Goal: Communication & Community: Share content

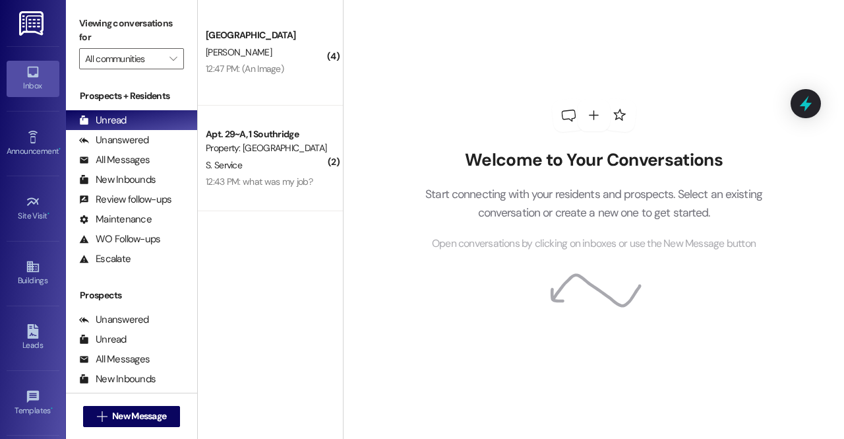
click at [40, 34] on img at bounding box center [32, 23] width 27 height 24
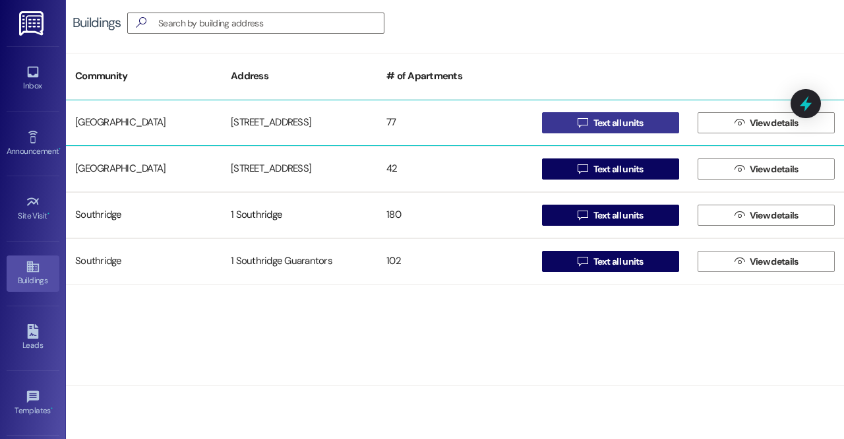
click at [595, 118] on span "Text all units" at bounding box center [619, 123] width 50 height 14
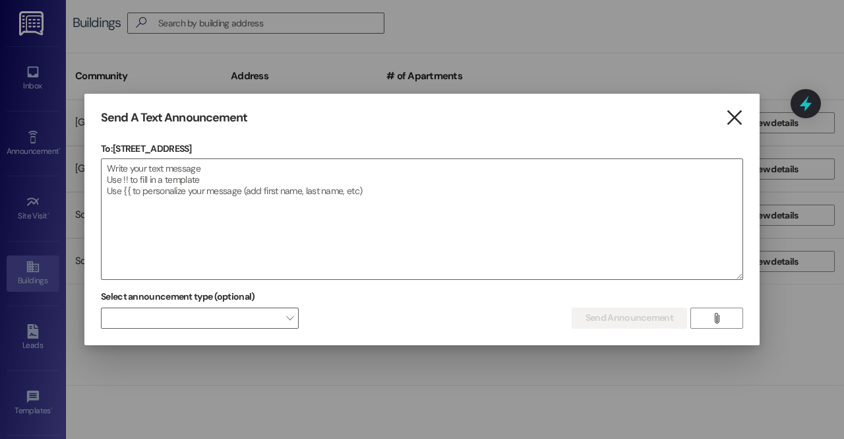
click at [738, 120] on icon "" at bounding box center [734, 118] width 18 height 14
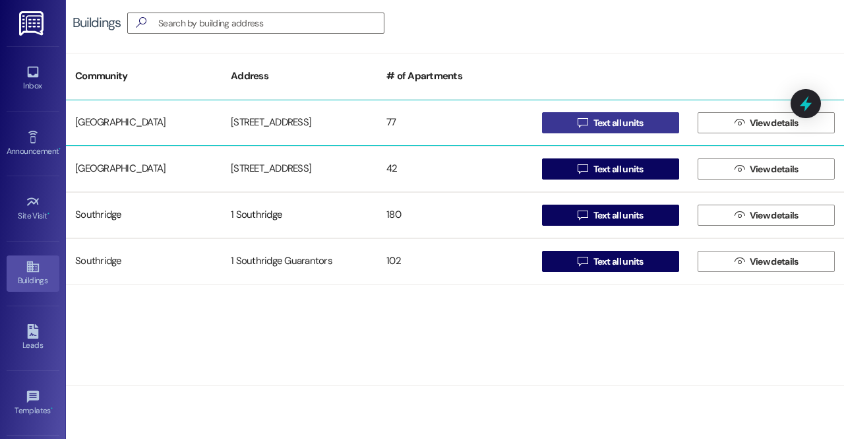
click at [615, 117] on span "Text all units" at bounding box center [619, 123] width 50 height 14
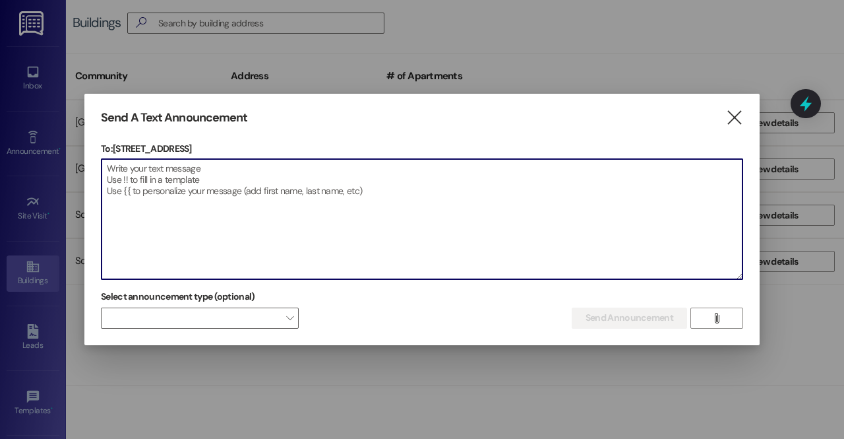
click at [433, 233] on textarea at bounding box center [422, 219] width 641 height 120
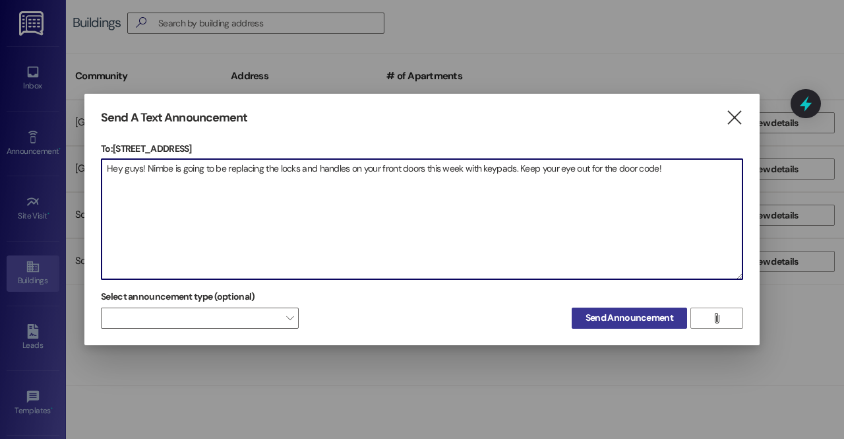
type textarea "Hey guys! Nimbe is going to be replacing the locks and handles on your front do…"
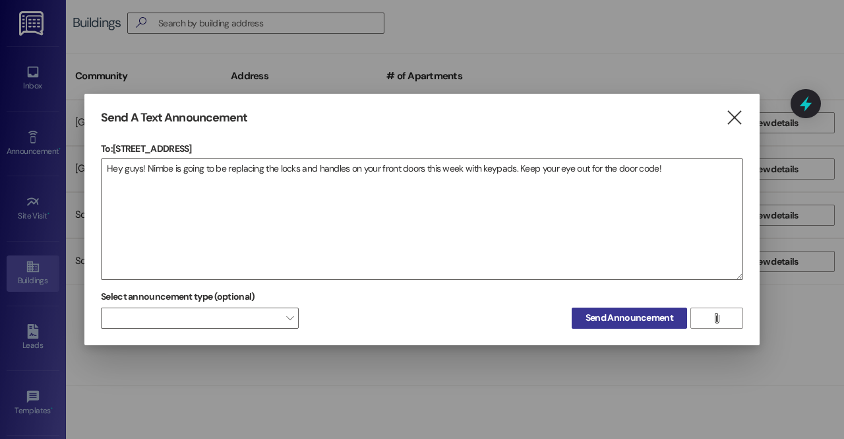
click at [617, 315] on span "Send Announcement" at bounding box center [630, 318] width 88 height 14
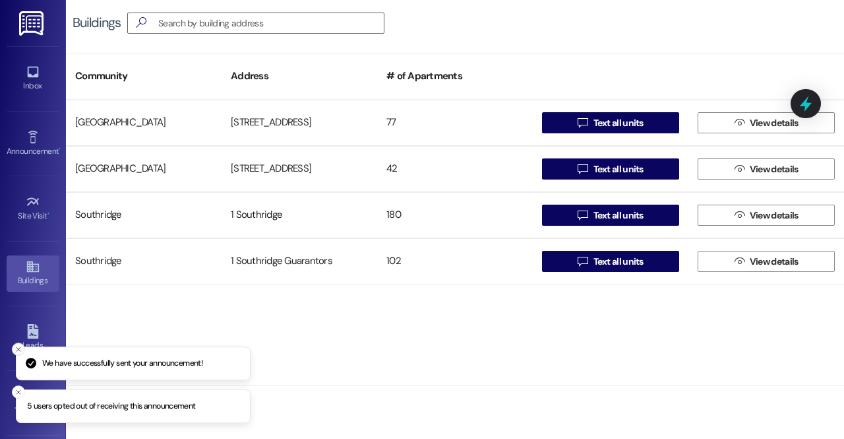
click at [15, 352] on icon "Close toast" at bounding box center [19, 349] width 8 height 8
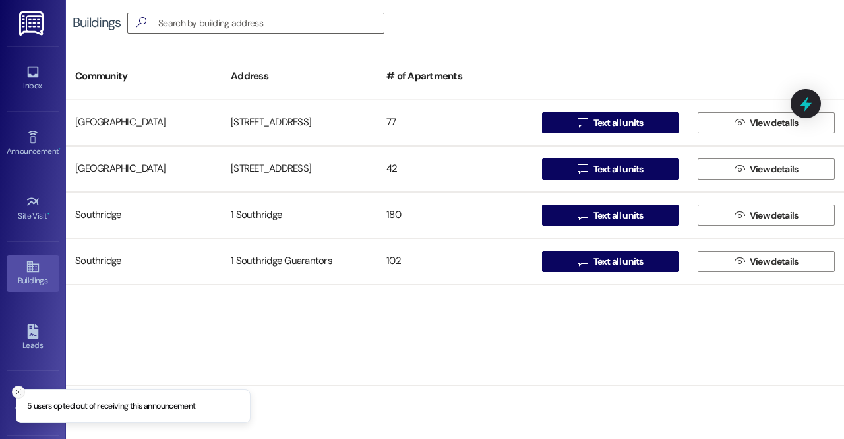
click at [12, 390] on button "Close toast" at bounding box center [18, 391] width 13 height 13
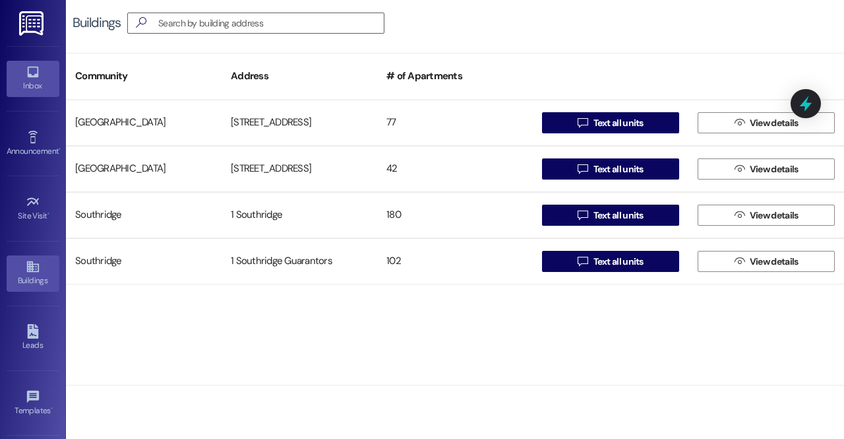
click at [46, 71] on link "Inbox" at bounding box center [33, 79] width 53 height 36
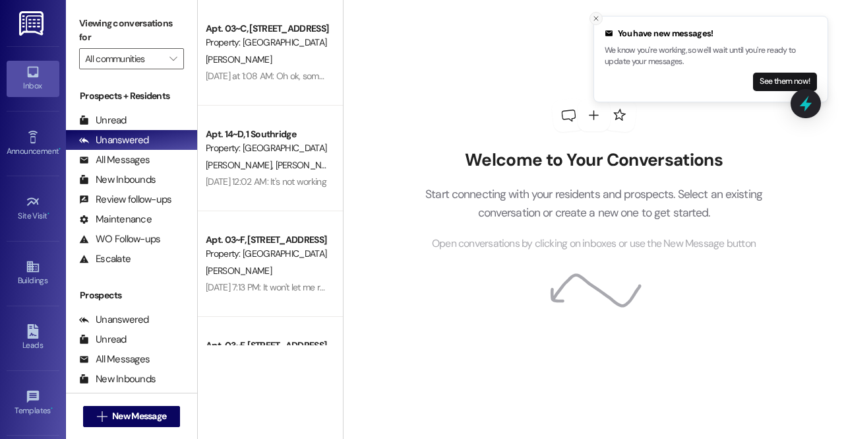
click at [599, 19] on icon "Close toast" at bounding box center [596, 19] width 8 height 8
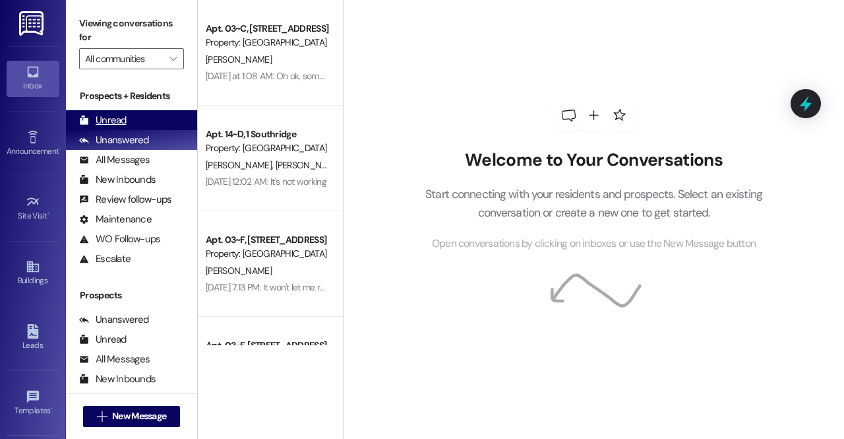
click at [170, 122] on div "Unread (0)" at bounding box center [131, 120] width 131 height 20
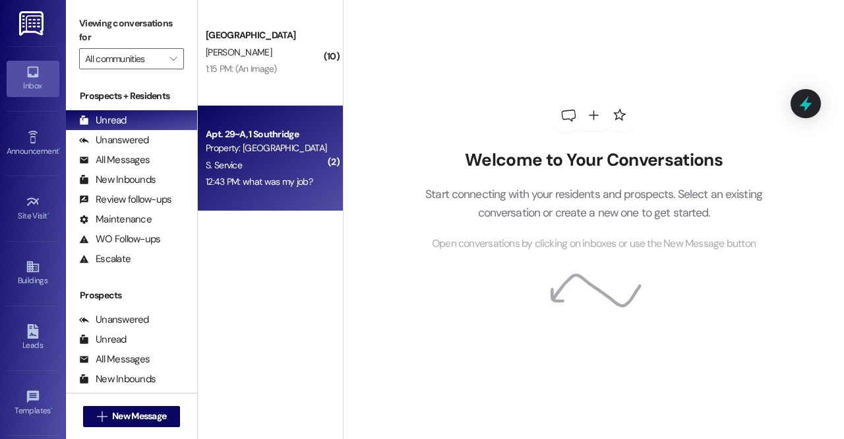
click at [288, 189] on div "12:43 PM: what was my job? 12:43 PM: what was my job?" at bounding box center [266, 181] width 125 height 16
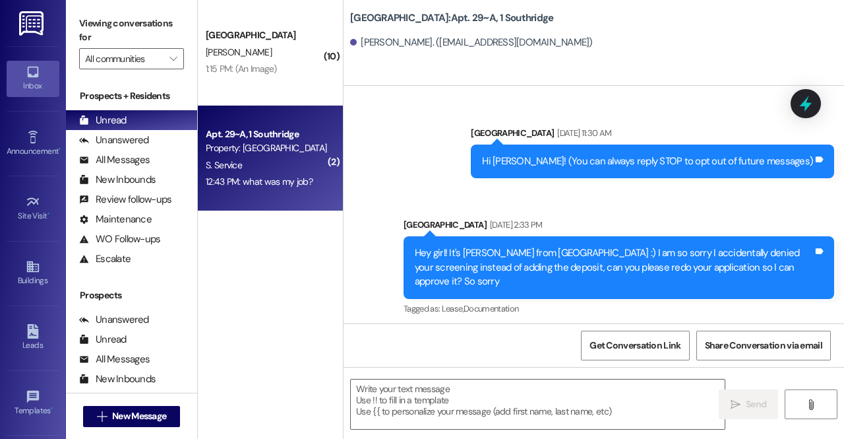
scroll to position [11627, 0]
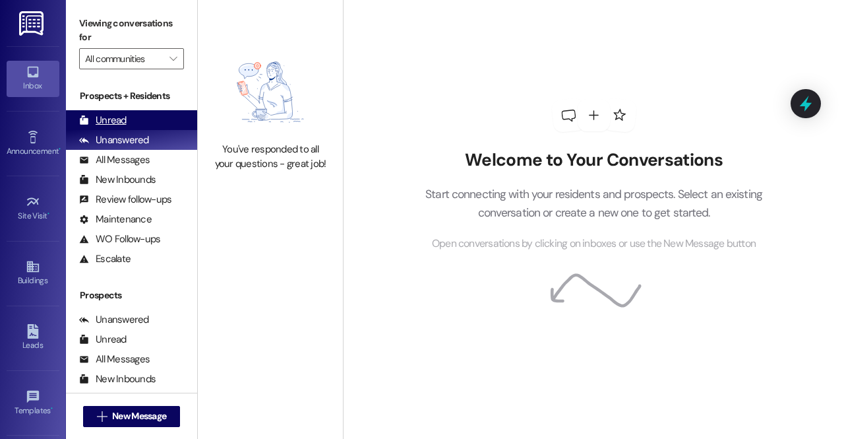
click at [104, 119] on div "Unread" at bounding box center [102, 120] width 47 height 14
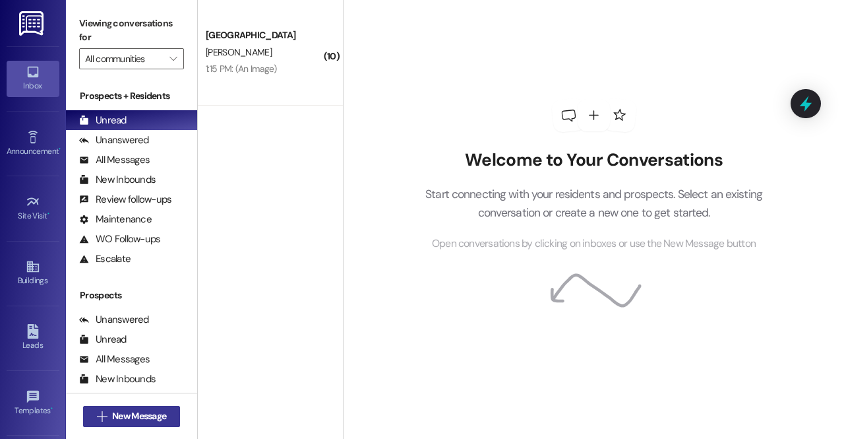
click at [152, 415] on span "New Message" at bounding box center [139, 416] width 54 height 14
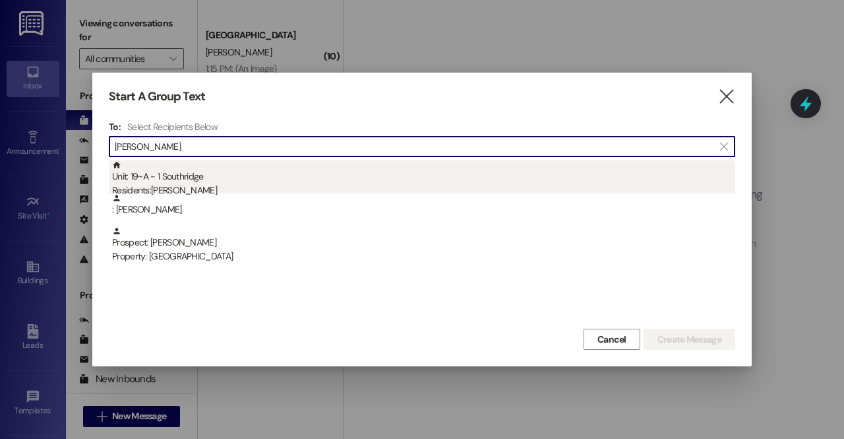
type input "bahr"
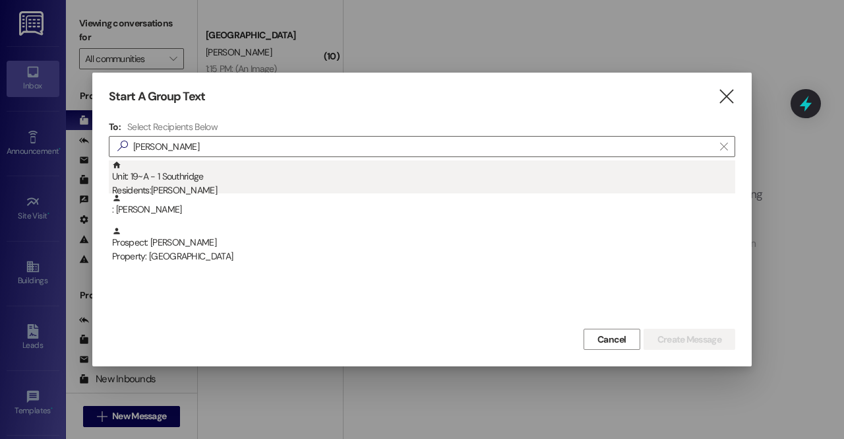
click at [185, 180] on div "Unit: 19~A - 1 Southridge Residents: Kaylee Bahr" at bounding box center [423, 179] width 623 height 38
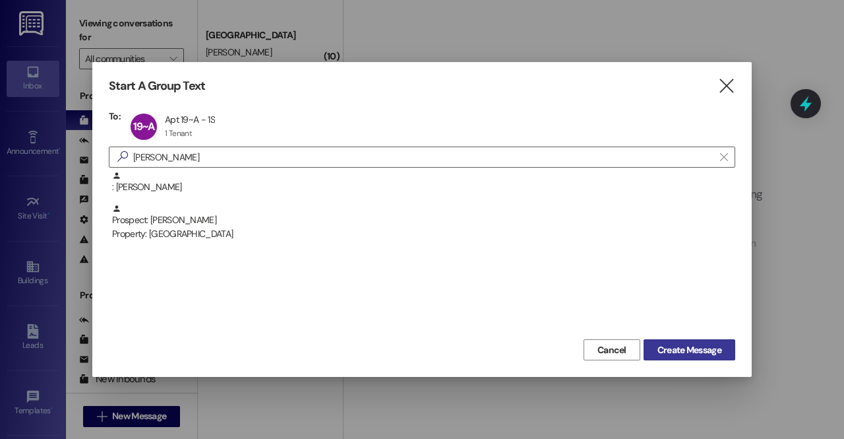
click at [716, 352] on span "Create Message" at bounding box center [690, 350] width 64 height 14
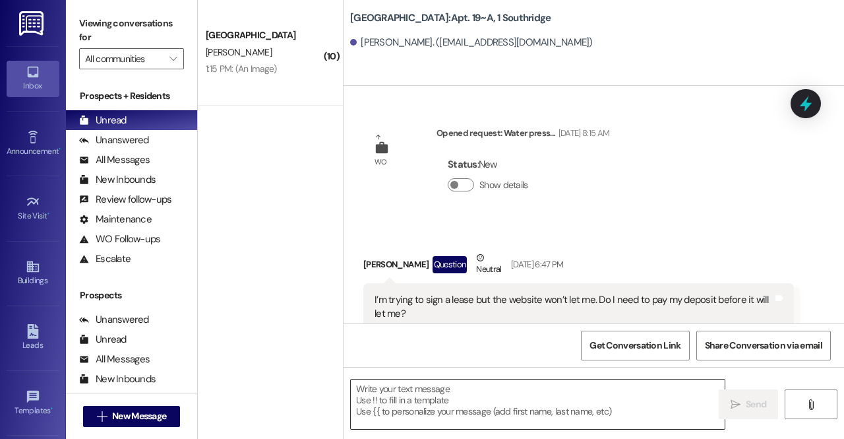
scroll to position [18458, 0]
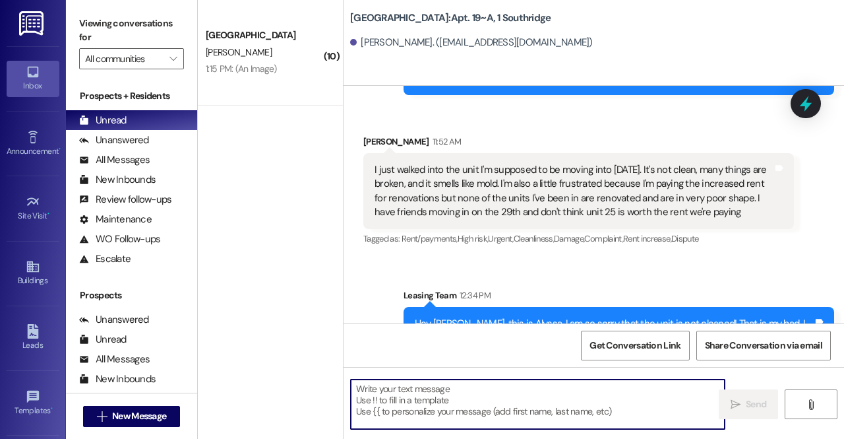
click at [414, 404] on textarea at bounding box center [538, 403] width 374 height 49
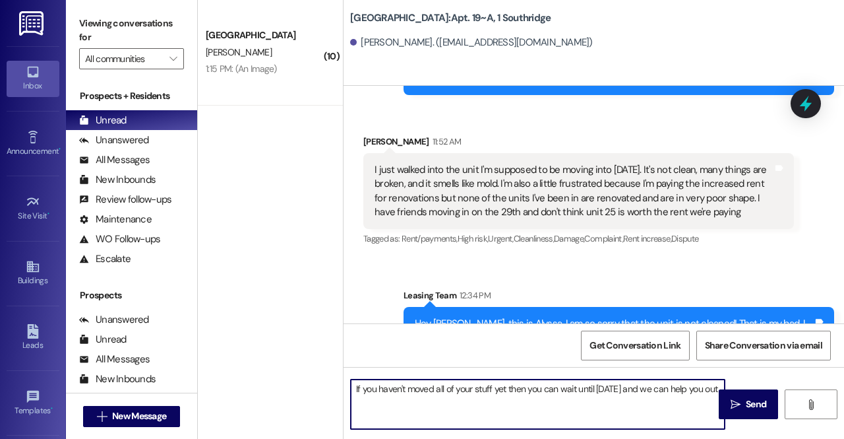
type textarea "If you haven't moved all of your stuff yet then you can wait until tomorrow and…"
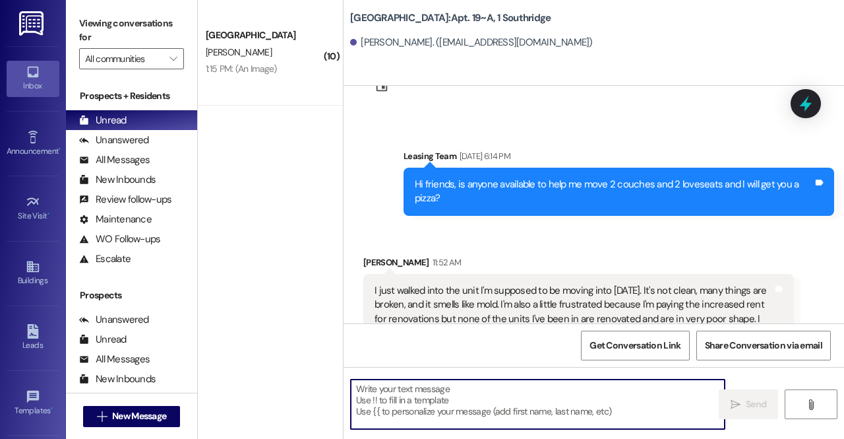
scroll to position [18564, 0]
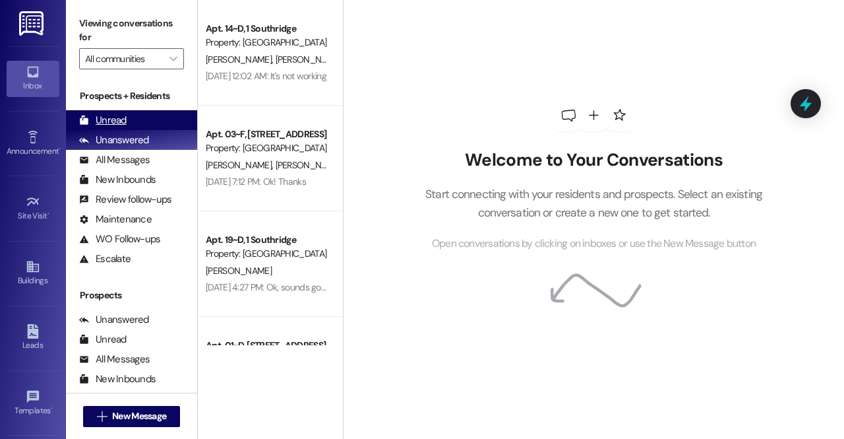
click at [137, 116] on div "Unread (0)" at bounding box center [131, 120] width 131 height 20
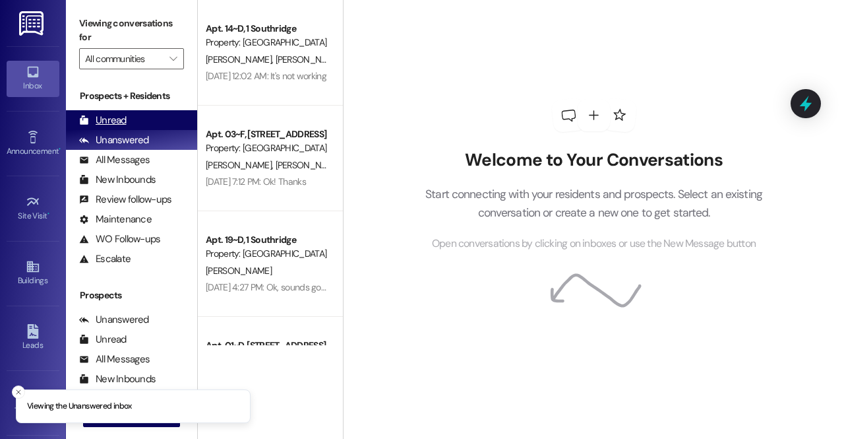
click at [121, 114] on div "Unread" at bounding box center [102, 120] width 47 height 14
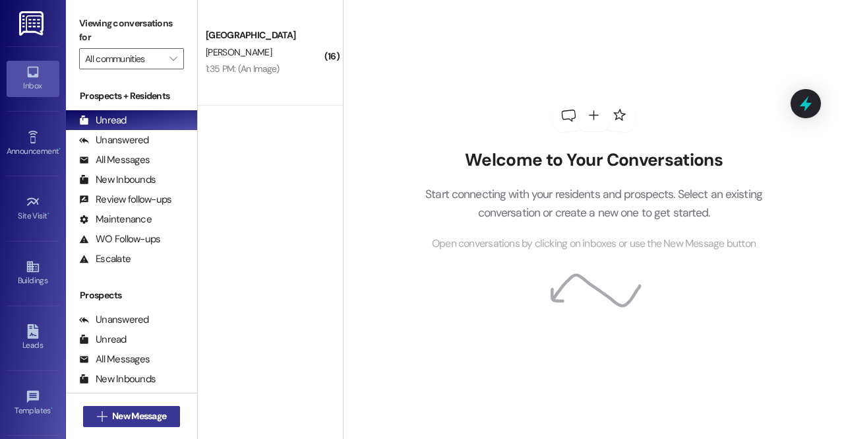
click at [140, 414] on span "New Message" at bounding box center [139, 416] width 54 height 14
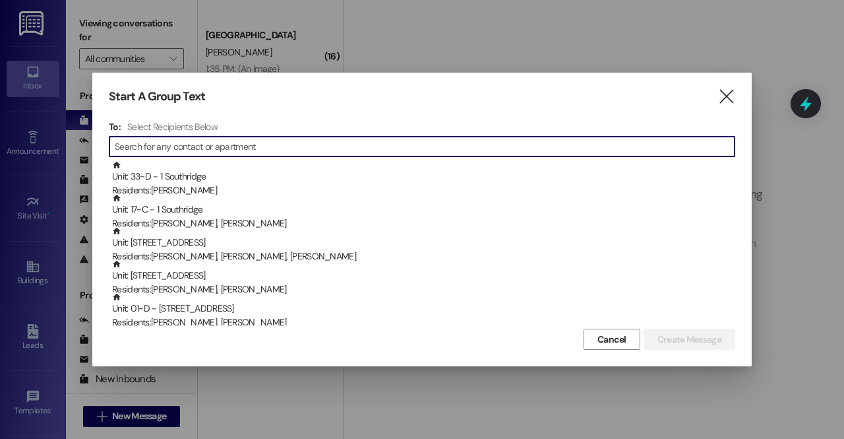
click at [381, 155] on input at bounding box center [425, 146] width 620 height 18
click at [361, 139] on input at bounding box center [425, 146] width 620 height 18
click at [367, 146] on input at bounding box center [425, 146] width 620 height 18
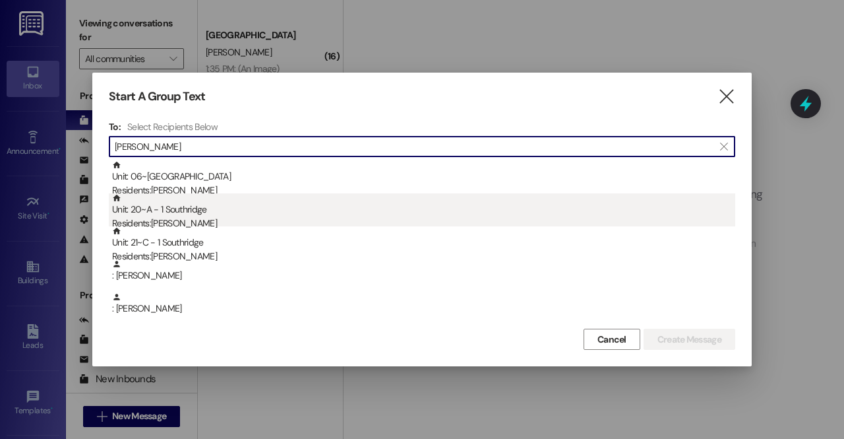
type input "julia"
click at [192, 206] on div "Unit: 20~A - 1 Southridge Residents: Julia Collings" at bounding box center [423, 212] width 623 height 38
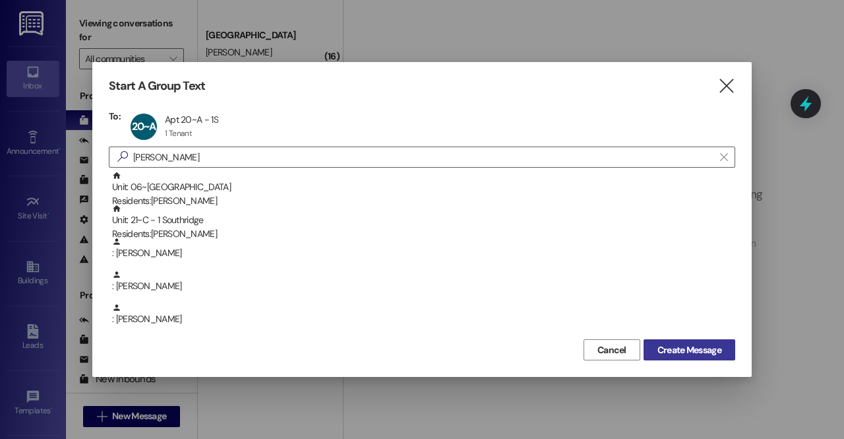
click at [676, 341] on button "Create Message" at bounding box center [690, 349] width 92 height 21
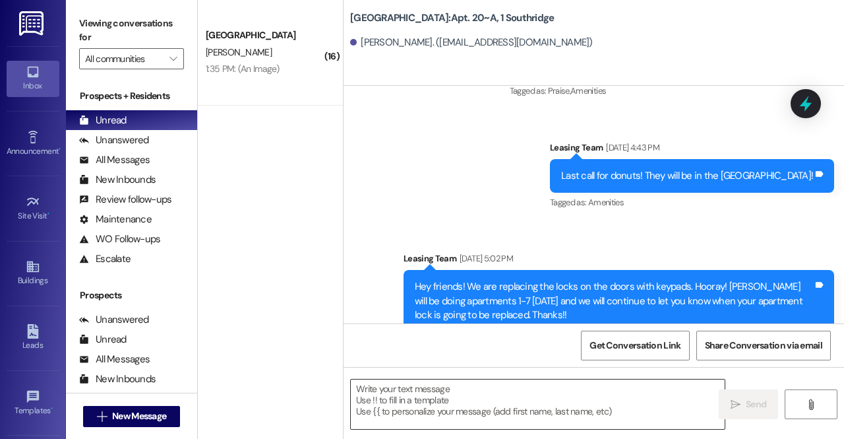
click at [442, 388] on textarea at bounding box center [538, 403] width 374 height 49
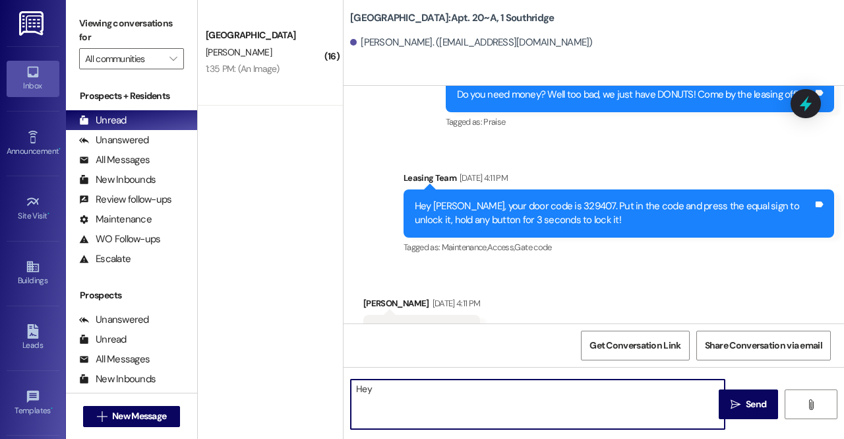
scroll to position [6340, 0]
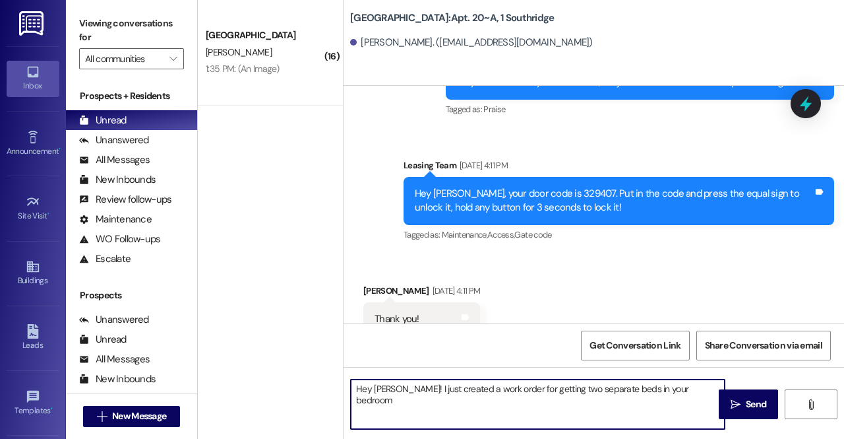
type textarea "Hey Julia! I just created a work order for getting two separate beds in your be…"
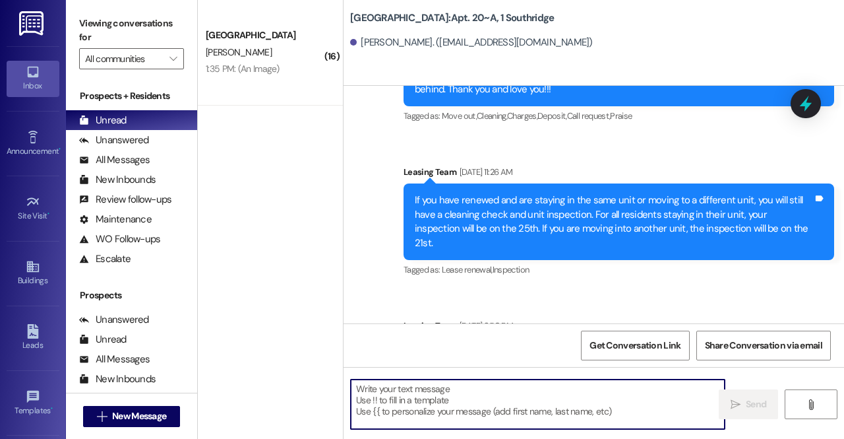
scroll to position [7471, 0]
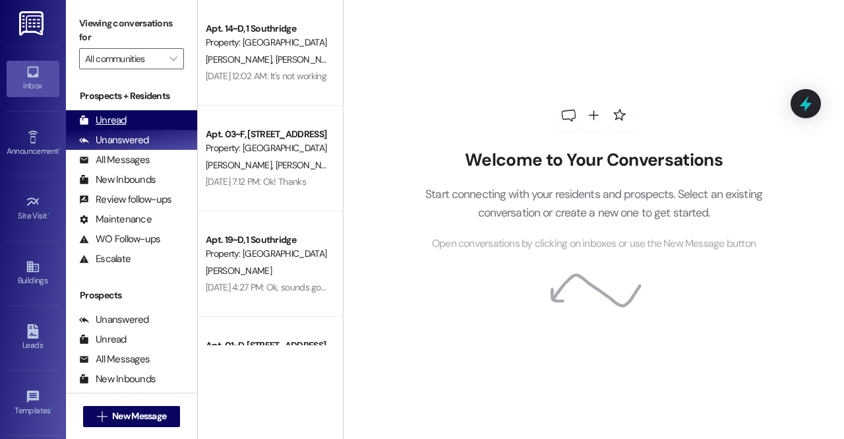
click at [142, 121] on div "Unread (0)" at bounding box center [131, 120] width 131 height 20
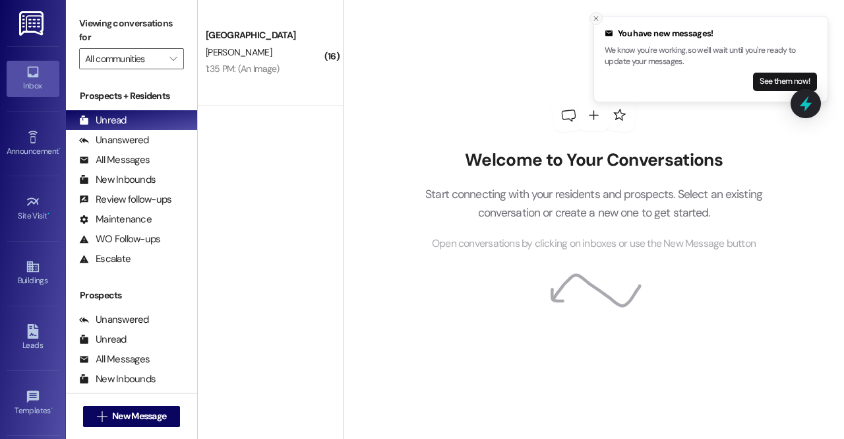
click at [596, 19] on icon "Close toast" at bounding box center [596, 19] width 8 height 8
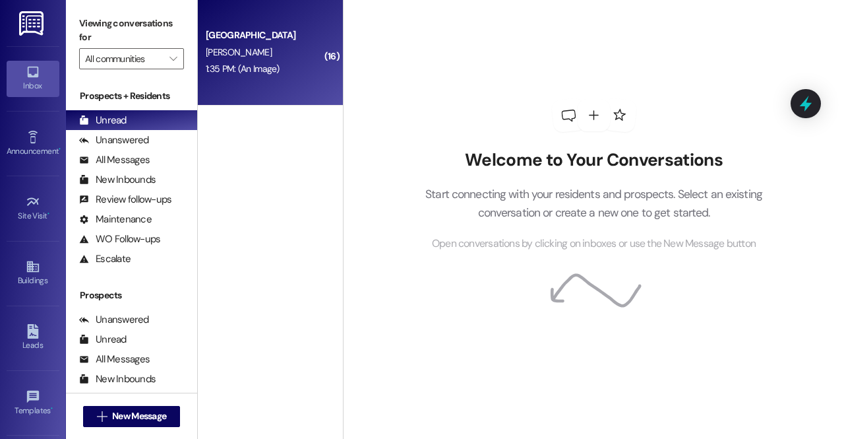
click at [206, 49] on span "[PERSON_NAME]" at bounding box center [239, 52] width 66 height 12
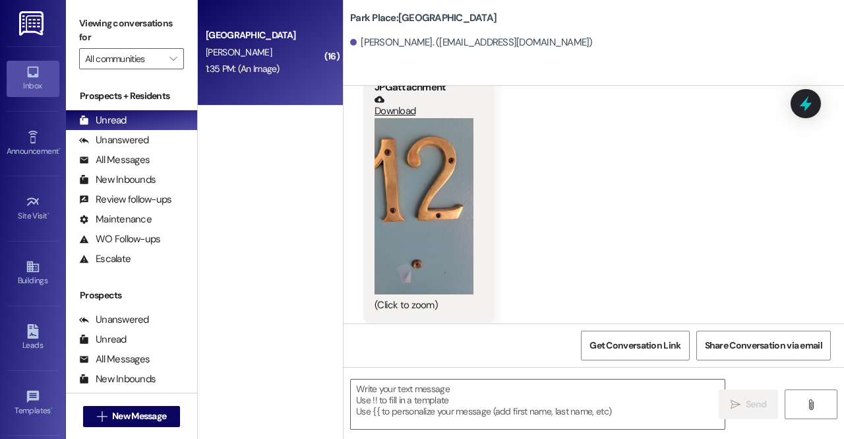
scroll to position [9821, 0]
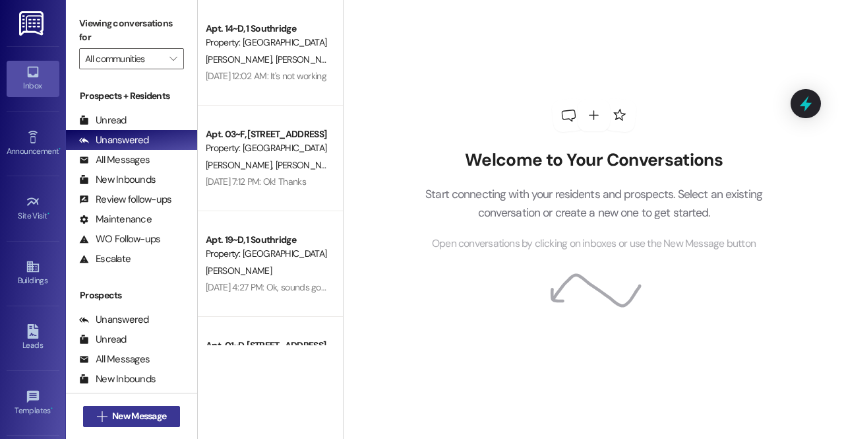
click at [113, 417] on span "New Message" at bounding box center [139, 416] width 54 height 14
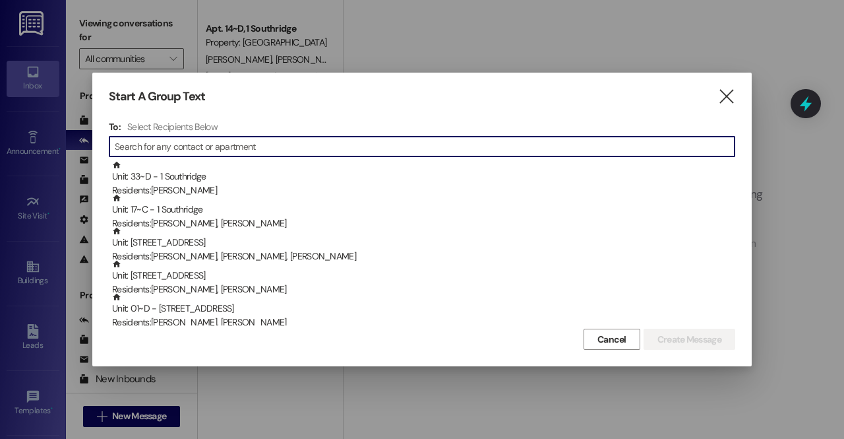
click at [200, 144] on input at bounding box center [425, 146] width 620 height 18
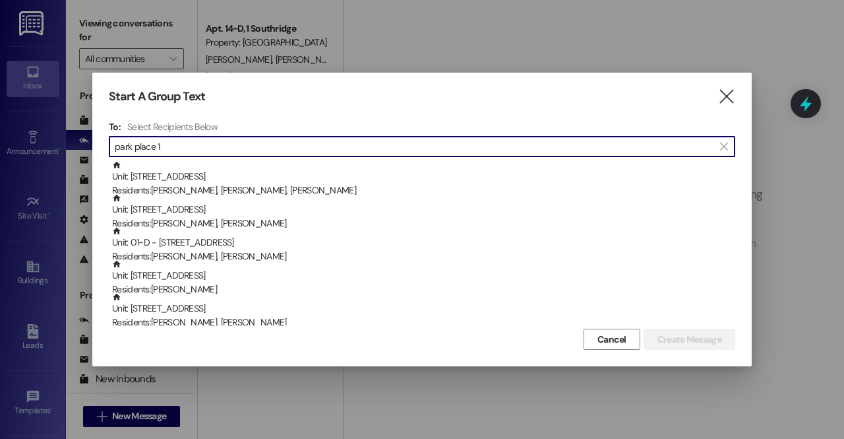
type input "park place 1"
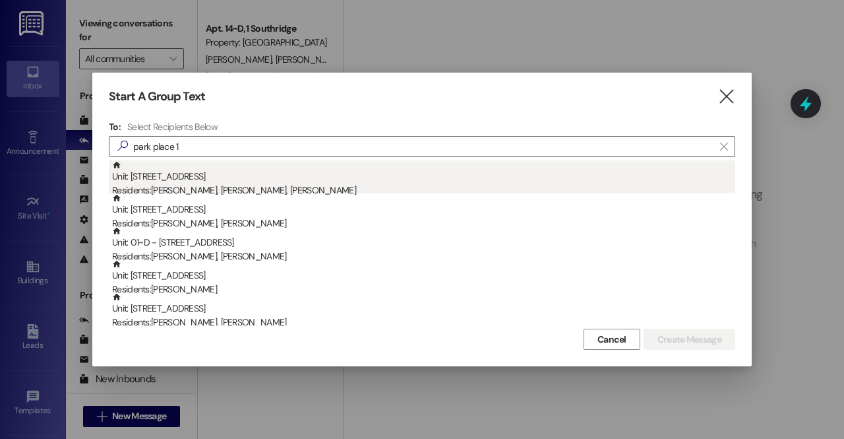
click at [206, 180] on div "Unit: 12~D - 1 Park Place Residents: [PERSON_NAME], [PERSON_NAME], [PERSON_NAME]" at bounding box center [423, 179] width 623 height 38
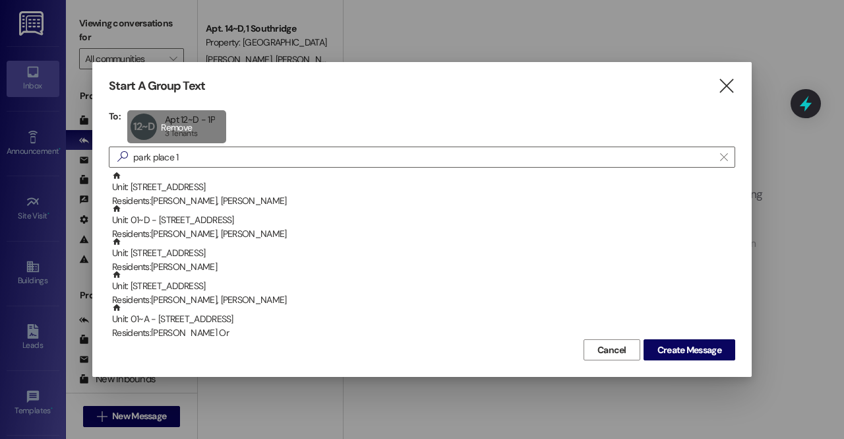
click at [201, 127] on div "12~D Apt 12~D - 1P Apt 12~D - 1P 3 Tenants 3 Tenants click to remove" at bounding box center [176, 126] width 99 height 33
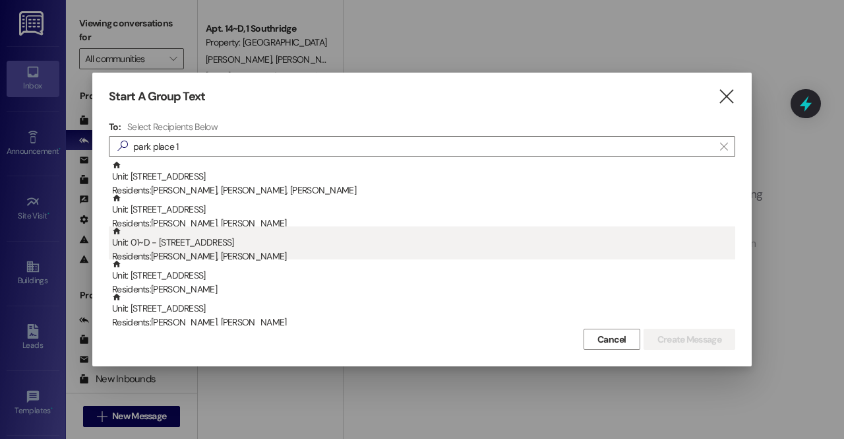
click at [141, 245] on div "Unit: 01~D - 1 Park Place Residents: [PERSON_NAME], [PERSON_NAME]" at bounding box center [423, 245] width 623 height 38
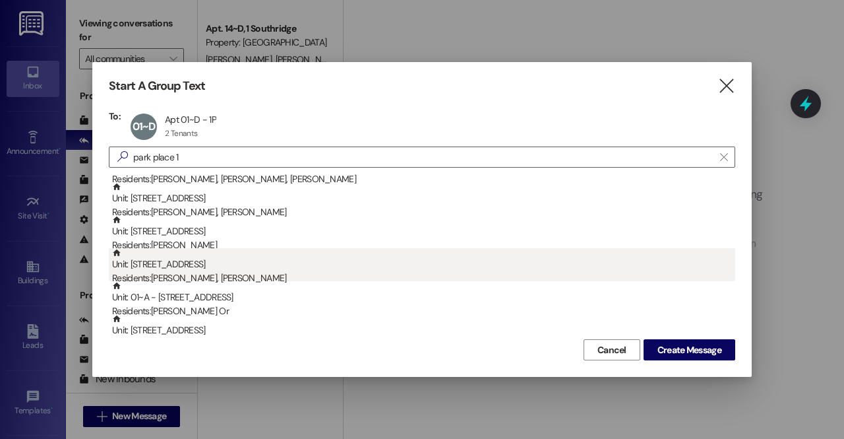
scroll to position [22, 0]
click at [178, 297] on div "Unit: 01~A - 1 Park Place Residents: Tsoi Kwan Or" at bounding box center [423, 299] width 623 height 38
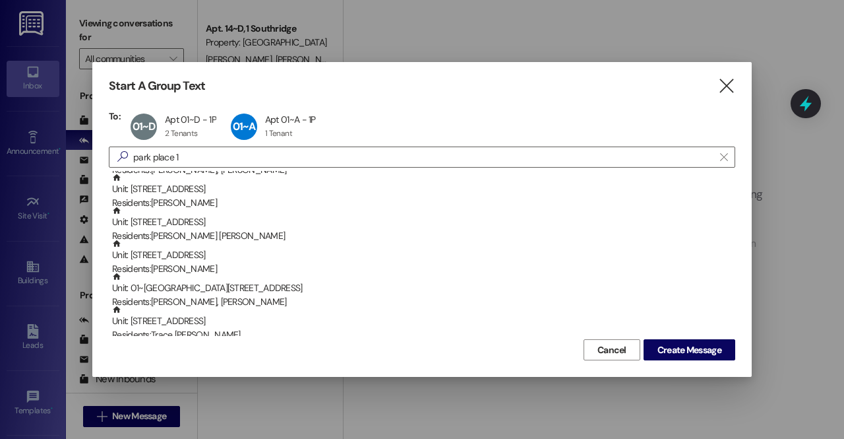
scroll to position [131, 0]
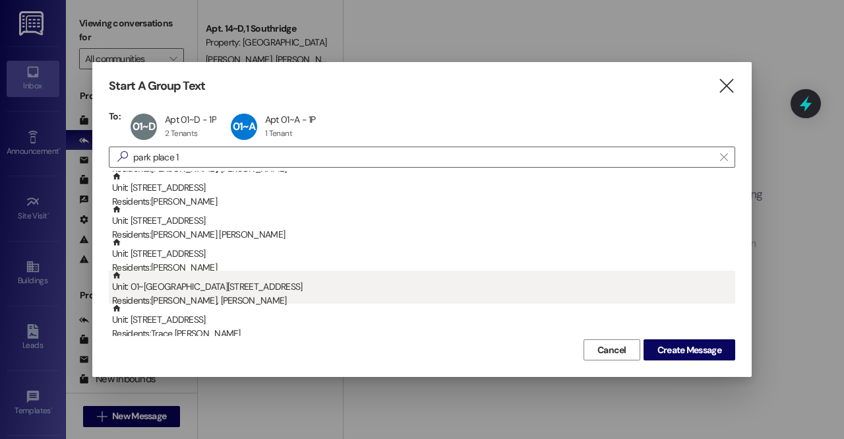
click at [178, 284] on div "Unit: 01~F - 1 Park Place Residents: Madolyn Pishl, Madolyn Pishl" at bounding box center [423, 289] width 623 height 38
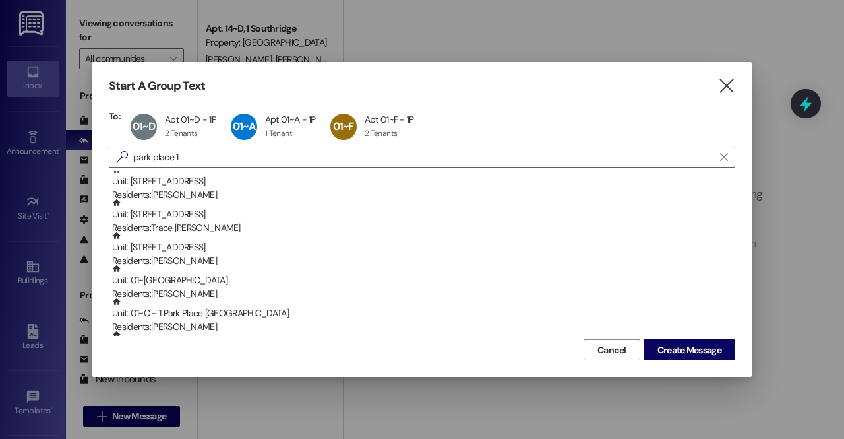
scroll to position [214, 0]
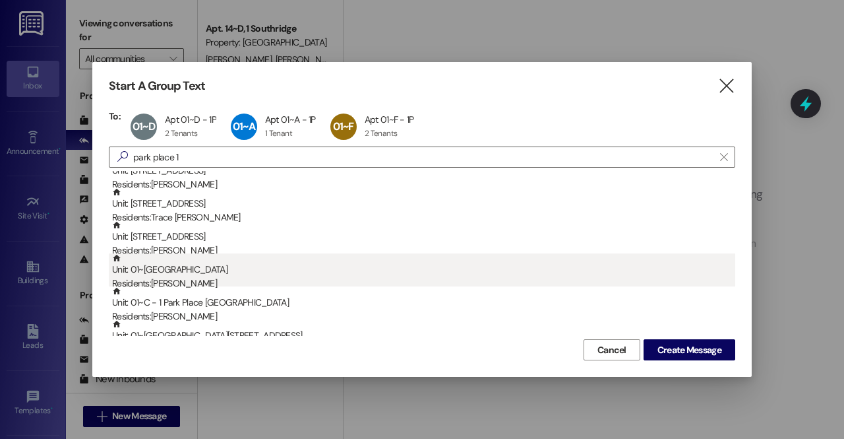
click at [178, 276] on div "Unit: 01~C - 1 Park Place Residents: Lindsey Harris" at bounding box center [423, 272] width 623 height 38
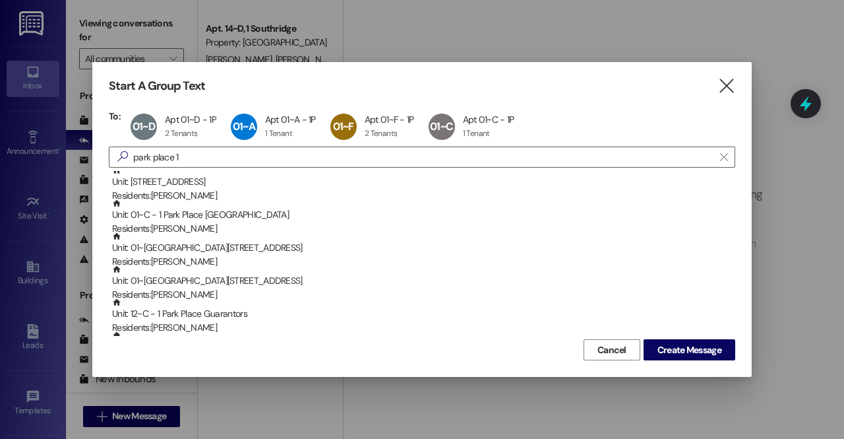
scroll to position [270, 0]
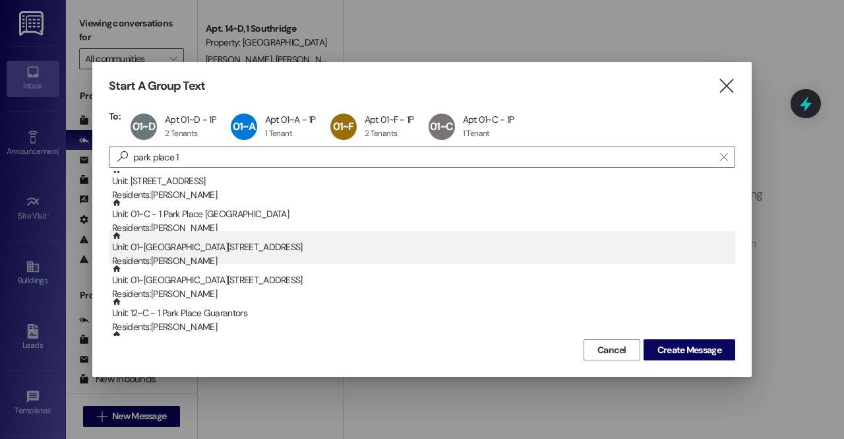
click at [177, 249] on div "Unit: 01~E - 1 Park Place Residents: [PERSON_NAME]" at bounding box center [423, 250] width 623 height 38
click at [220, 257] on div "Residents: Zoe Jensen" at bounding box center [423, 261] width 623 height 14
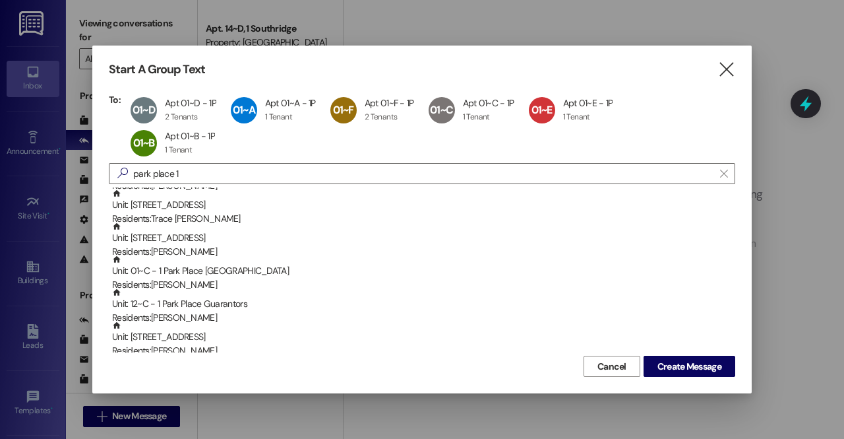
scroll to position [227, 0]
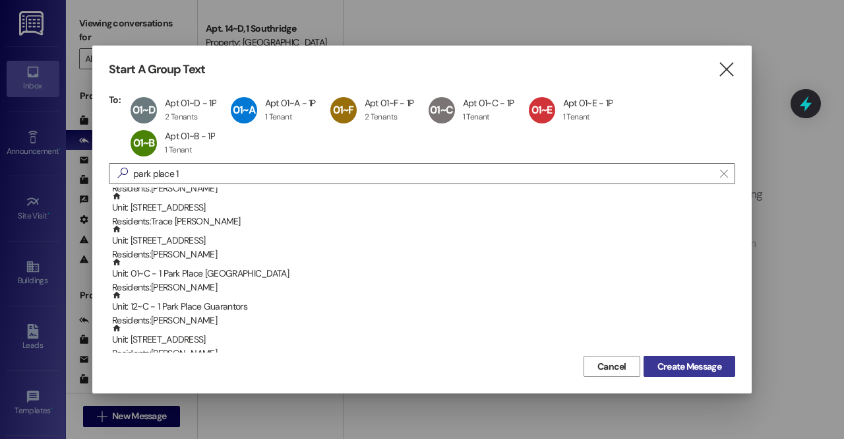
click at [687, 359] on span "Create Message" at bounding box center [690, 366] width 64 height 14
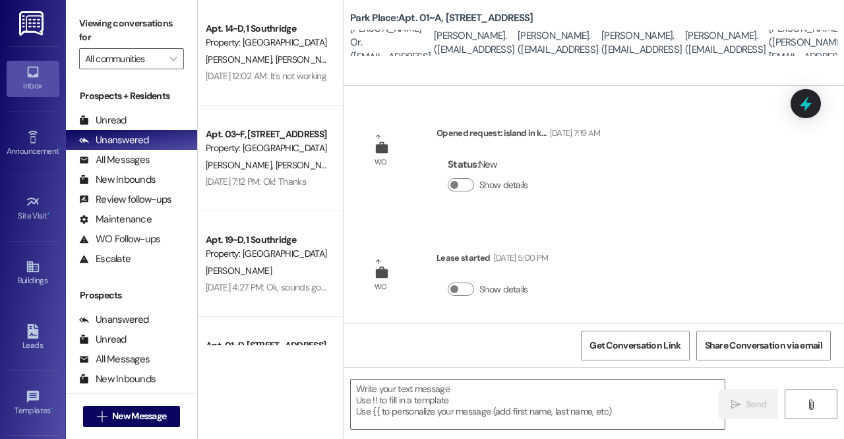
scroll to position [1, 0]
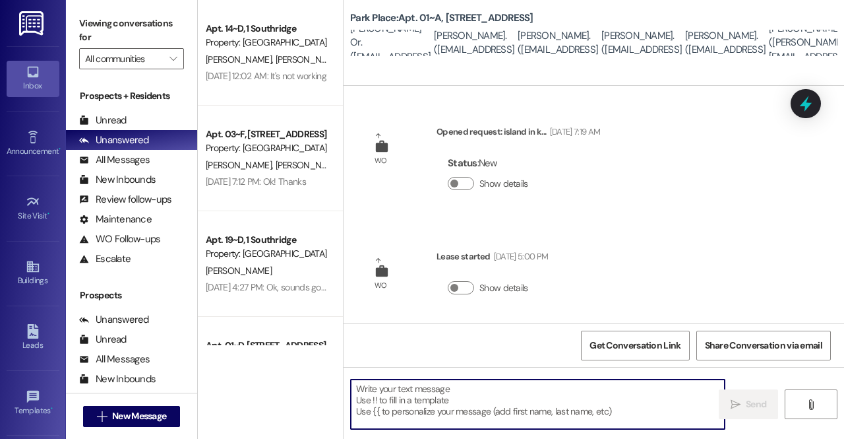
click at [392, 394] on textarea at bounding box center [538, 403] width 374 height 49
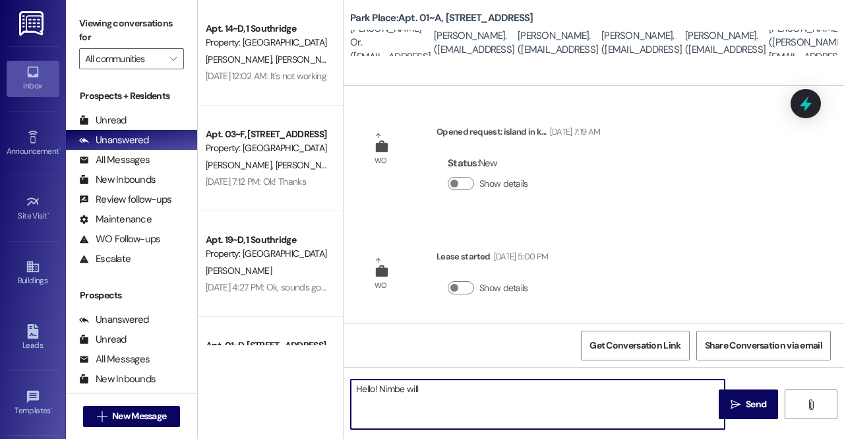
click at [375, 389] on textarea "Hello! Nimbe will" at bounding box center [538, 403] width 374 height 49
click at [466, 389] on textarea "Hello friends! Nimbe will" at bounding box center [538, 403] width 374 height 49
drag, startPoint x: 674, startPoint y: 388, endPoint x: 407, endPoint y: 392, distance: 267.1
click at [407, 392] on textarea "Hello friends! Nimbe will be replacing your front door locks with a door code l…" at bounding box center [538, 403] width 374 height 49
paste textarea "194826"
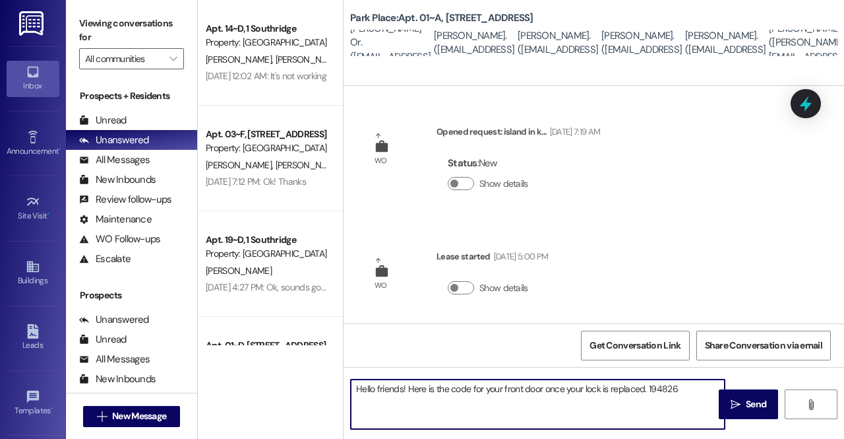
click at [648, 389] on textarea "Hello friends! Here is the code for your front door once your lock is replaced.…" at bounding box center [538, 403] width 374 height 49
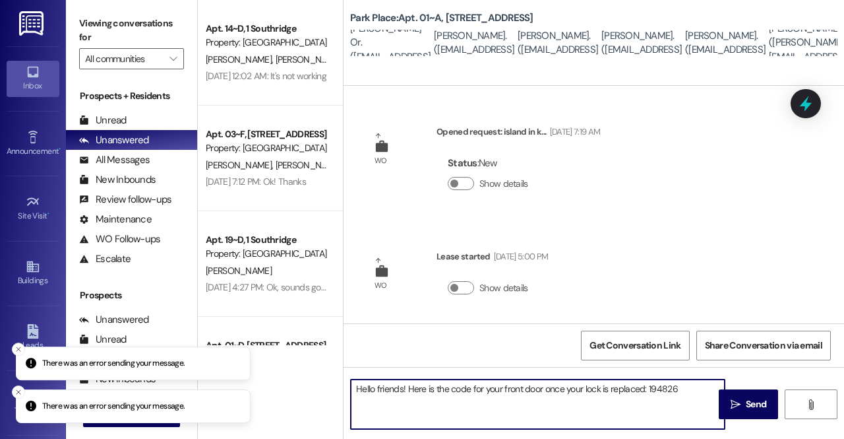
click at [676, 390] on textarea "Hello friends! Here is the code for your front door once your lock is replaced:…" at bounding box center [538, 403] width 374 height 49
click at [20, 304] on icon "Close toast" at bounding box center [19, 306] width 8 height 8
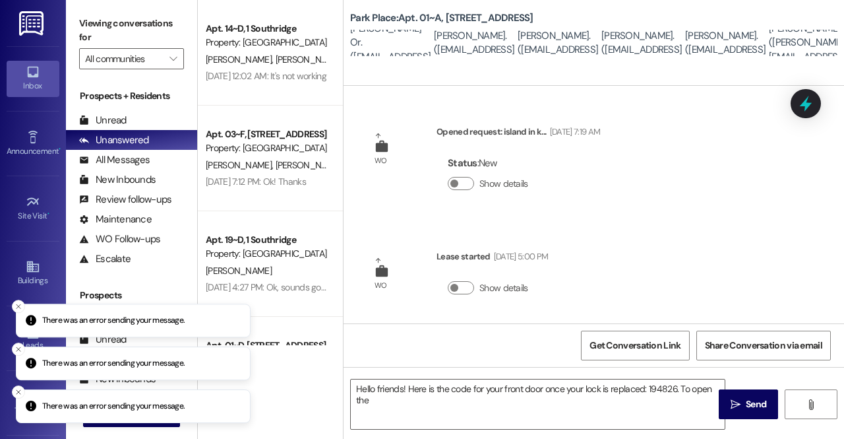
click at [20, 304] on icon "Close toast" at bounding box center [19, 306] width 8 height 8
click at [20, 304] on button "Close toast" at bounding box center [18, 305] width 13 height 13
click at [15, 349] on icon "Close toast" at bounding box center [19, 349] width 8 height 8
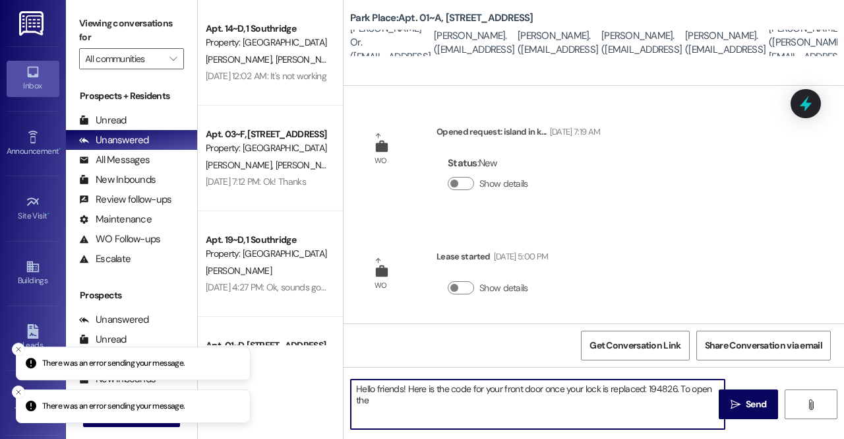
click at [452, 419] on textarea "Hello friends! Here is the code for your front door once your lock is replaced:…" at bounding box center [538, 403] width 374 height 49
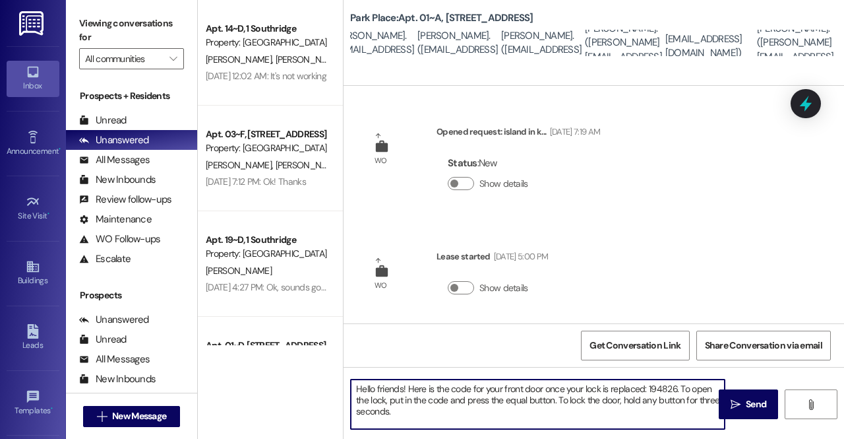
scroll to position [0, 408]
drag, startPoint x: 400, startPoint y: 415, endPoint x: 342, endPoint y: 363, distance: 78.0
click at [342, 363] on div "Apt. 14~D, 1 Southridge Property: Southridge T. Neville J. Sanchez S. Johnson A…" at bounding box center [521, 219] width 646 height 439
click at [402, 416] on textarea "Hello friends! Here is the code for your front door once your lock is replaced:…" at bounding box center [538, 403] width 374 height 49
drag, startPoint x: 402, startPoint y: 416, endPoint x: 318, endPoint y: 353, distance: 105.0
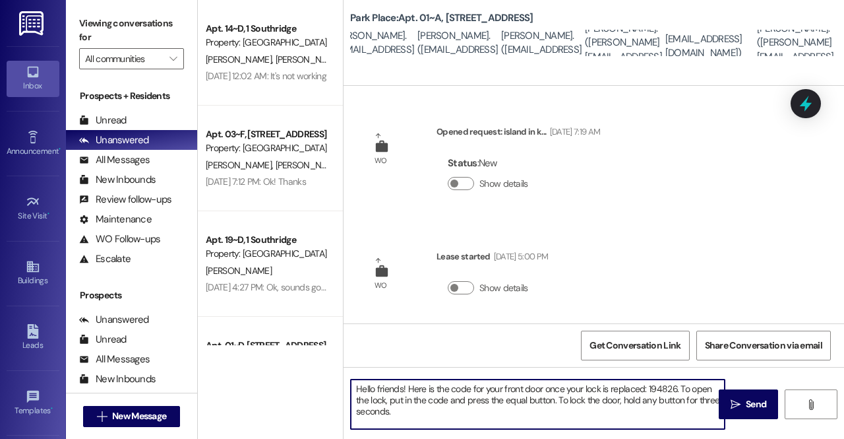
click at [318, 353] on div "Apt. 14~D, 1 Southridge Property: Southridge T. Neville J. Sanchez S. Johnson A…" at bounding box center [521, 219] width 646 height 439
type textarea "Hello friends! Here is the code for your front door once your lock is replaced:…"
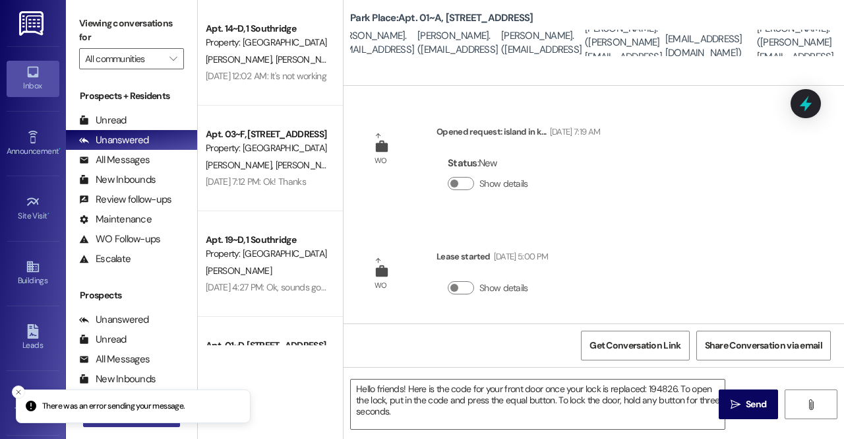
click at [119, 415] on div "There was an error sending your message. Inbox Go to Inbox Announcement • Send …" at bounding box center [422, 219] width 844 height 439
click at [24, 392] on button "Close toast" at bounding box center [18, 391] width 13 height 13
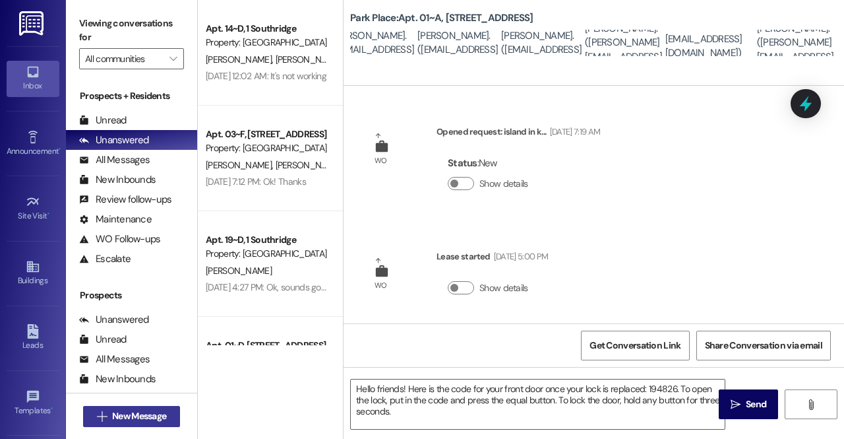
click at [150, 412] on span "New Message" at bounding box center [139, 416] width 54 height 14
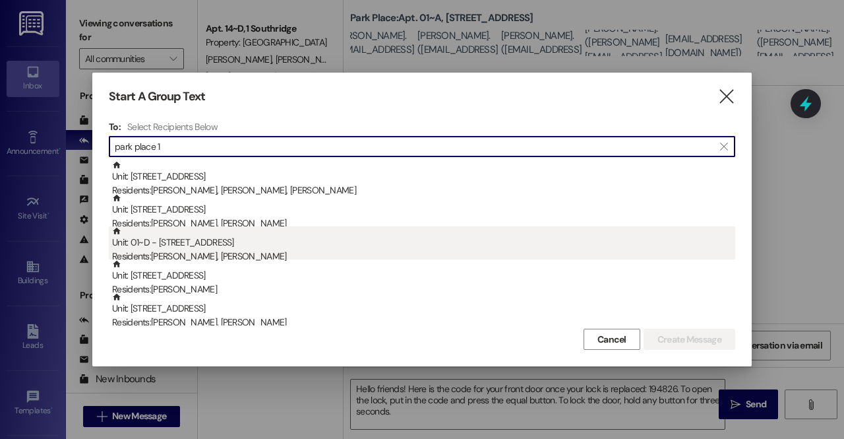
type input "park place 1"
click at [212, 247] on div "Unit: 01~D - 1 Park Place Residents: Alexandra Mitchell, Christa Petersen" at bounding box center [423, 245] width 623 height 38
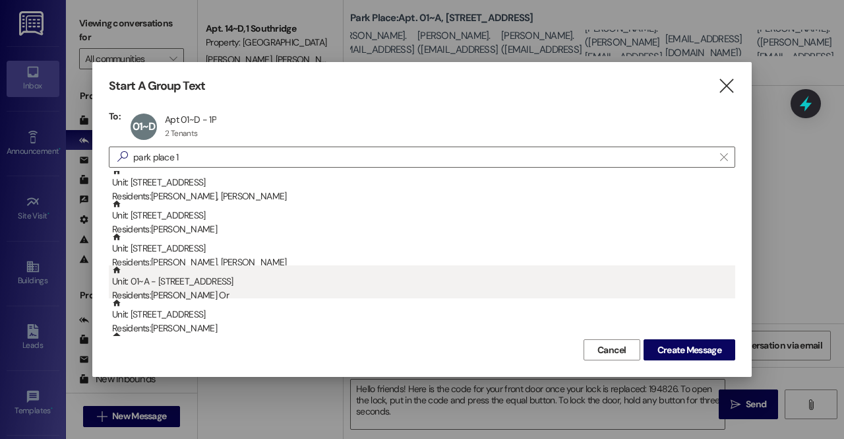
scroll to position [40, 0]
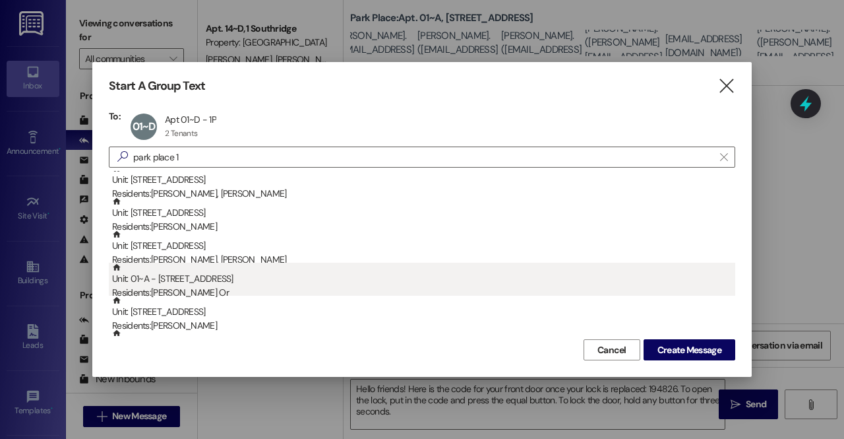
click at [216, 282] on div "Unit: 01~A - 1 Park Place Residents: Tsoi Kwan Or" at bounding box center [423, 281] width 623 height 38
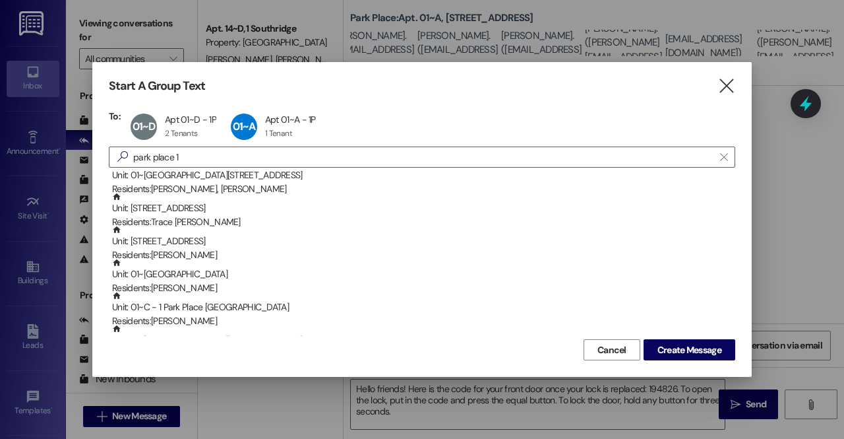
scroll to position [247, 0]
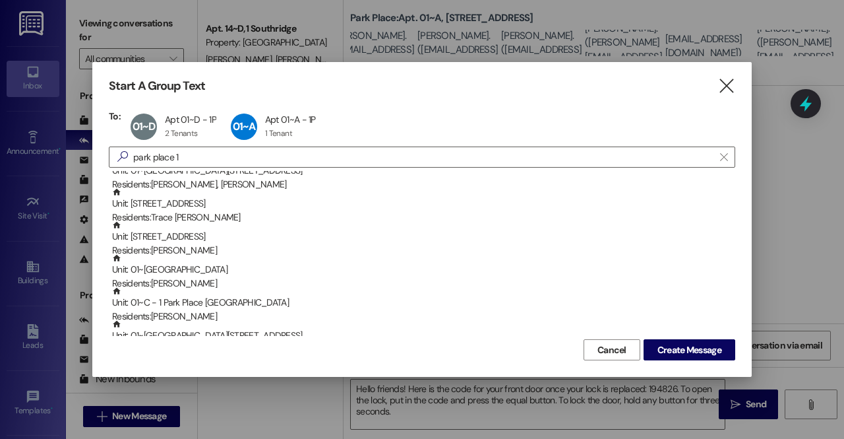
click at [216, 282] on div "Residents: Lindsey Harris" at bounding box center [423, 283] width 623 height 14
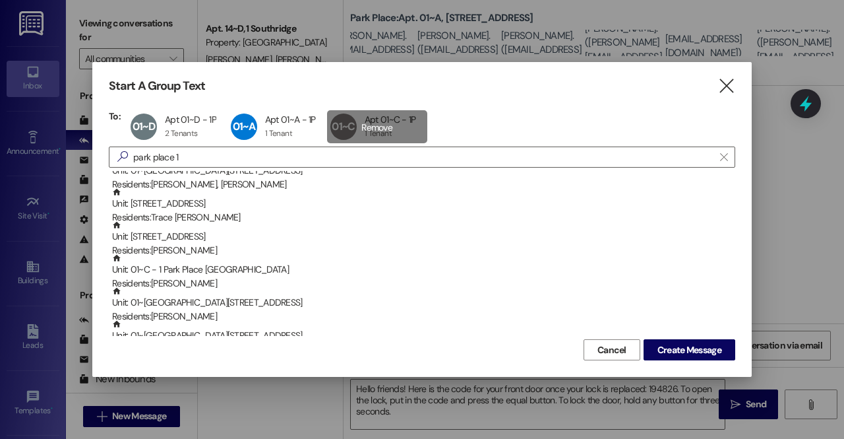
click at [375, 135] on div "01~C Apt 01~C - 1P Apt 01~C - 1P 1 Tenant 1 Tenant click to remove" at bounding box center [377, 126] width 100 height 33
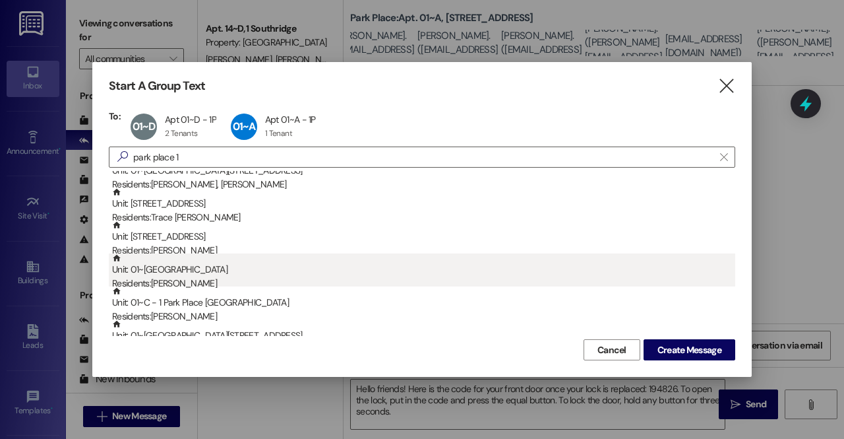
click at [173, 276] on div "Residents: Lindsey Harris" at bounding box center [423, 283] width 623 height 14
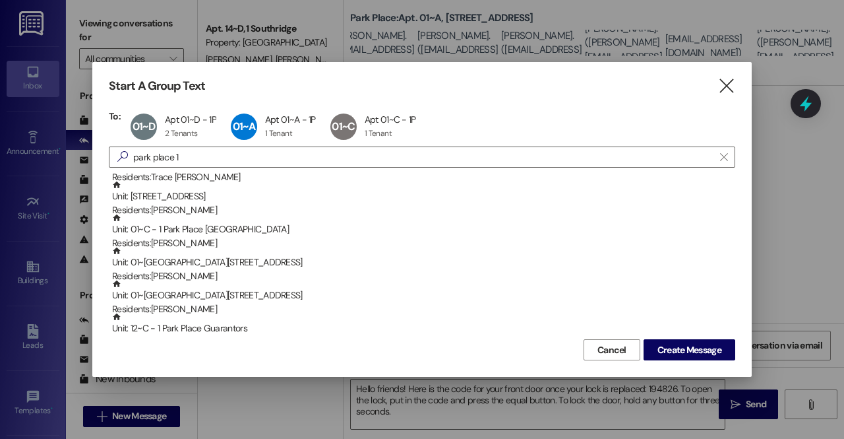
scroll to position [290, 0]
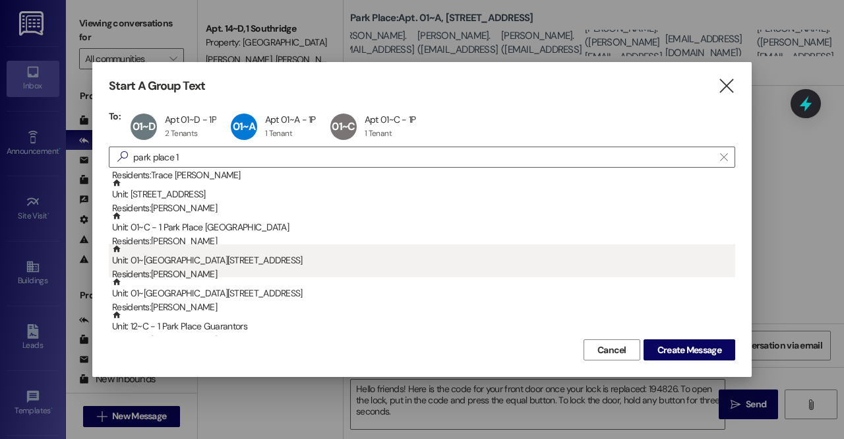
click at [171, 263] on div "Unit: 01~E - 1 Park Place Residents: [PERSON_NAME]" at bounding box center [423, 263] width 623 height 38
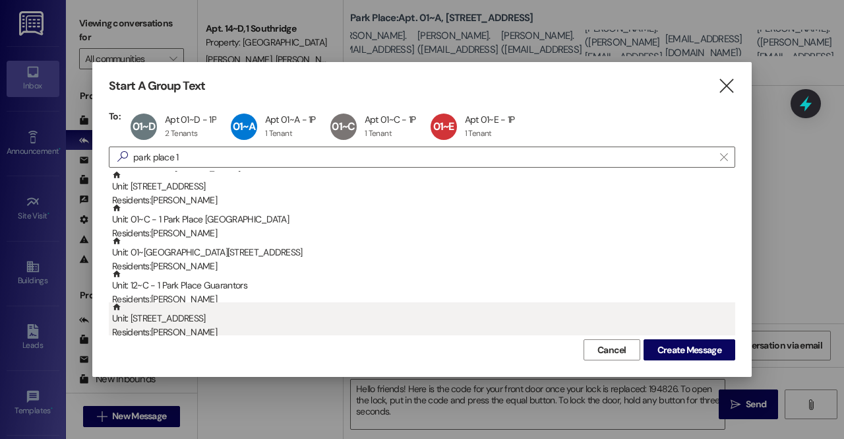
scroll to position [299, 0]
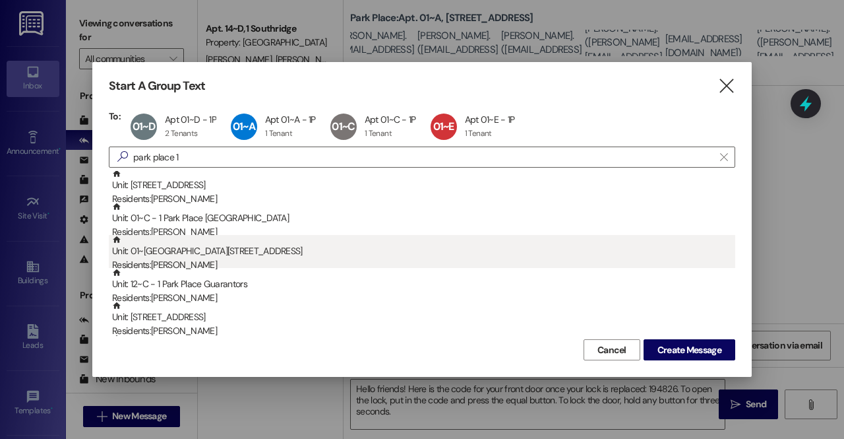
click at [191, 255] on div "Unit: 01~B - 1 Park Place Residents: Zoe Jensen" at bounding box center [423, 254] width 623 height 38
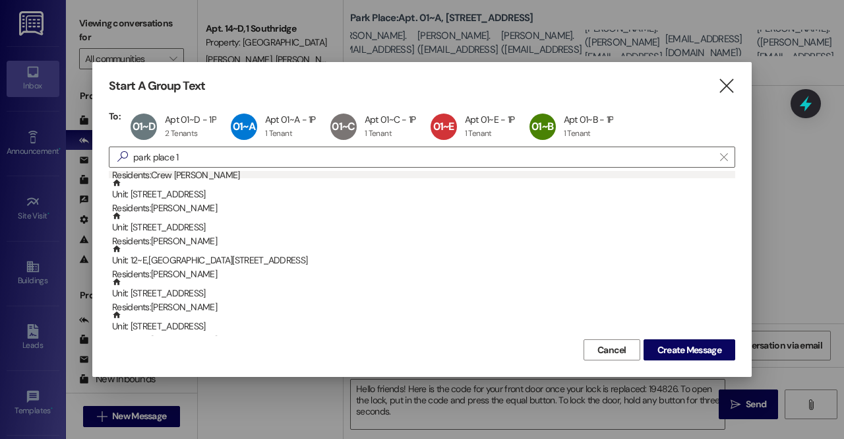
scroll to position [455, 0]
click at [729, 341] on button "Create Message" at bounding box center [690, 349] width 92 height 21
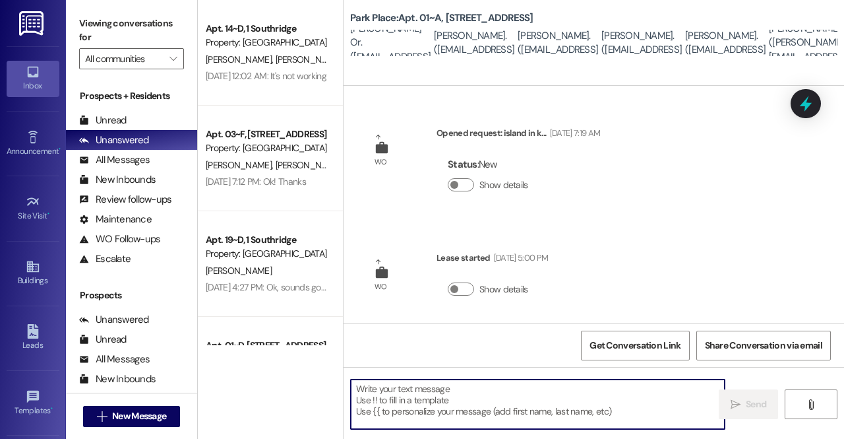
click at [416, 393] on textarea at bounding box center [538, 403] width 374 height 49
paste textarea "Hello friends! Here is the code for your front door once your lock is replaced:…"
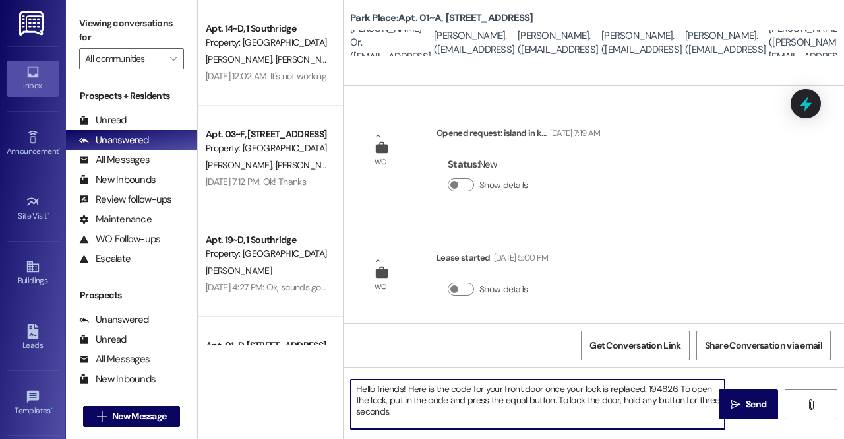
click at [463, 414] on textarea "Hello friends! Here is the code for your front door once your lock is replaced:…" at bounding box center [538, 403] width 374 height 49
type textarea "Hello friends! Here is the code for your front door once your lock is replaced:…"
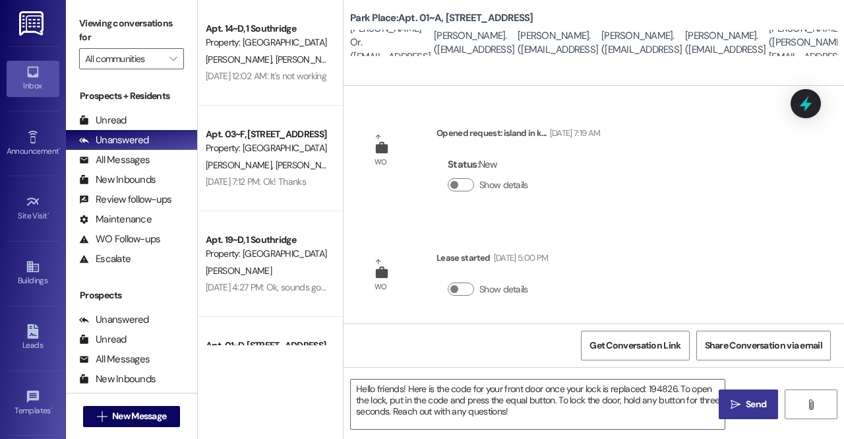
click at [764, 400] on span "Send" at bounding box center [756, 404] width 20 height 14
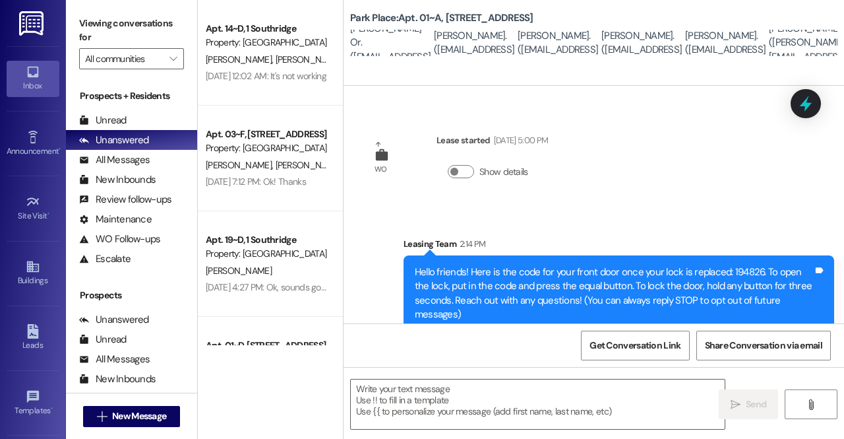
scroll to position [136, 0]
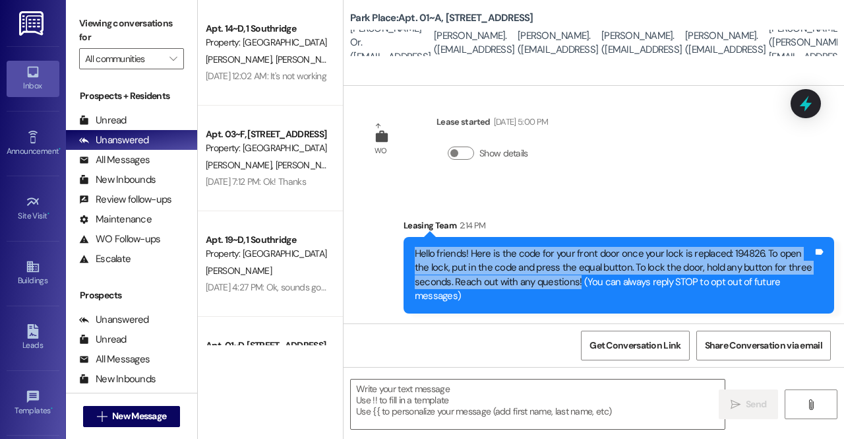
drag, startPoint x: 576, startPoint y: 284, endPoint x: 413, endPoint y: 253, distance: 166.5
click at [414, 253] on div "Hello friends! Here is the code for your front door once your lock is replaced:…" at bounding box center [614, 275] width 401 height 57
copy div "Hello friends! Here is the code for your front door once your lock is replaced:…"
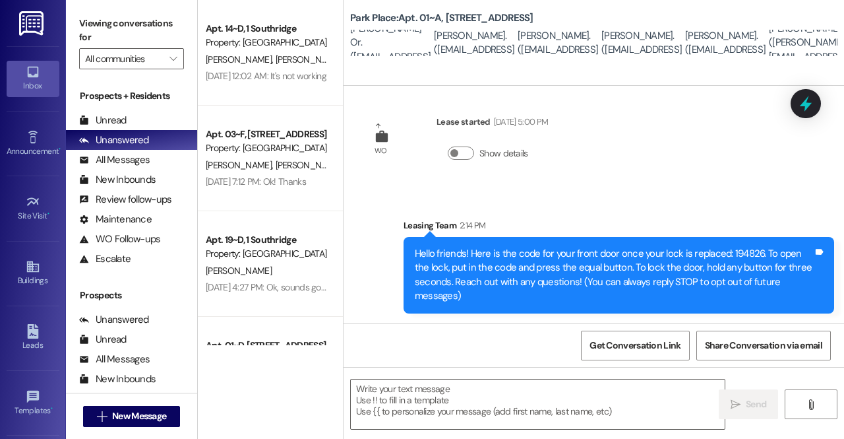
click at [541, 166] on div "Show details" at bounding box center [492, 156] width 111 height 46
click at [123, 412] on span "New Message" at bounding box center [139, 416] width 54 height 14
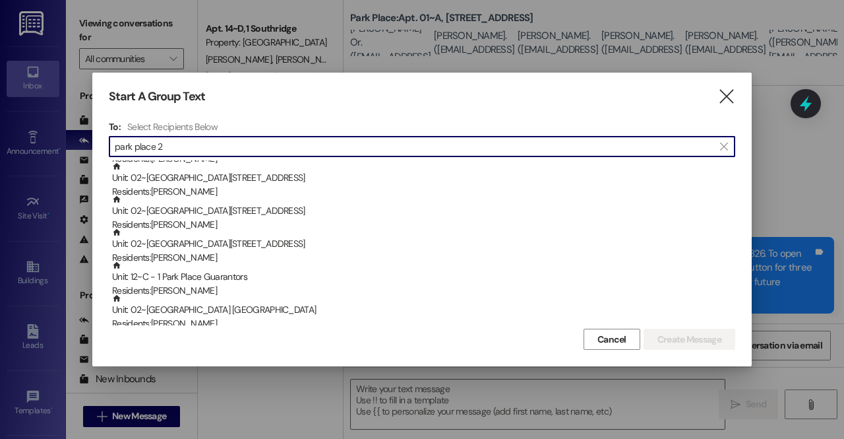
scroll to position [0, 0]
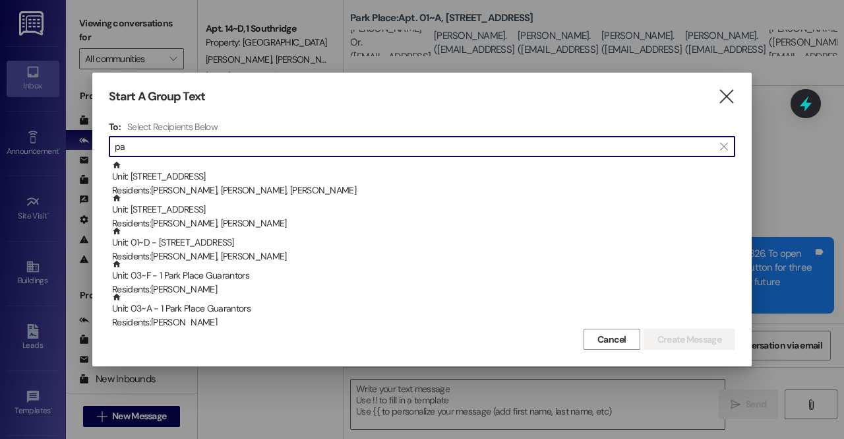
type input "p"
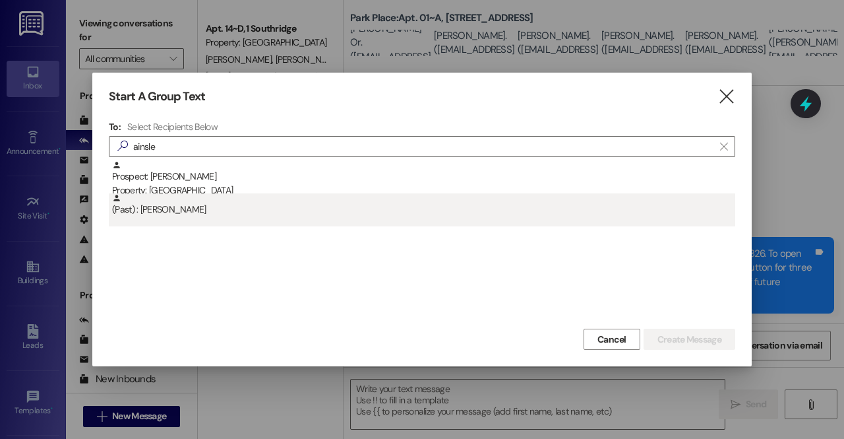
click at [222, 212] on div "(Past) : Ainsley Davis" at bounding box center [423, 204] width 623 height 23
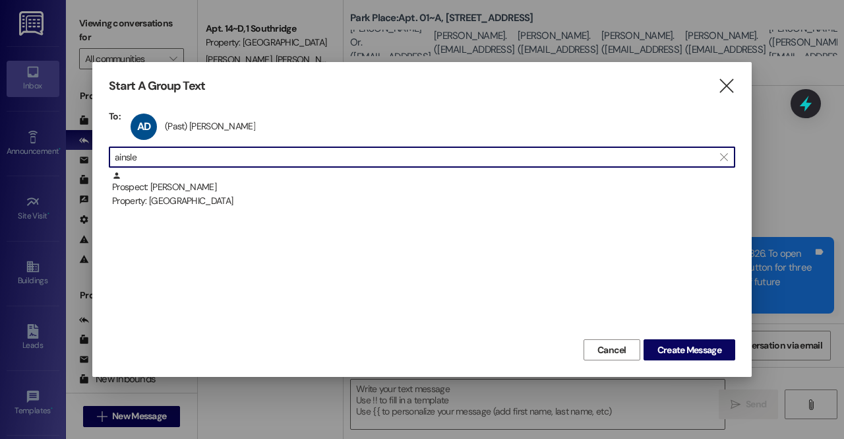
click at [168, 163] on input "ainsle" at bounding box center [414, 157] width 599 height 18
type input "a"
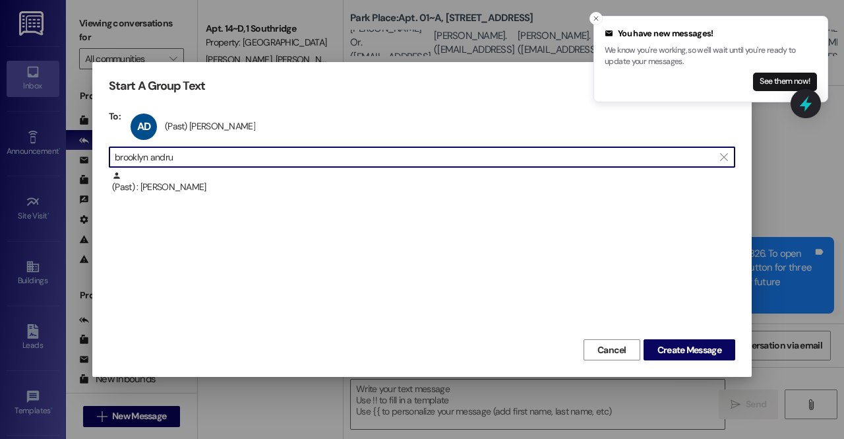
scroll to position [227, 0]
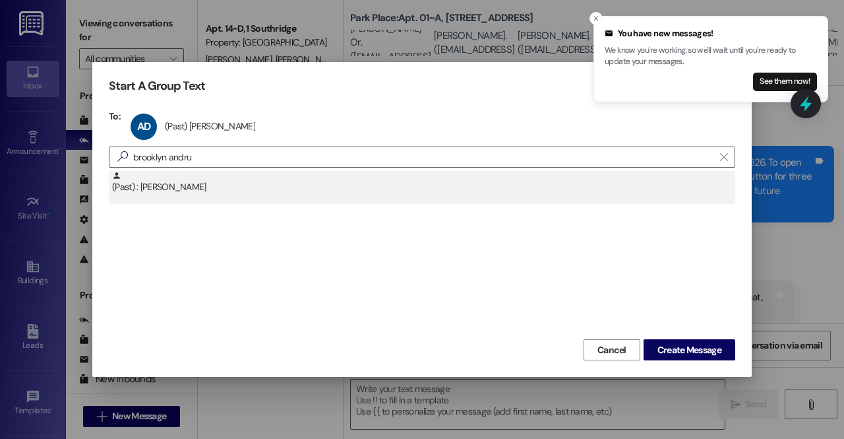
click at [177, 188] on div "(Past) : Brooklyn Andrus" at bounding box center [423, 182] width 623 height 23
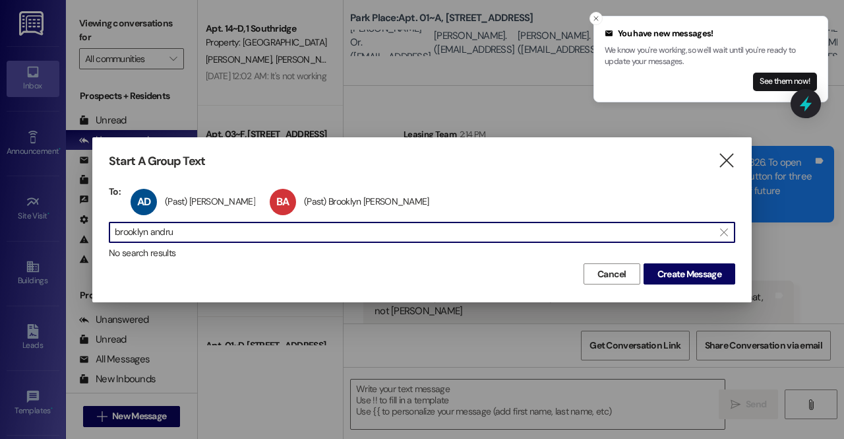
click at [303, 233] on input "brooklyn andru" at bounding box center [414, 232] width 599 height 18
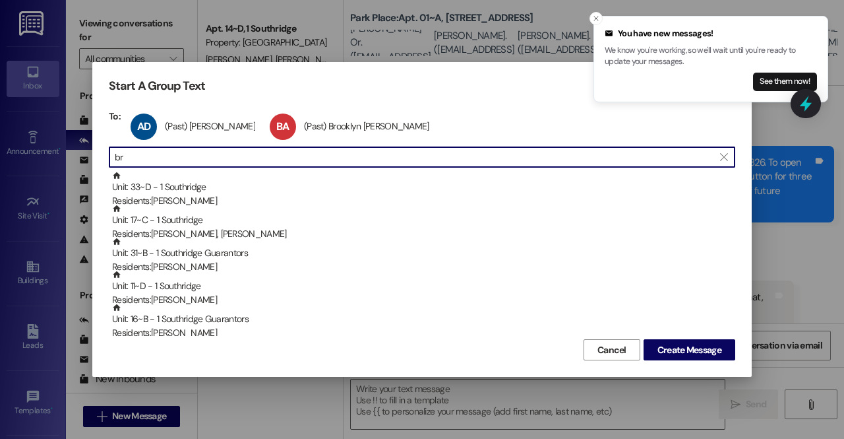
type input "b"
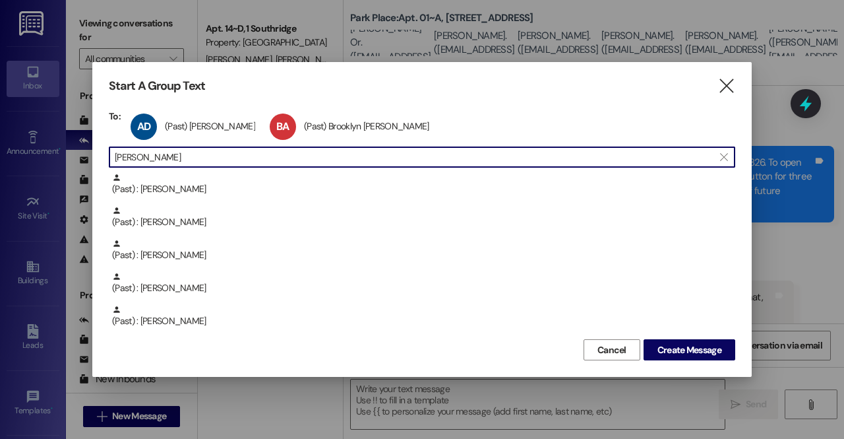
scroll to position [132, 0]
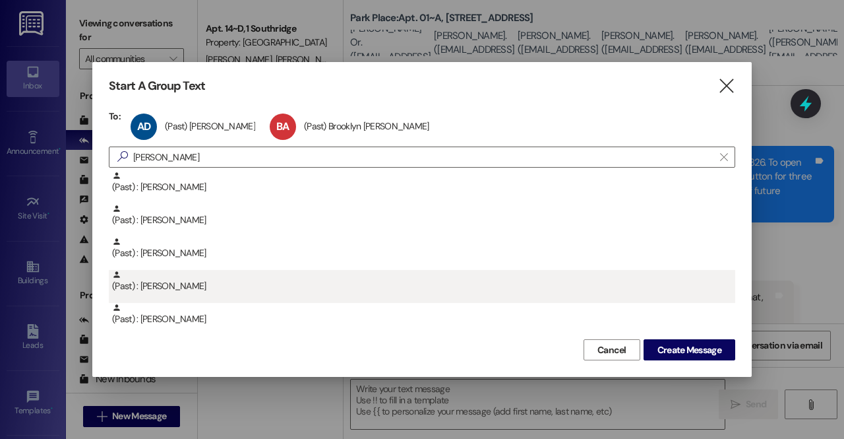
click at [235, 283] on div "(Past) : Rebecca Stevens" at bounding box center [423, 281] width 623 height 23
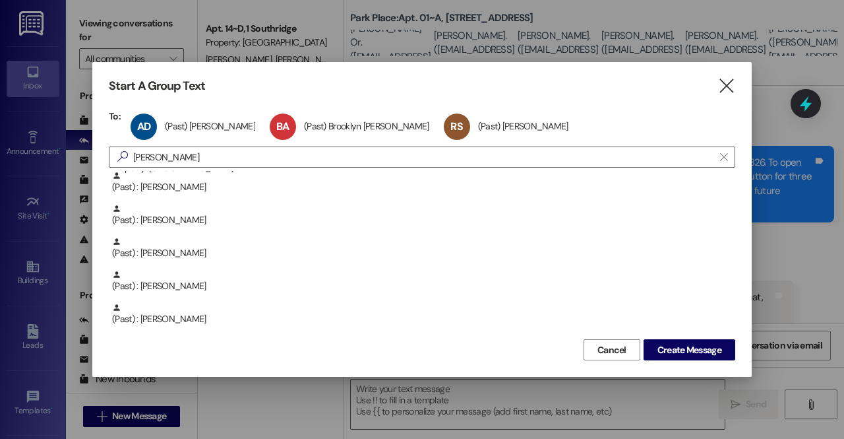
scroll to position [99, 0]
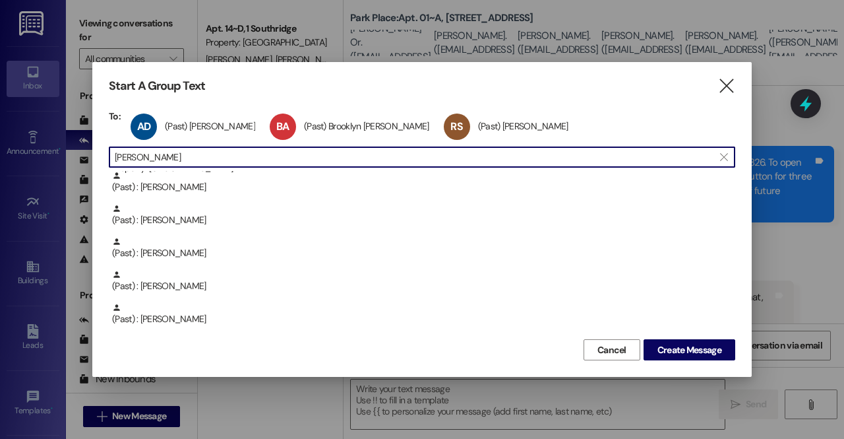
click at [228, 157] on input "rebecca" at bounding box center [414, 157] width 599 height 18
type input "r"
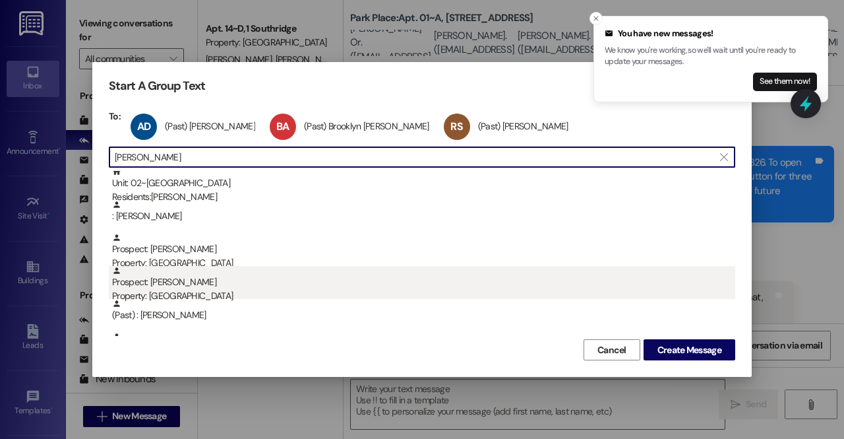
scroll to position [0, 0]
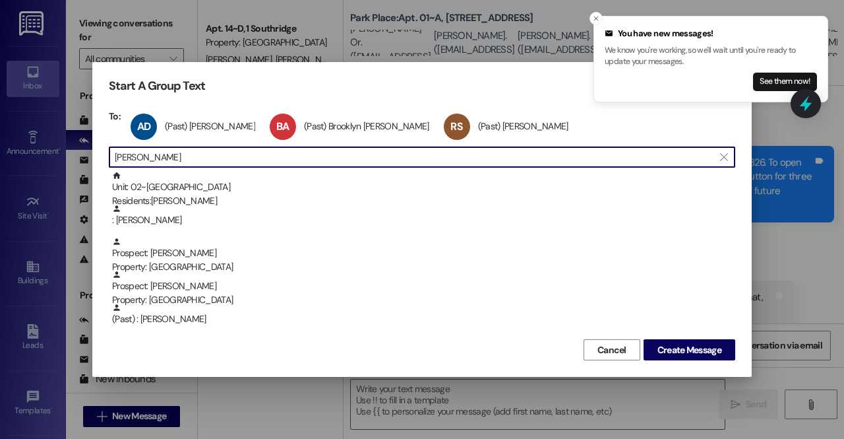
type input "kaitlyn"
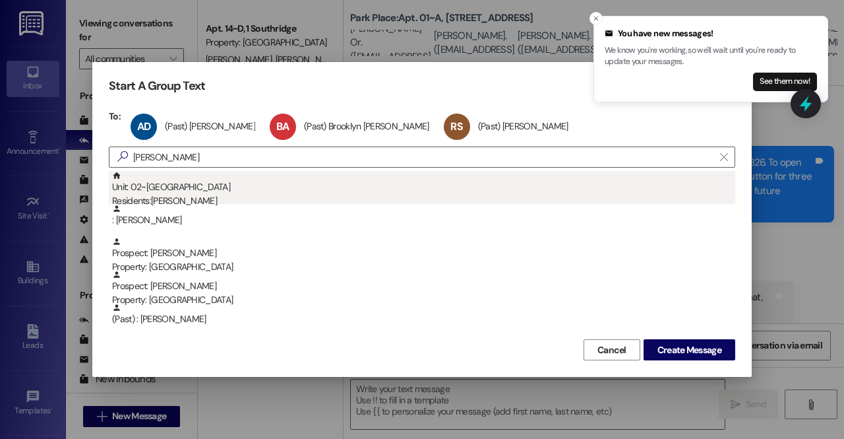
click at [190, 195] on div "Residents: Kaitlyn Robinson" at bounding box center [423, 201] width 623 height 14
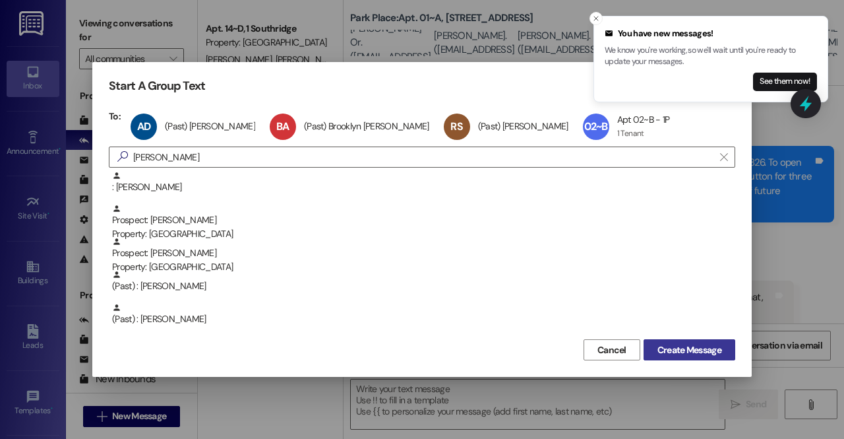
click at [681, 346] on span "Create Message" at bounding box center [690, 350] width 64 height 14
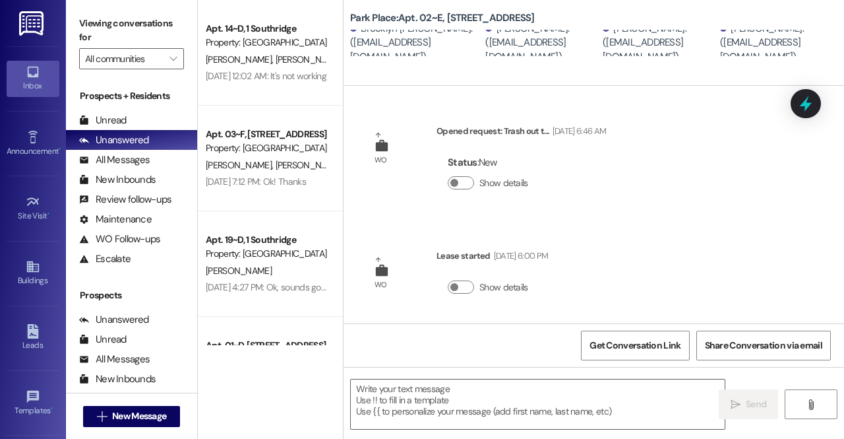
scroll to position [1, 0]
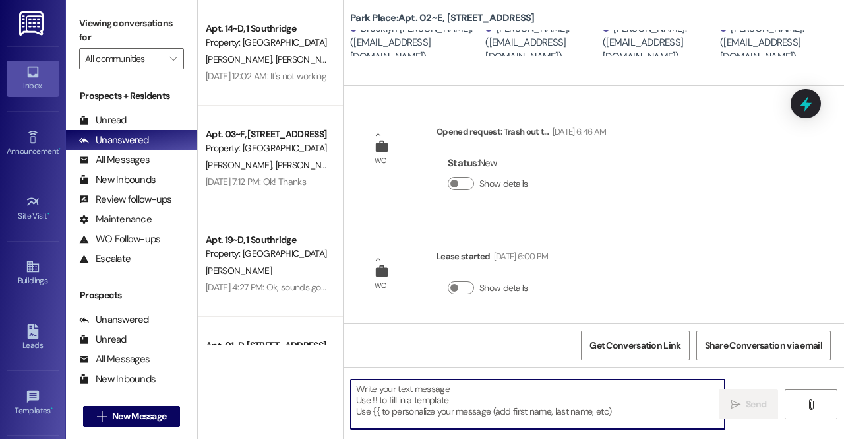
click at [476, 398] on textarea at bounding box center [538, 403] width 374 height 49
paste textarea "Hello friends! Here is the code for your front door once your lock is replaced:…"
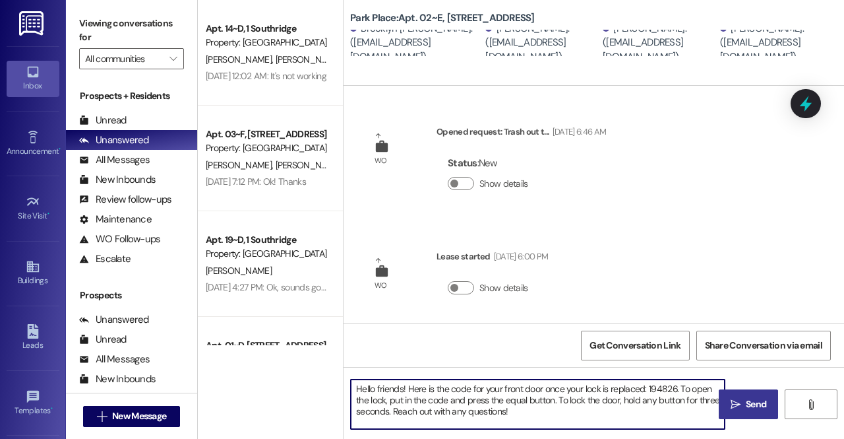
drag, startPoint x: 675, startPoint y: 390, endPoint x: 649, endPoint y: 386, distance: 26.0
click at [649, 386] on textarea "Hello friends! Here is the code for your front door once your lock is replaced:…" at bounding box center [538, 403] width 374 height 49
paste textarea "250173"
click at [650, 394] on textarea "Hello friends! Here is the code for your front door once your lock is replaced:…" at bounding box center [538, 403] width 374 height 49
click at [654, 416] on textarea "Hello friends! Here is the code for your front door once your lock is replaced:…" at bounding box center [538, 403] width 374 height 49
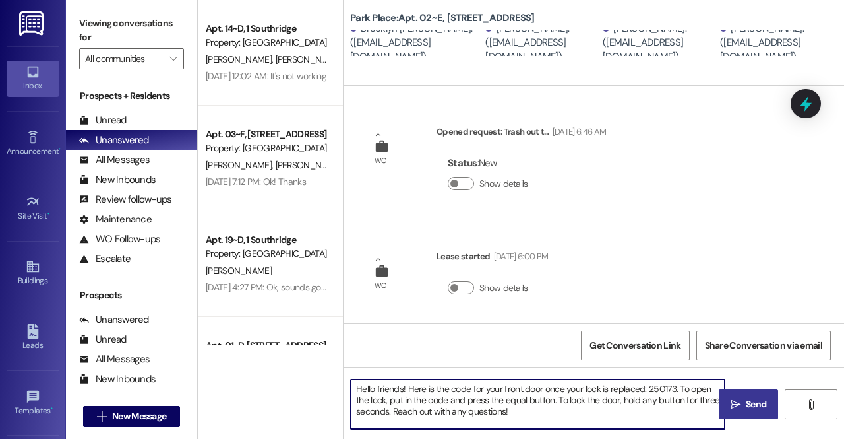
type textarea "Hello friends! Here is the code for your front door once your lock is replaced:…"
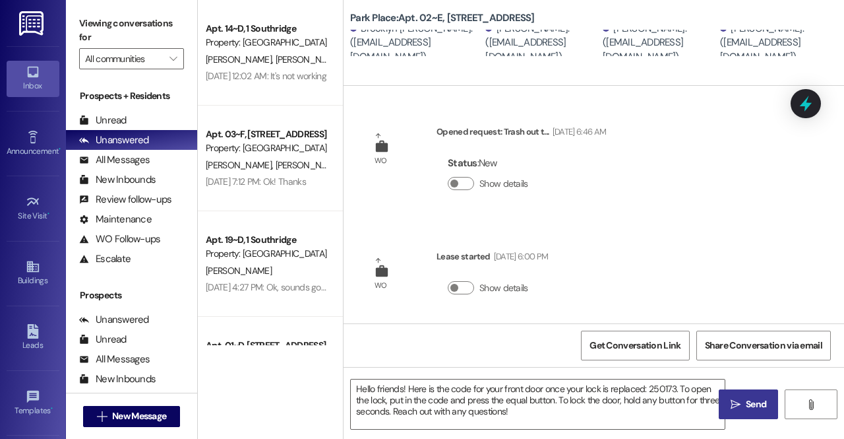
click at [747, 408] on span "Send" at bounding box center [756, 404] width 20 height 14
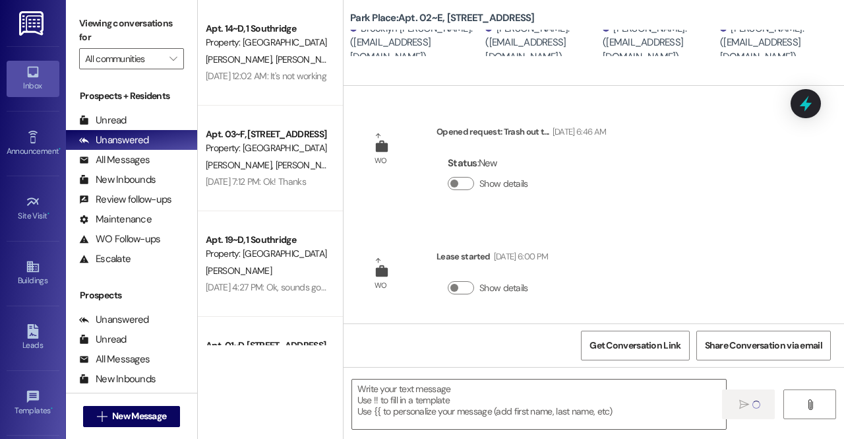
scroll to position [136, 0]
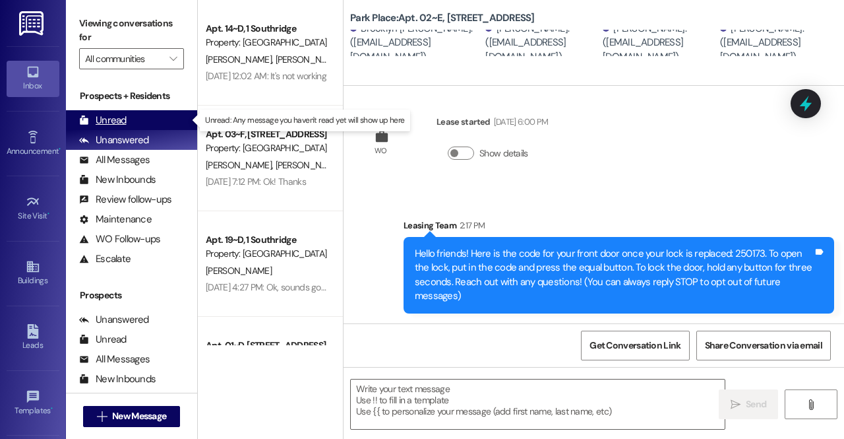
click at [113, 115] on div "Unread" at bounding box center [102, 120] width 47 height 14
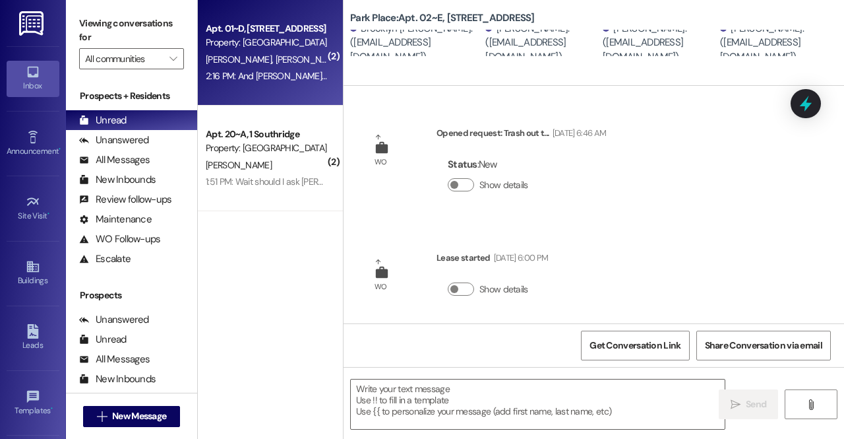
click at [257, 52] on div "A. Mitchell L. Harris C. Petersen M. Pishl Z. Jensen T. Or" at bounding box center [266, 59] width 125 height 16
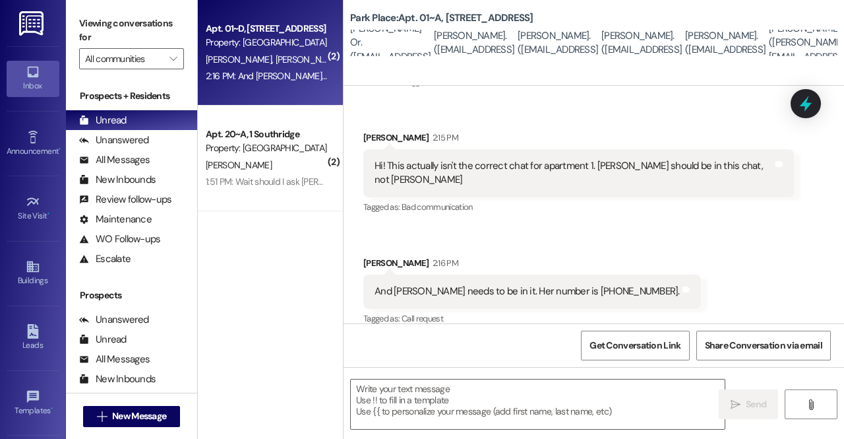
scroll to position [378, 0]
click at [477, 395] on textarea at bounding box center [538, 403] width 374 height 49
click at [156, 417] on span "New Message" at bounding box center [139, 416] width 54 height 14
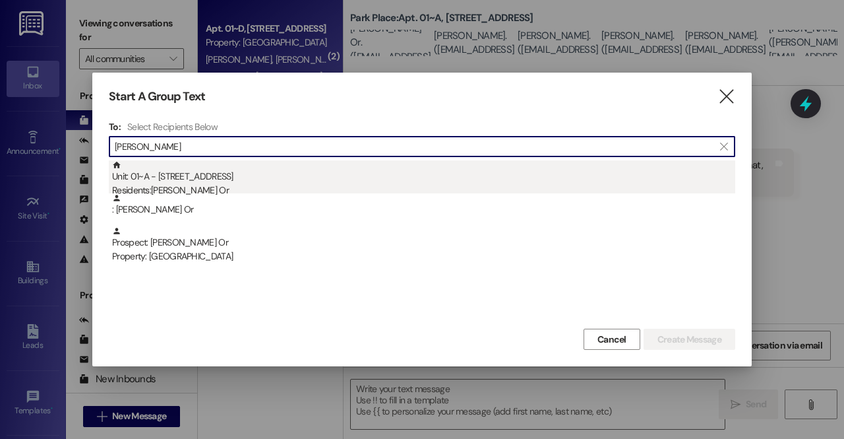
click at [186, 175] on div "Unit: 01~A - 1 Park Place Residents: Tsoi Kwan Or" at bounding box center [423, 179] width 623 height 38
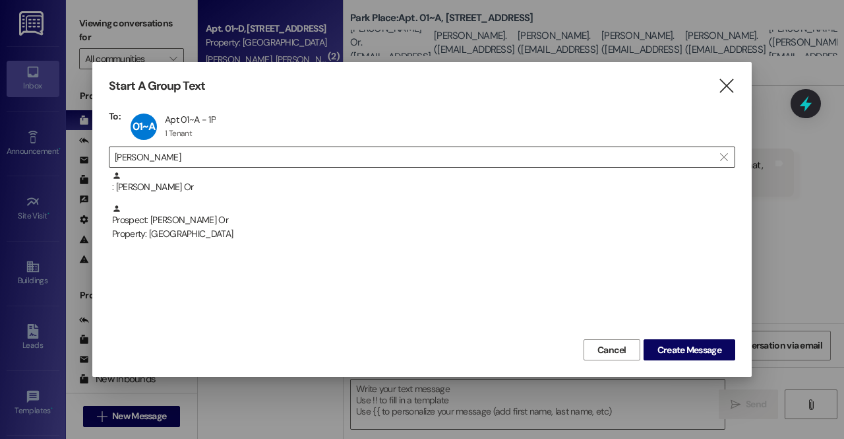
click at [244, 150] on input "Tsoi" at bounding box center [414, 157] width 599 height 18
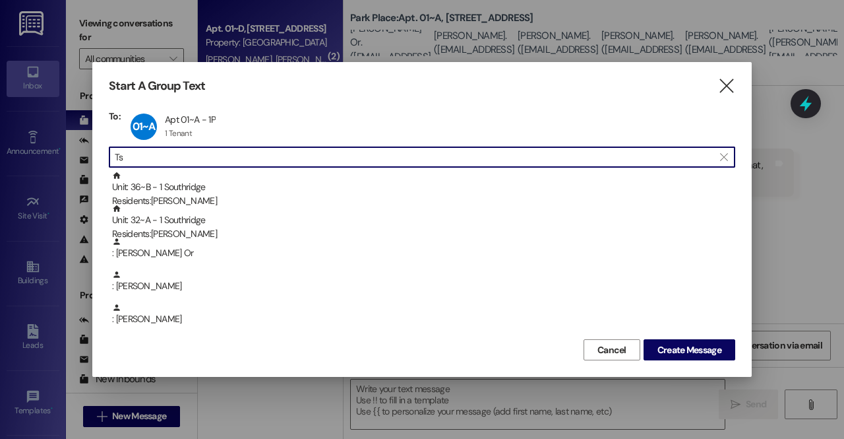
type input "T"
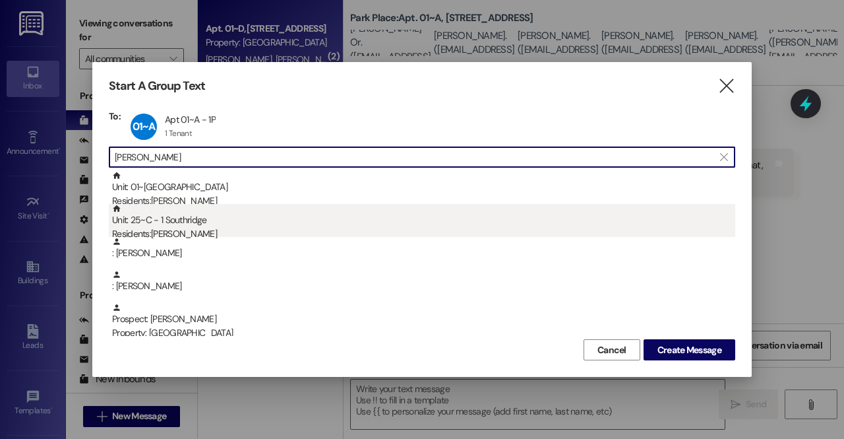
type input "lindsey"
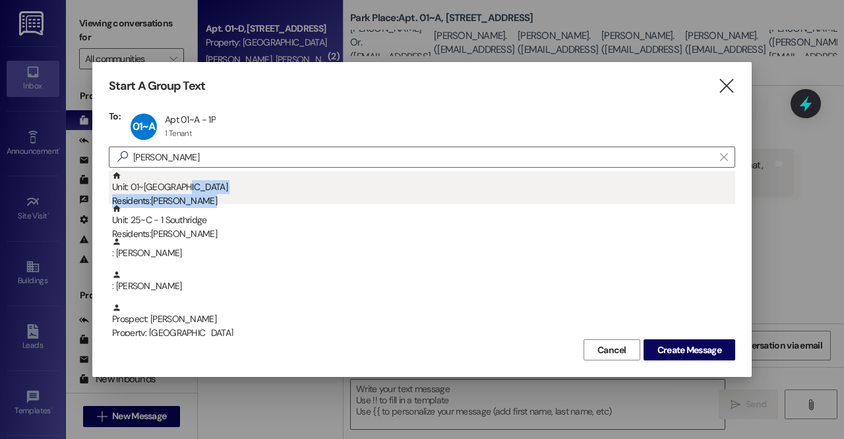
drag, startPoint x: 161, startPoint y: 208, endPoint x: 175, endPoint y: 185, distance: 27.3
click at [175, 185] on div "Unit: 01~C - 1 Park Place Residents: Lindsey Harris Unit: 25~C - 1 Southridge R…" at bounding box center [422, 319] width 627 height 297
click at [144, 183] on div "Unit: 01~C - 1 Park Place Residents: Lindsey Harris" at bounding box center [423, 190] width 623 height 38
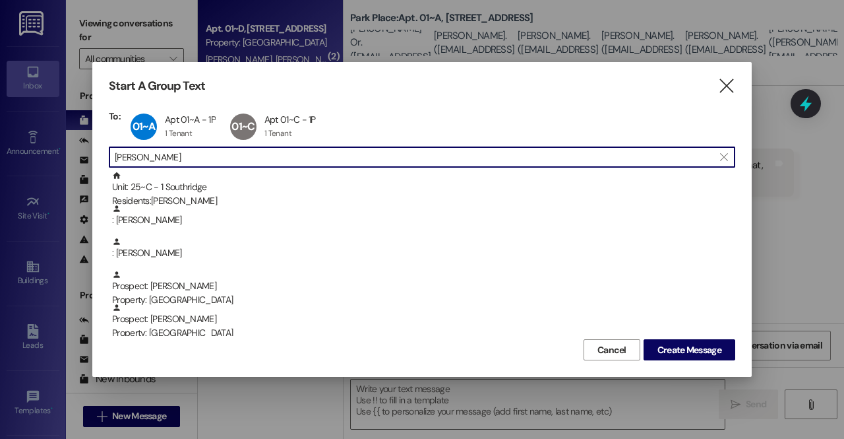
drag, startPoint x: 202, startPoint y: 154, endPoint x: 69, endPoint y: 152, distance: 133.2
click at [69, 152] on div "Start A Group Text  To: 01~A Apt 01~A - 1P Apt 01~A - 1P 1 Tenant 1 Tenant cli…" at bounding box center [422, 219] width 844 height 439
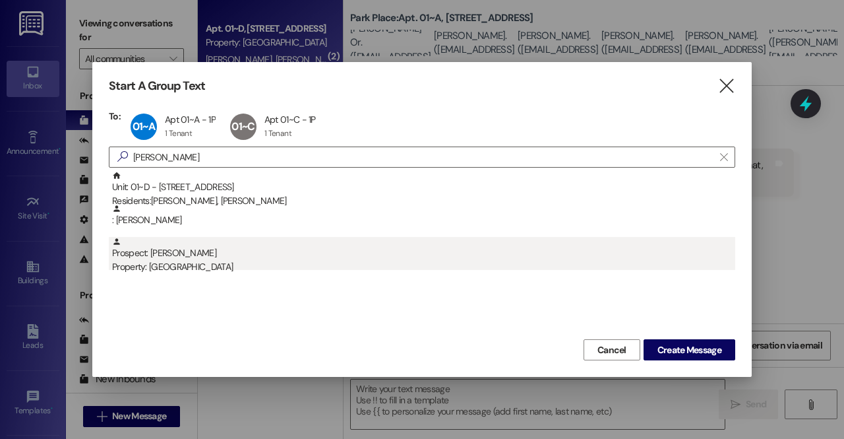
click at [168, 259] on div "Prospect: Christa Petersen Property: Park Place" at bounding box center [423, 256] width 623 height 38
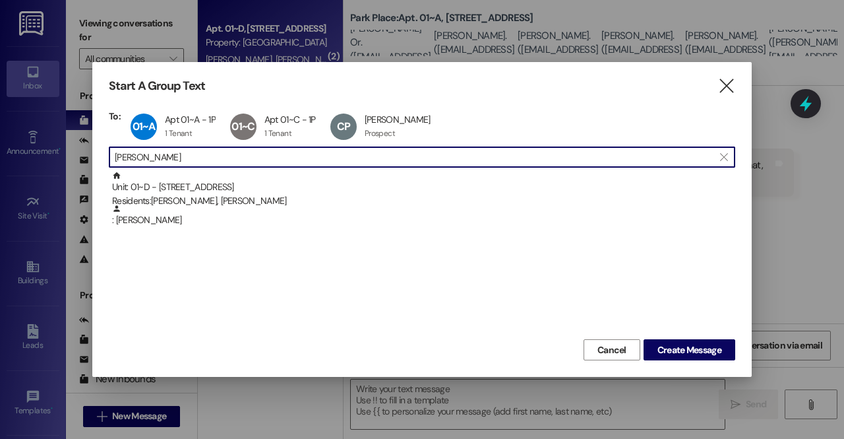
scroll to position [1, 0]
drag, startPoint x: 218, startPoint y: 155, endPoint x: 39, endPoint y: 166, distance: 179.0
click at [39, 166] on div "Start A Group Text  To: 01~A Apt 01~A - 1P Apt 01~A - 1P 1 Tenant 1 Tenant cli…" at bounding box center [422, 219] width 844 height 439
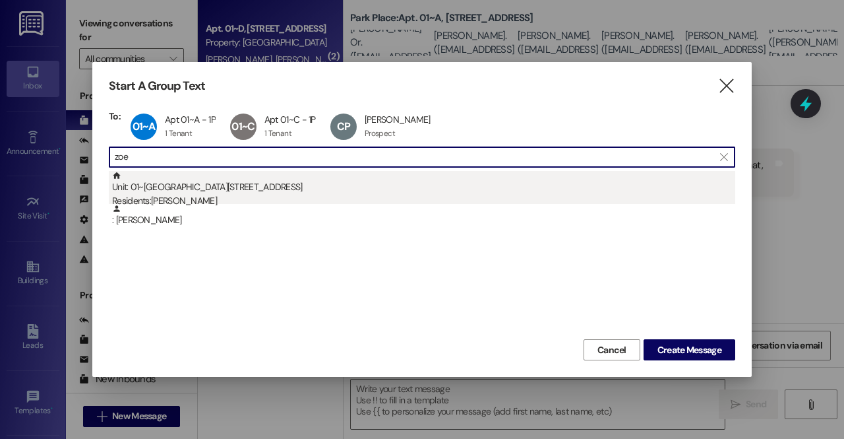
type input "zoe"
click at [144, 185] on div "Unit: 01~B - 1 Park Place Residents: Zoe Jensen" at bounding box center [423, 190] width 623 height 38
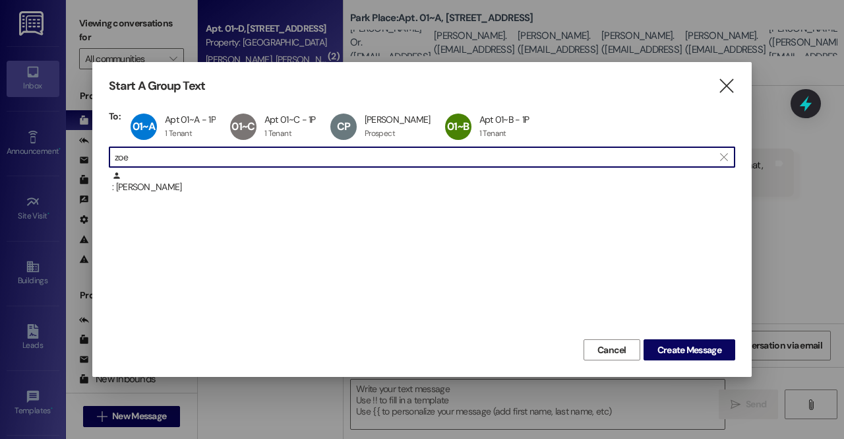
drag, startPoint x: 220, startPoint y: 154, endPoint x: 41, endPoint y: 144, distance: 179.6
click at [41, 144] on div "Start A Group Text  To: 01~A Apt 01~A - 1P Apt 01~A - 1P 1 Tenant 1 Tenant cli…" at bounding box center [422, 219] width 844 height 439
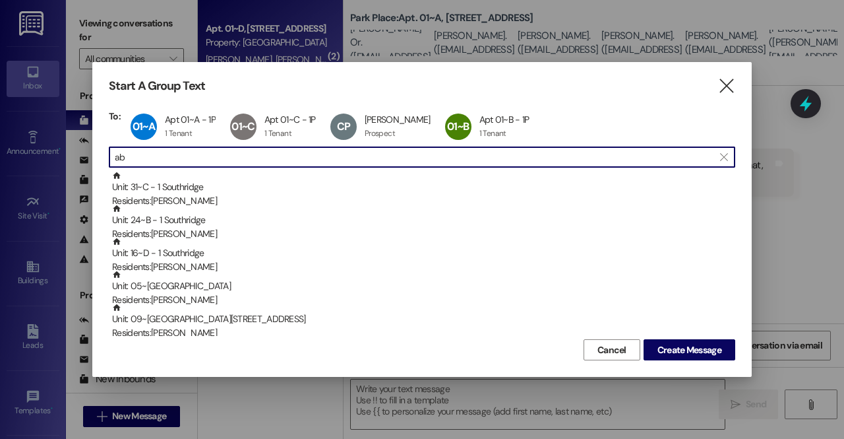
type input "a"
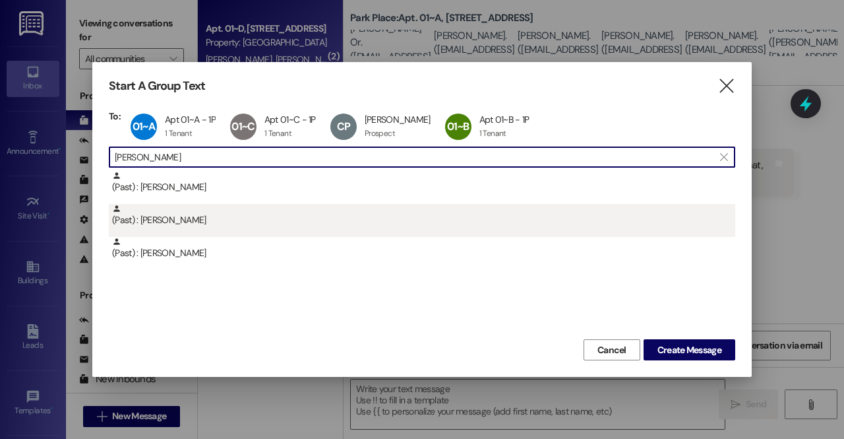
type input "burton"
click at [226, 218] on div "(Past) : [PERSON_NAME]" at bounding box center [423, 215] width 623 height 23
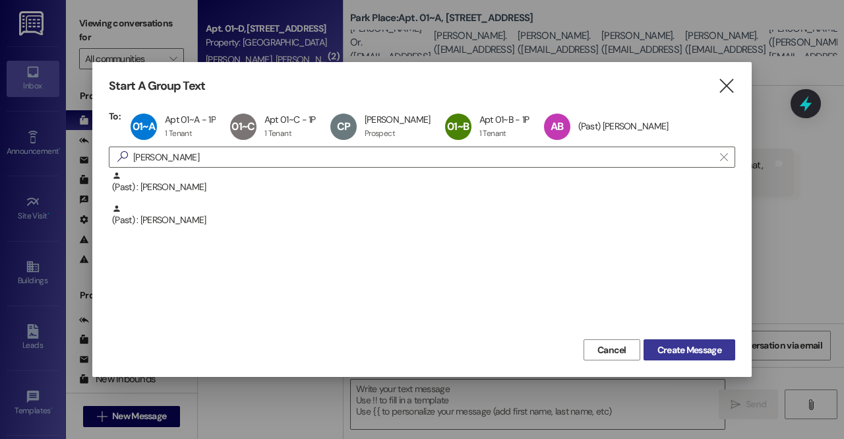
click at [706, 344] on span "Create Message" at bounding box center [690, 350] width 64 height 14
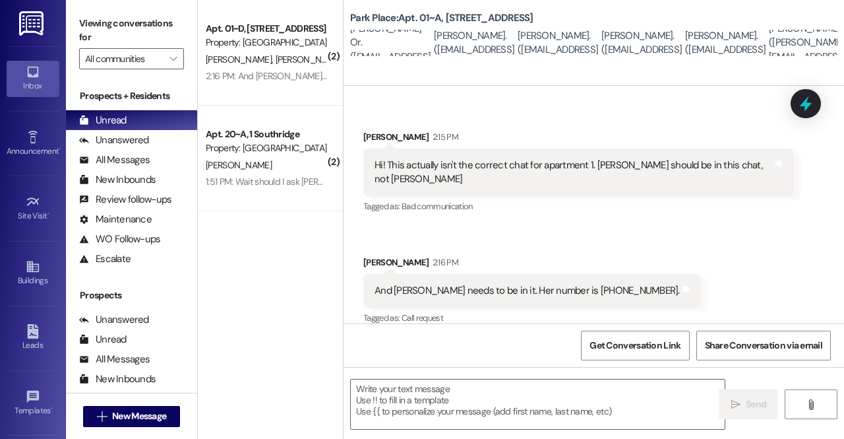
scroll to position [1, 0]
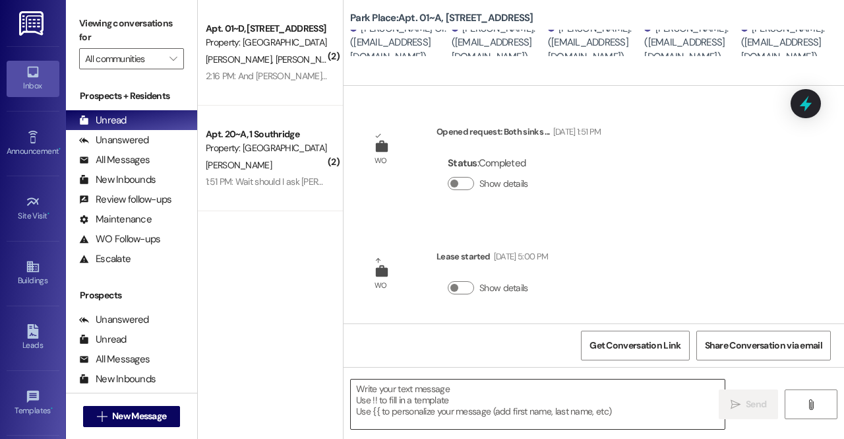
click at [475, 419] on textarea at bounding box center [538, 403] width 374 height 49
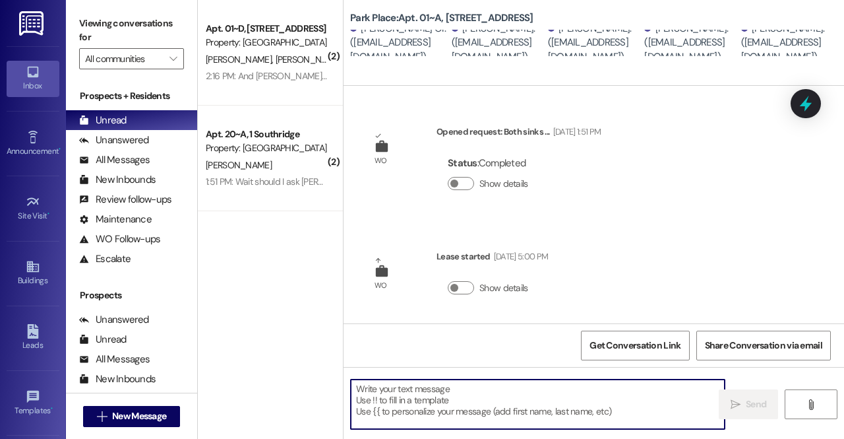
paste textarea "250173"
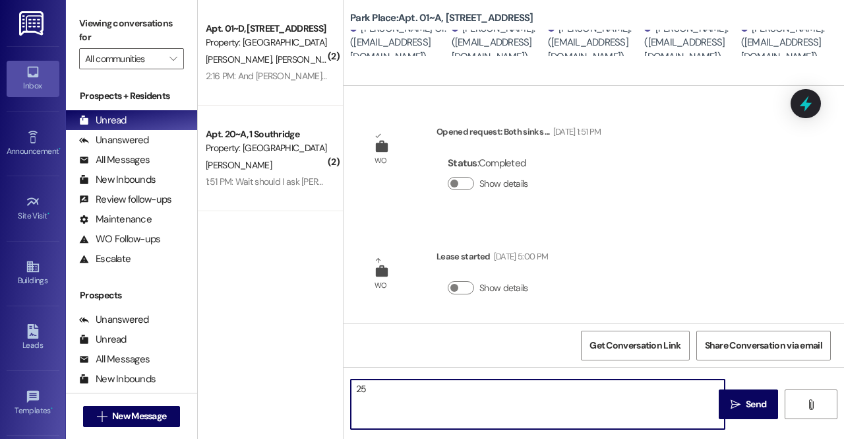
type textarea "2"
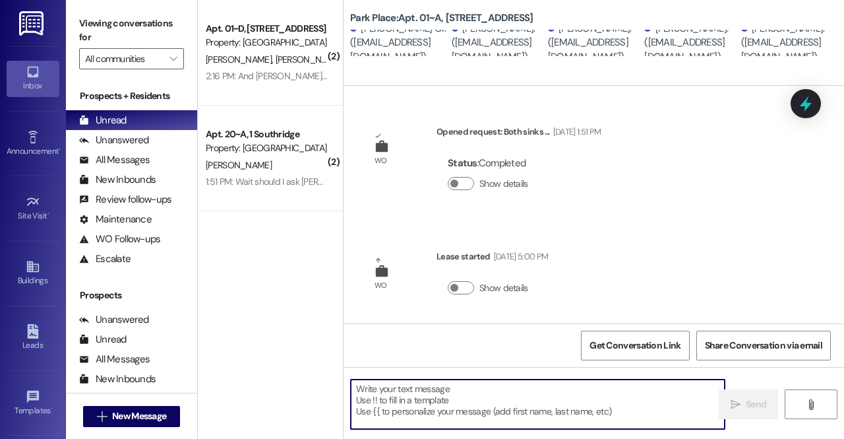
drag, startPoint x: 475, startPoint y: 419, endPoint x: 607, endPoint y: -57, distance: 494.1
click at [607, 0] on html "Inbox Go to Inbox Announcement • Send A Text Announcement Site Visit • Go to Si…" at bounding box center [422, 219] width 844 height 439
click at [401, 392] on textarea at bounding box center [538, 403] width 374 height 49
paste textarea "Hello friends! Here is the code for your front door once your lock is replaced:…"
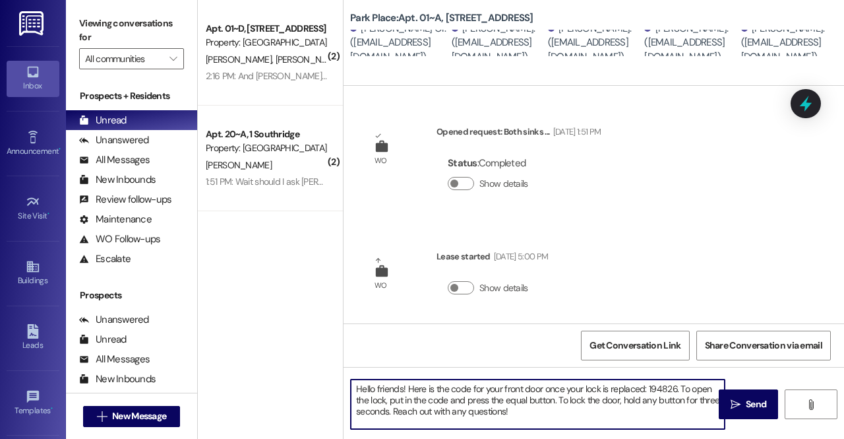
drag, startPoint x: 675, startPoint y: 388, endPoint x: 650, endPoint y: 390, distance: 24.5
click at [650, 390] on textarea "Hello friends! Here is the code for your front door once your lock is replaced:…" at bounding box center [538, 403] width 374 height 49
click at [631, 407] on textarea "Hello friends! Here is the code for your front door once your lock is replaced:…" at bounding box center [538, 403] width 374 height 49
click at [551, 416] on textarea "Hello friends! Here is the code for your front door once your lock is replaced:…" at bounding box center [538, 403] width 374 height 49
click at [401, 389] on textarea "Hello friends! Here is the code for your front door once your lock is replaced:…" at bounding box center [538, 403] width 374 height 49
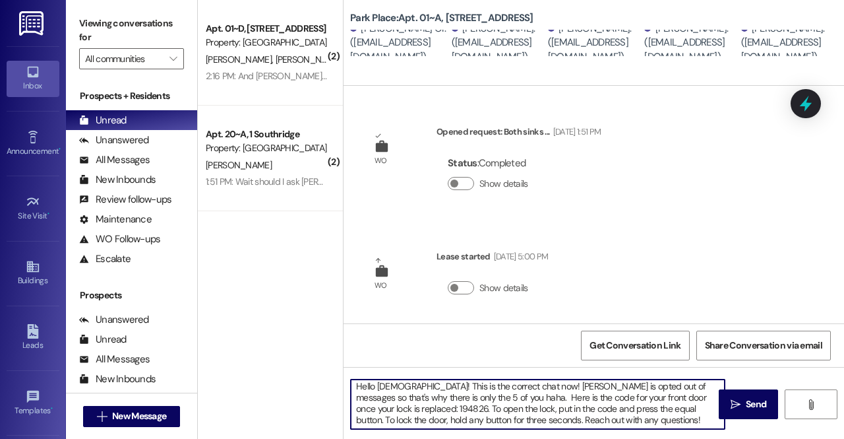
scroll to position [0, 0]
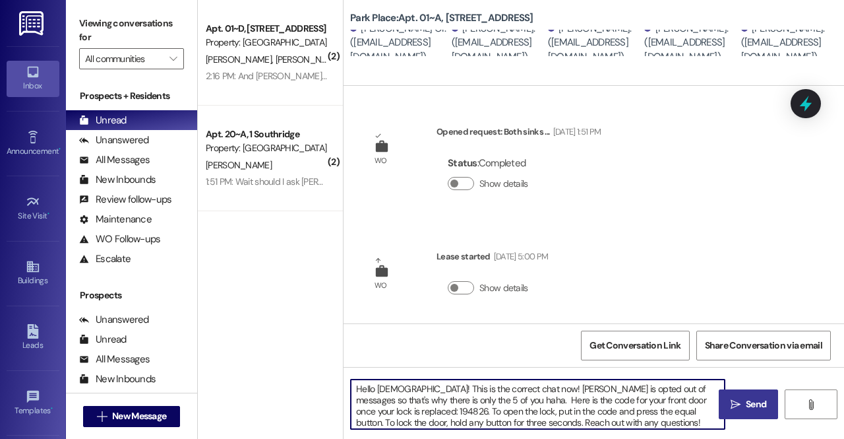
type textarea "Hello ladies! This is the correct chat now! Maddie is opted out of messages so …"
click at [734, 406] on icon "" at bounding box center [736, 404] width 10 height 11
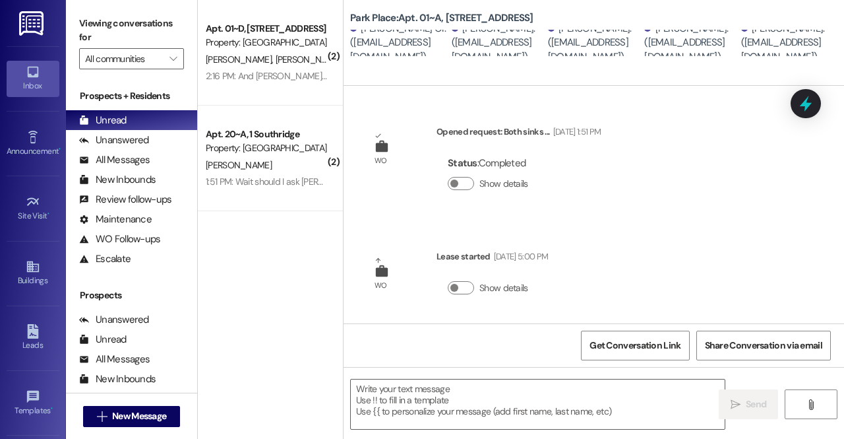
scroll to position [150, 0]
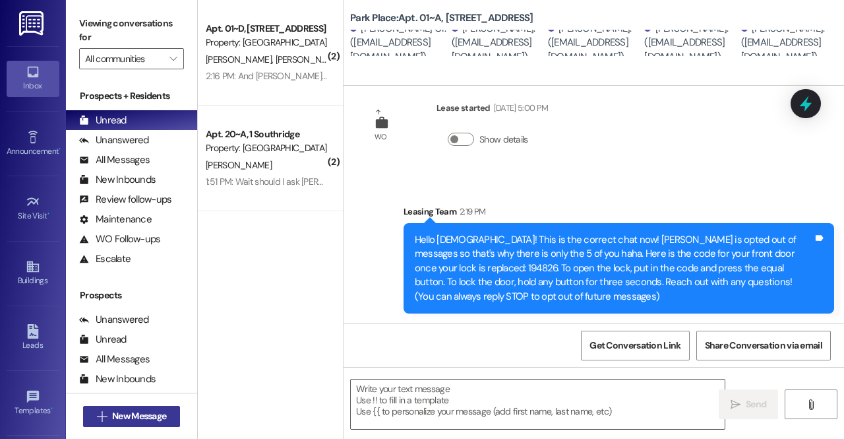
click at [149, 415] on span "New Message" at bounding box center [139, 416] width 54 height 14
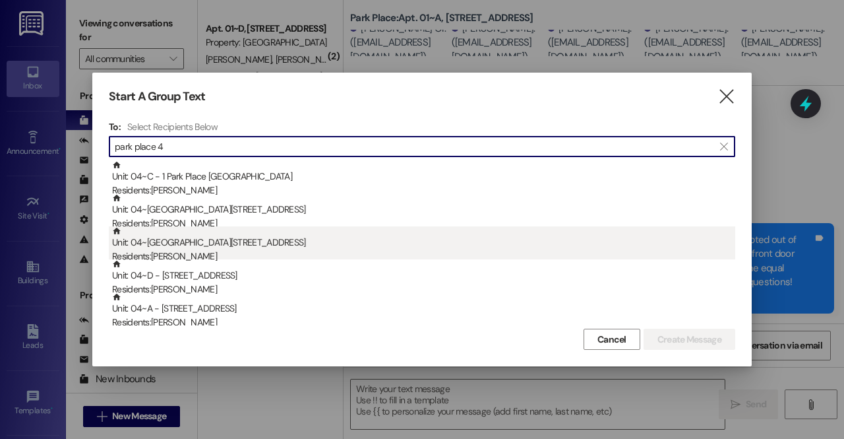
type input "park place 4"
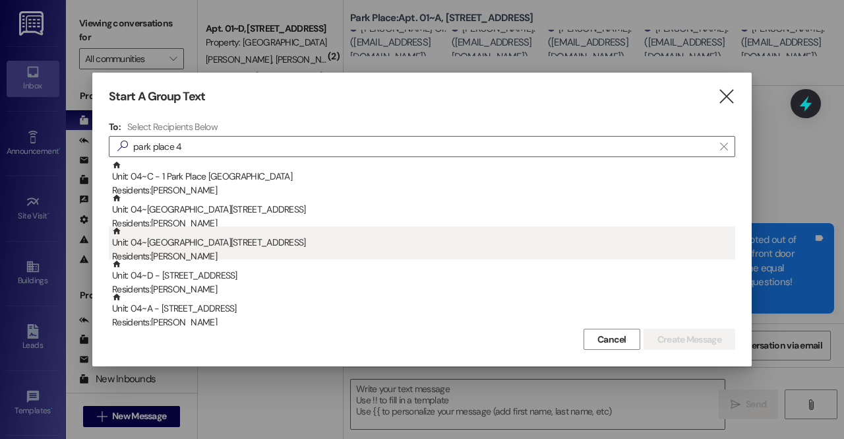
click at [207, 247] on div "Unit: 04~E - 1 Park Place Residents: [PERSON_NAME]" at bounding box center [423, 245] width 623 height 38
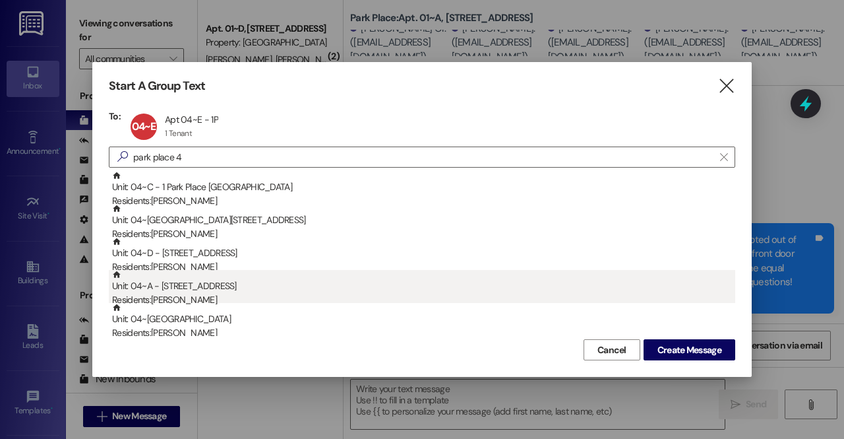
click at [205, 288] on div "Unit: 04~A - 1 Park Place Residents: [PERSON_NAME]" at bounding box center [423, 289] width 623 height 38
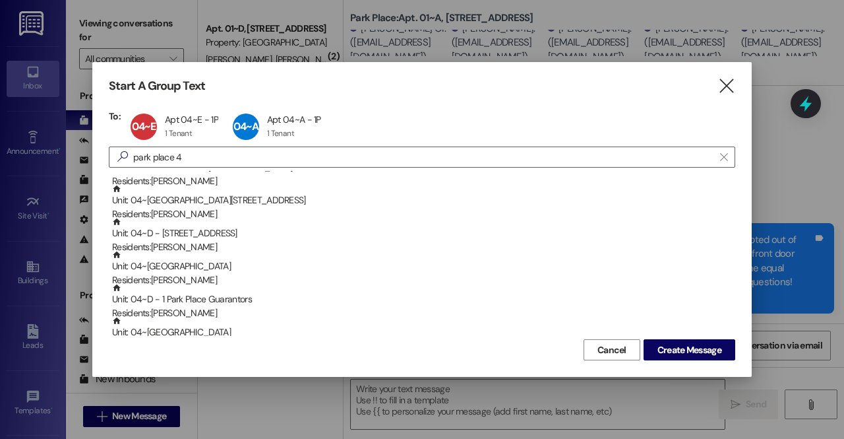
scroll to position [21, 0]
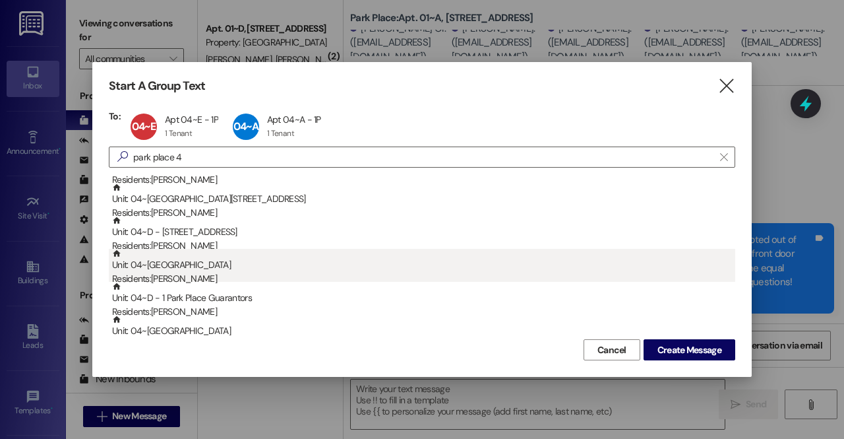
click at [196, 275] on div "Residents: Delaney Shaw" at bounding box center [423, 279] width 623 height 14
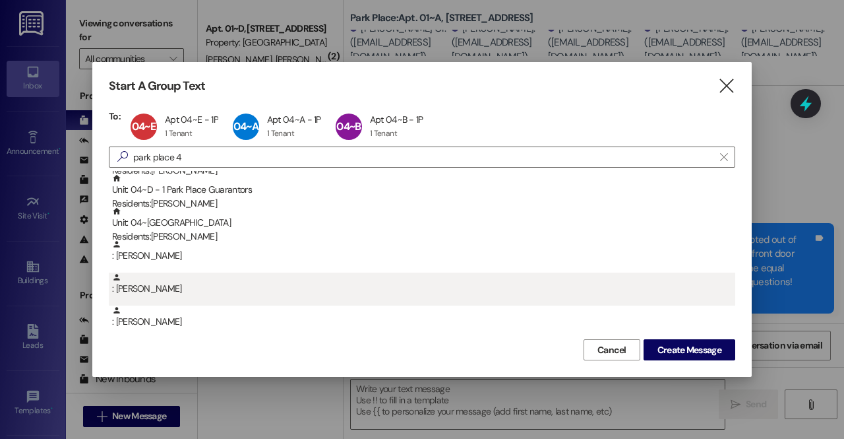
scroll to position [98, 0]
click at [146, 283] on div ": [PERSON_NAME]" at bounding box center [423, 282] width 623 height 23
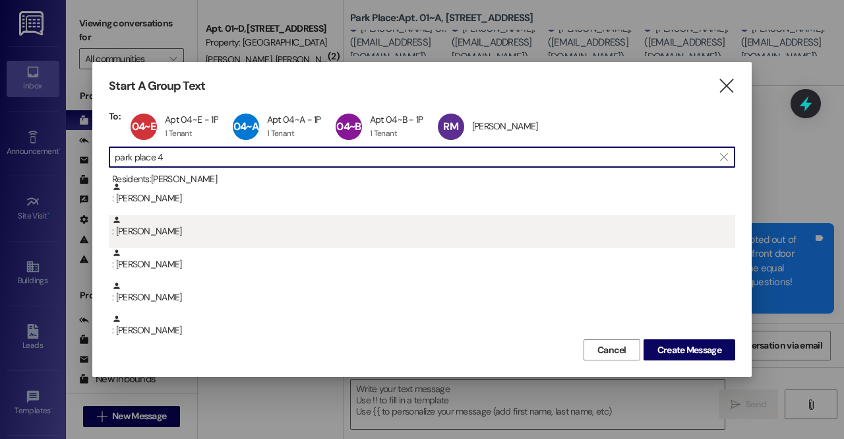
scroll to position [154, 0]
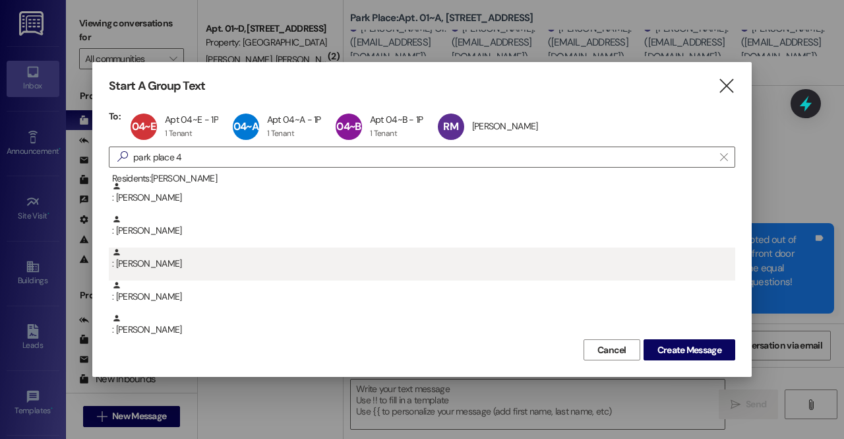
click at [160, 262] on div ": [PERSON_NAME]" at bounding box center [423, 258] width 623 height 23
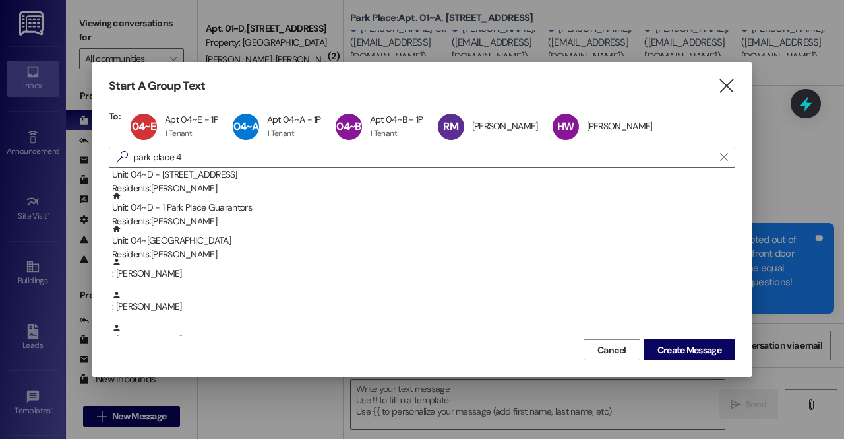
scroll to position [44, 0]
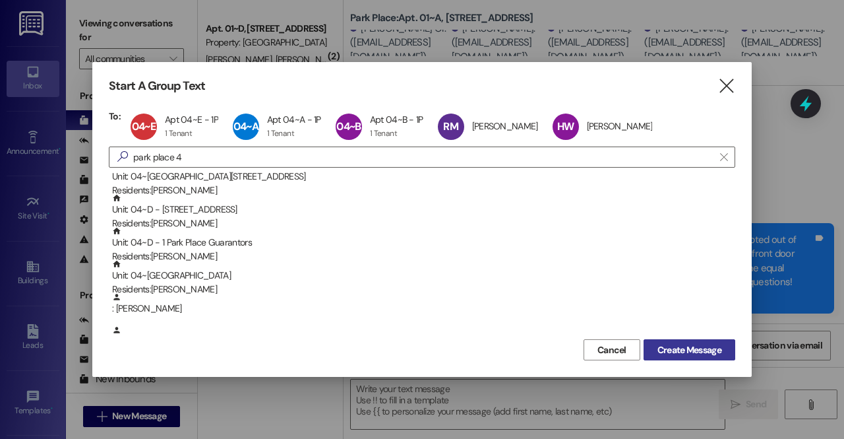
click at [685, 345] on span "Create Message" at bounding box center [690, 350] width 64 height 14
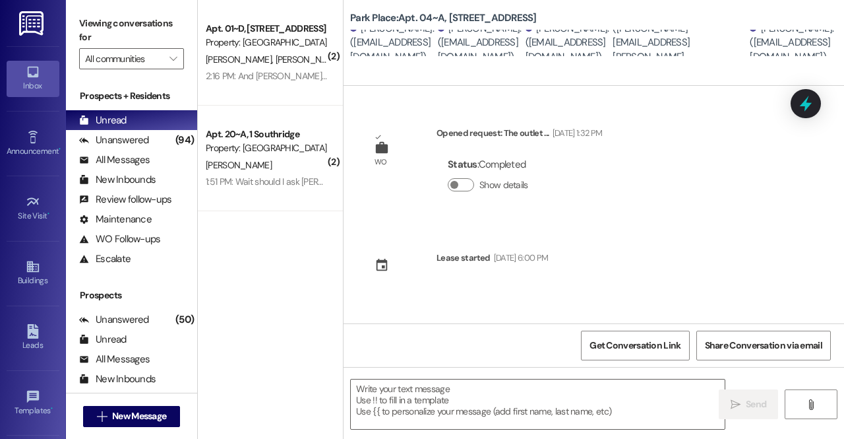
scroll to position [0, 133]
click at [132, 411] on span "New Message" at bounding box center [139, 416] width 54 height 14
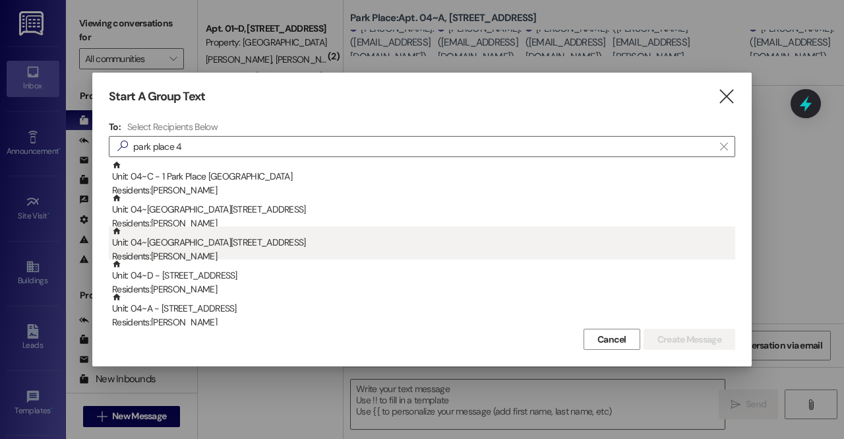
click at [209, 252] on div "Residents: [PERSON_NAME]" at bounding box center [423, 256] width 623 height 14
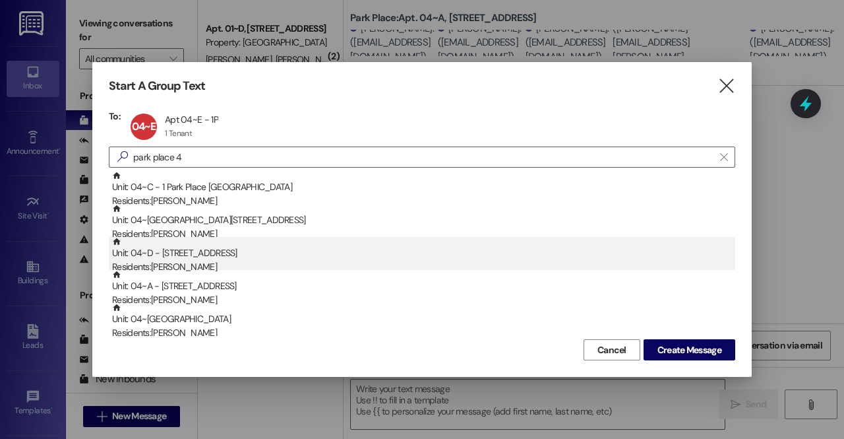
click at [199, 253] on div "Unit: 04~D - 1 Park Place Residents: [PERSON_NAME]" at bounding box center [423, 256] width 623 height 38
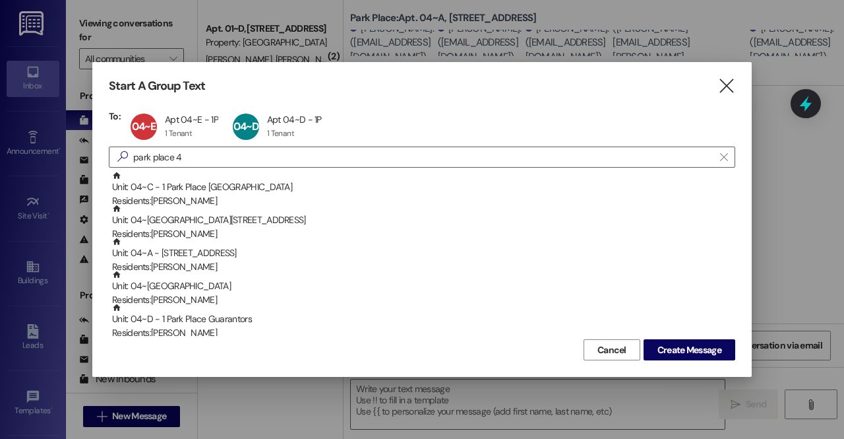
click at [199, 253] on div "Unit: 04~A - 1 Park Place Residents: [PERSON_NAME]" at bounding box center [423, 256] width 623 height 38
click at [199, 253] on div "Unit: 04~B - 1 Park Place Residents: [PERSON_NAME]" at bounding box center [423, 256] width 623 height 38
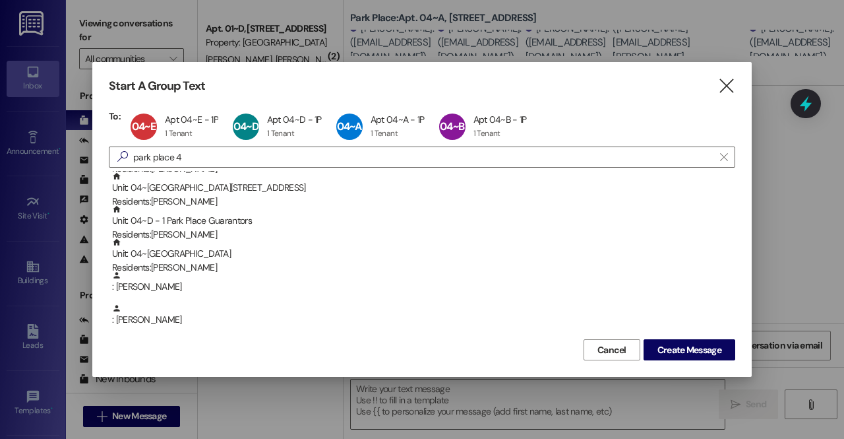
scroll to position [0, 0]
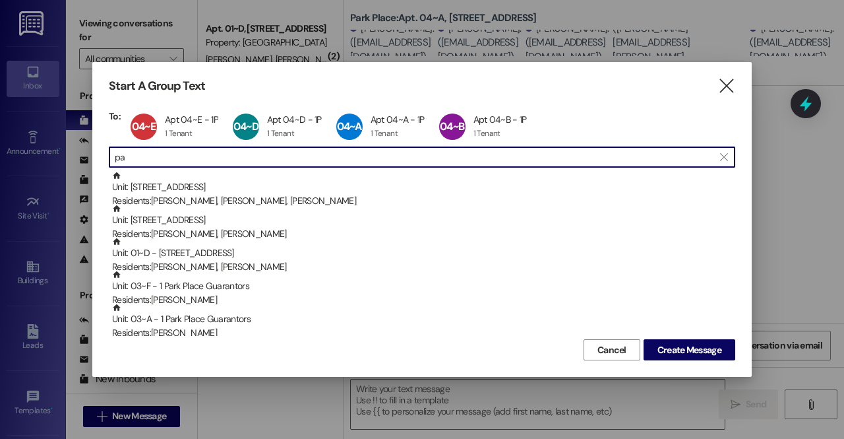
type input "p"
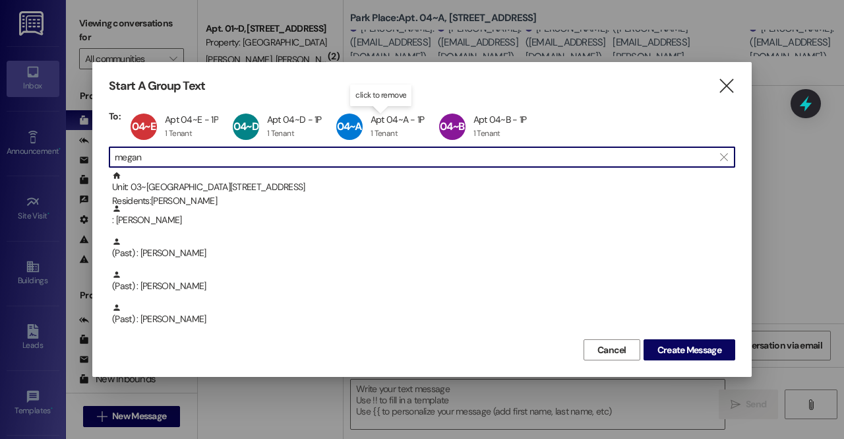
type input "megan"
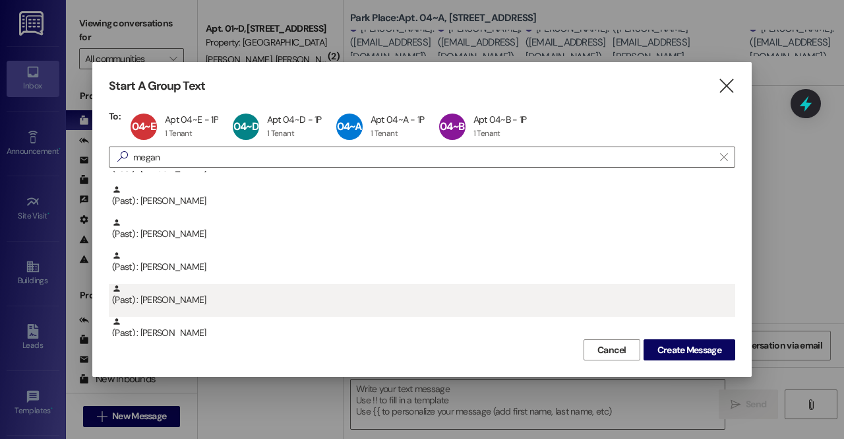
click at [202, 294] on div "(Past) : [PERSON_NAME]" at bounding box center [423, 295] width 623 height 23
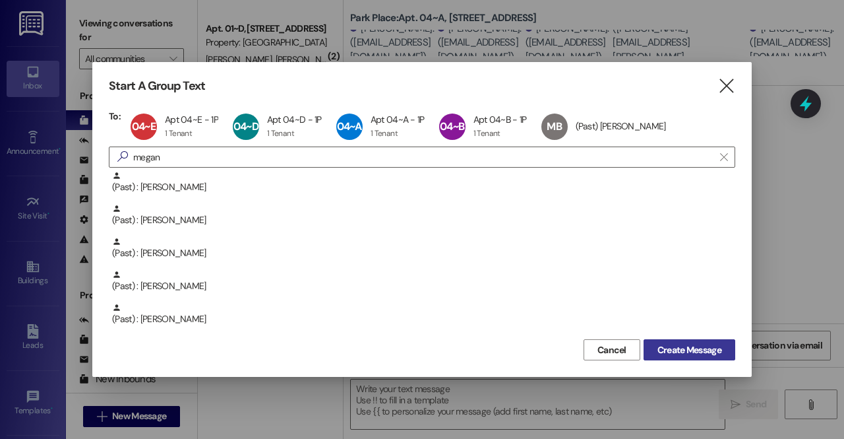
click at [711, 350] on span "Create Message" at bounding box center [690, 350] width 64 height 14
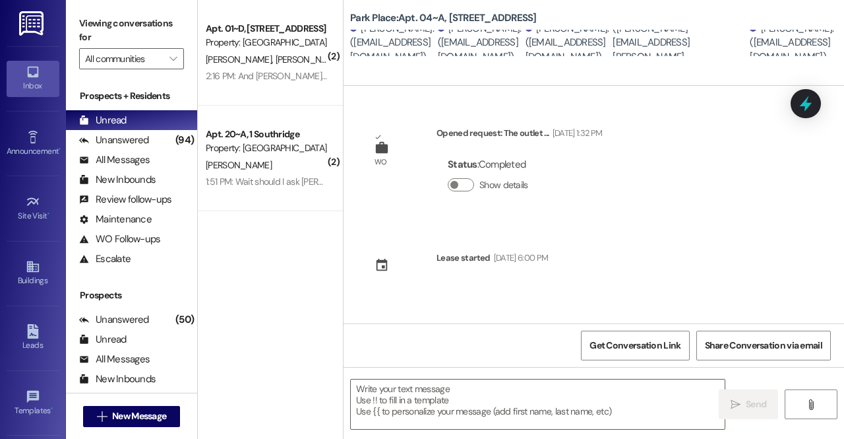
scroll to position [0, 0]
click at [115, 412] on span "New Message" at bounding box center [139, 416] width 54 height 14
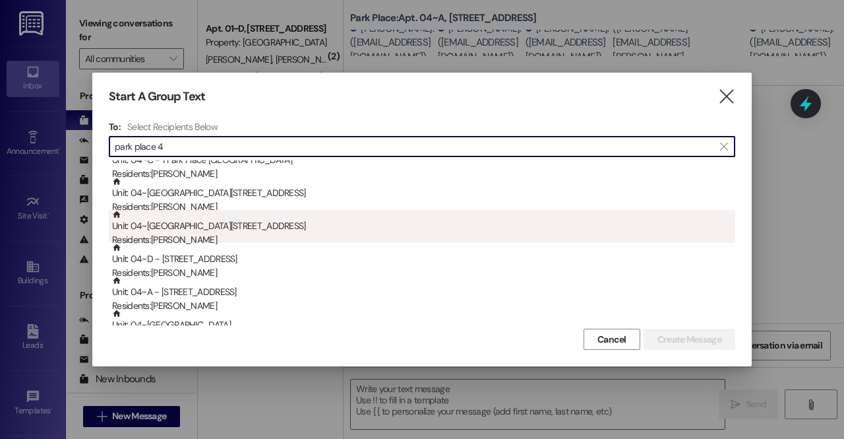
scroll to position [17, 0]
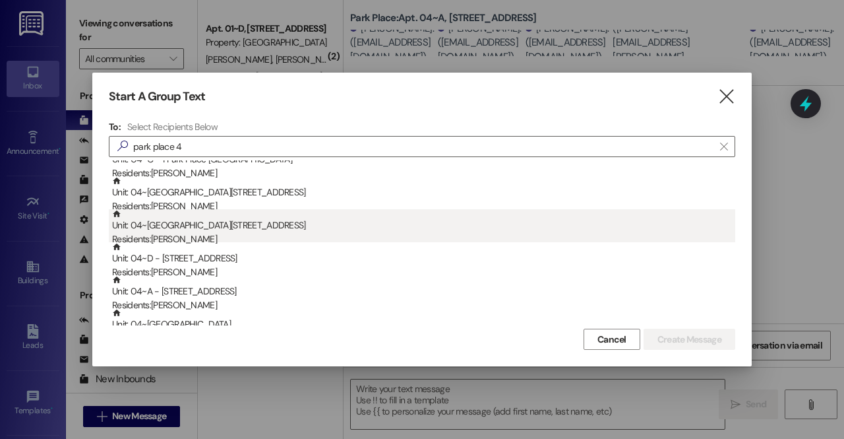
click at [198, 229] on div "Unit: 04~E - 1 Park Place Residents: [PERSON_NAME]" at bounding box center [423, 228] width 623 height 38
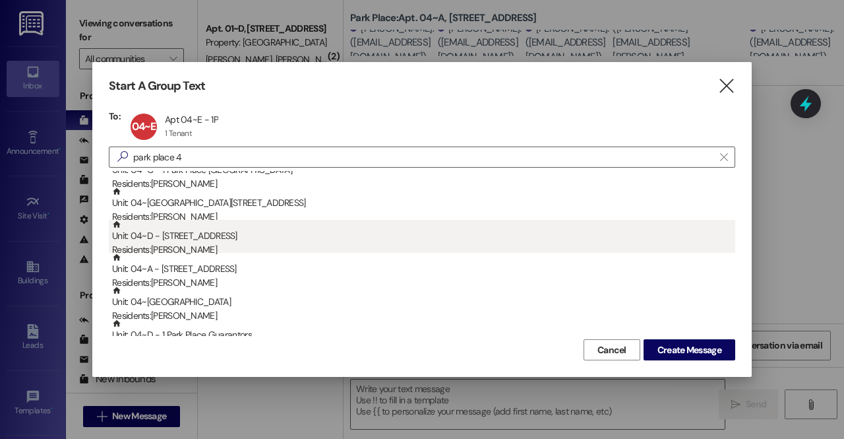
click at [194, 240] on div "Unit: 04~D - 1 Park Place Residents: [PERSON_NAME]" at bounding box center [423, 239] width 623 height 38
click at [206, 249] on div "Residents: [PERSON_NAME]" at bounding box center [423, 250] width 623 height 14
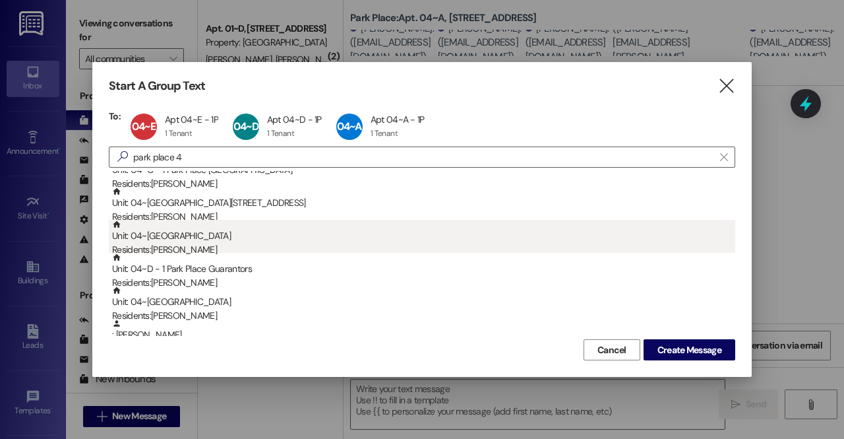
click at [205, 246] on div "Residents: Delaney Shaw" at bounding box center [423, 250] width 623 height 14
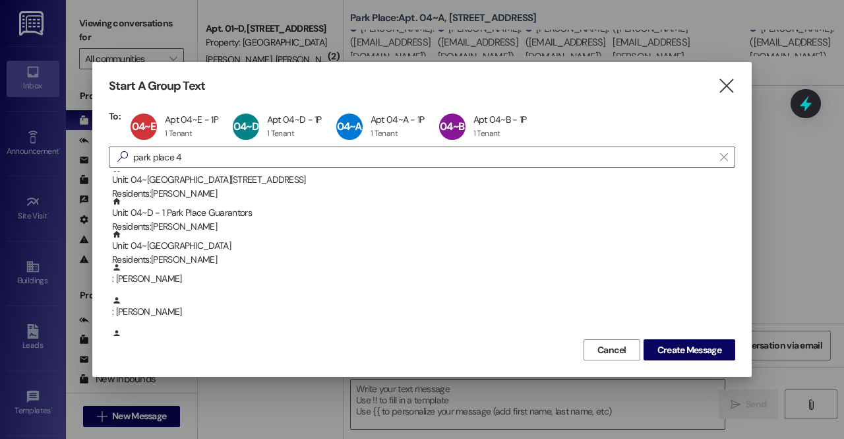
scroll to position [0, 0]
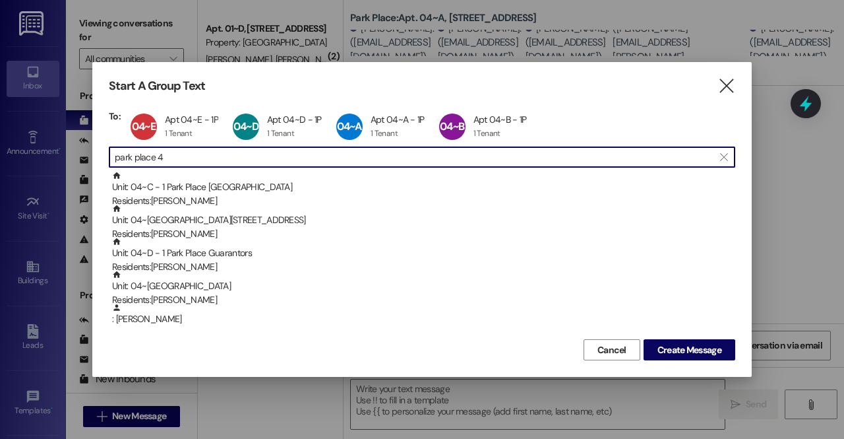
drag, startPoint x: 181, startPoint y: 154, endPoint x: 79, endPoint y: 138, distance: 102.8
click at [79, 138] on div "Start A Group Text  To: 04~E Apt 04~E - 1P Apt 04~E - 1P 1 Tenant 1 Tenant cli…" at bounding box center [422, 219] width 844 height 439
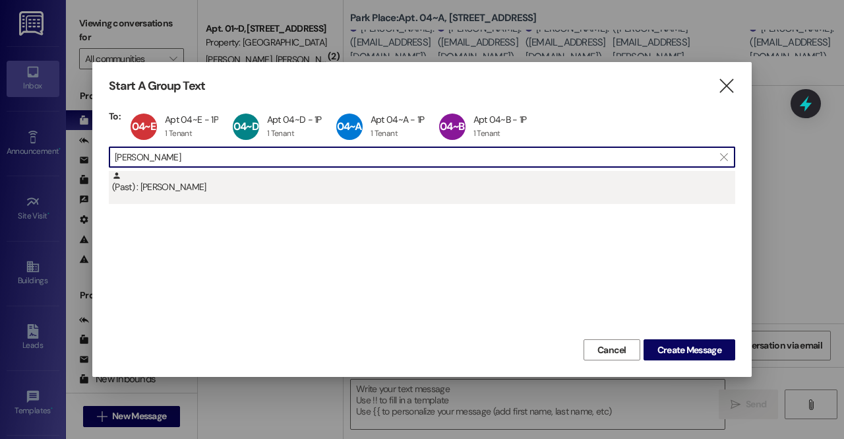
type input "[PERSON_NAME]"
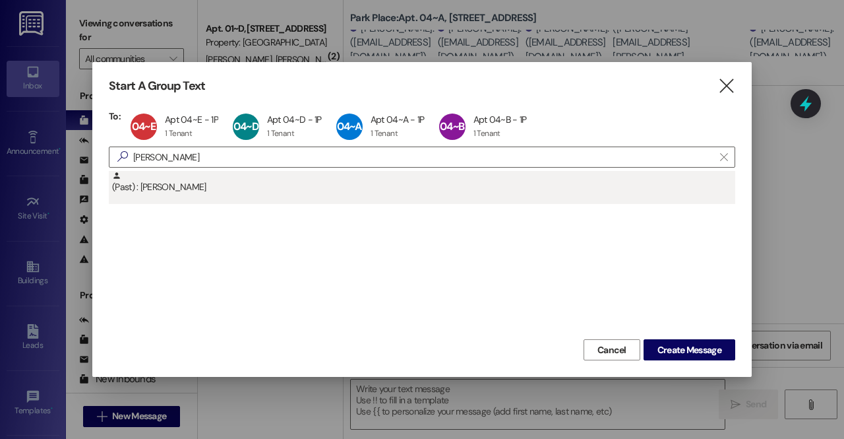
click at [168, 188] on div "(Past) : [PERSON_NAME]" at bounding box center [423, 182] width 623 height 23
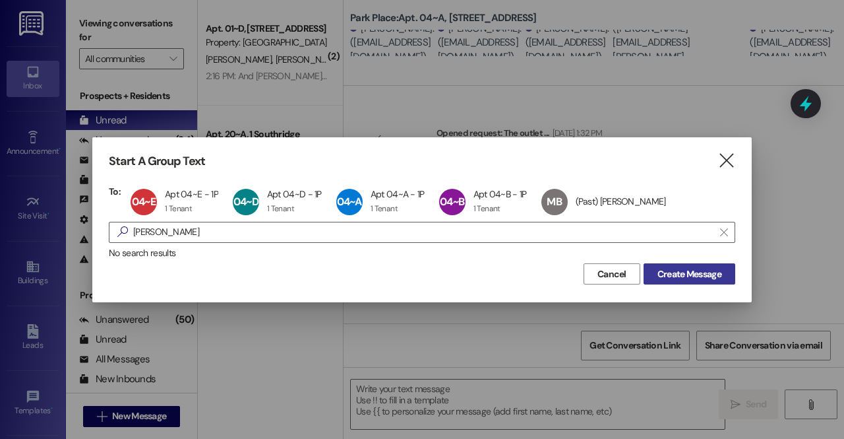
click at [671, 277] on span "Create Message" at bounding box center [690, 274] width 64 height 14
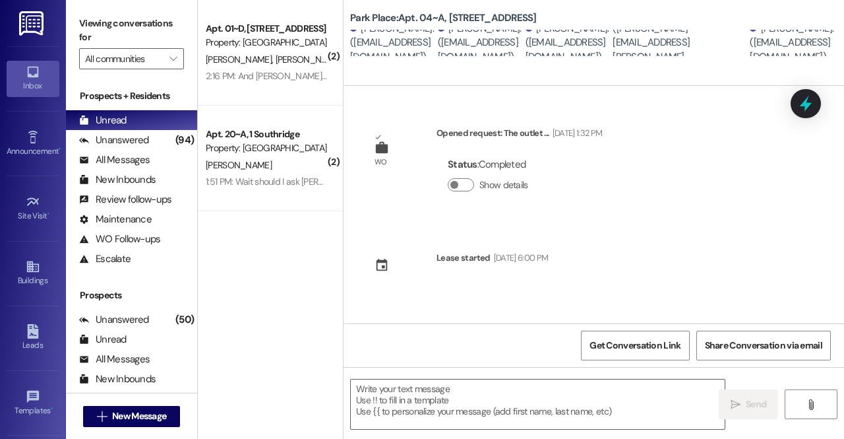
click at [610, 55] on div "[PERSON_NAME]. ([EMAIL_ADDRESS][DOMAIN_NAME])" at bounding box center [568, 43] width 84 height 42
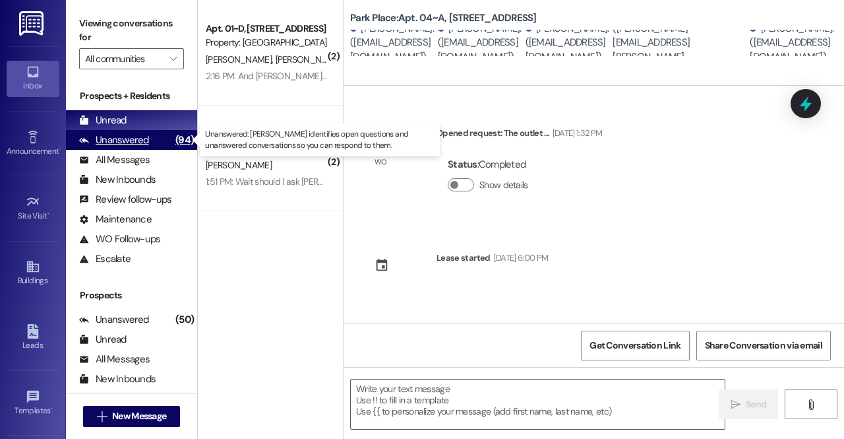
click at [132, 134] on div "Unanswered" at bounding box center [114, 140] width 70 height 14
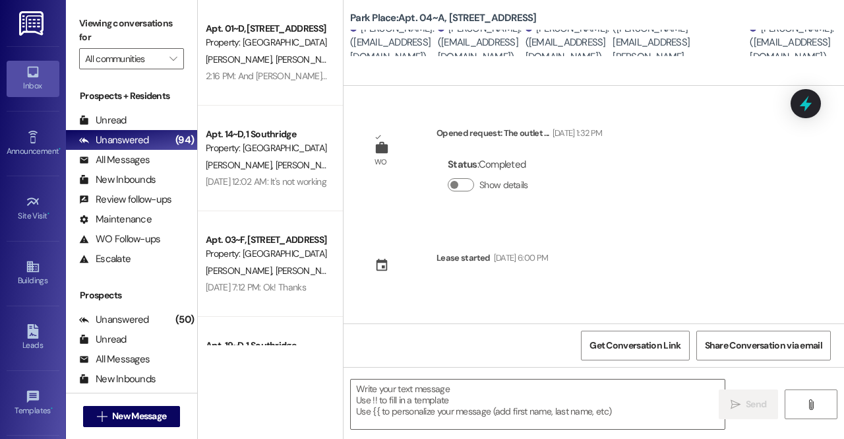
click at [637, 69] on div "Park Place: Apt. 04~A, 1 Park Place Hanna Wilkins. (hannawilkins0@gmail.com) Ha…" at bounding box center [594, 43] width 501 height 86
click at [123, 412] on span "New Message" at bounding box center [139, 416] width 54 height 14
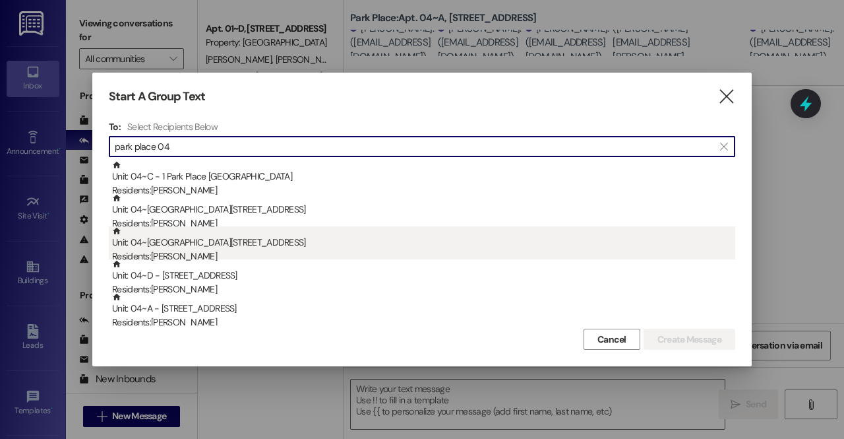
click at [182, 246] on div "Unit: 04~E - 1 Park Place Residents: [PERSON_NAME]" at bounding box center [423, 245] width 623 height 38
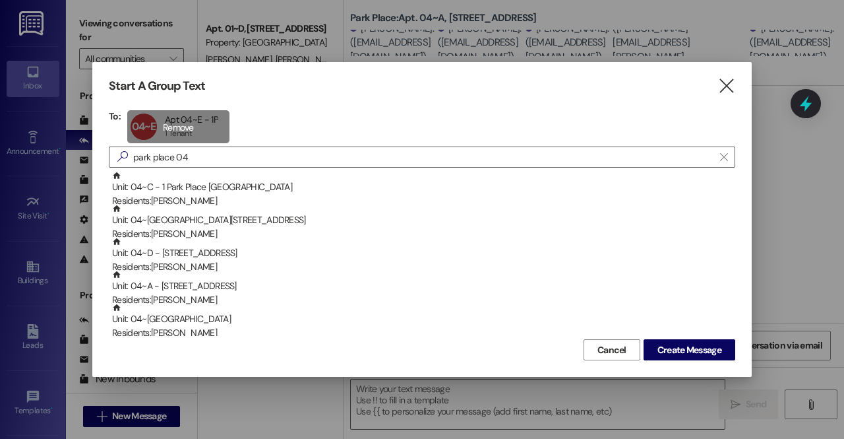
click at [179, 119] on div "04~E Apt 04~E - 1P Apt 04~E - 1P 1 Tenant 1 Tenant click to remove" at bounding box center [178, 126] width 102 height 33
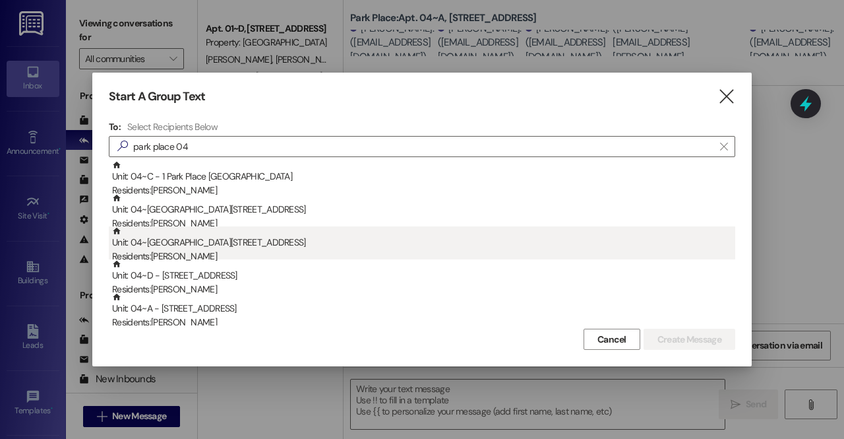
click at [168, 251] on div "Residents: [PERSON_NAME]" at bounding box center [423, 256] width 623 height 14
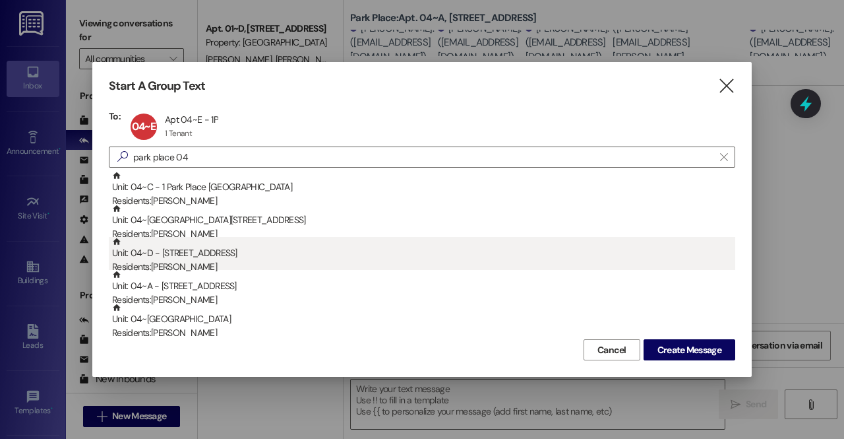
click at [169, 256] on div "Unit: 04~D - 1 Park Place Residents: [PERSON_NAME]" at bounding box center [423, 256] width 623 height 38
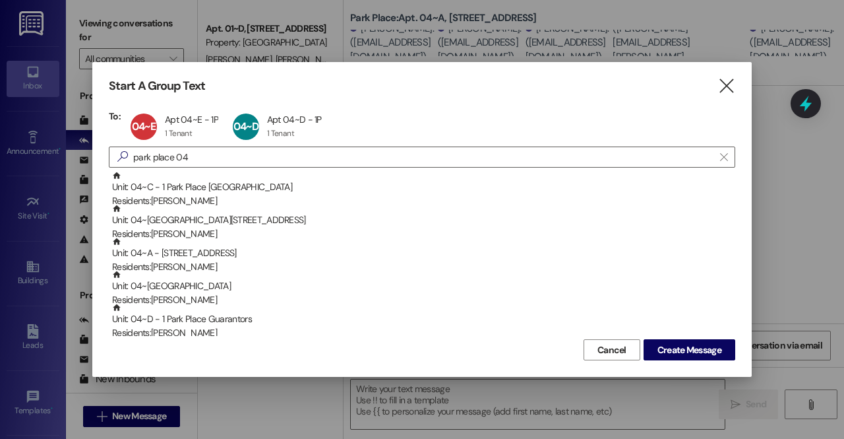
click at [169, 256] on div "Unit: 04~A - 1 Park Place Residents: [PERSON_NAME]" at bounding box center [423, 256] width 623 height 38
click at [169, 256] on div "Unit: 04~B - 1 Park Place Residents: [PERSON_NAME]" at bounding box center [423, 256] width 623 height 38
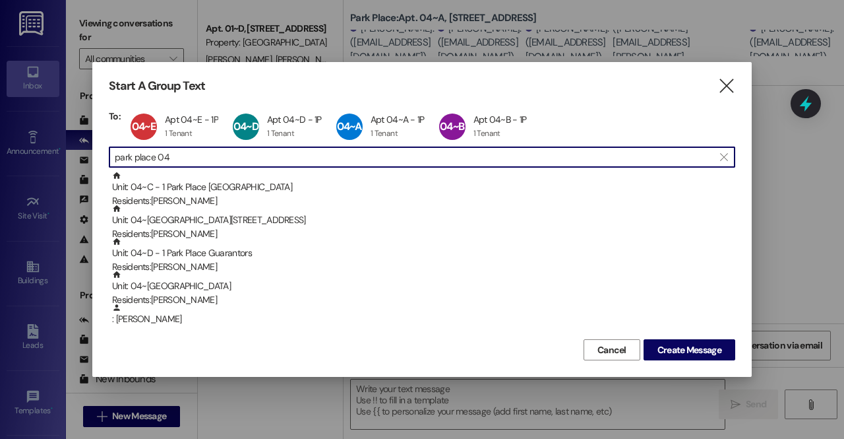
drag, startPoint x: 189, startPoint y: 155, endPoint x: 58, endPoint y: 156, distance: 130.6
click at [58, 156] on div "Start A Group Text  To: 04~E Apt 04~E - 1P Apt 04~E - 1P 1 Tenant 1 Tenant cli…" at bounding box center [422, 219] width 844 height 439
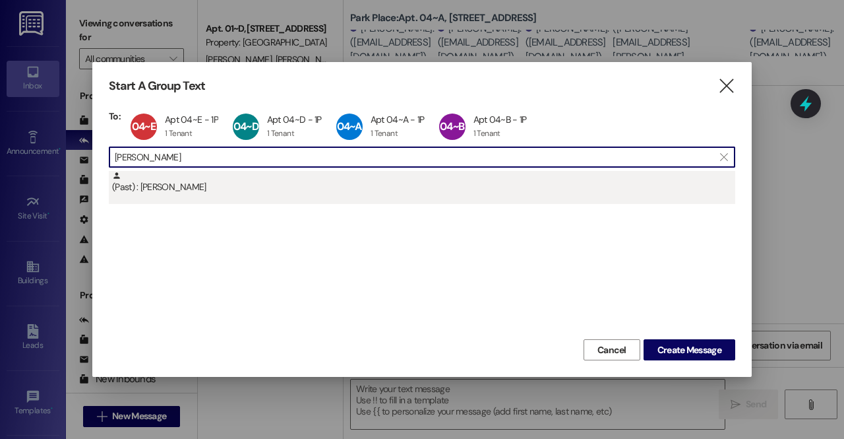
type input "[PERSON_NAME]"
click at [154, 179] on div "(Past) : [PERSON_NAME]" at bounding box center [423, 182] width 623 height 23
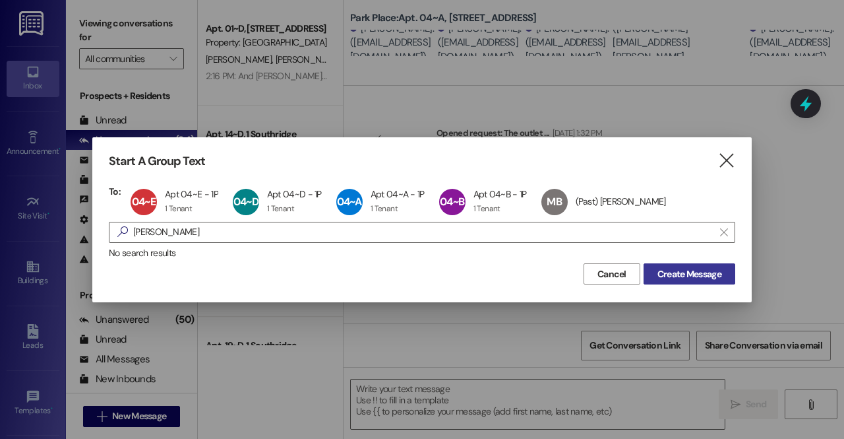
click at [666, 278] on span "Create Message" at bounding box center [690, 274] width 64 height 14
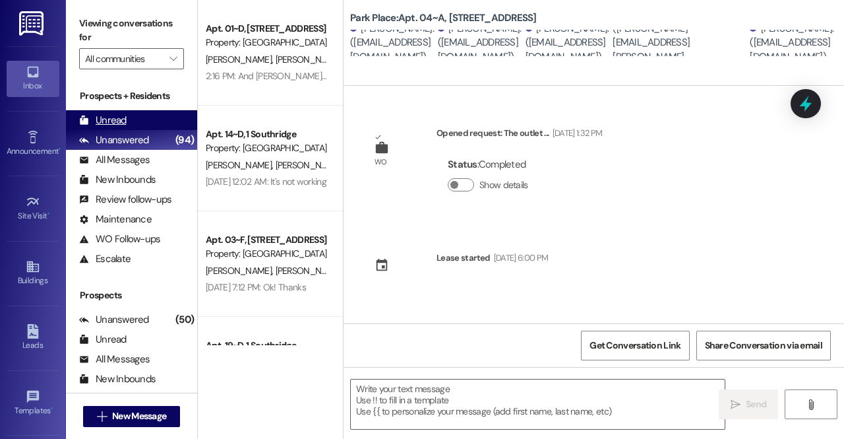
click at [109, 125] on div "Unread" at bounding box center [102, 120] width 47 height 14
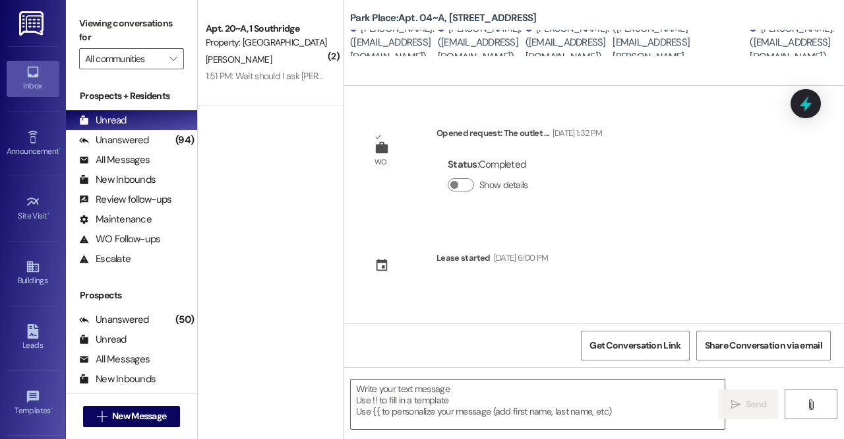
click at [510, 48] on div "[PERSON_NAME]. ([EMAIL_ADDRESS][DOMAIN_NAME])" at bounding box center [480, 43] width 84 height 42
click at [435, 35] on div "[PERSON_NAME]. ([EMAIL_ADDRESS][DOMAIN_NAME])" at bounding box center [392, 43] width 84 height 42
click at [476, 38] on div "[PERSON_NAME]. ([EMAIL_ADDRESS][DOMAIN_NAME])" at bounding box center [480, 43] width 84 height 42
click at [367, 36] on div "[PERSON_NAME]. ([EMAIL_ADDRESS][DOMAIN_NAME])" at bounding box center [392, 43] width 84 height 42
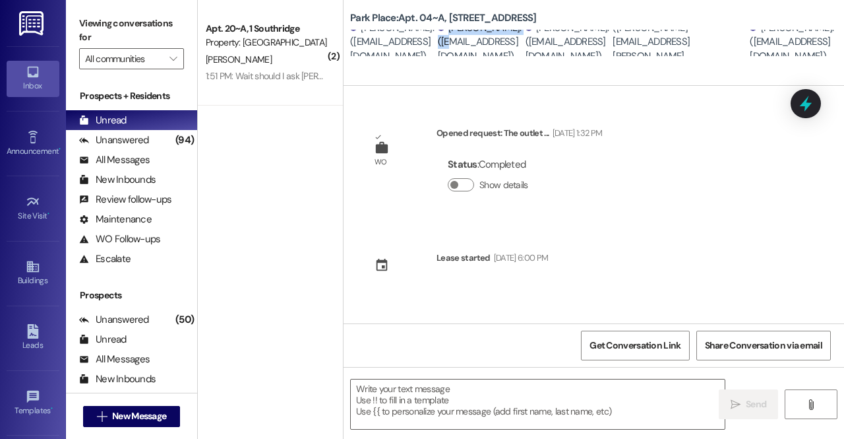
drag, startPoint x: 459, startPoint y: 36, endPoint x: 483, endPoint y: 59, distance: 33.6
click at [483, 59] on div "Park Place: Apt. 04~A, 1 Park Place Hanna Wilkins. (hannawilkins0@gmail.com) Ha…" at bounding box center [594, 43] width 501 height 86
click at [479, 76] on div "Park Place: Apt. 04~A, 1 Park Place Hanna Wilkins. (hannawilkins0@gmail.com) Ha…" at bounding box center [594, 43] width 501 height 86
click at [522, 48] on div "[PERSON_NAME]. ([EMAIL_ADDRESS][DOMAIN_NAME])" at bounding box center [480, 42] width 84 height 42
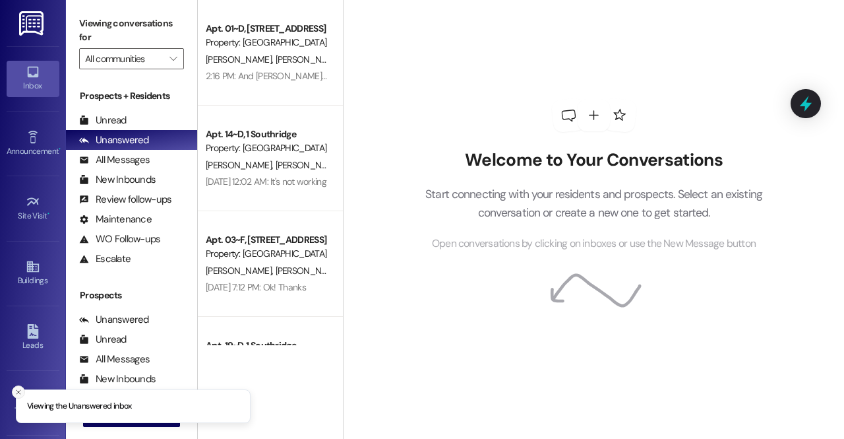
click at [18, 394] on icon "Close toast" at bounding box center [19, 392] width 8 height 8
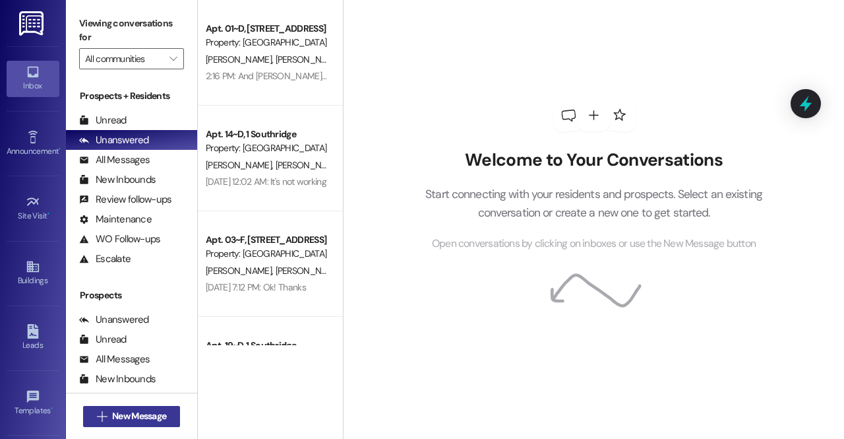
click at [132, 417] on span "New Message" at bounding box center [139, 416] width 54 height 14
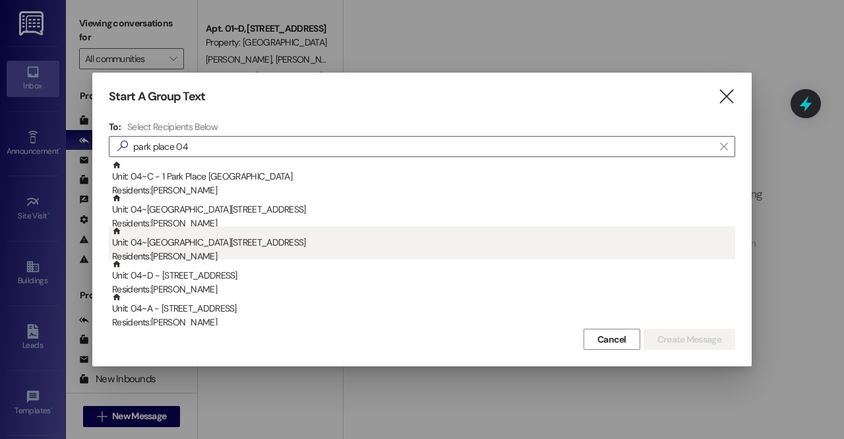
click at [191, 249] on div "Unit: 04~E - 1 Park Place Residents: [PERSON_NAME]" at bounding box center [423, 245] width 623 height 38
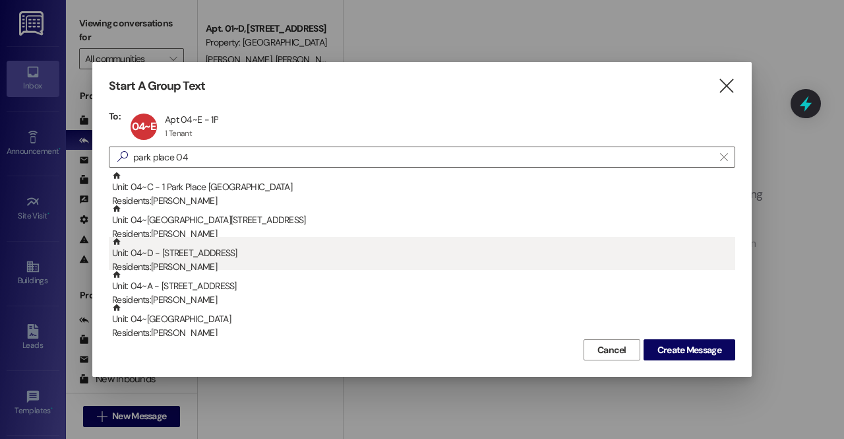
click at [199, 257] on div "Unit: 04~D - 1 Park Place Residents: [PERSON_NAME]" at bounding box center [423, 256] width 623 height 38
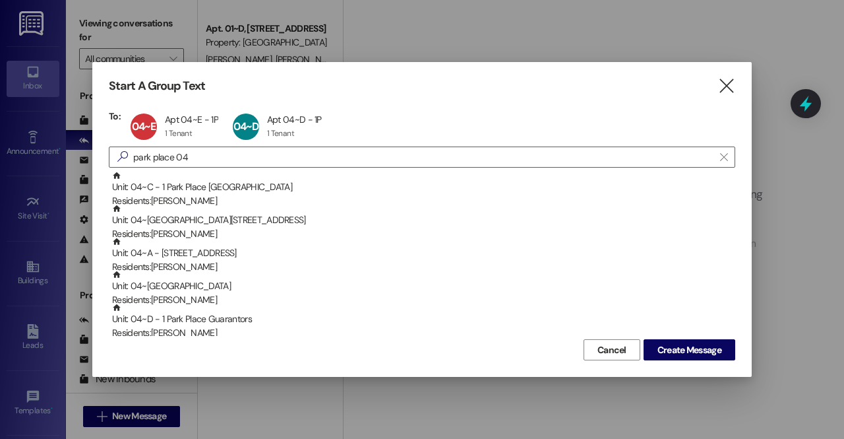
click at [199, 257] on div "Unit: 04~A - 1 Park Place Residents: [PERSON_NAME]" at bounding box center [423, 256] width 623 height 38
click at [199, 257] on div "Unit: 04~B - 1 Park Place Residents: [PERSON_NAME]" at bounding box center [423, 256] width 623 height 38
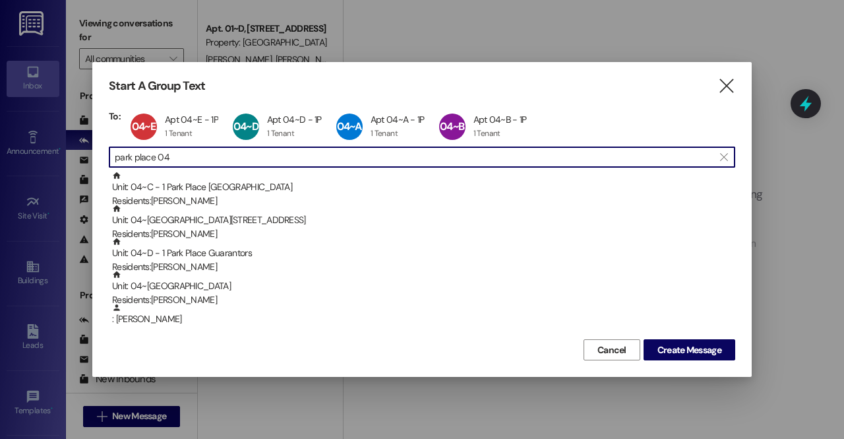
drag, startPoint x: 204, startPoint y: 153, endPoint x: 84, endPoint y: 146, distance: 120.2
click at [84, 146] on div "Start A Group Text  To: 04~E Apt 04~E - 1P Apt 04~E - 1P 1 Tenant 1 Tenant cli…" at bounding box center [422, 219] width 844 height 439
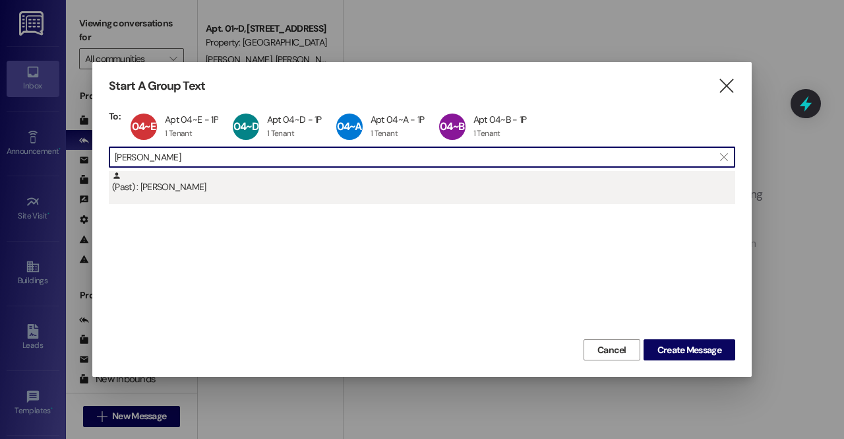
type input "[PERSON_NAME]"
click at [156, 185] on div "(Past) : [PERSON_NAME]" at bounding box center [423, 182] width 623 height 23
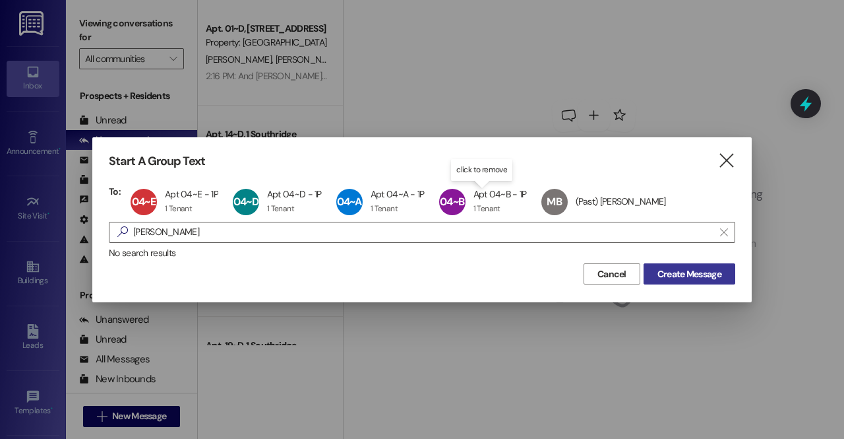
click at [669, 274] on span "Create Message" at bounding box center [690, 274] width 64 height 14
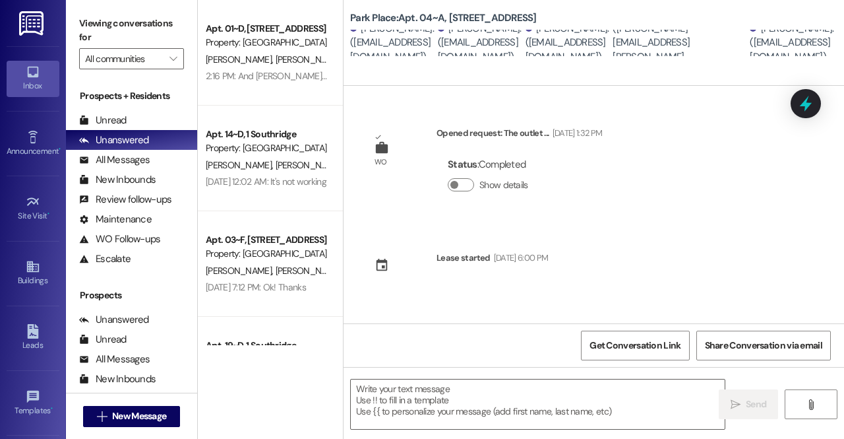
click at [475, 42] on div "[PERSON_NAME]. ([EMAIL_ADDRESS][DOMAIN_NAME])" at bounding box center [480, 43] width 84 height 42
click at [372, 32] on div "[PERSON_NAME]. ([EMAIL_ADDRESS][DOMAIN_NAME])" at bounding box center [392, 43] width 84 height 42
click at [138, 417] on span "New Message" at bounding box center [139, 416] width 54 height 14
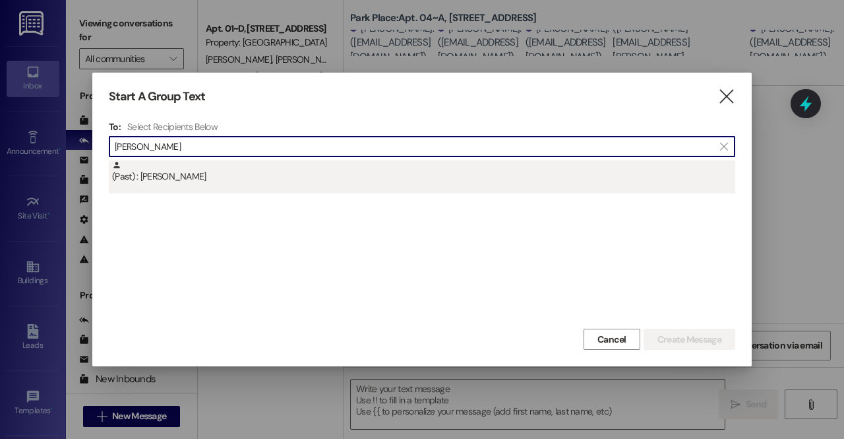
type input "[PERSON_NAME]"
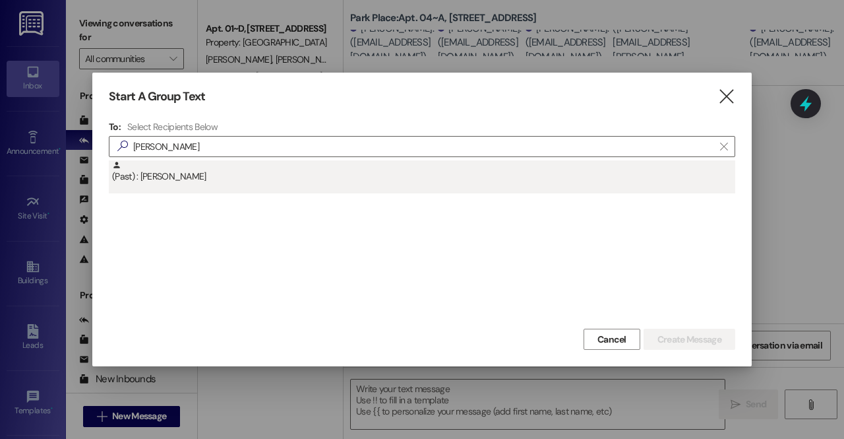
click at [138, 174] on div "(Past) : [PERSON_NAME]" at bounding box center [423, 171] width 623 height 23
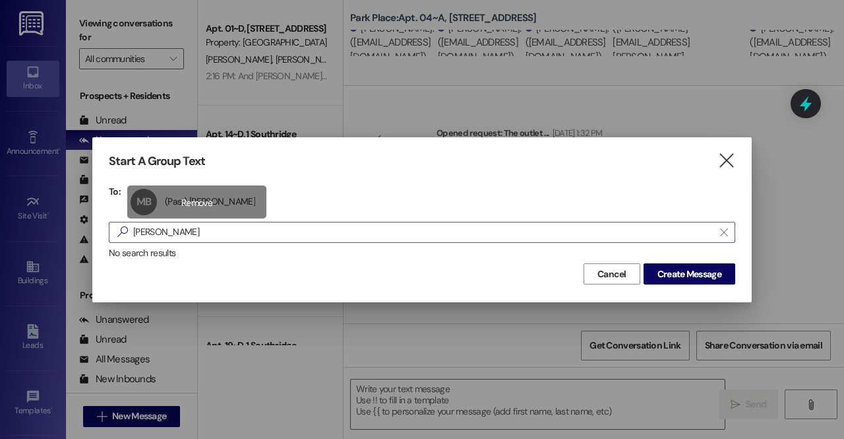
click at [157, 201] on div "MB (Past) [PERSON_NAME] (Past) [PERSON_NAME] click to remove" at bounding box center [196, 201] width 139 height 33
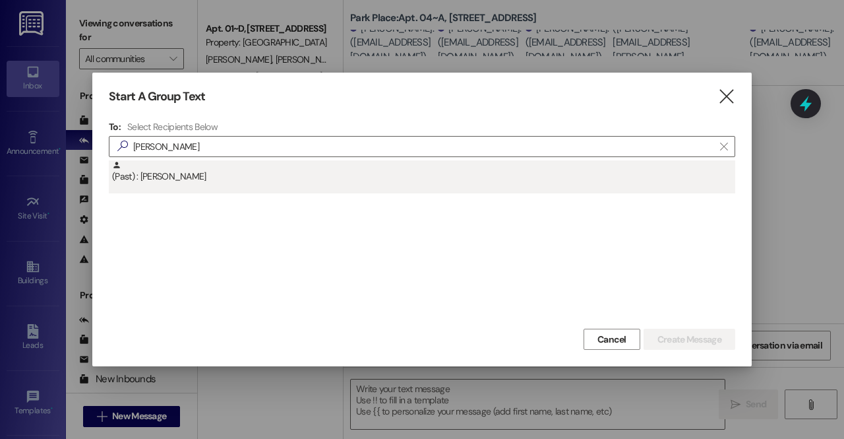
click at [152, 163] on div "(Past) : [PERSON_NAME]" at bounding box center [423, 171] width 623 height 23
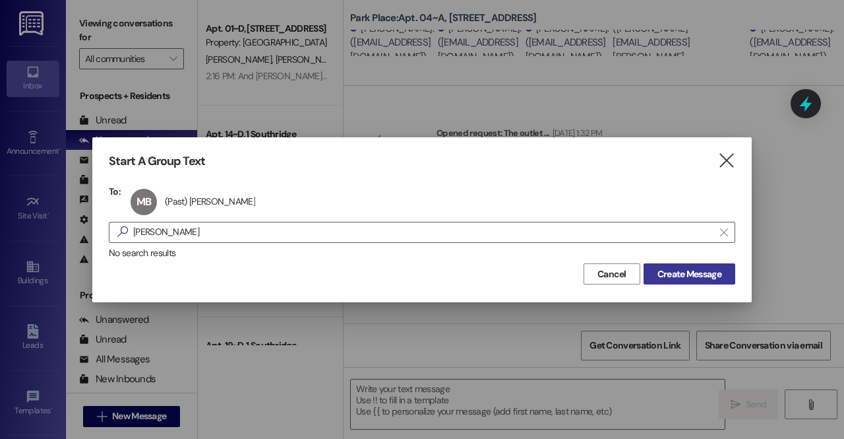
click at [692, 275] on span "Create Message" at bounding box center [690, 274] width 64 height 14
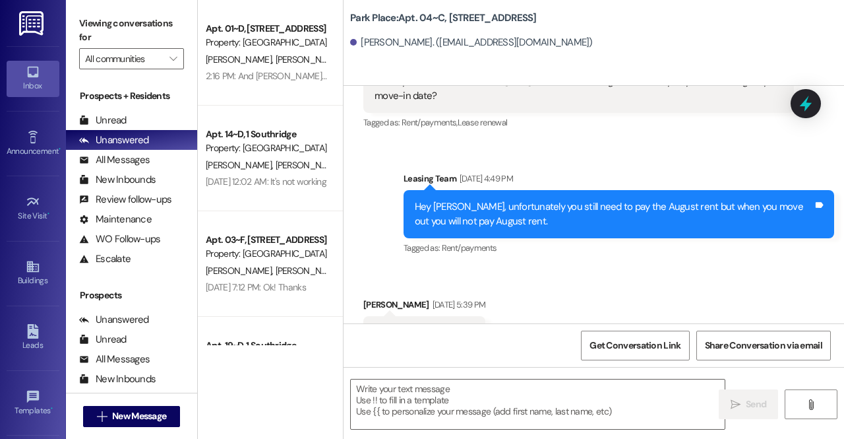
scroll to position [19780, 0]
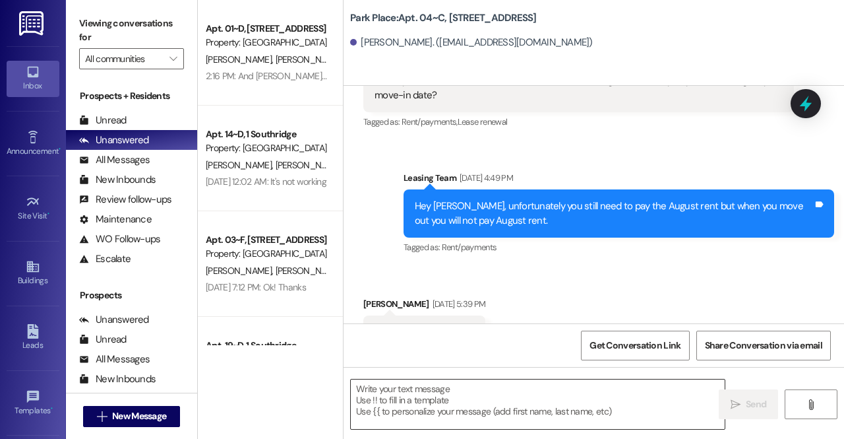
click at [427, 406] on textarea at bounding box center [538, 403] width 374 height 49
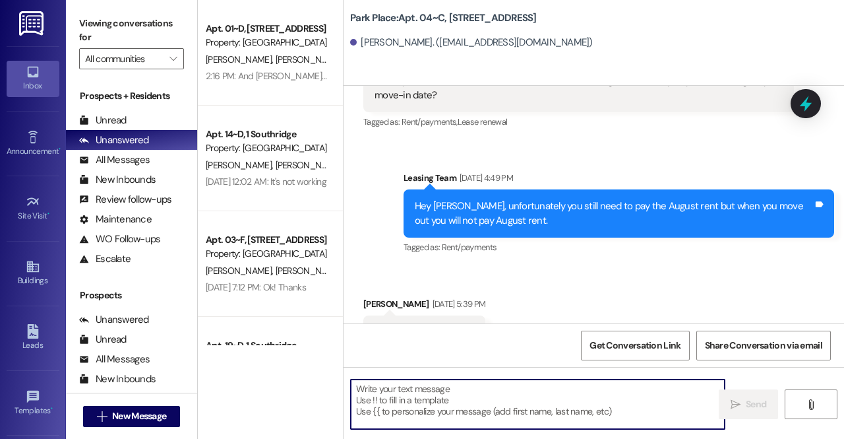
paste textarea "Hello friends! Here is the code for your front door once your lock is replaced:…"
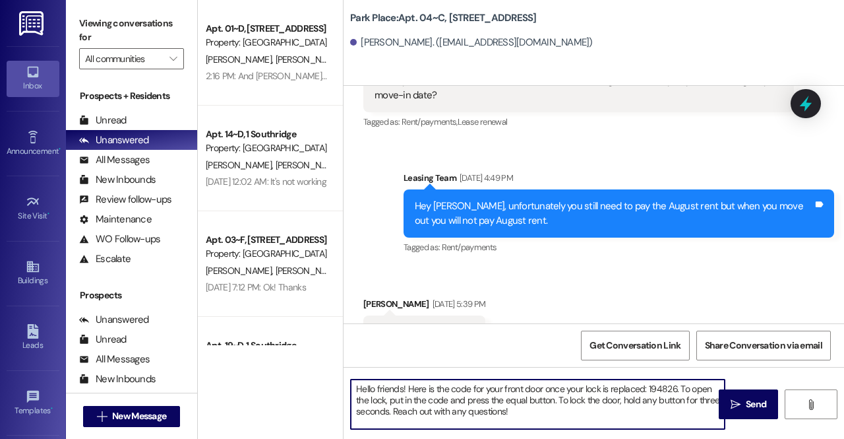
click at [401, 390] on textarea "Hello friends! Here is the code for your front door once your lock is replaced:…" at bounding box center [538, 403] width 374 height 49
drag, startPoint x: 670, startPoint y: 388, endPoint x: 644, endPoint y: 391, distance: 26.6
click at [644, 391] on textarea "Hey [PERSON_NAME]! Here is the code for your front door once your lock is repla…" at bounding box center [538, 403] width 374 height 49
paste textarea "419385"
click at [611, 410] on textarea "Hey [PERSON_NAME]! Here is the code for your front door once your lock is repla…" at bounding box center [538, 403] width 374 height 49
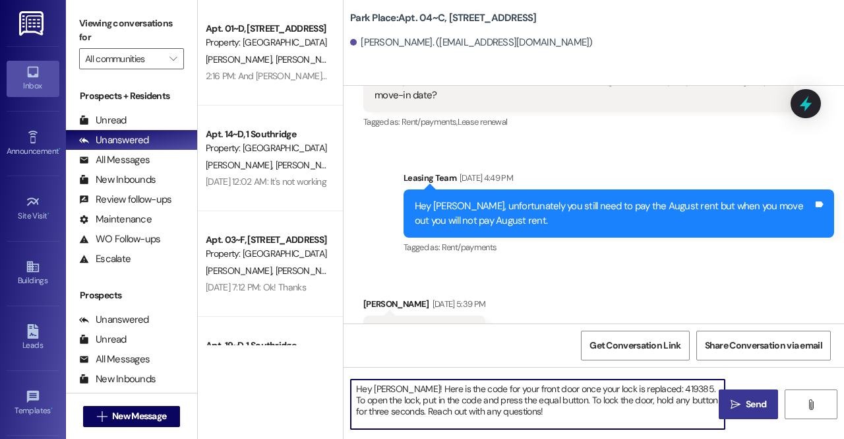
type textarea "Hey [PERSON_NAME]! Here is the code for your front door once your lock is repla…"
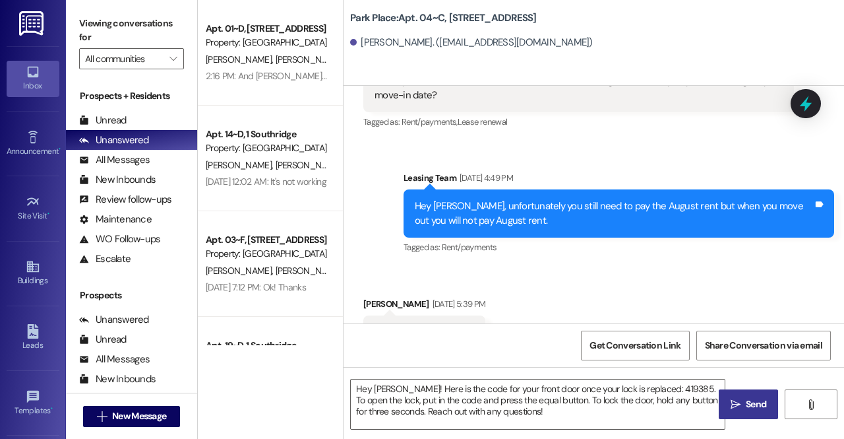
click at [738, 406] on icon "" at bounding box center [736, 404] width 10 height 11
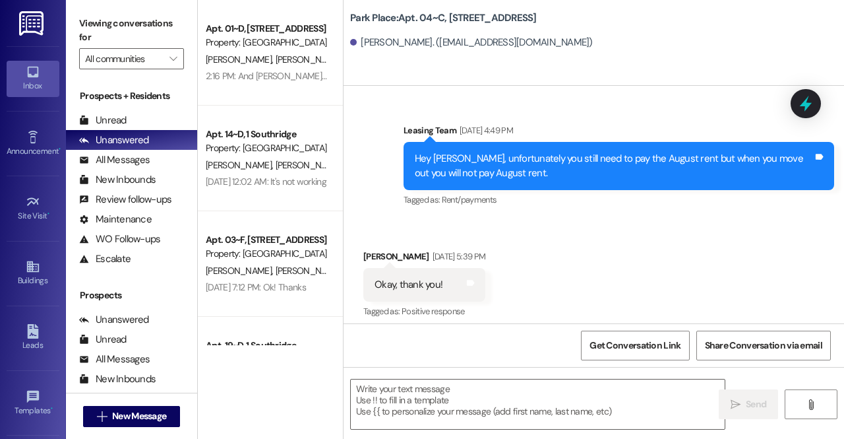
scroll to position [19900, 0]
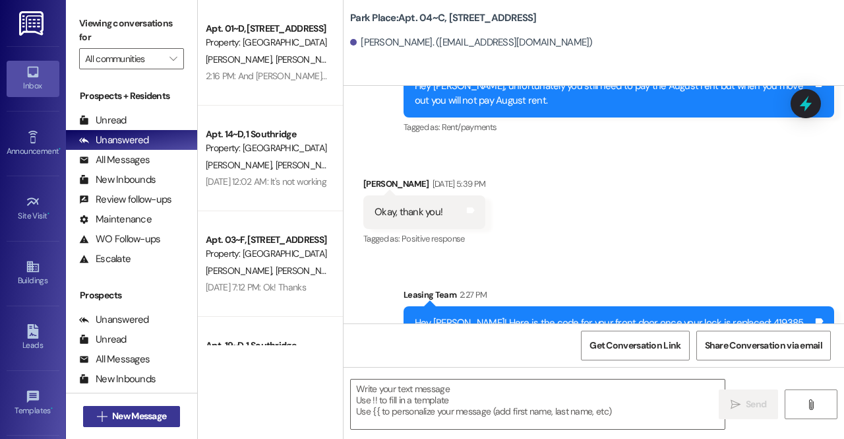
click at [154, 410] on span "New Message" at bounding box center [139, 416] width 54 height 14
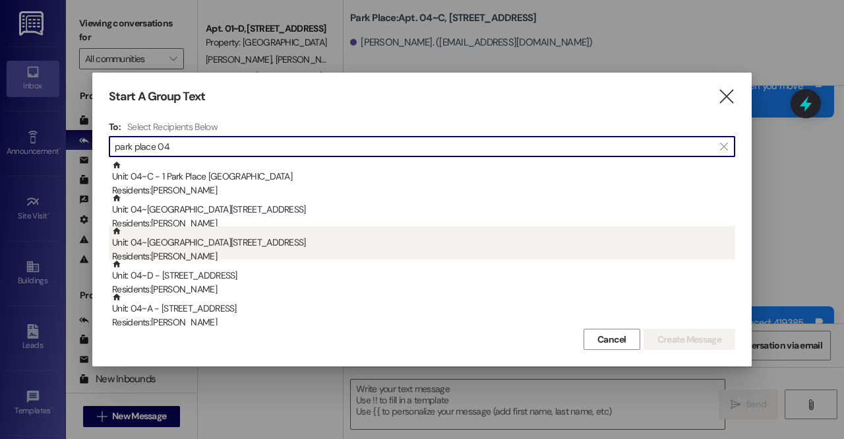
type input "park place 04"
click at [227, 255] on div "Residents: [PERSON_NAME]" at bounding box center [423, 256] width 623 height 14
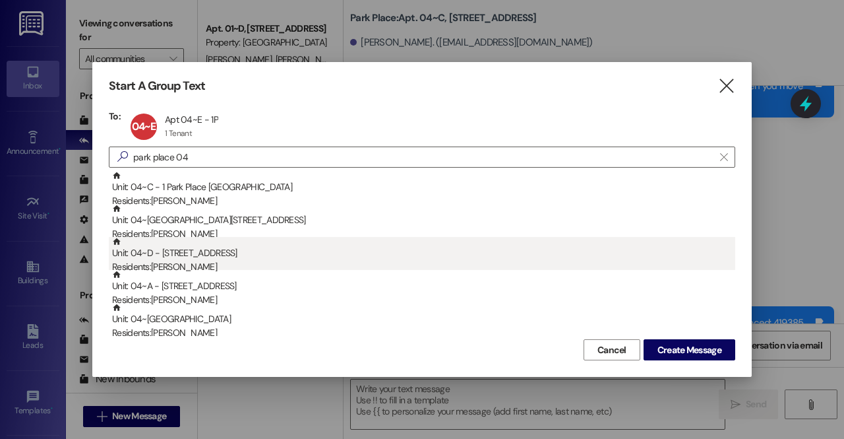
click at [203, 260] on div "Residents: [PERSON_NAME]" at bounding box center [423, 267] width 623 height 14
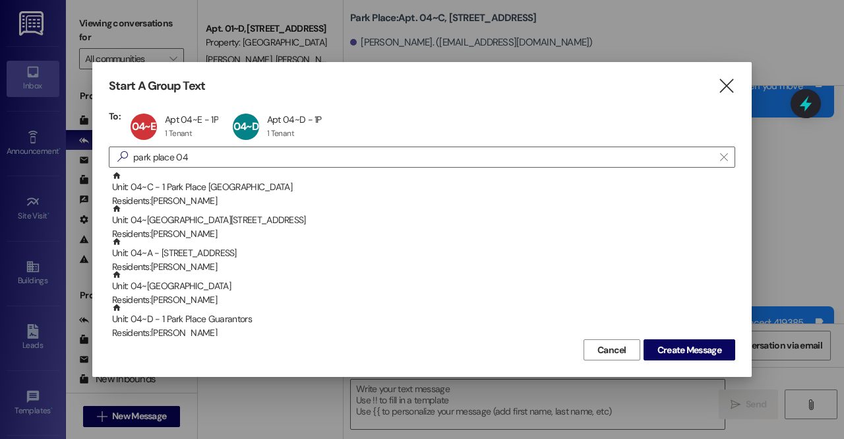
click at [203, 260] on div "Residents: [PERSON_NAME]" at bounding box center [423, 267] width 623 height 14
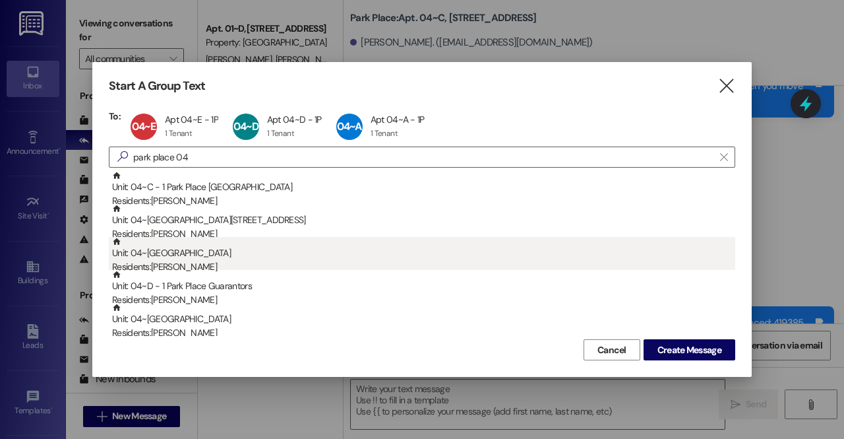
click at [197, 257] on div "Unit: 04~B - 1 Park Place Residents: [PERSON_NAME]" at bounding box center [423, 256] width 623 height 38
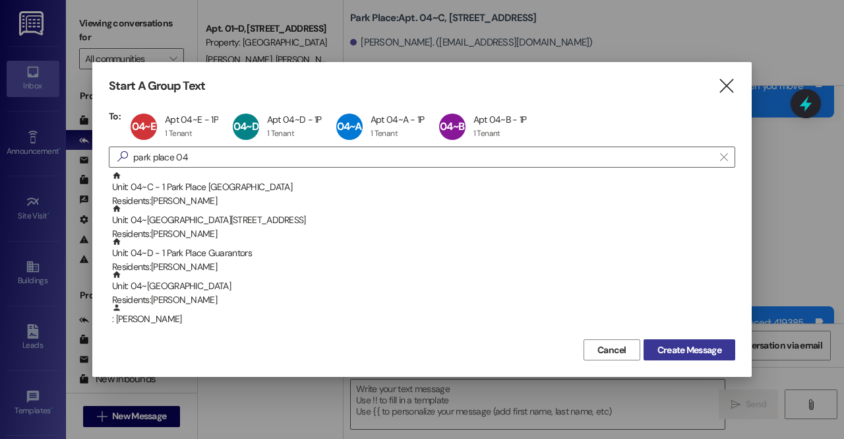
click at [691, 352] on span "Create Message" at bounding box center [690, 350] width 64 height 14
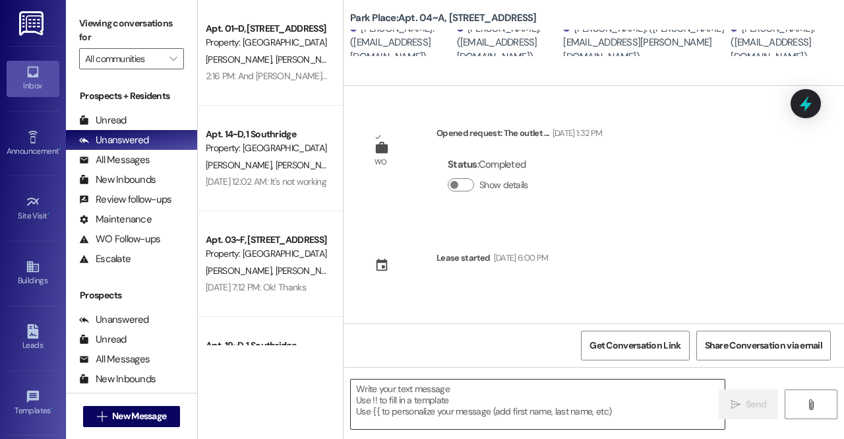
scroll to position [0, 0]
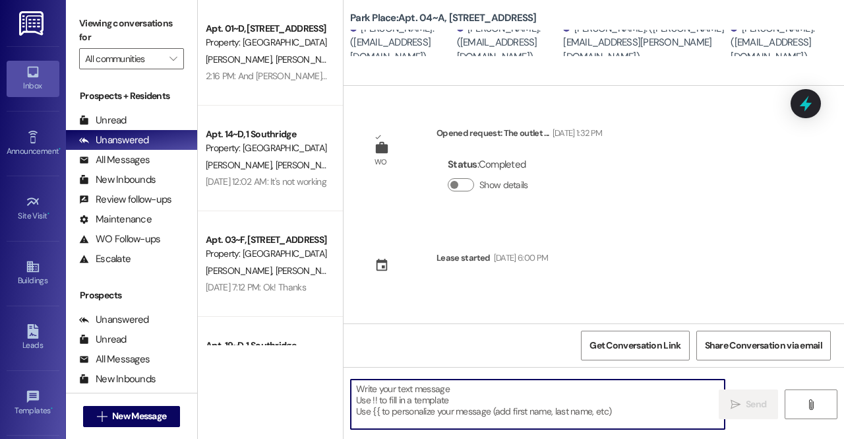
click at [494, 398] on textarea at bounding box center [538, 403] width 374 height 49
click at [410, 396] on textarea at bounding box center [538, 403] width 374 height 49
paste textarea "Hello friends! Here is the code for your front door once your lock is replaced:…"
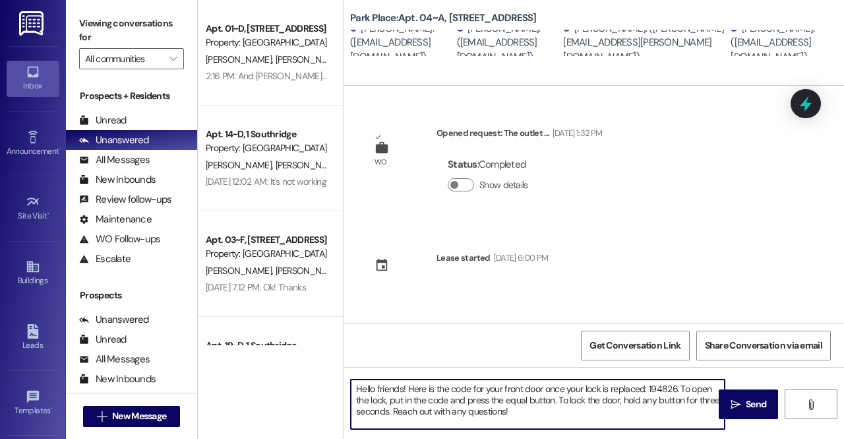
drag, startPoint x: 674, startPoint y: 388, endPoint x: 647, endPoint y: 390, distance: 27.2
click at [647, 390] on textarea "Hello friends! Here is the code for your front door once your lock is replaced:…" at bounding box center [538, 403] width 374 height 49
paste textarea "419385"
type textarea "Hello friends! Here is the code for your front door once your lock is replaced:…"
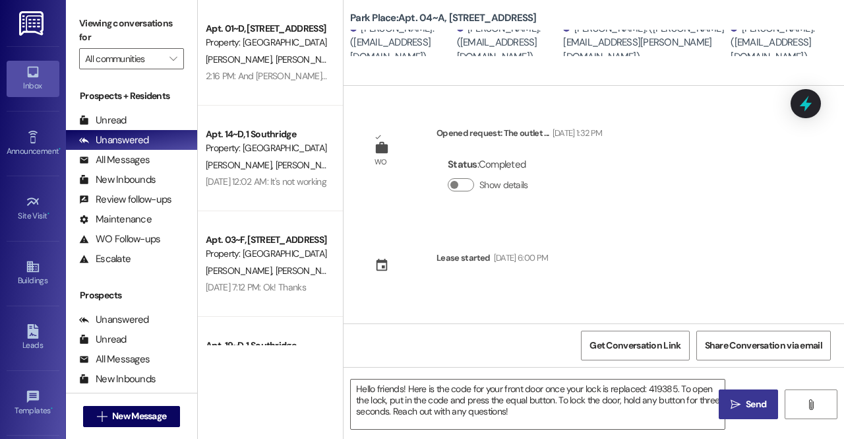
click at [743, 403] on span " Send" at bounding box center [749, 404] width 42 height 14
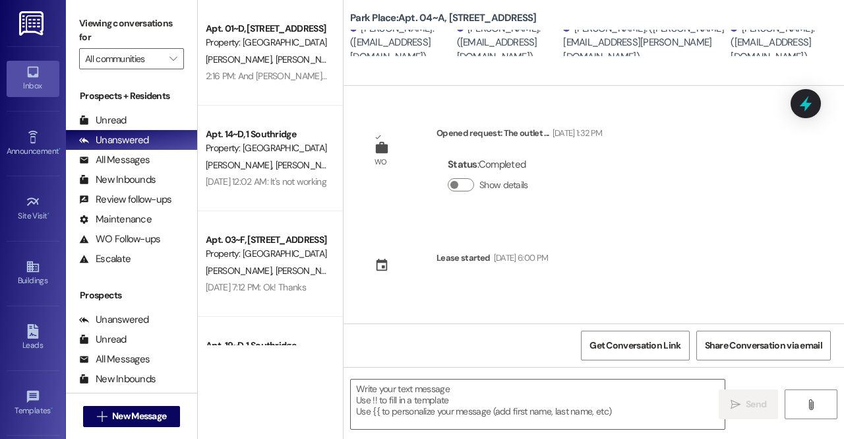
scroll to position [109, 0]
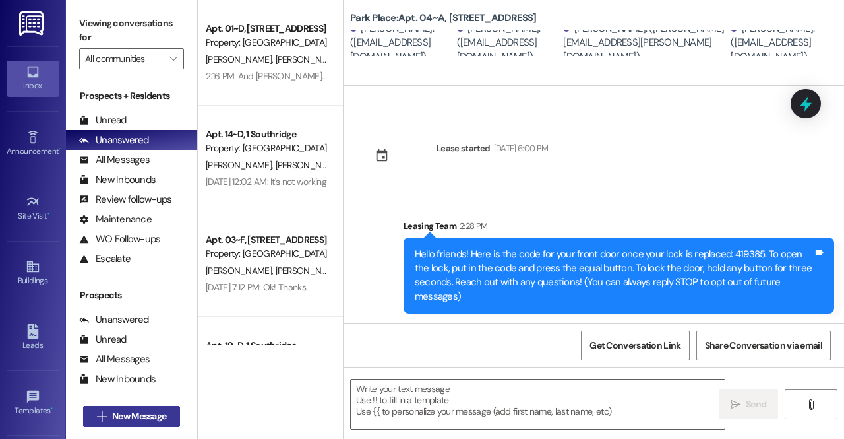
click at [140, 416] on span "New Message" at bounding box center [139, 416] width 54 height 14
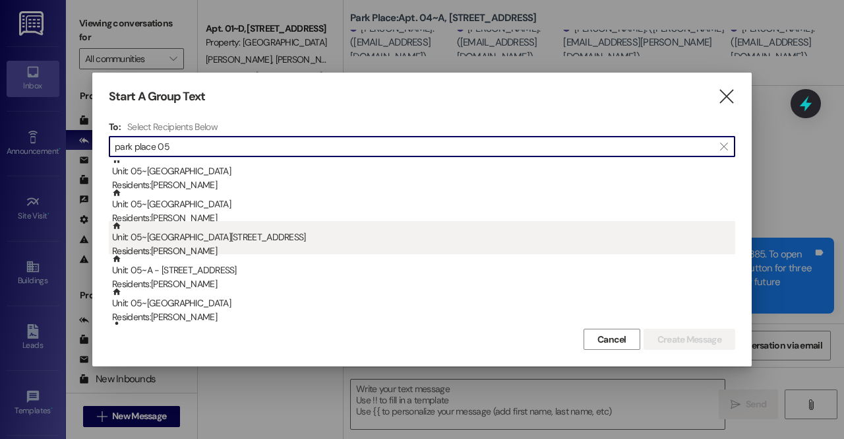
scroll to position [51, 0]
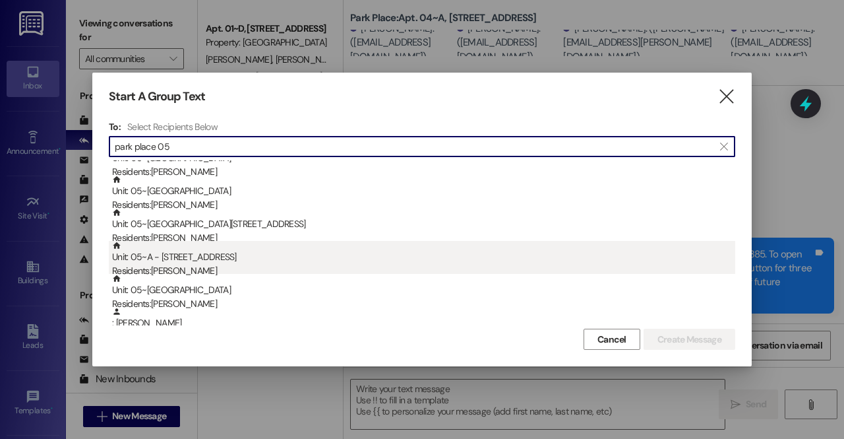
click at [207, 272] on div "Residents: [PERSON_NAME]" at bounding box center [423, 271] width 623 height 14
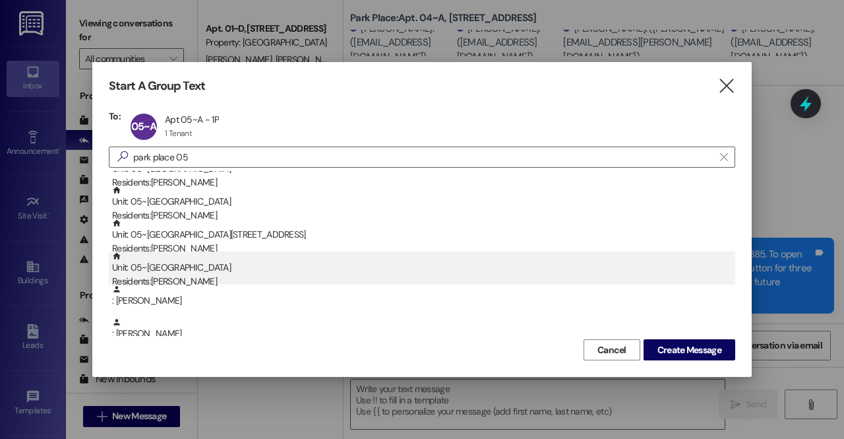
click at [191, 275] on div "Residents: [PERSON_NAME]" at bounding box center [423, 281] width 623 height 14
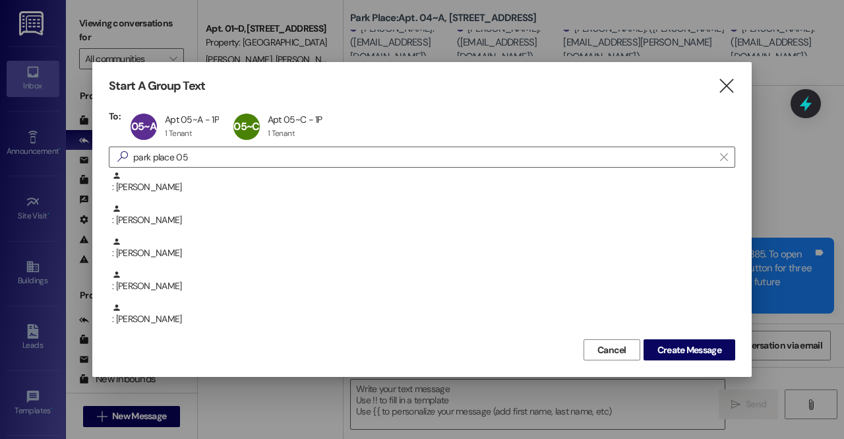
scroll to position [0, 0]
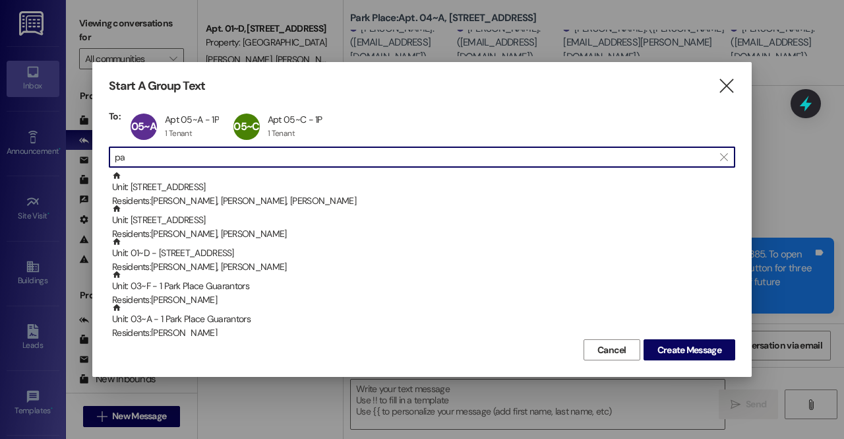
type input "p"
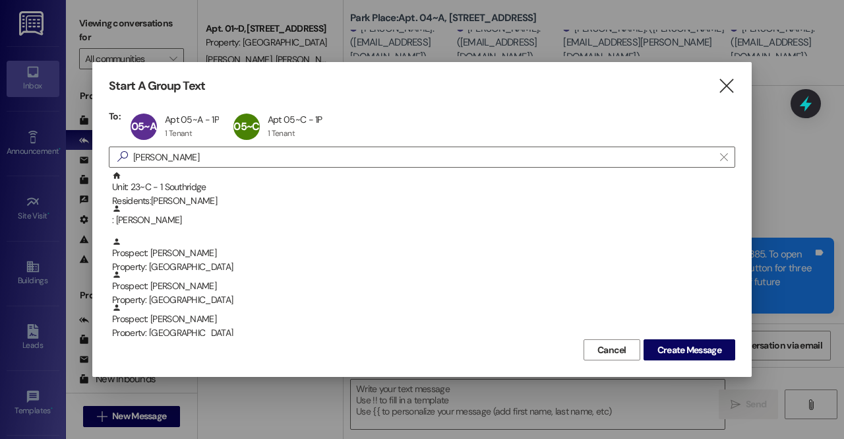
click at [224, 189] on div "Unit: 23~C - 1 Southridge Residents: [PERSON_NAME]" at bounding box center [423, 190] width 623 height 38
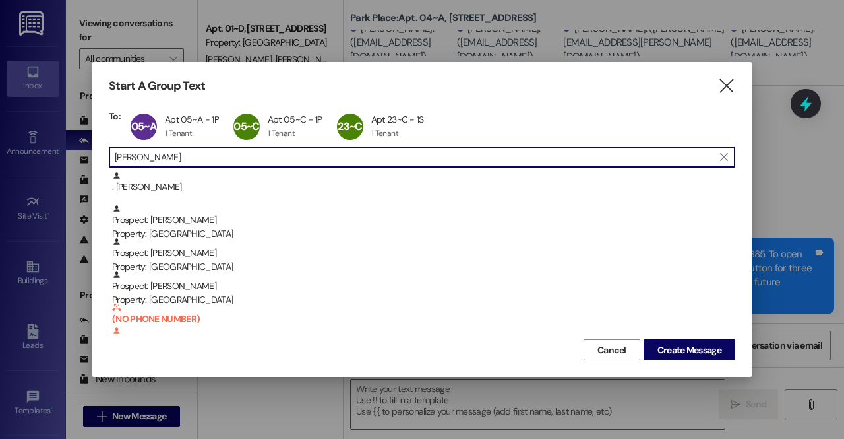
click at [202, 160] on input "[PERSON_NAME]" at bounding box center [414, 157] width 599 height 18
drag, startPoint x: 164, startPoint y: 148, endPoint x: 100, endPoint y: 166, distance: 65.6
click at [100, 166] on div "Start A Group Text  To: 05~A Apt 05~A - 1P Apt 05~A - 1P 1 Tenant 1 Tenant cli…" at bounding box center [421, 219] width 659 height 315
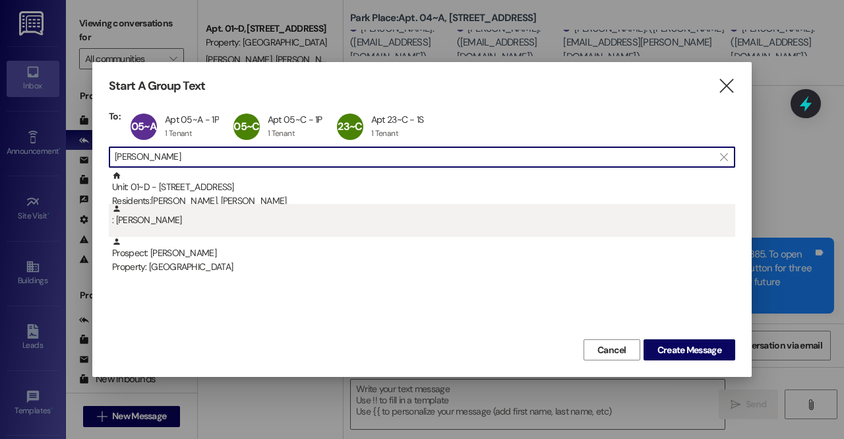
type input "[PERSON_NAME]"
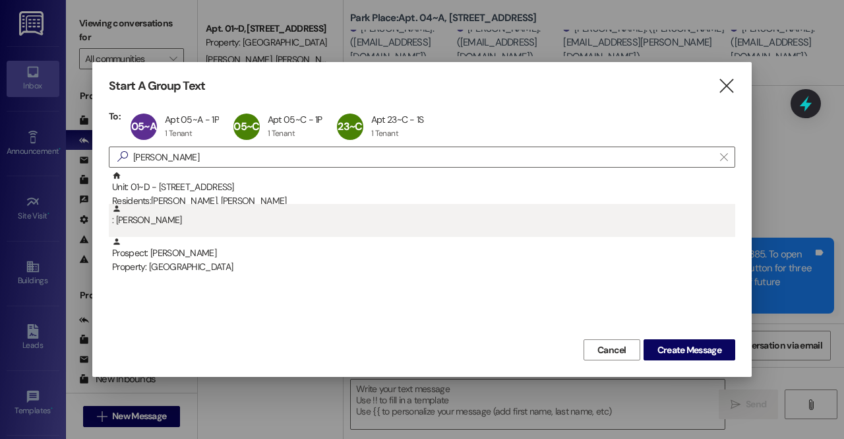
click at [158, 226] on div ": [PERSON_NAME]" at bounding box center [423, 215] width 623 height 23
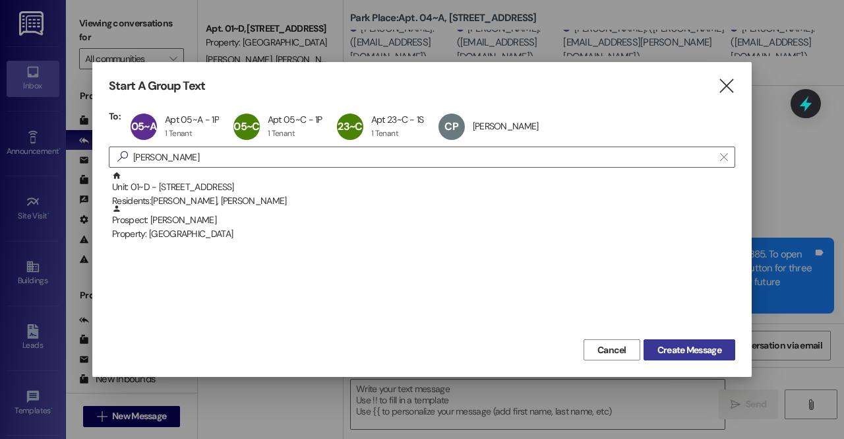
click at [663, 349] on span "Create Message" at bounding box center [690, 350] width 64 height 14
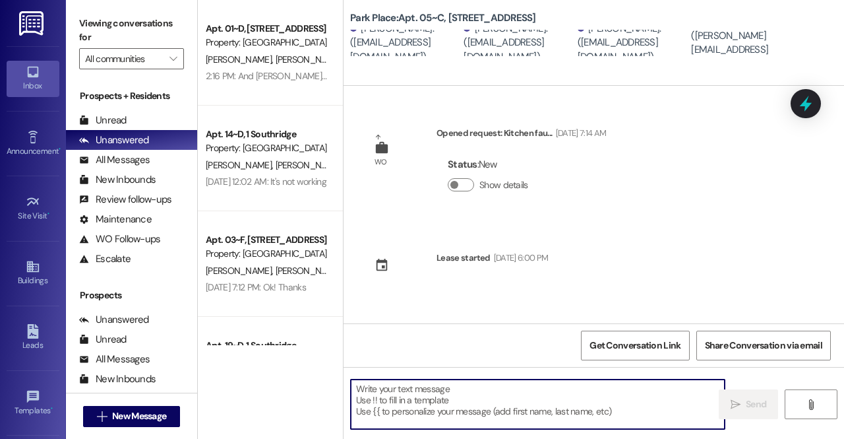
click at [450, 393] on textarea at bounding box center [538, 403] width 374 height 49
paste textarea "Hello friends! Here is the code for your front door once your lock is replaced:…"
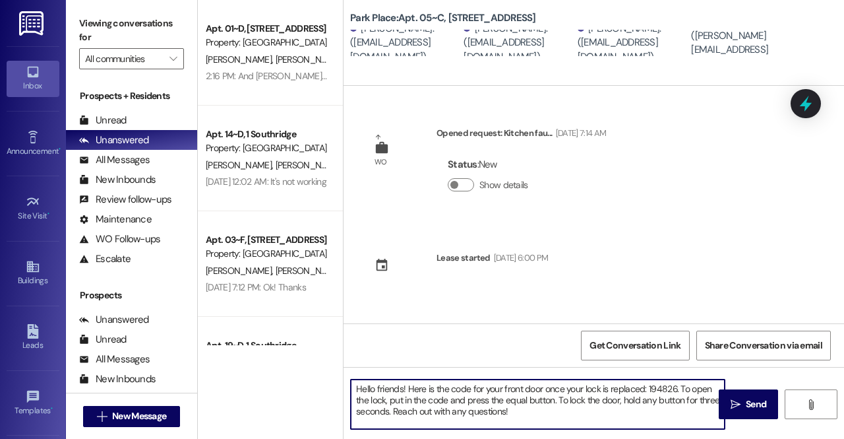
drag, startPoint x: 404, startPoint y: 390, endPoint x: 377, endPoint y: 386, distance: 27.4
click at [377, 386] on textarea "Hello friends! Here is the code for your front door once your lock is replaced:…" at bounding box center [538, 403] width 374 height 49
click at [539, 413] on textarea "Hello [DEMOGRAPHIC_DATA]! Here is the code for your front door once your lock i…" at bounding box center [538, 403] width 374 height 49
drag, startPoint x: 670, startPoint y: 387, endPoint x: 643, endPoint y: 390, distance: 27.2
click at [643, 390] on textarea "Hello [DEMOGRAPHIC_DATA]! Here is the code for your front door once your lock i…" at bounding box center [538, 403] width 374 height 49
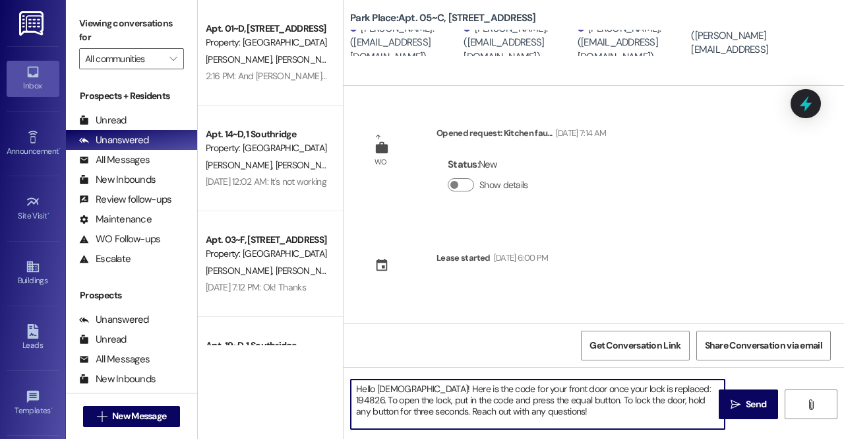
paste textarea "672014"
type textarea "Hello [DEMOGRAPHIC_DATA]! Here is the code for your front door once your lock i…"
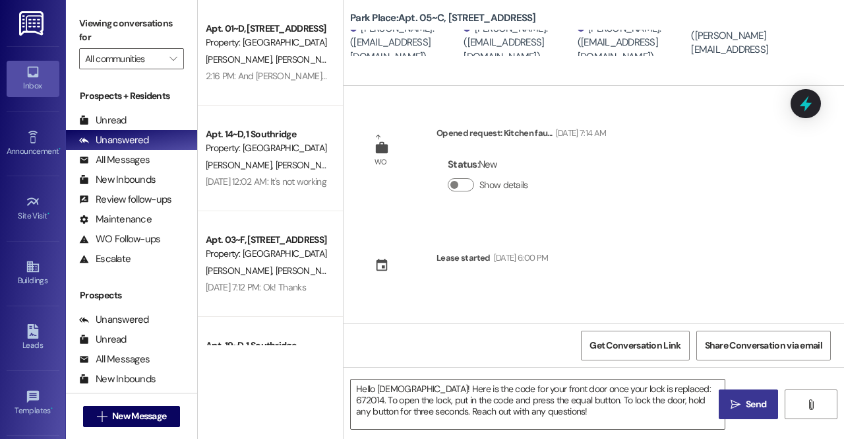
click at [758, 408] on span "Send" at bounding box center [756, 404] width 20 height 14
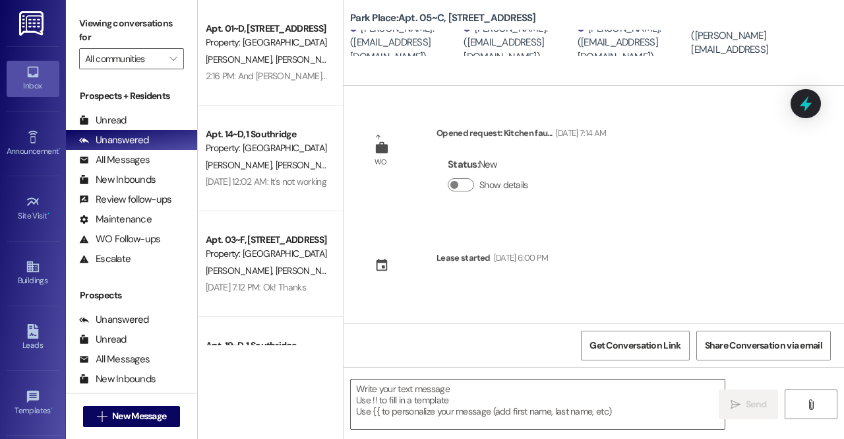
scroll to position [109, 0]
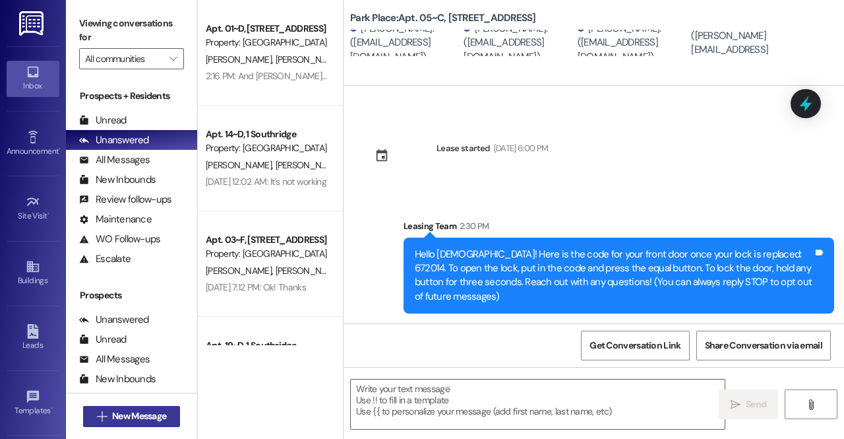
click at [115, 415] on span "New Message" at bounding box center [139, 416] width 54 height 14
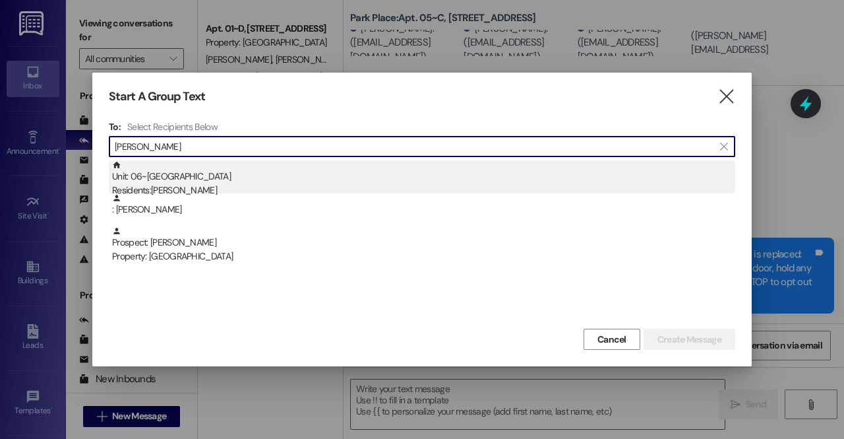
type input "[PERSON_NAME]"
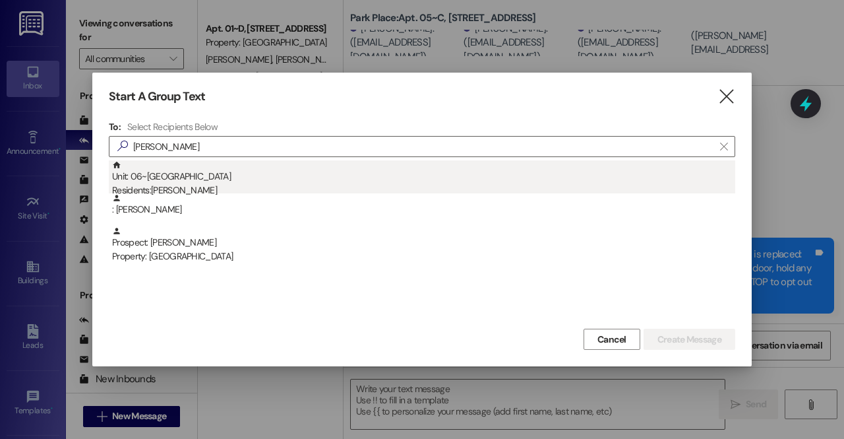
click at [192, 180] on div "Unit: 06~F - 1 Park Place Residents: [PERSON_NAME]" at bounding box center [423, 179] width 623 height 38
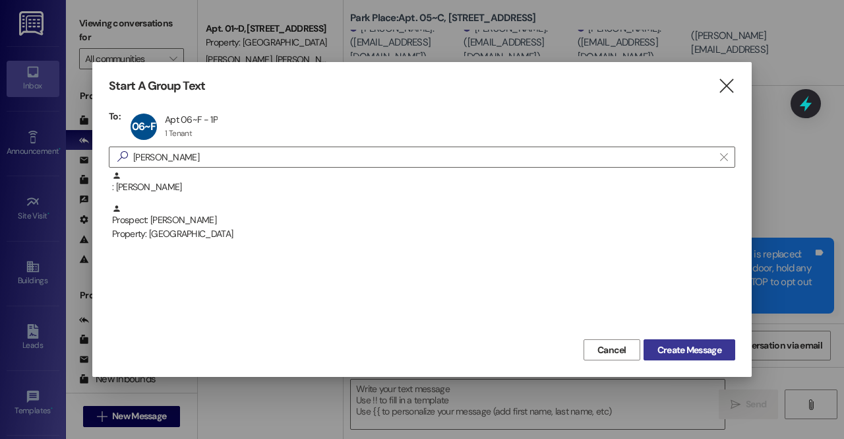
click at [677, 351] on span "Create Message" at bounding box center [690, 350] width 64 height 14
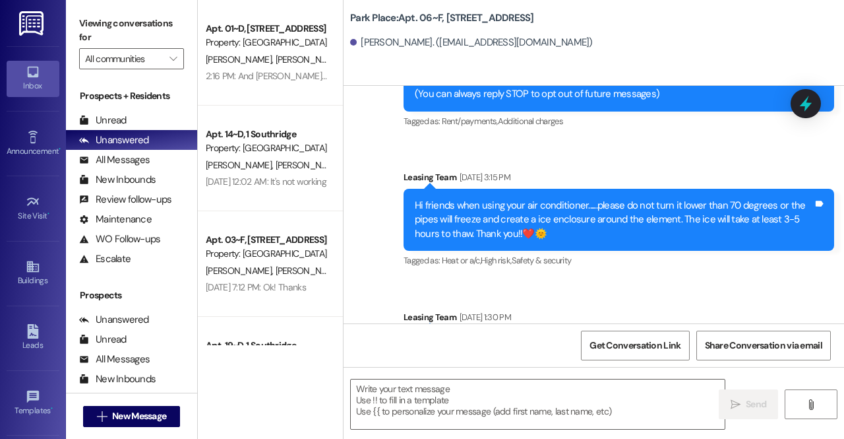
scroll to position [5457, 0]
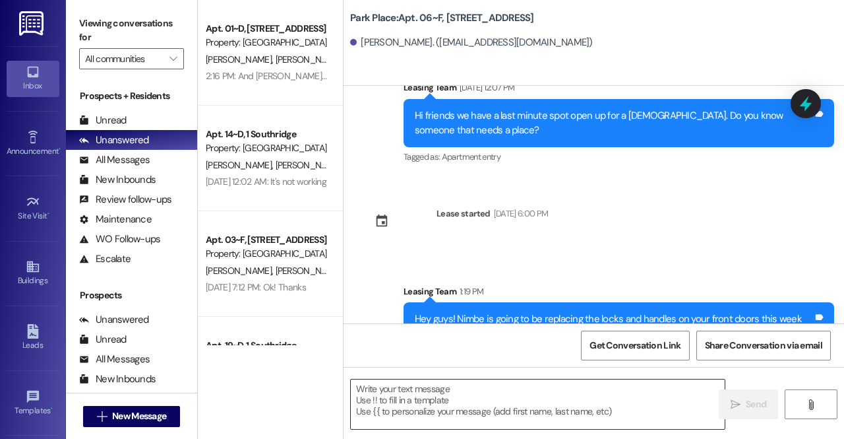
click at [454, 415] on textarea at bounding box center [538, 403] width 374 height 49
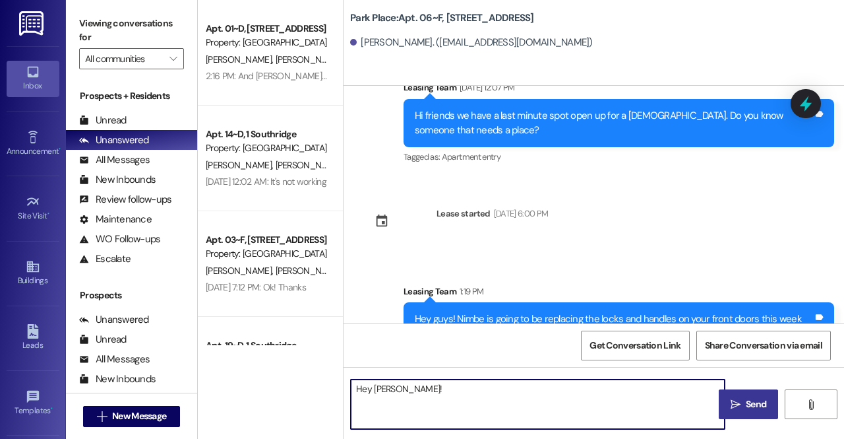
paste textarea "Hello friends! Here is the code for your front door once your lock is replaced:…"
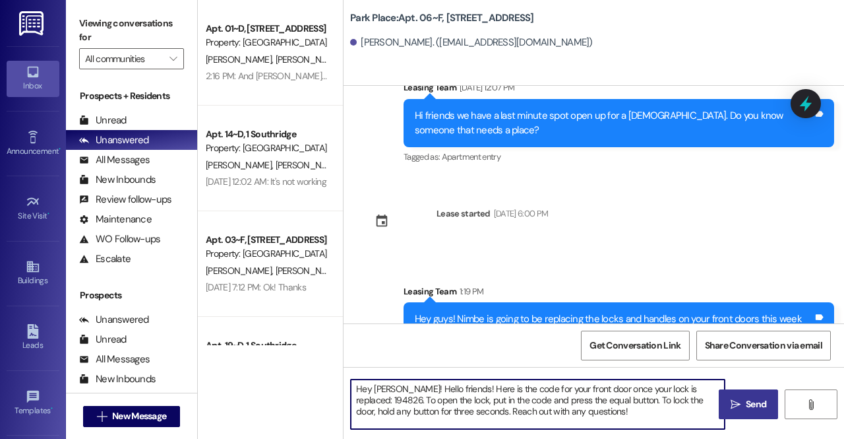
drag, startPoint x: 448, startPoint y: 388, endPoint x: 396, endPoint y: 390, distance: 52.1
click at [396, 390] on textarea "Hey [PERSON_NAME]! Hello friends! Here is the code for your front door once you…" at bounding box center [538, 403] width 374 height 49
drag, startPoint x: 665, startPoint y: 390, endPoint x: 637, endPoint y: 388, distance: 27.7
click at [637, 388] on textarea "Hey [PERSON_NAME]! Here is the code for your front door once your lock is repla…" at bounding box center [538, 403] width 374 height 49
paste textarea "385719"
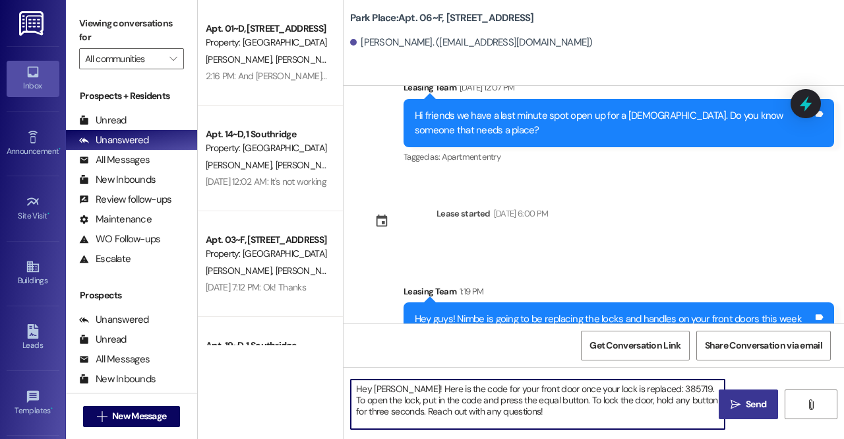
click at [650, 416] on textarea "Hey [PERSON_NAME]! Here is the code for your front door once your lock is repla…" at bounding box center [538, 403] width 374 height 49
type textarea "Hey [PERSON_NAME]! Here is the code for your front door once your lock is repla…"
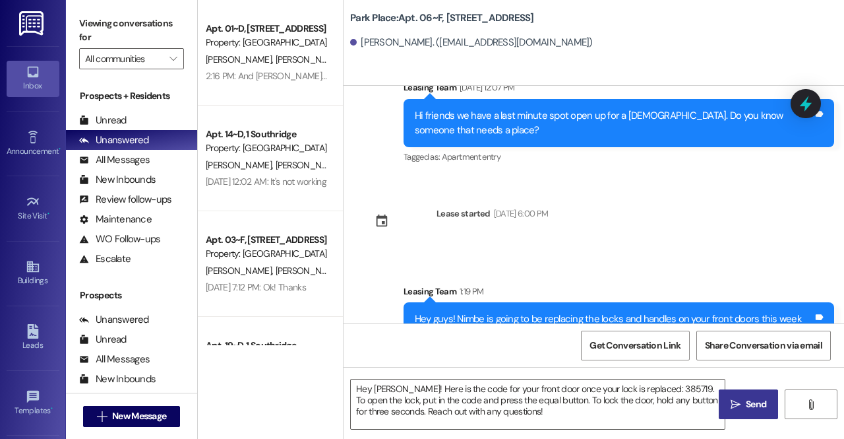
click at [735, 403] on icon "" at bounding box center [736, 404] width 10 height 11
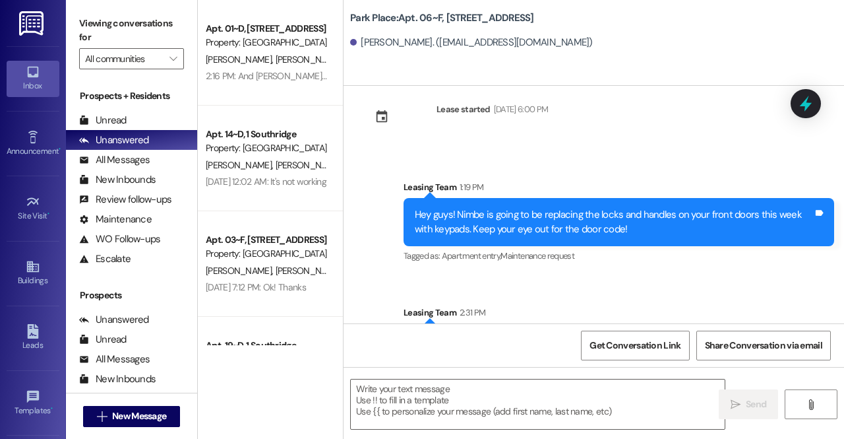
scroll to position [5577, 0]
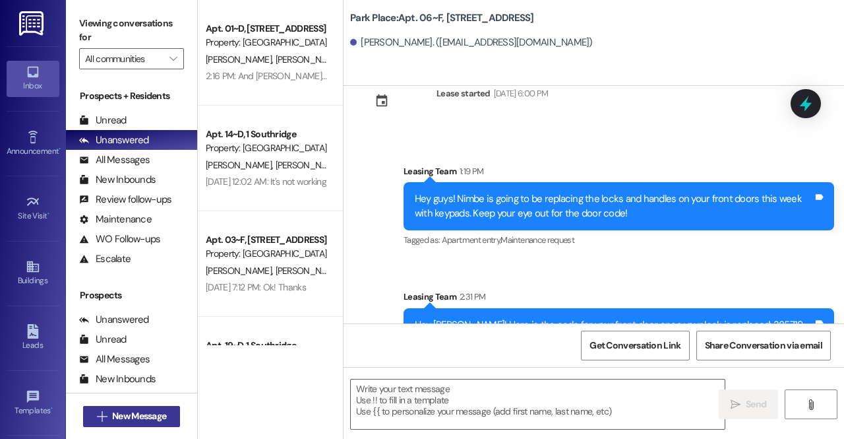
click at [126, 415] on span "New Message" at bounding box center [139, 416] width 54 height 14
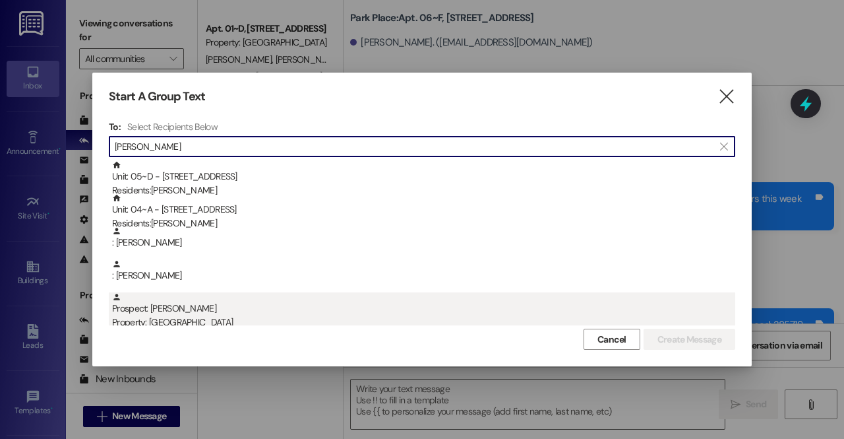
type input "[PERSON_NAME]"
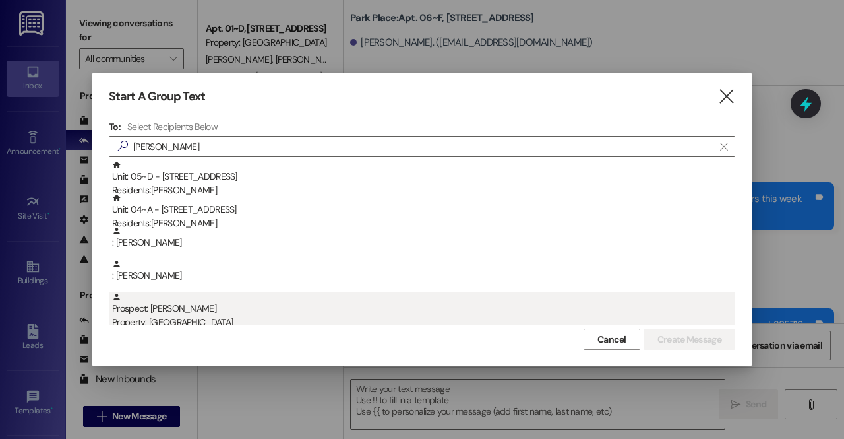
click at [202, 301] on div "Prospect: [PERSON_NAME] Property: [GEOGRAPHIC_DATA]" at bounding box center [423, 311] width 623 height 38
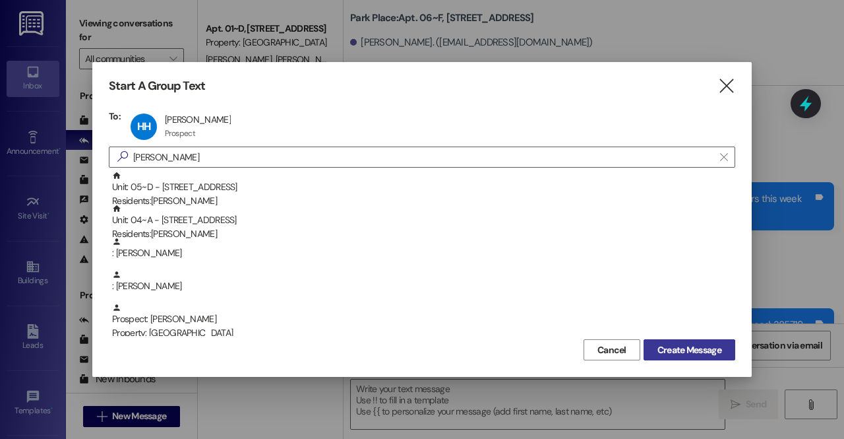
click at [675, 344] on span "Create Message" at bounding box center [690, 350] width 64 height 14
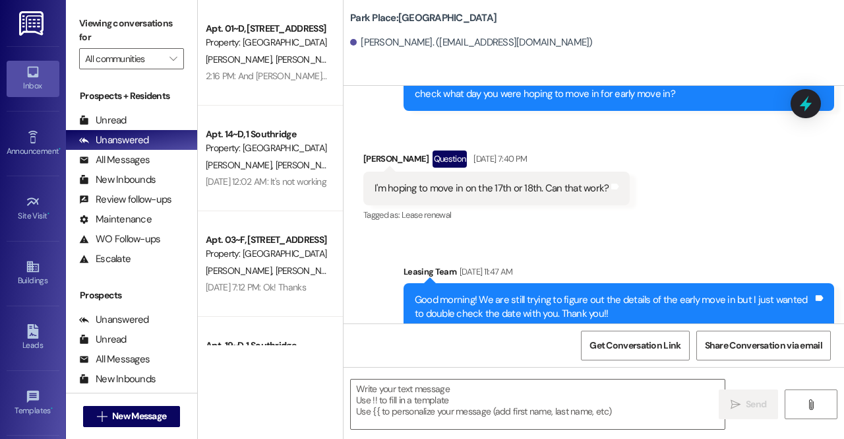
scroll to position [723, 0]
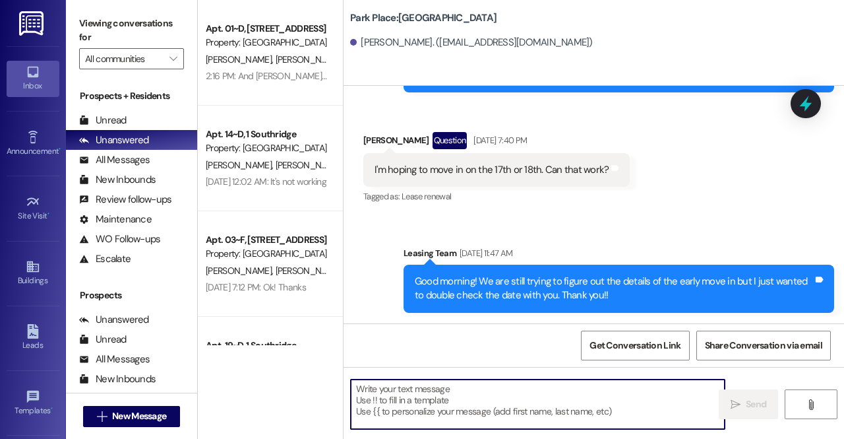
click at [438, 410] on textarea at bounding box center [538, 403] width 374 height 49
paste textarea "Hello friends! Here is the code for your front door once your lock is replaced:…"
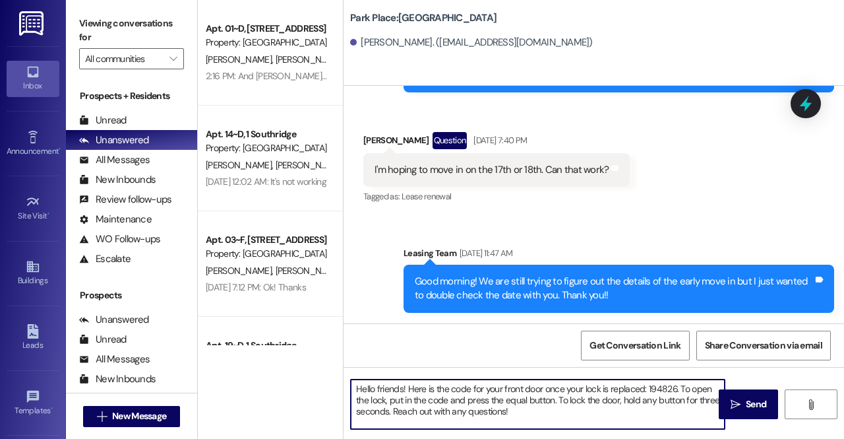
drag, startPoint x: 404, startPoint y: 390, endPoint x: 355, endPoint y: 387, distance: 48.9
click at [355, 387] on textarea "Hello friends! Here is the code for your front door once your lock is replaced:…" at bounding box center [538, 403] width 374 height 49
drag, startPoint x: 671, startPoint y: 391, endPoint x: 642, endPoint y: 390, distance: 28.4
click at [642, 390] on textarea "Hey [PERSON_NAME]!! Here is the code for your front door once your lock is repl…" at bounding box center [538, 403] width 374 height 49
paste textarea "385719"
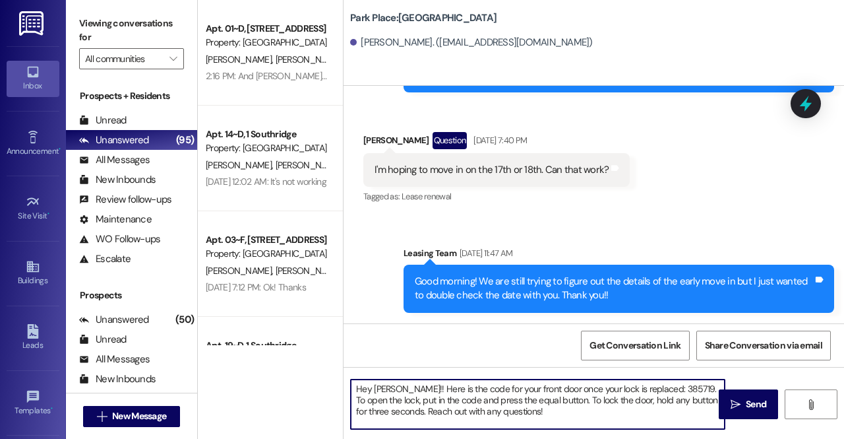
click at [593, 415] on textarea "Hey [PERSON_NAME]!! Here is the code for your front door once your lock is repl…" at bounding box center [538, 403] width 374 height 49
type textarea "Hey [PERSON_NAME]!! Here is the code for your front door once your lock is repl…"
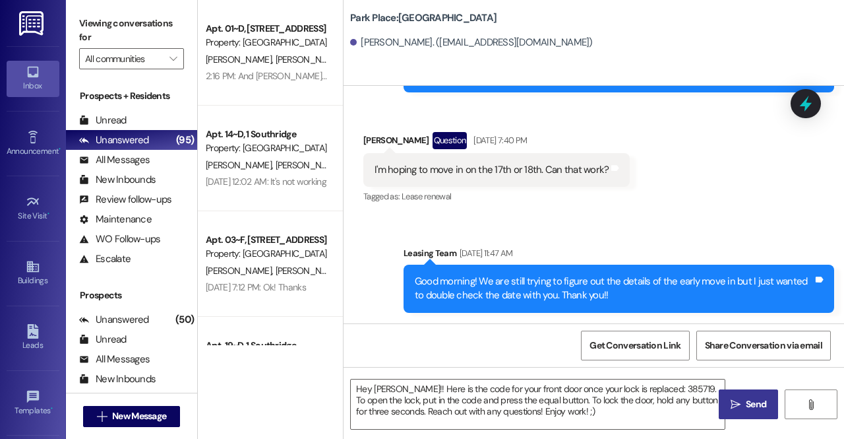
click at [751, 400] on span "Send" at bounding box center [756, 404] width 20 height 14
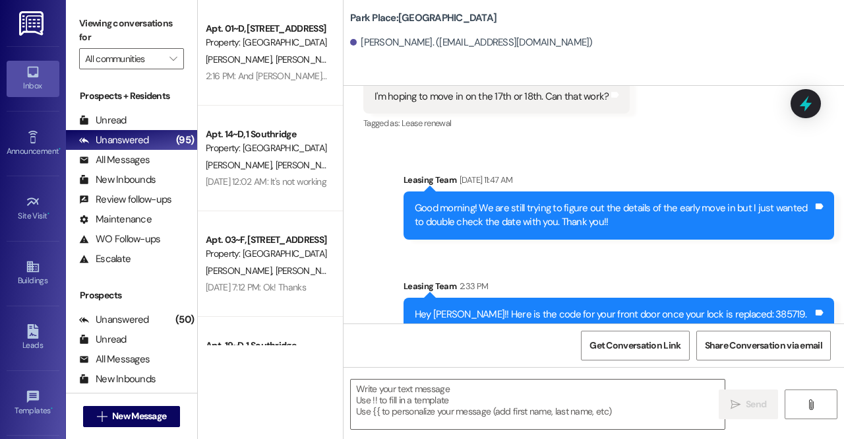
scroll to position [843, 0]
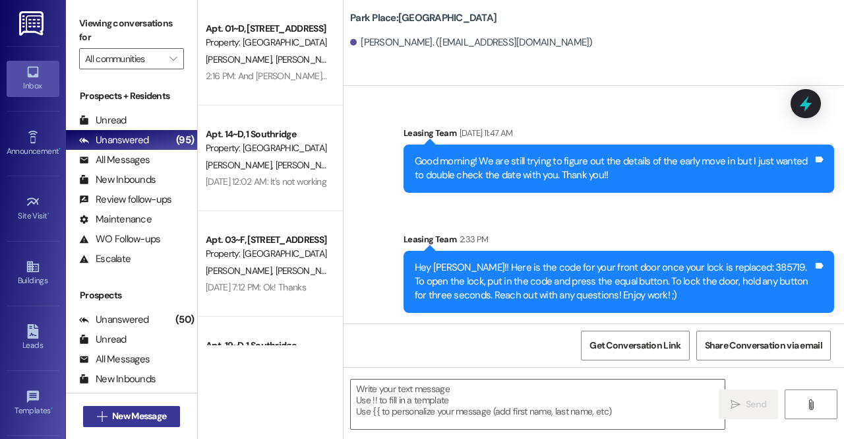
click at [121, 413] on span "New Message" at bounding box center [139, 416] width 54 height 14
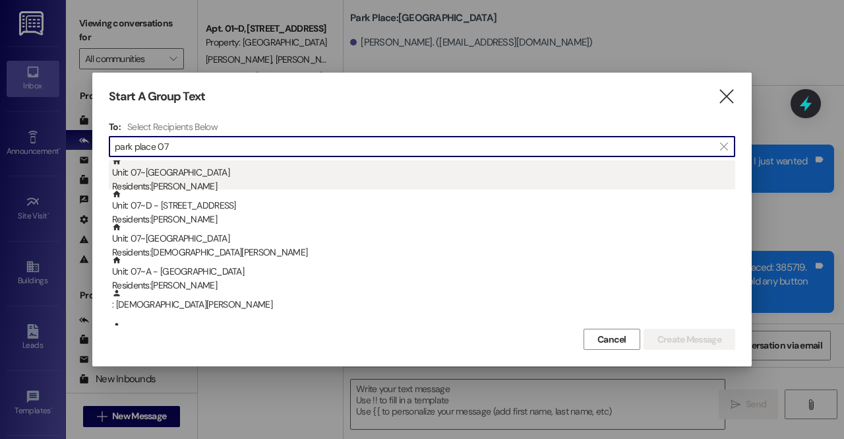
scroll to position [71, 0]
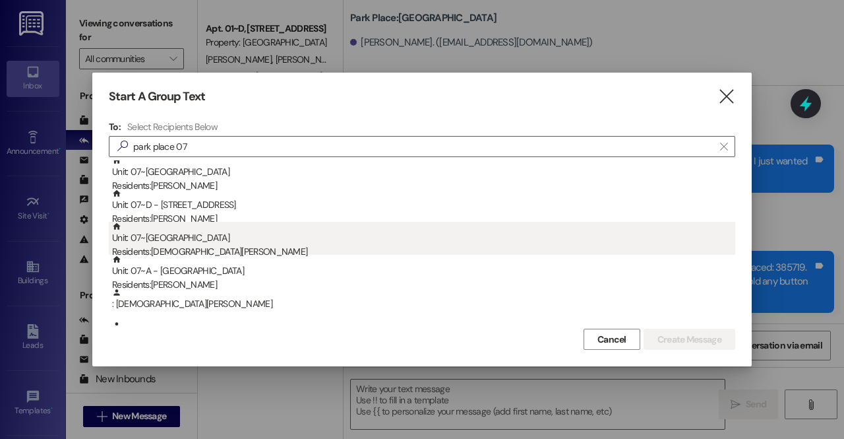
click at [221, 234] on div "Unit: 07~B - 1 Park Place Residents: [DEMOGRAPHIC_DATA][PERSON_NAME]" at bounding box center [423, 241] width 623 height 38
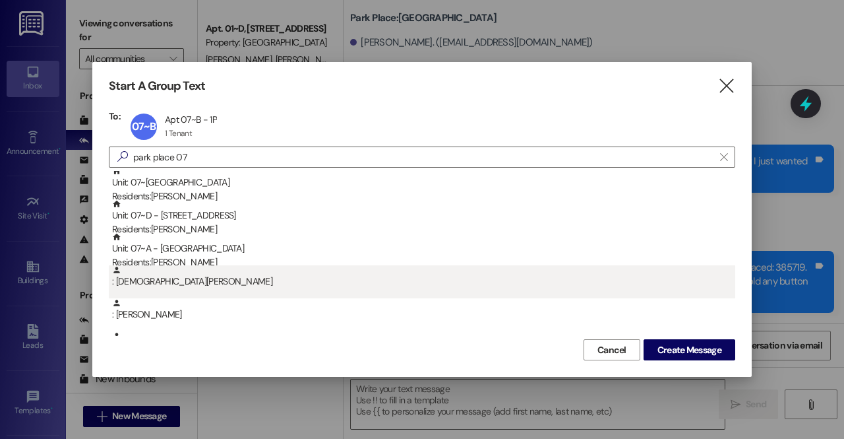
scroll to position [88, 0]
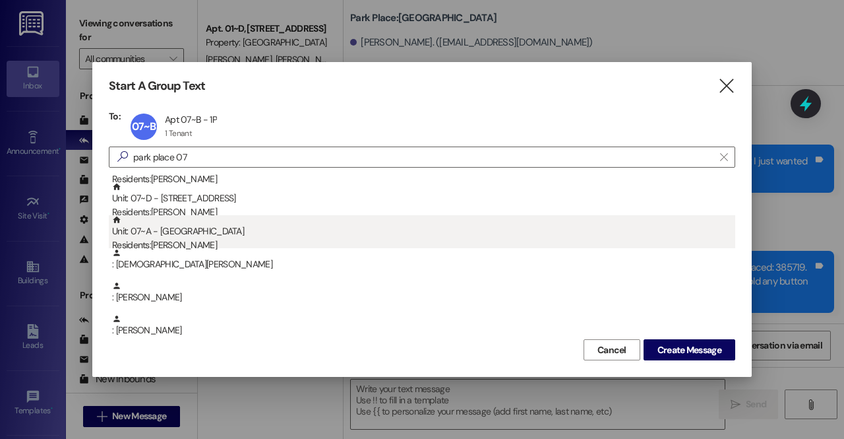
click at [189, 240] on div "Residents: [PERSON_NAME]" at bounding box center [423, 245] width 623 height 14
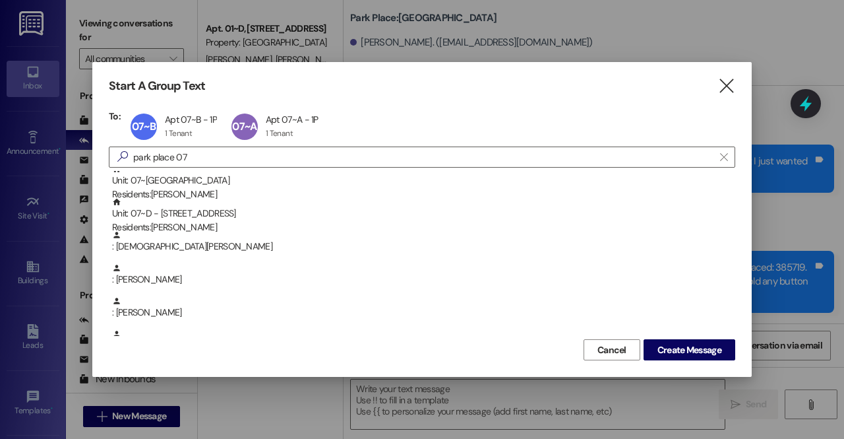
scroll to position [71, 0]
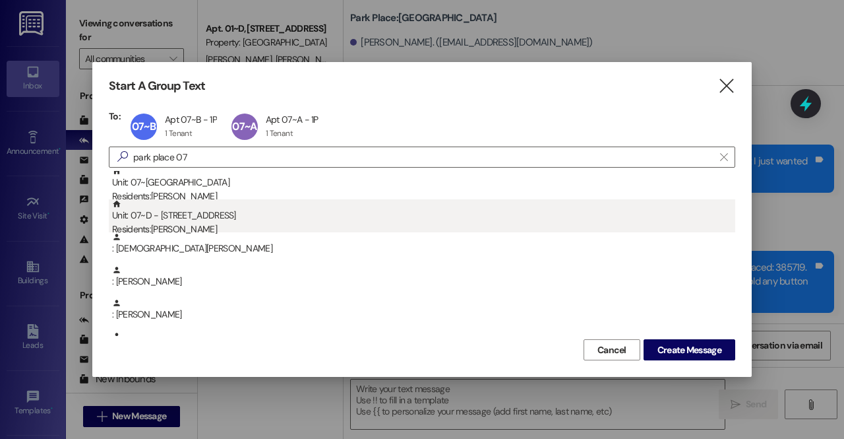
click at [191, 228] on div "Residents: [PERSON_NAME]" at bounding box center [423, 229] width 623 height 14
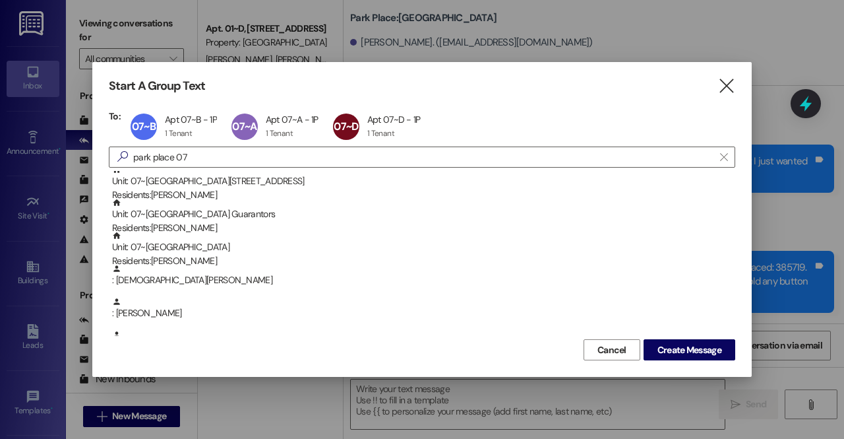
scroll to position [0, 0]
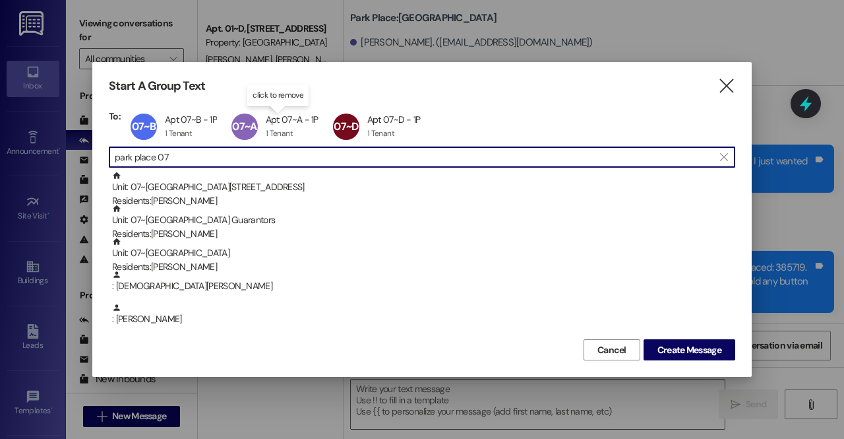
drag, startPoint x: 179, startPoint y: 154, endPoint x: 86, endPoint y: 148, distance: 92.5
click at [86, 148] on div "Start A Group Text  To: 07~B Apt 07~B - 1P Apt 07~B - 1P 1 Tenant 1 Tenant cli…" at bounding box center [422, 219] width 844 height 439
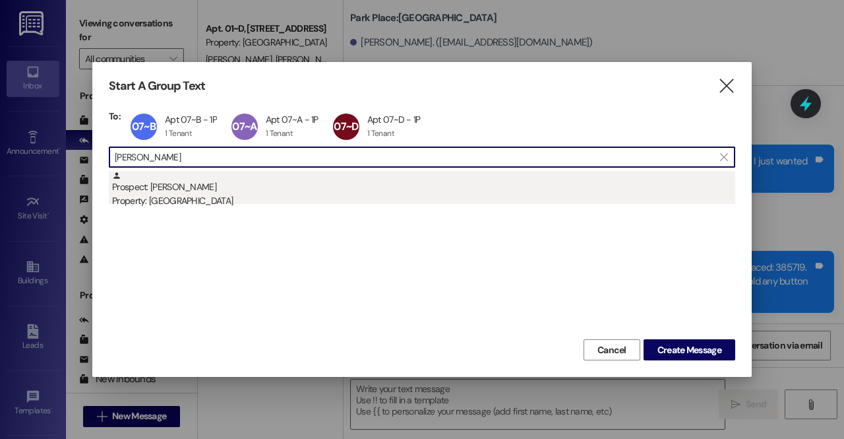
type input "[PERSON_NAME]"
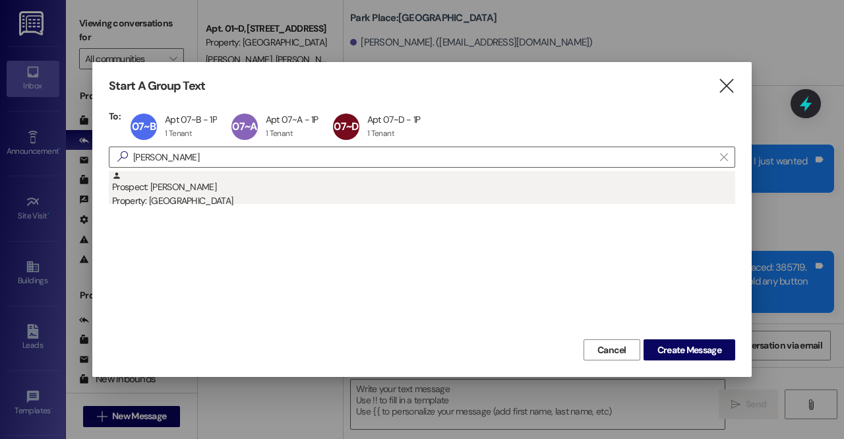
click at [170, 189] on div "Prospect: [PERSON_NAME] Property: [GEOGRAPHIC_DATA]" at bounding box center [423, 190] width 623 height 38
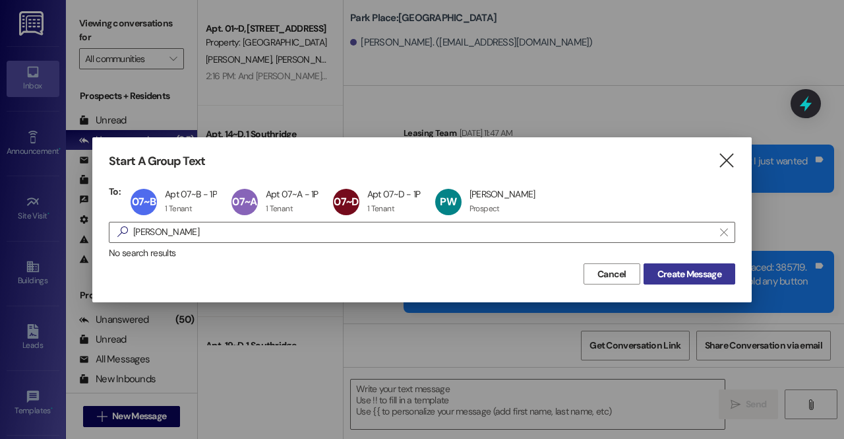
click at [679, 272] on span "Create Message" at bounding box center [690, 274] width 64 height 14
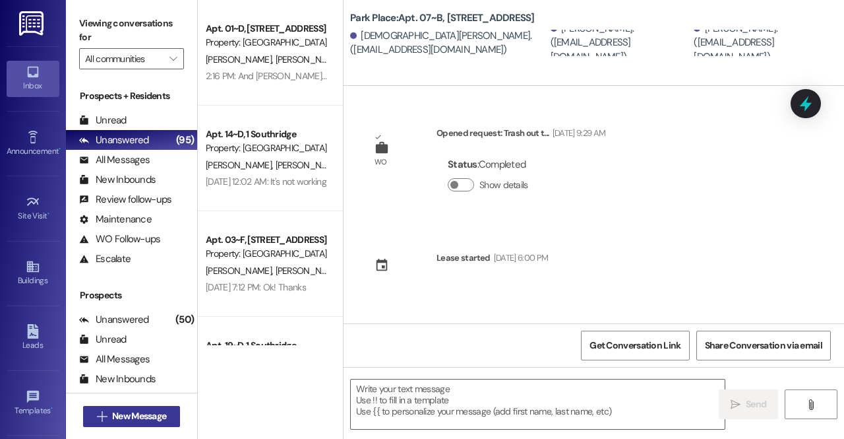
click at [146, 414] on span "New Message" at bounding box center [139, 416] width 54 height 14
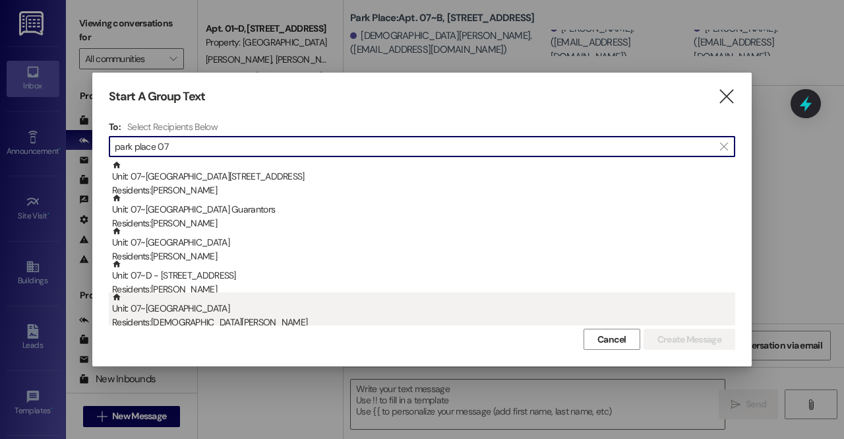
click at [204, 300] on div "Unit: 07~B - 1 Park Place Residents: [DEMOGRAPHIC_DATA][PERSON_NAME]" at bounding box center [423, 311] width 623 height 38
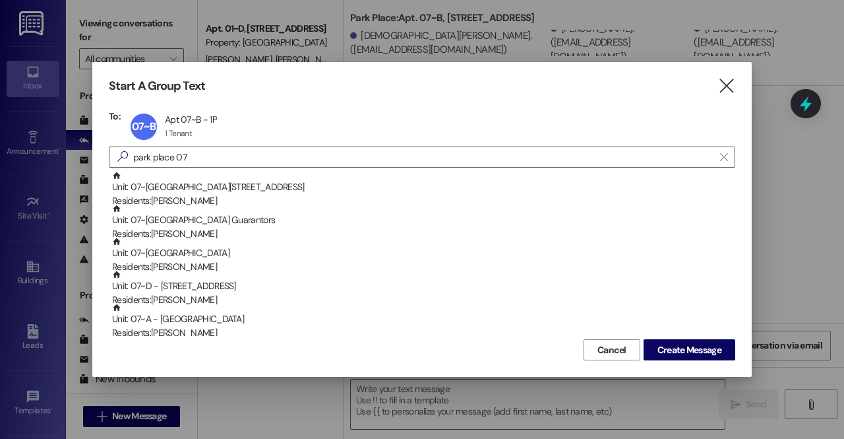
click at [204, 300] on div "Residents: [PERSON_NAME]" at bounding box center [423, 300] width 623 height 14
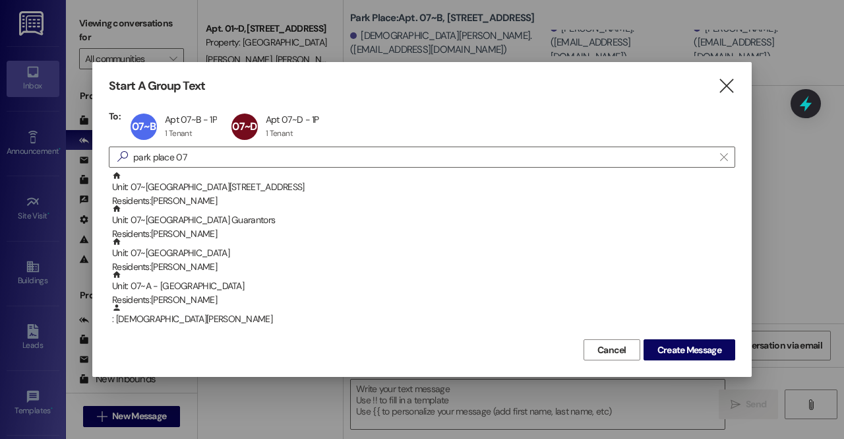
click at [204, 300] on div "Residents: [PERSON_NAME]" at bounding box center [423, 300] width 623 height 14
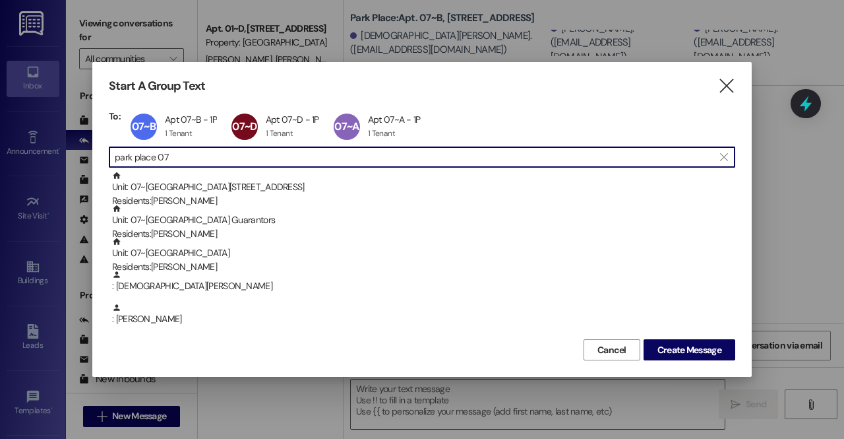
scroll to position [1, 0]
drag, startPoint x: 220, startPoint y: 151, endPoint x: 90, endPoint y: 175, distance: 132.7
click at [90, 175] on div "Start A Group Text  To: 07~B Apt 07~B - 1P Apt 07~B - 1P 1 Tenant 1 Tenant cli…" at bounding box center [422, 219] width 844 height 439
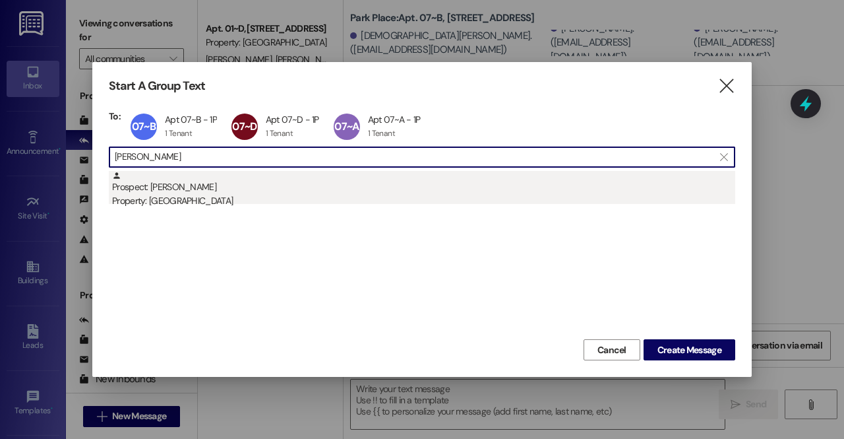
type input "[PERSON_NAME]"
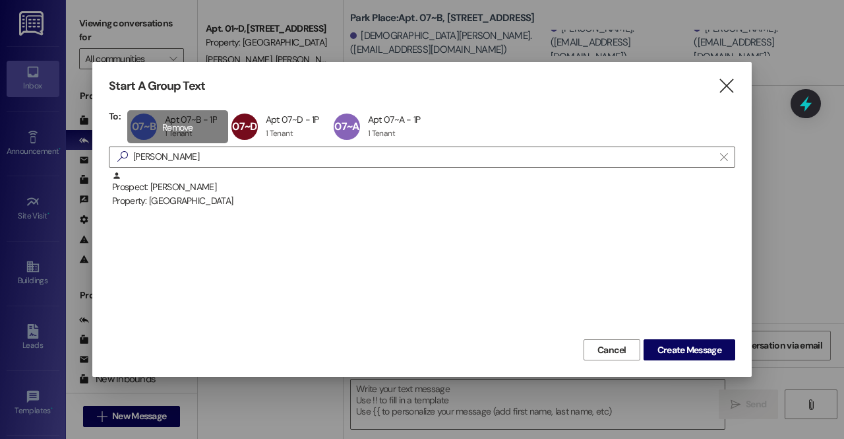
scroll to position [0, 0]
click at [161, 188] on div "Prospect: [PERSON_NAME] Property: [GEOGRAPHIC_DATA]" at bounding box center [423, 190] width 623 height 38
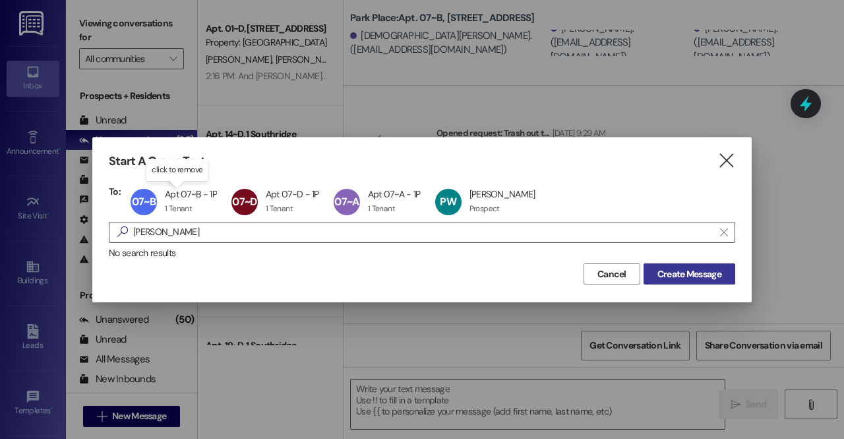
click at [667, 277] on span "Create Message" at bounding box center [690, 274] width 64 height 14
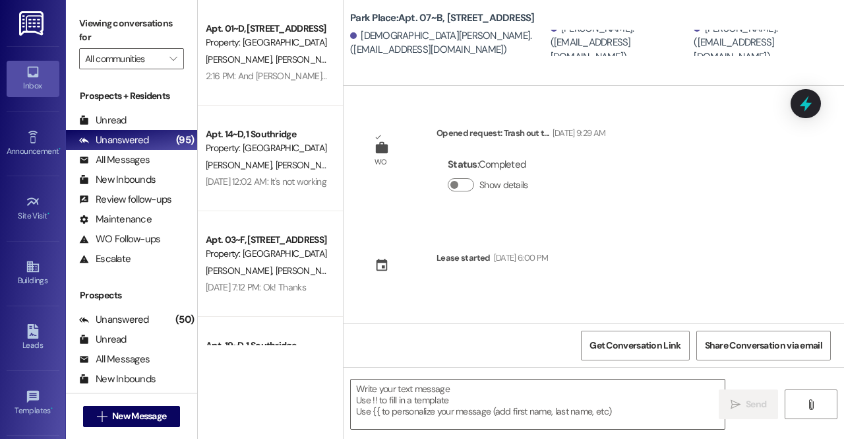
scroll to position [1, 0]
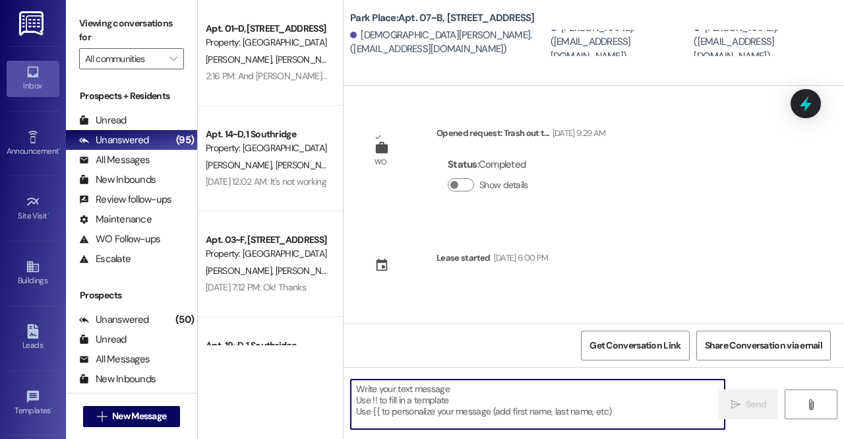
click at [398, 407] on textarea at bounding box center [538, 403] width 374 height 49
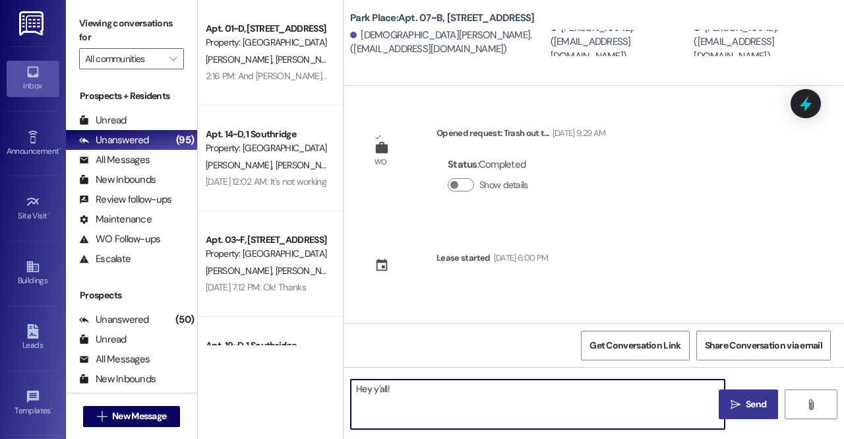
paste textarea "Hello friends! Here is the code for your front door once your lock is replaced:…"
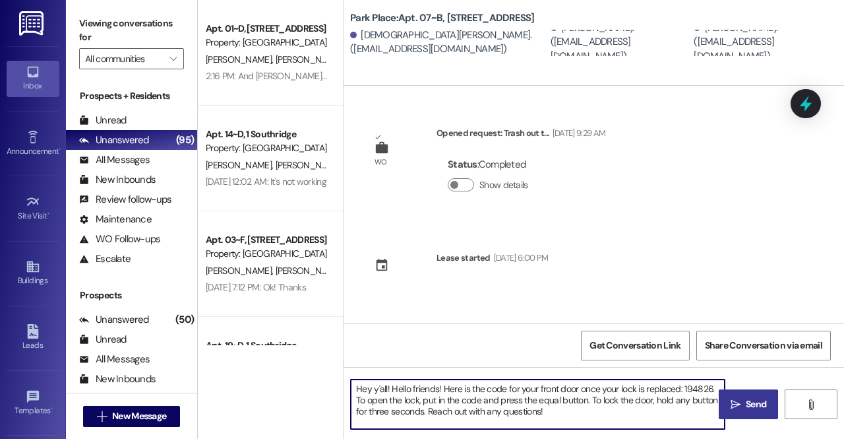
drag, startPoint x: 439, startPoint y: 383, endPoint x: 389, endPoint y: 394, distance: 50.6
click at [389, 394] on textarea "Hey y'all! Hello friends! Here is the code for your front door once your lock i…" at bounding box center [538, 403] width 374 height 49
drag, startPoint x: 657, startPoint y: 384, endPoint x: 631, endPoint y: 388, distance: 25.9
click at [631, 388] on textarea "Hey y'all! Here is the code for your front door once your lock is replaced: 194…" at bounding box center [538, 403] width 374 height 49
paste textarea "701263"
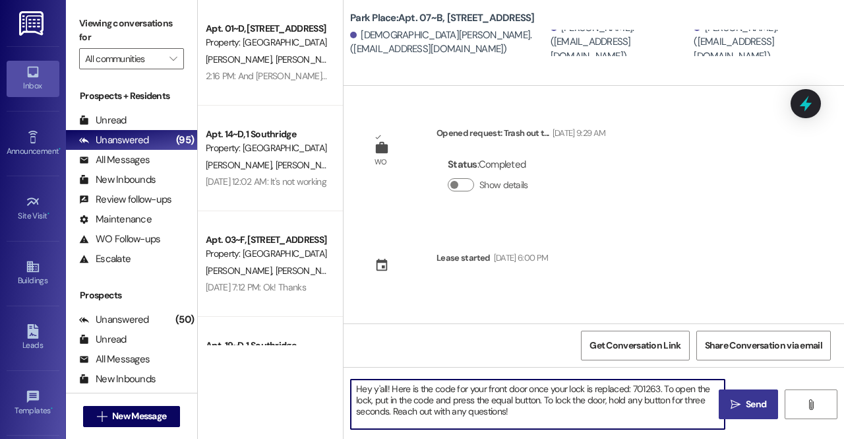
click at [621, 411] on textarea "Hey y'all! Here is the code for your front door once your lock is replaced: 701…" at bounding box center [538, 403] width 374 height 49
type textarea "Hey y'all! Here is the code for your front door once your lock is replaced: 701…"
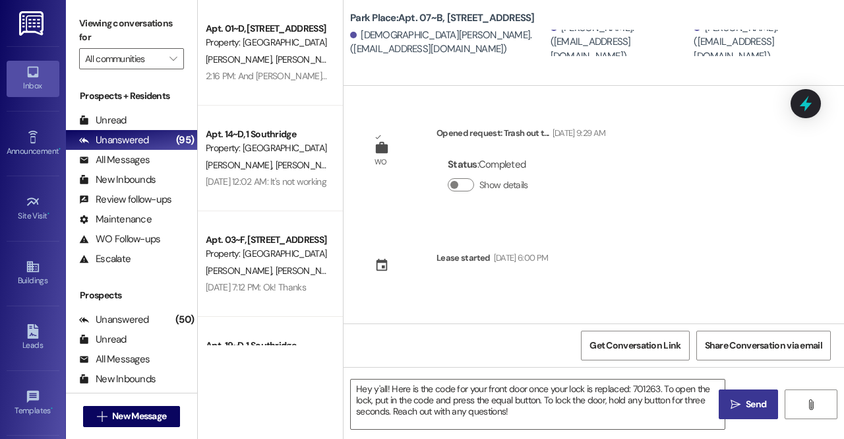
click at [745, 402] on span "Send" at bounding box center [756, 404] width 26 height 14
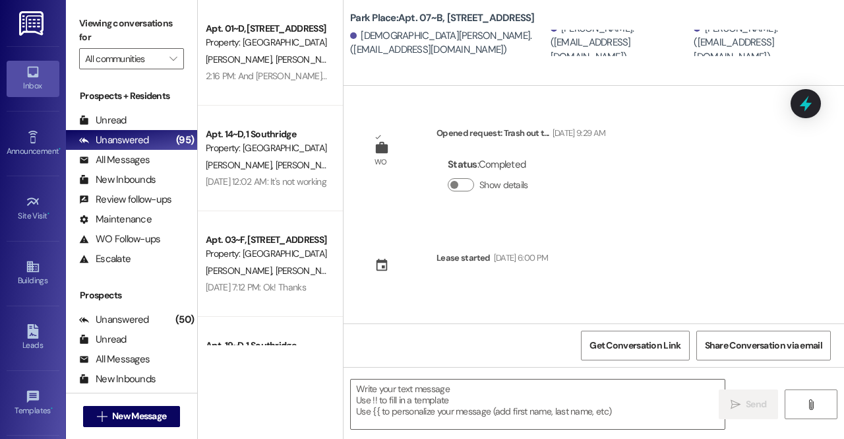
scroll to position [109, 0]
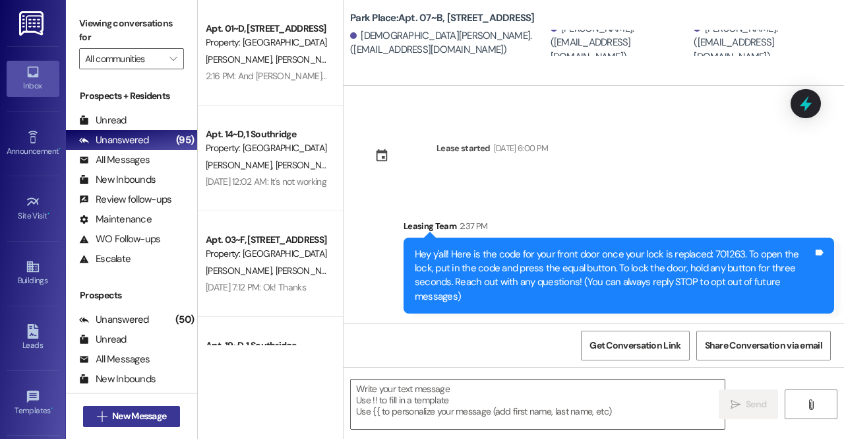
click at [119, 421] on span "New Message" at bounding box center [139, 416] width 54 height 14
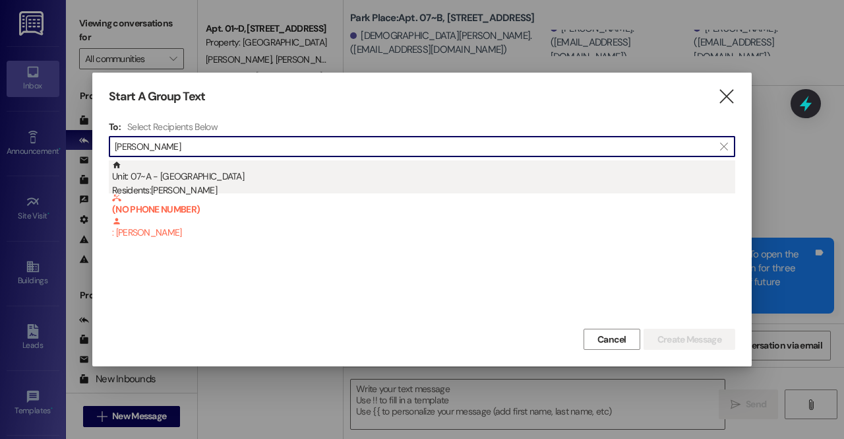
type input "[PERSON_NAME]"
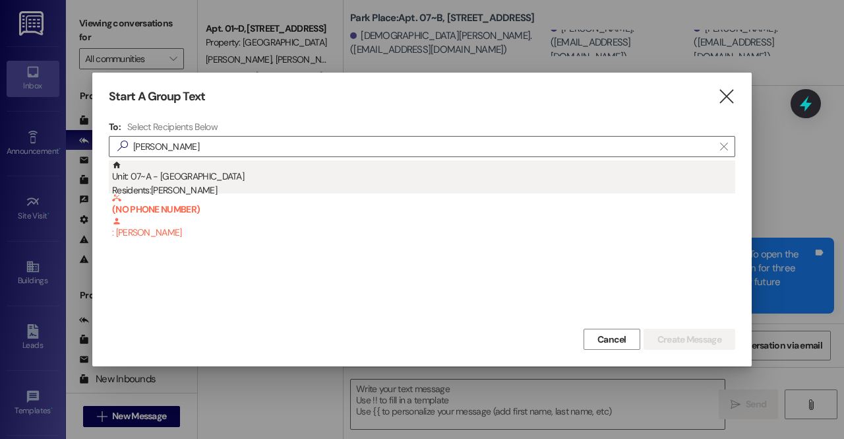
click at [183, 179] on div "Unit: 07~A - 1 Park Place Residents: [PERSON_NAME]" at bounding box center [423, 179] width 623 height 38
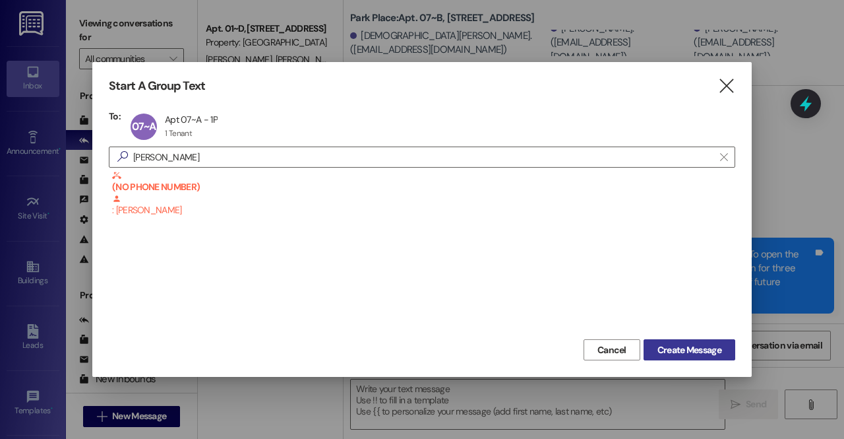
click at [669, 350] on span "Create Message" at bounding box center [690, 350] width 64 height 14
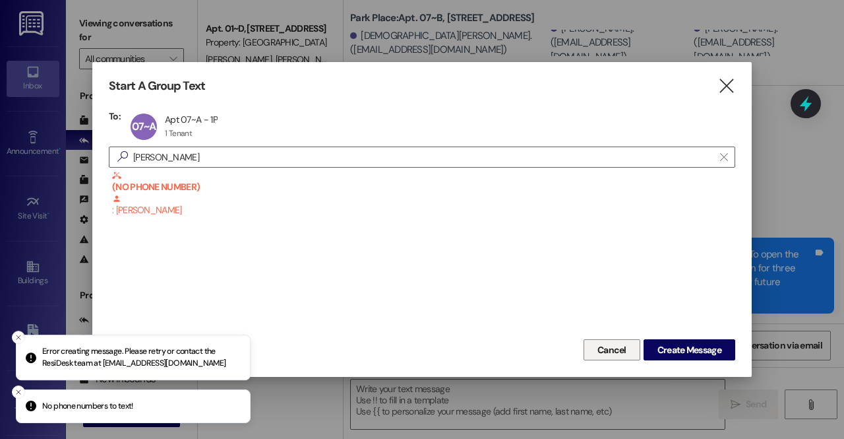
click at [601, 349] on span "Cancel" at bounding box center [612, 350] width 29 height 14
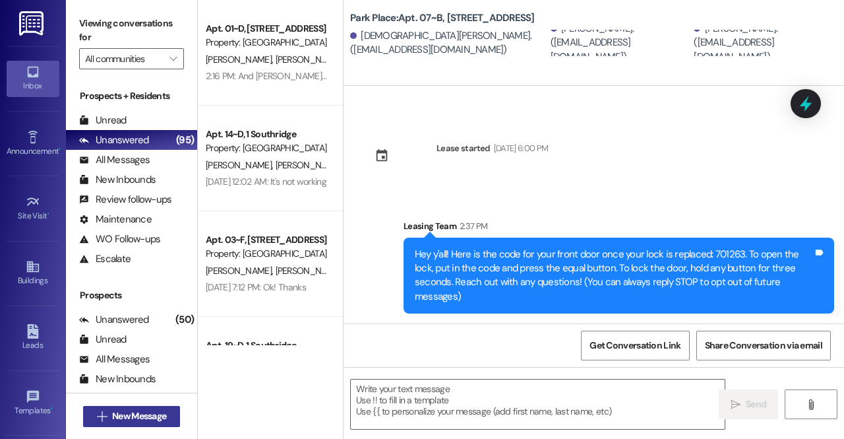
click at [121, 424] on button " New Message" at bounding box center [132, 416] width 98 height 21
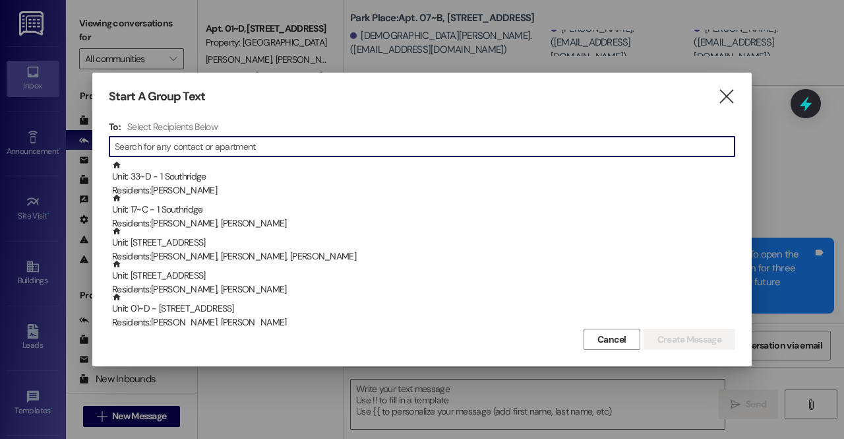
click at [255, 151] on input at bounding box center [425, 146] width 620 height 18
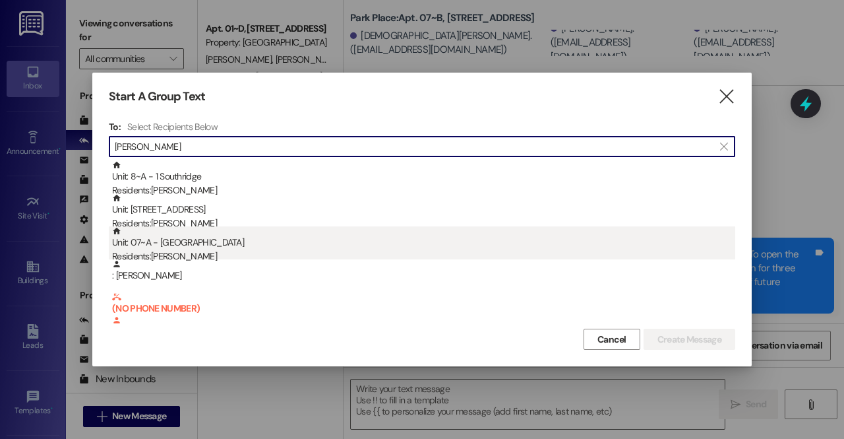
type input "[PERSON_NAME]"
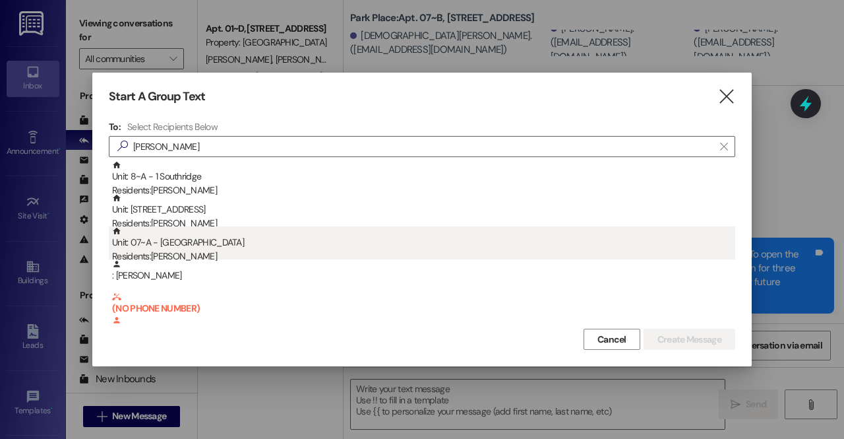
click at [189, 241] on div "Unit: 07~A - 1 Park Place Residents: [PERSON_NAME]" at bounding box center [423, 245] width 623 height 38
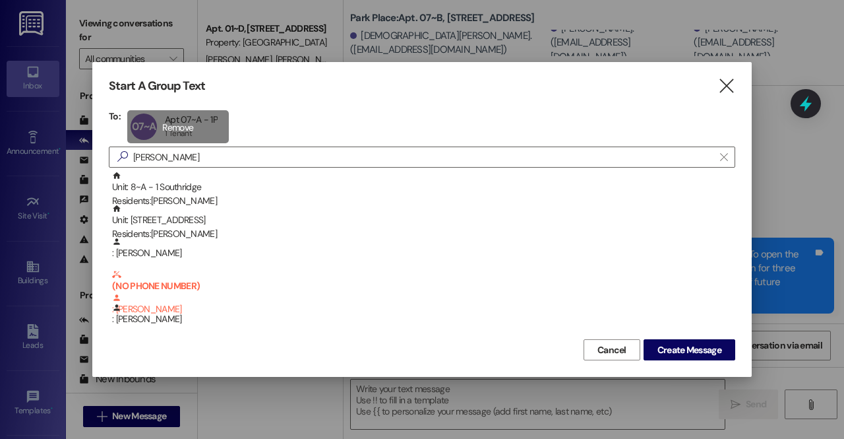
click at [200, 121] on div "07~A Apt 07~A - 1P Apt 07~A - 1P 1 Tenant 1 Tenant click to remove" at bounding box center [178, 126] width 102 height 33
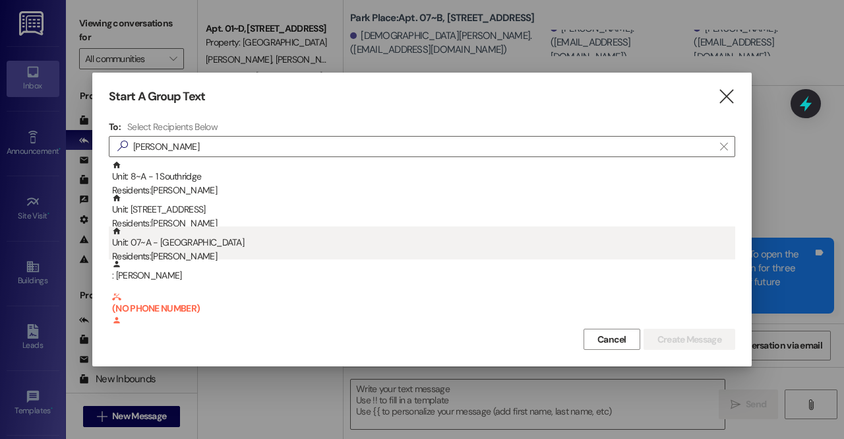
click at [177, 251] on div "Residents: [PERSON_NAME]" at bounding box center [423, 256] width 623 height 14
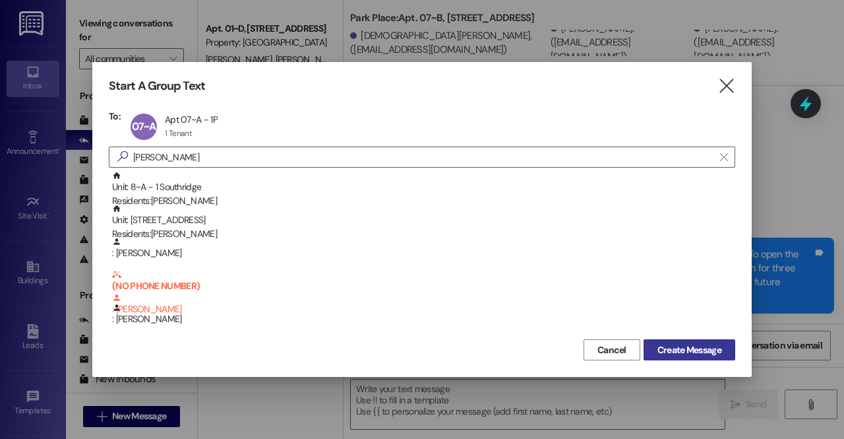
click at [702, 345] on span "Create Message" at bounding box center [690, 350] width 64 height 14
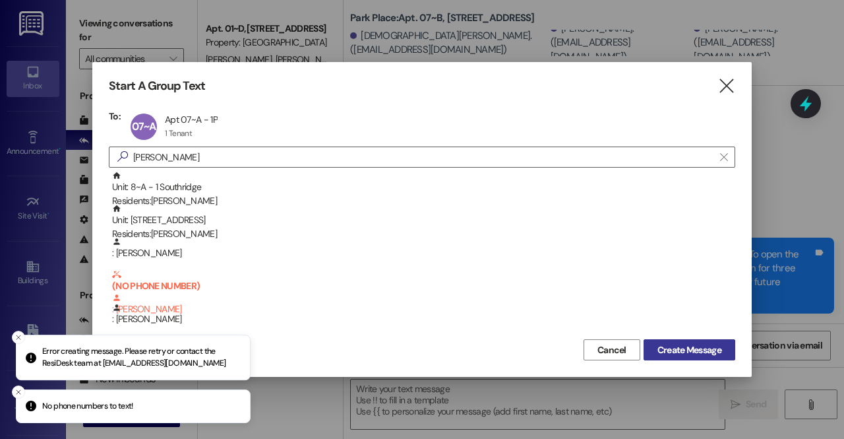
click at [702, 345] on span "Create Message" at bounding box center [690, 350] width 64 height 14
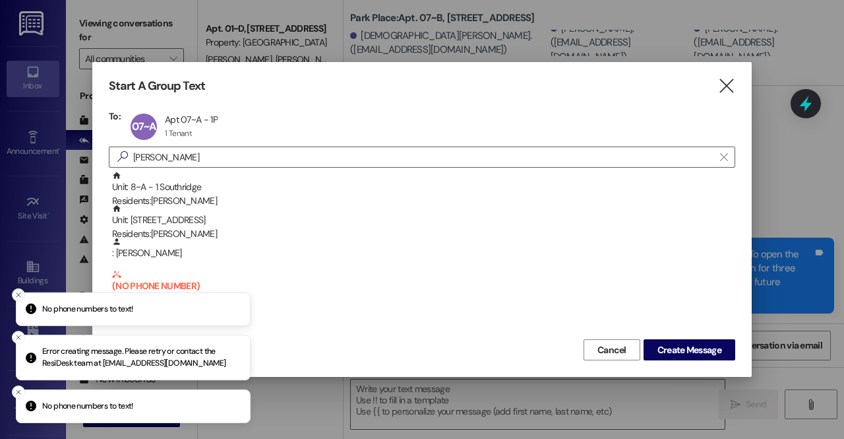
click at [18, 293] on icon "Close toast" at bounding box center [19, 294] width 8 height 8
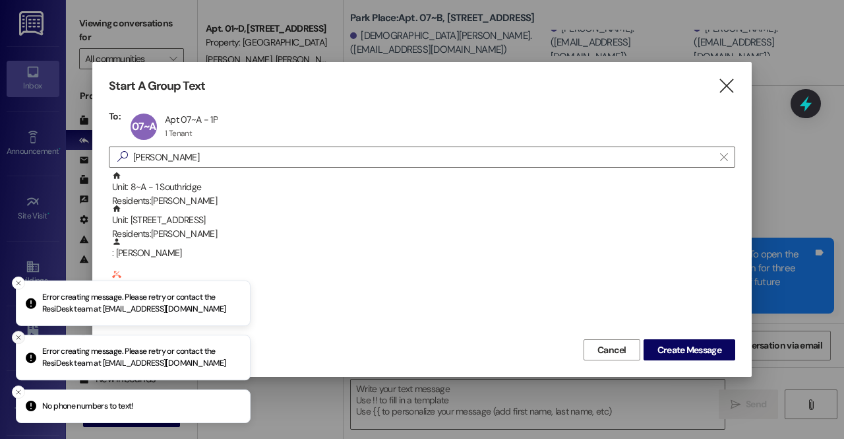
click at [15, 339] on icon "Close toast" at bounding box center [19, 337] width 8 height 8
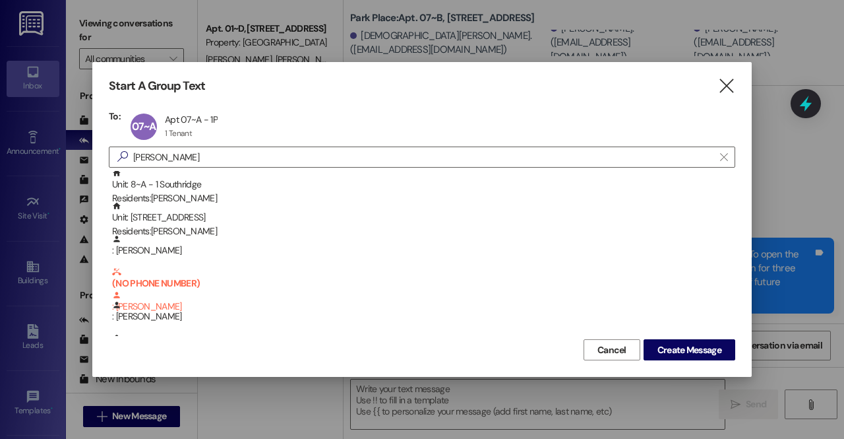
scroll to position [0, 0]
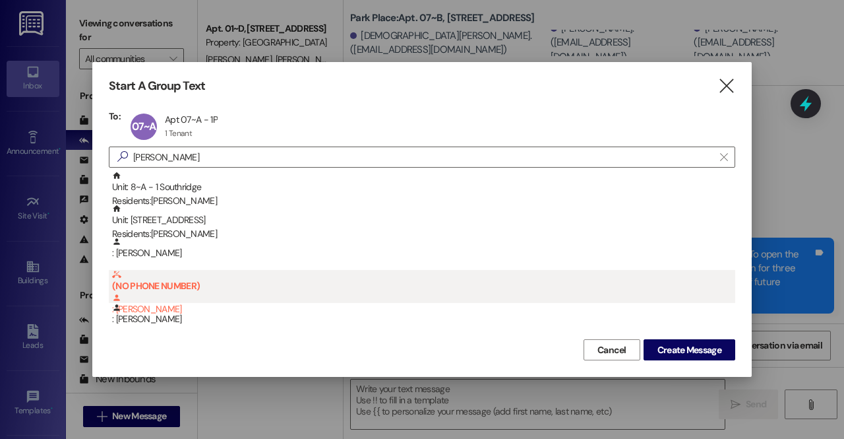
click at [185, 283] on b "(NO PHONE NUMBER)" at bounding box center [423, 281] width 623 height 22
click at [170, 284] on b "(NO PHONE NUMBER)" at bounding box center [423, 281] width 623 height 22
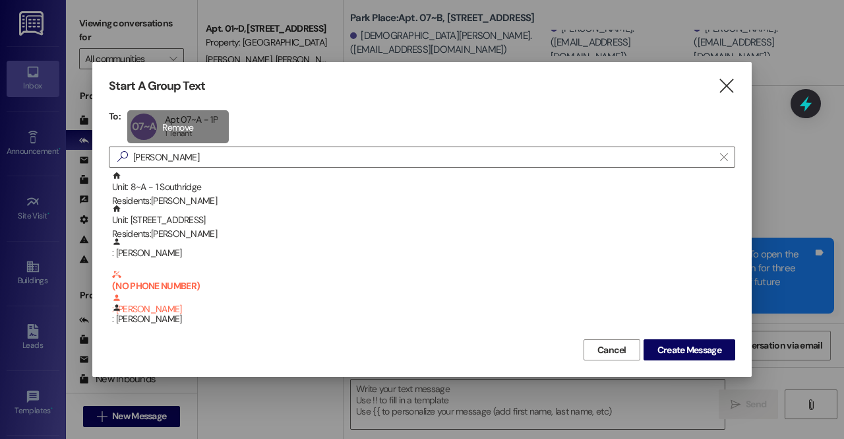
click at [157, 122] on div "07~A Apt 07~A - 1P Apt 07~A - 1P 1 Tenant 1 Tenant click to remove" at bounding box center [178, 126] width 102 height 33
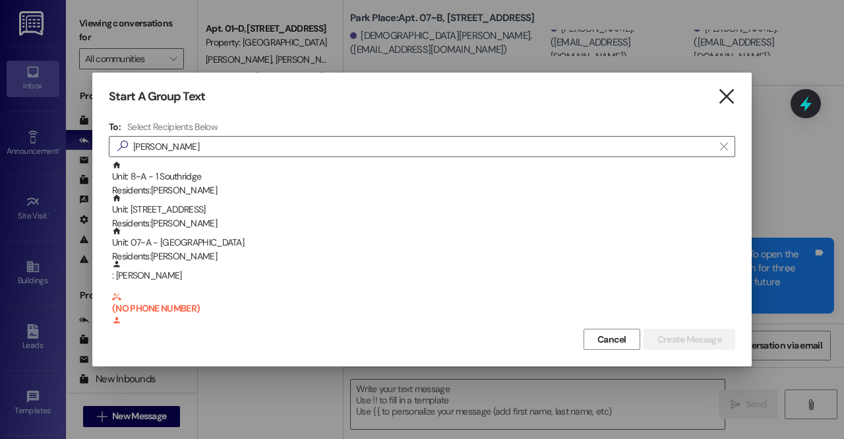
click at [728, 97] on icon "" at bounding box center [727, 97] width 18 height 14
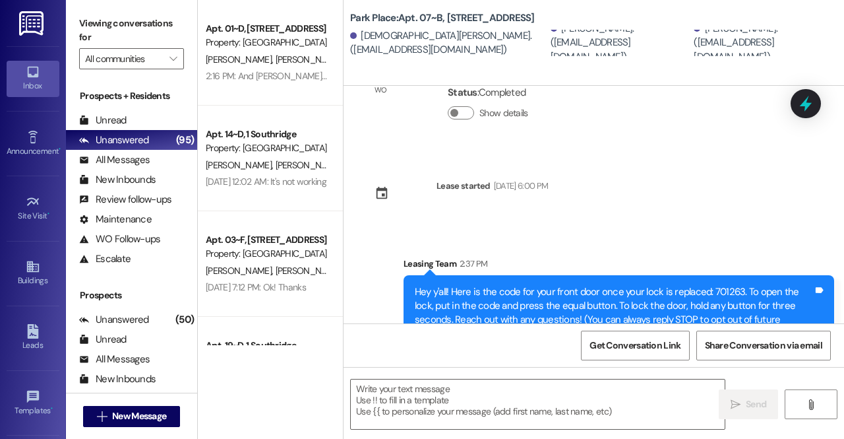
scroll to position [109, 0]
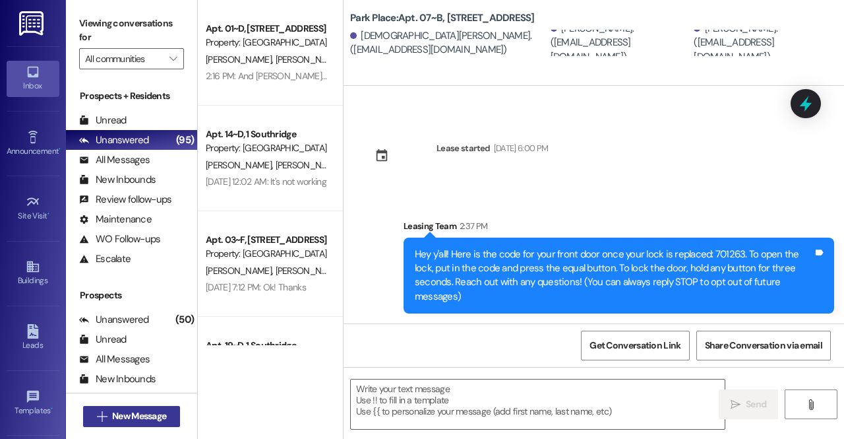
click at [112, 415] on span "New Message" at bounding box center [139, 416] width 54 height 14
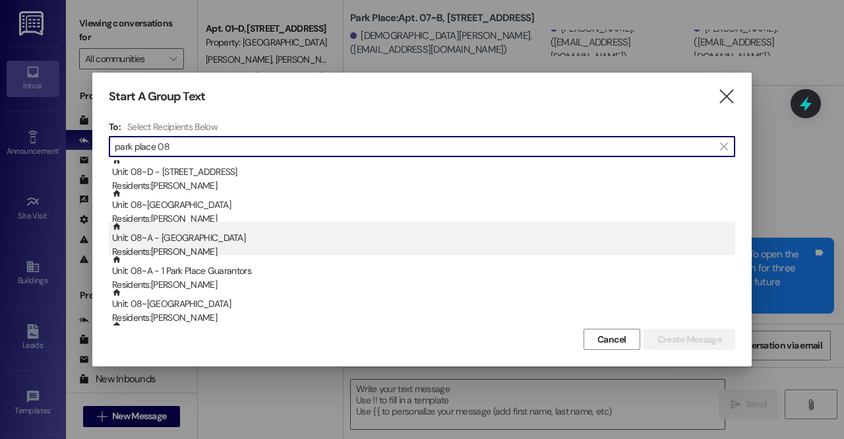
scroll to position [11, 0]
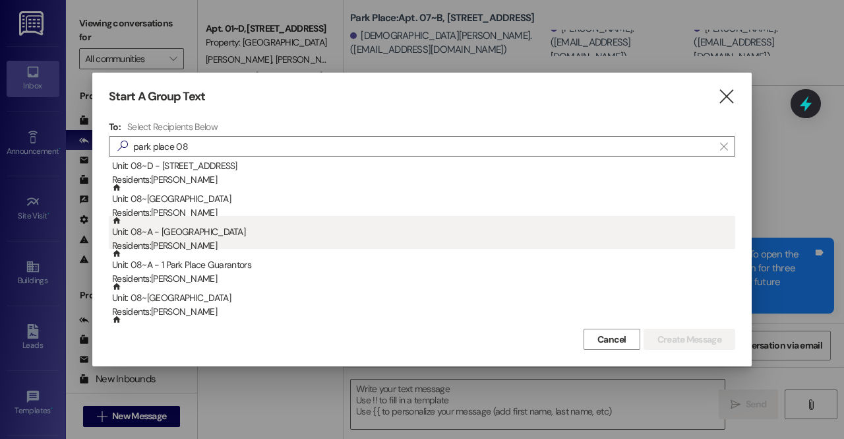
click at [218, 236] on div "Unit: 08~A - 1 Park Place Residents: [PERSON_NAME]" at bounding box center [423, 235] width 623 height 38
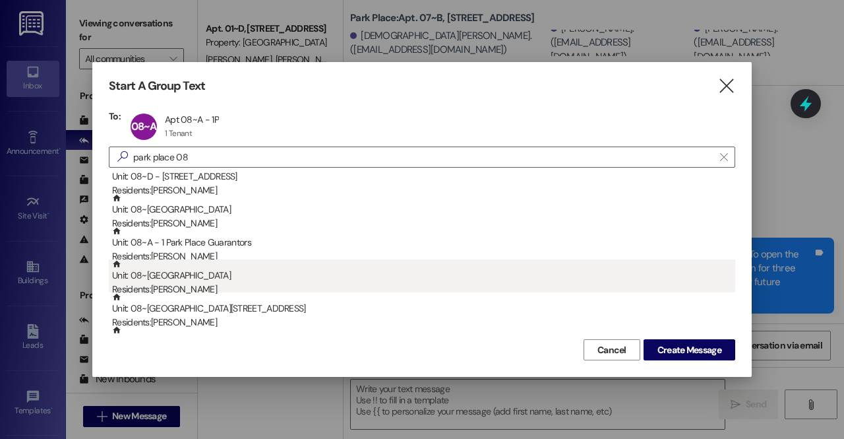
click at [224, 284] on div "Residents: [PERSON_NAME]" at bounding box center [423, 289] width 623 height 14
click at [219, 285] on div "Residents: [PERSON_NAME]" at bounding box center [423, 289] width 623 height 14
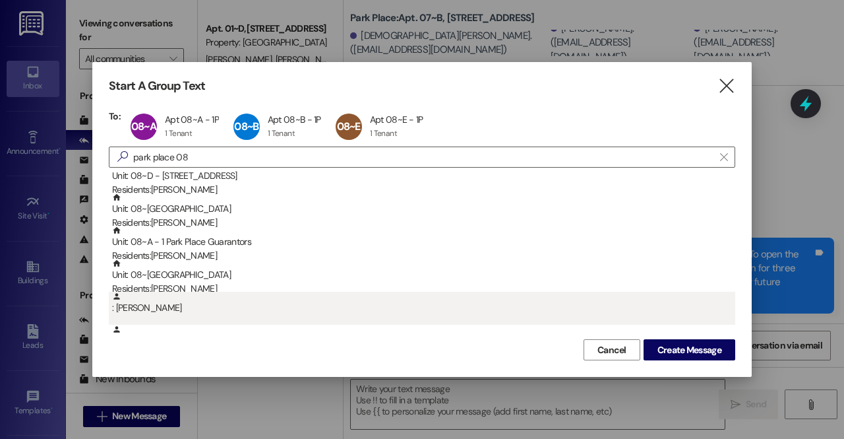
scroll to position [0, 0]
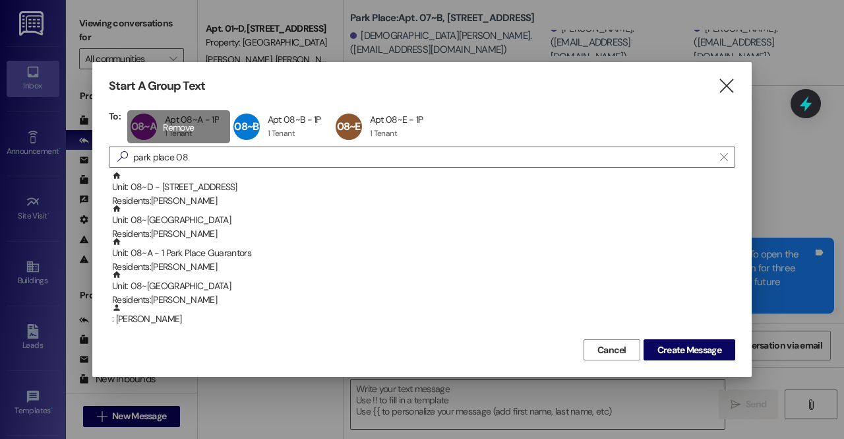
click at [175, 136] on div "08~A Apt 08~A - 1P Apt 08~A - 1P 1 Tenant 1 Tenant click to remove" at bounding box center [178, 126] width 103 height 33
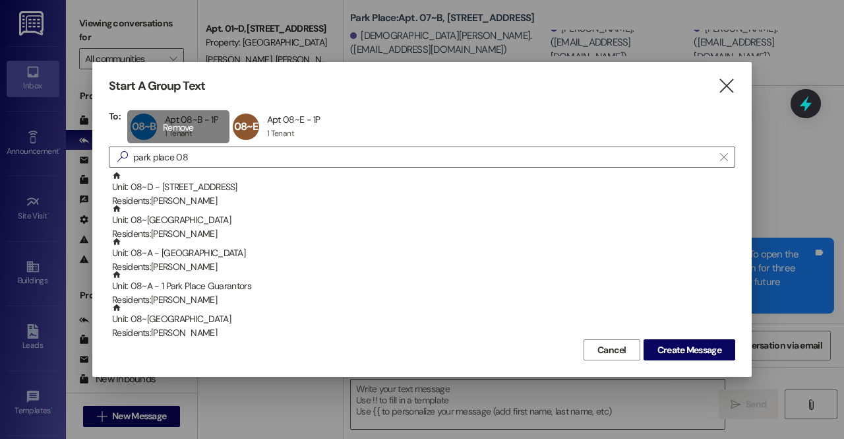
click at [175, 136] on div "08~B Apt 08~B - 1P Apt 08~B - 1P 1 Tenant 1 Tenant click to remove" at bounding box center [178, 126] width 102 height 33
click at [175, 136] on div "08~E Apt 08~E - 1P Apt 08~E - 1P 1 Tenant 1 Tenant click to remove" at bounding box center [178, 126] width 102 height 33
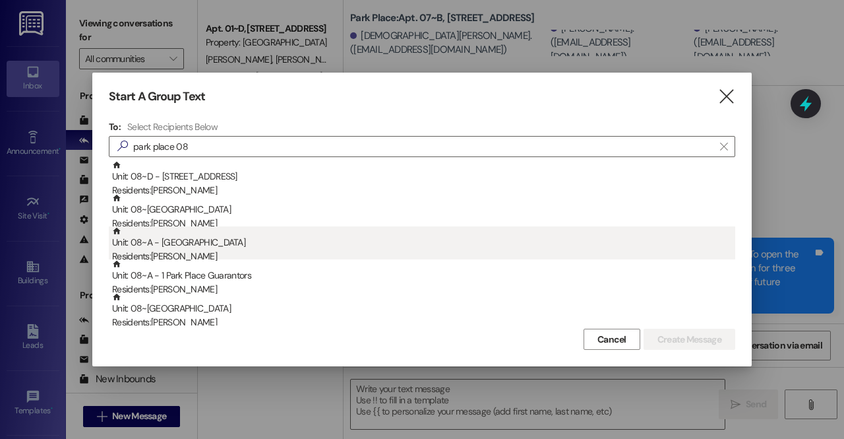
click at [213, 247] on div "Unit: 08~A - 1 Park Place Residents: [PERSON_NAME]" at bounding box center [423, 245] width 623 height 38
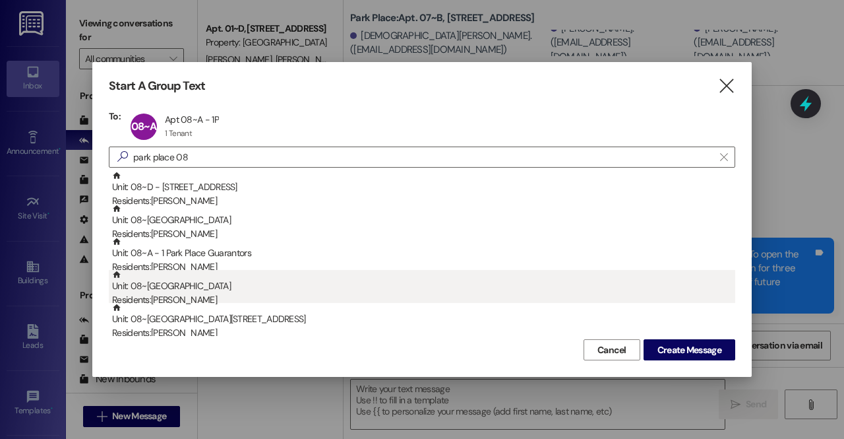
click at [199, 291] on div "Unit: 08~B - 1 Park Place Residents: [PERSON_NAME]" at bounding box center [423, 289] width 623 height 38
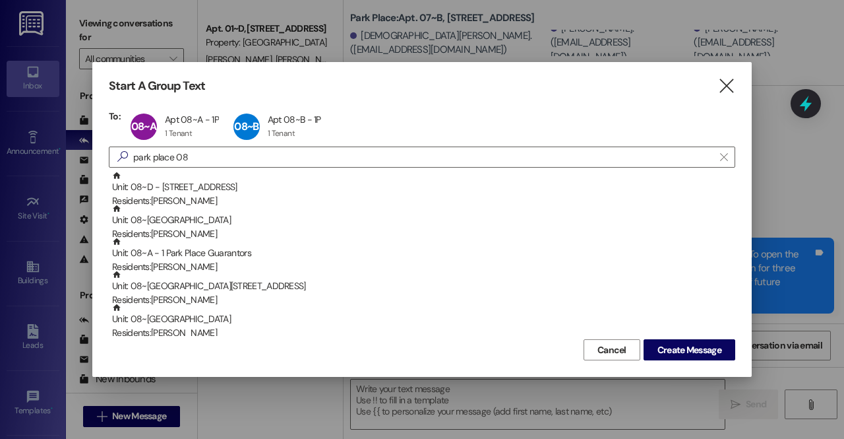
click at [199, 291] on div "Unit: 08~E - 1 Park Place Residents: [PERSON_NAME]" at bounding box center [423, 289] width 623 height 38
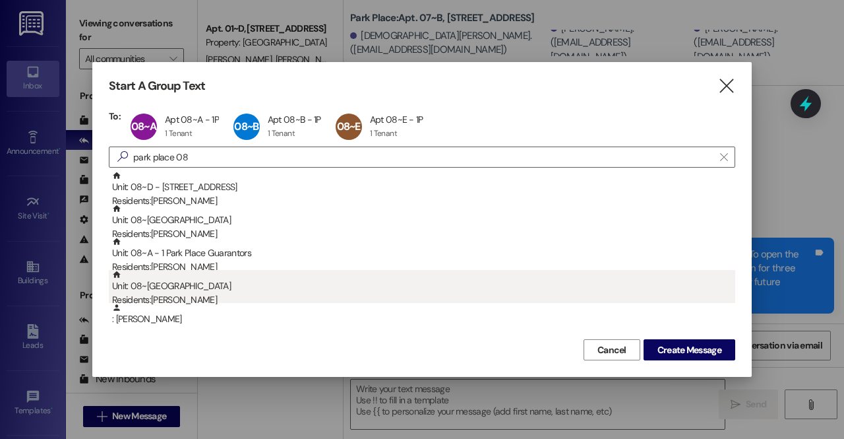
click at [246, 299] on div "Residents: [PERSON_NAME]" at bounding box center [423, 300] width 623 height 14
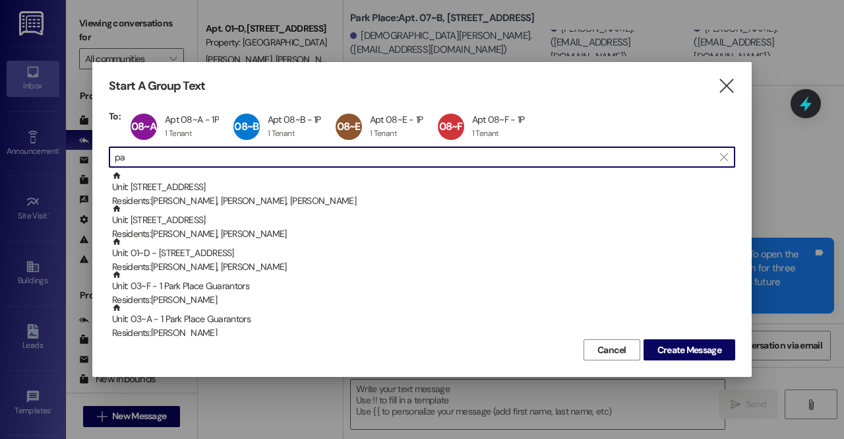
type input "p"
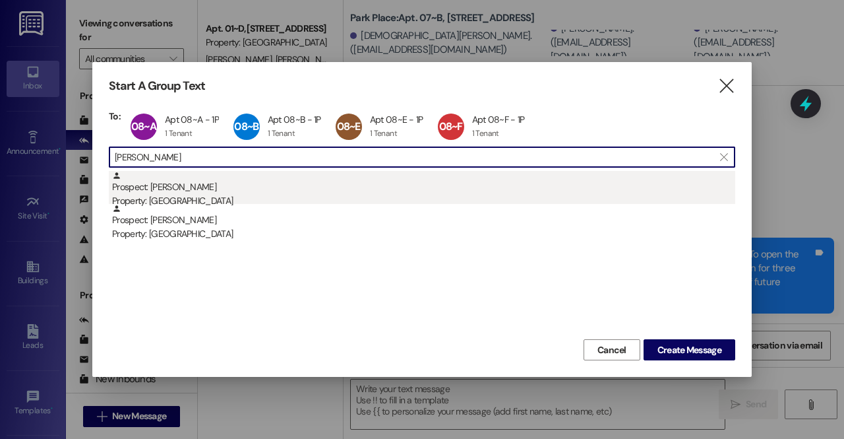
type input "[PERSON_NAME]"
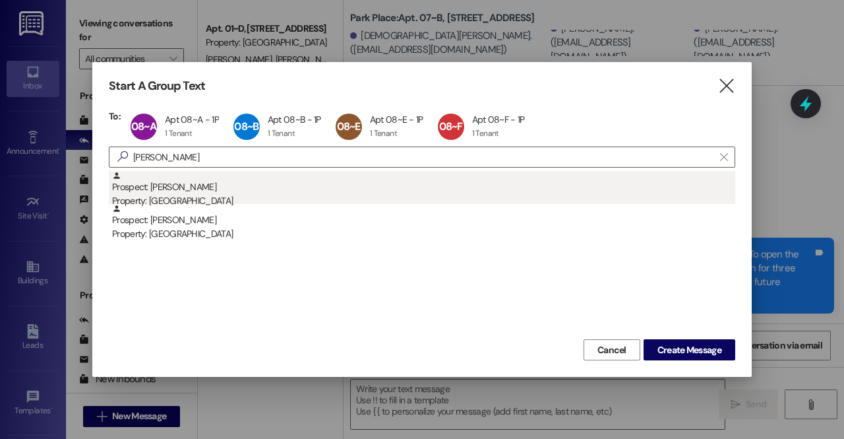
click at [212, 193] on div "Prospect: [PERSON_NAME] Property: [GEOGRAPHIC_DATA]" at bounding box center [423, 190] width 623 height 38
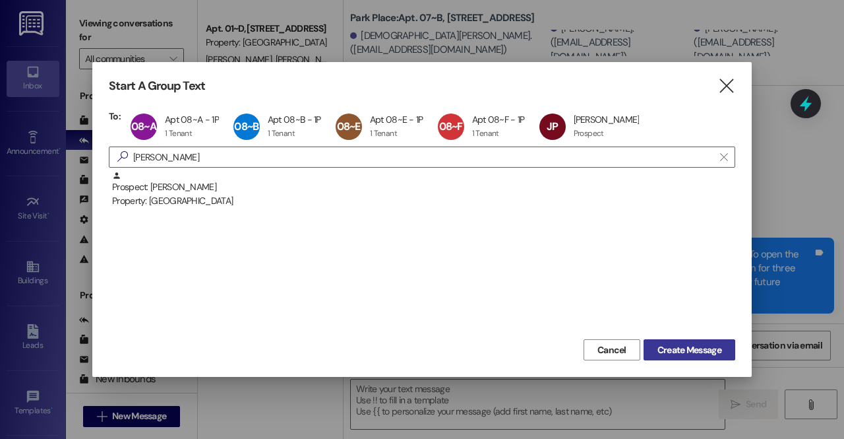
click at [704, 349] on span "Create Message" at bounding box center [690, 350] width 64 height 14
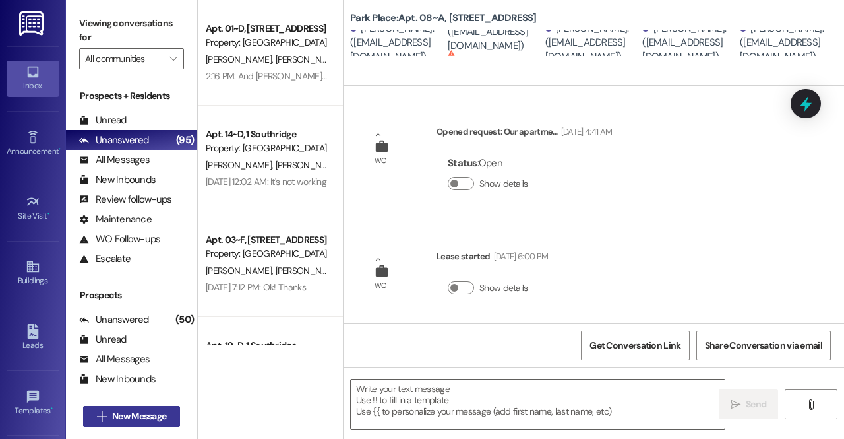
click at [125, 415] on span "New Message" at bounding box center [139, 416] width 54 height 14
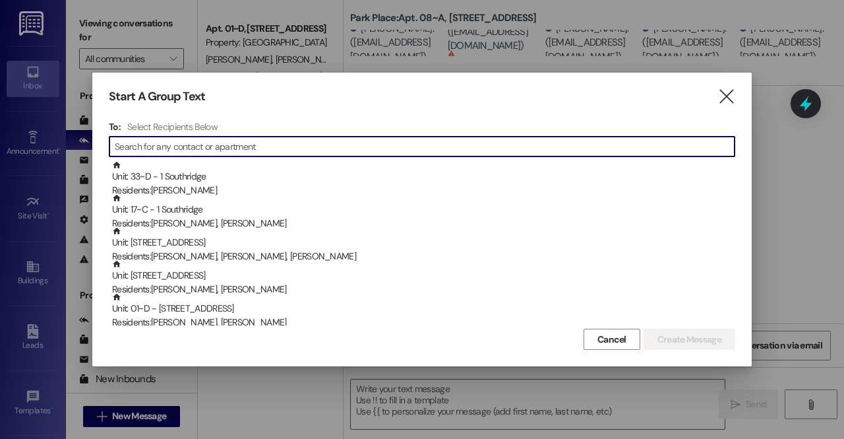
click at [211, 147] on input at bounding box center [425, 146] width 620 height 18
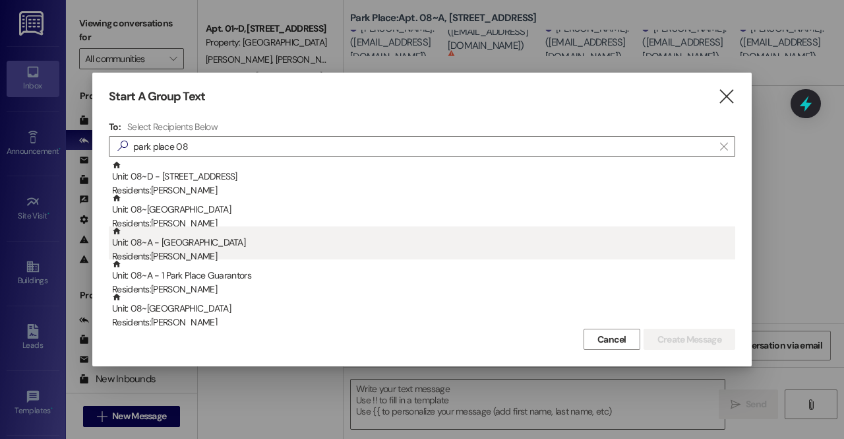
click at [202, 251] on div "Residents: [PERSON_NAME]" at bounding box center [423, 256] width 623 height 14
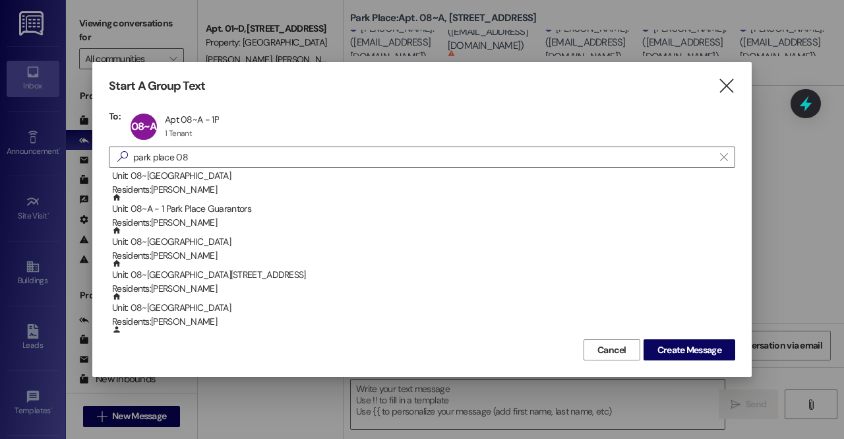
scroll to position [45, 0]
click at [202, 251] on div "Residents: [PERSON_NAME]" at bounding box center [423, 255] width 623 height 14
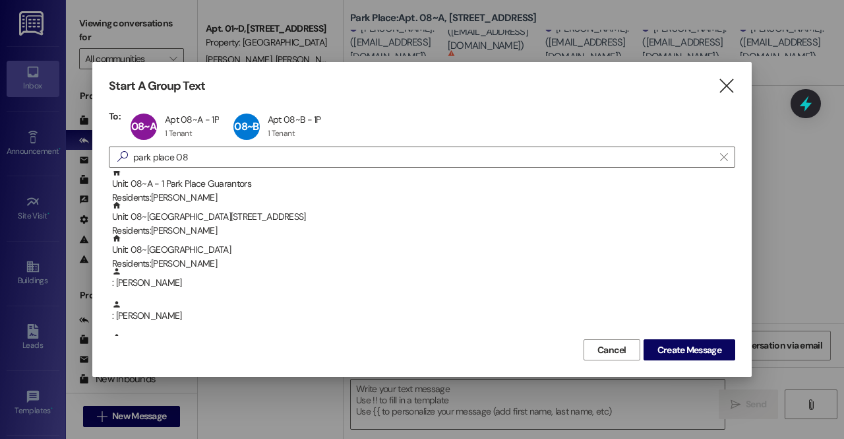
scroll to position [70, 0]
click at [202, 251] on div "Unit: 08~F - 1 Park Place Residents: [PERSON_NAME]" at bounding box center [423, 252] width 623 height 38
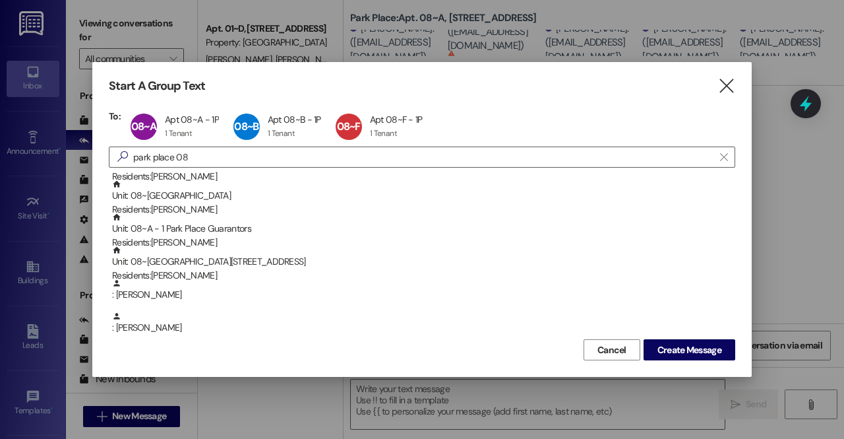
scroll to position [24, 0]
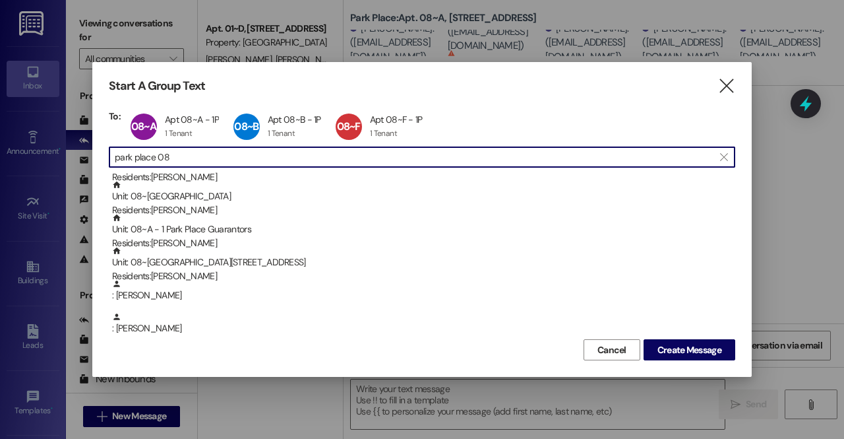
drag, startPoint x: 190, startPoint y: 158, endPoint x: 104, endPoint y: 148, distance: 86.2
click at [104, 148] on div "Start A Group Text  To: 08~A Apt 08~A - 1P Apt 08~A - 1P 1 Tenant 1 Tenant cli…" at bounding box center [421, 219] width 659 height 315
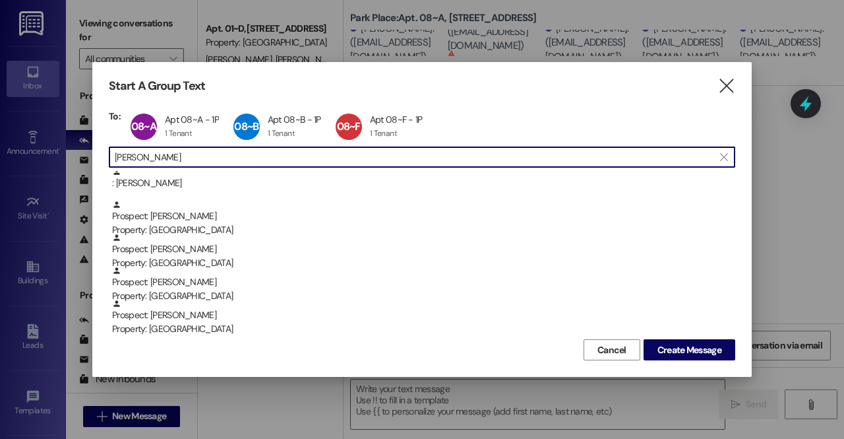
scroll to position [0, 0]
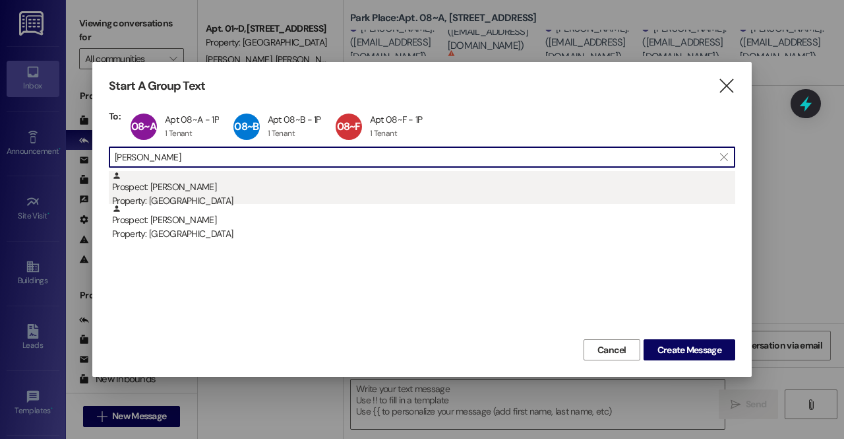
type input "[PERSON_NAME]"
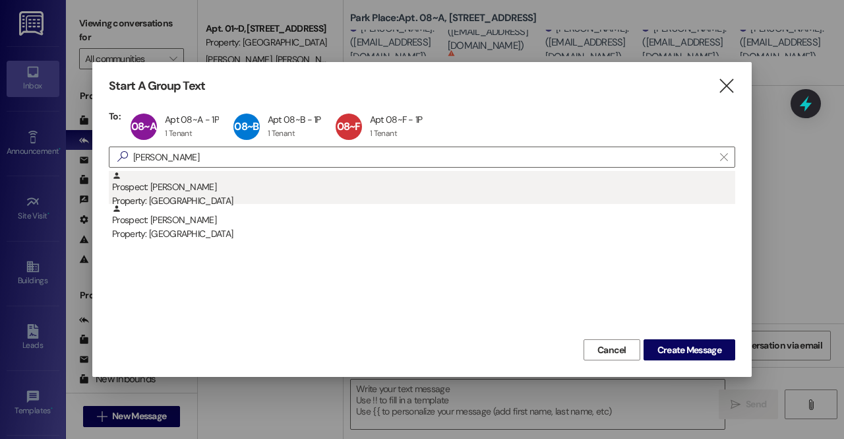
click at [216, 197] on div "Property: [GEOGRAPHIC_DATA]" at bounding box center [423, 201] width 623 height 14
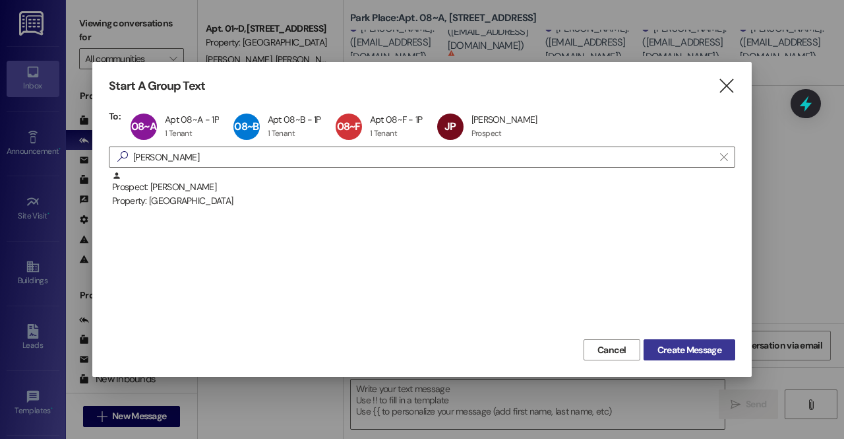
click at [690, 350] on span "Create Message" at bounding box center [690, 350] width 64 height 14
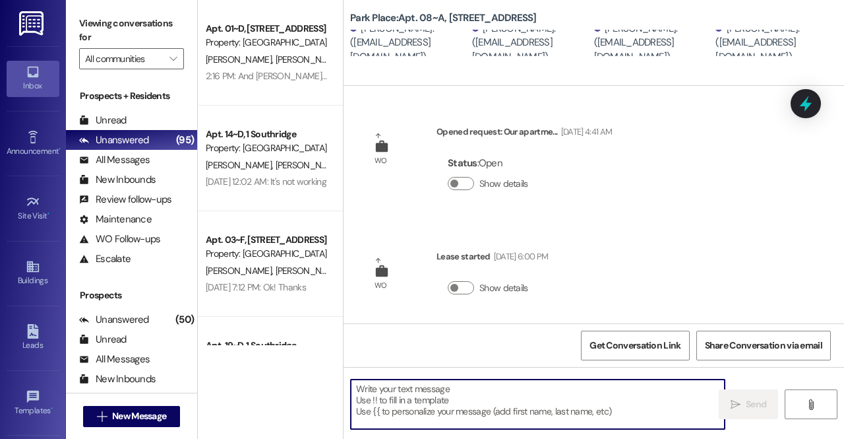
click at [433, 396] on textarea at bounding box center [538, 403] width 374 height 49
paste textarea "Hello friends! Here is the code for your front door once your lock is replaced:…"
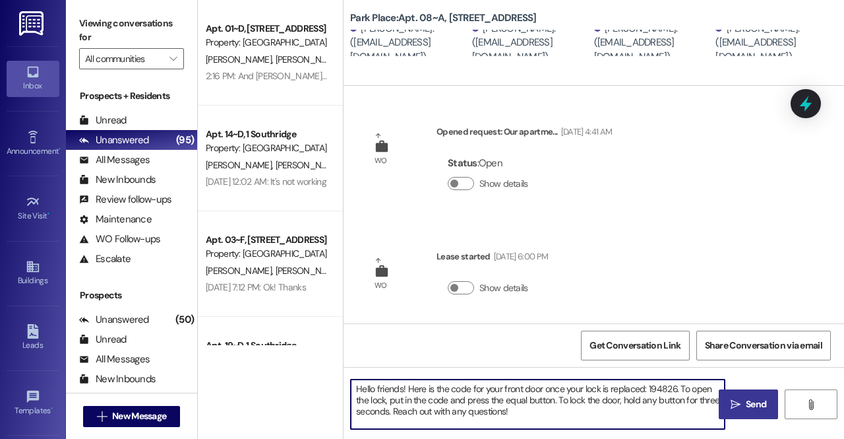
drag, startPoint x: 402, startPoint y: 389, endPoint x: 365, endPoint y: 390, distance: 37.0
click at [365, 390] on textarea "Hello friends! Here is the code for your front door once your lock is replaced:…" at bounding box center [538, 403] width 374 height 49
click at [522, 404] on textarea "Hey y'all! Here is the code for your front door once your lock is replaced: 194…" at bounding box center [538, 403] width 374 height 49
click at [659, 393] on textarea "Hey y'all! Here is the code for your front door once your lock is replaced: 194…" at bounding box center [538, 403] width 374 height 49
click at [654, 388] on textarea "Hey y'all! Here is the code for your front door once your lock is replaced: 194…" at bounding box center [538, 403] width 374 height 49
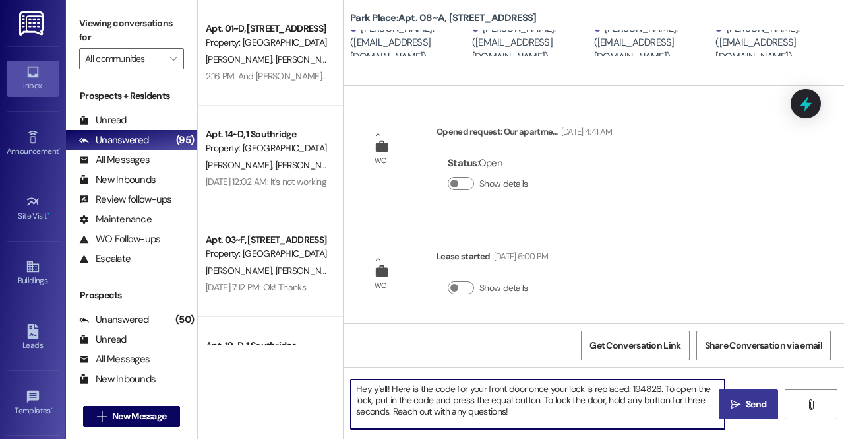
click at [656, 390] on textarea "Hey y'all! Here is the code for your front door once your lock is replaced: 194…" at bounding box center [538, 403] width 374 height 49
drag, startPoint x: 656, startPoint y: 390, endPoint x: 630, endPoint y: 388, distance: 25.2
click at [630, 388] on textarea "Hey y'all! Here is the code for your front door once your lock is replaced: 194…" at bounding box center [538, 403] width 374 height 49
paste textarea "548920"
click at [590, 406] on textarea "Hey y'all! Here is the code for your front door once your lock is replaced: 548…" at bounding box center [538, 403] width 374 height 49
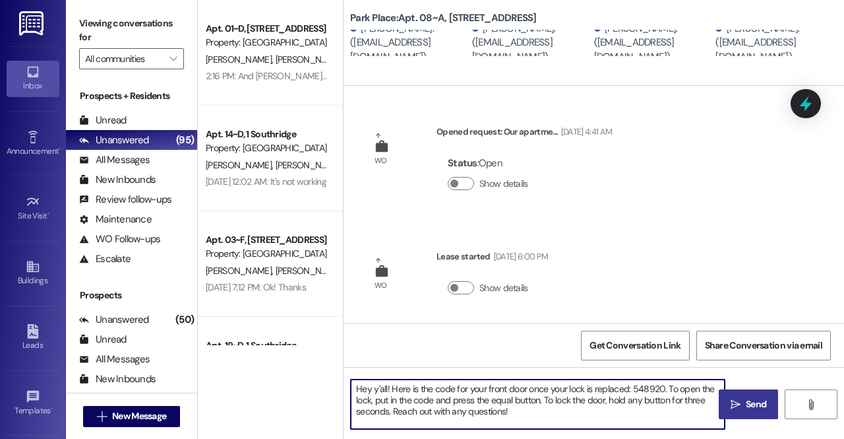
type textarea "Hey y'all! Here is the code for your front door once your lock is replaced: 548…"
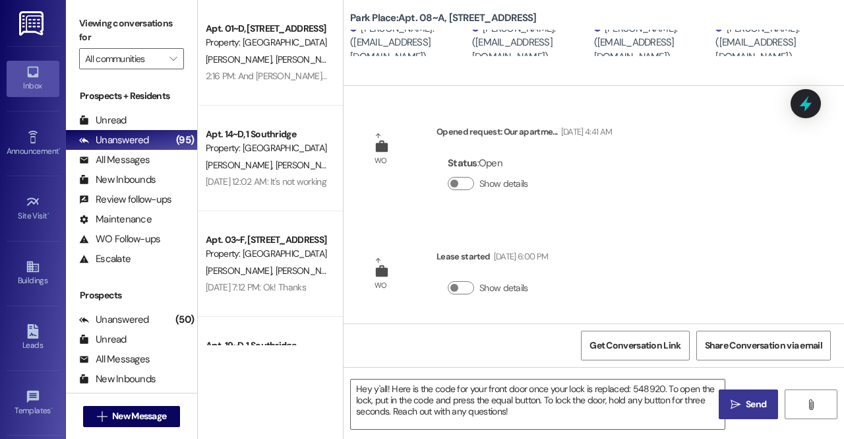
click at [758, 402] on span "Send" at bounding box center [756, 404] width 20 height 14
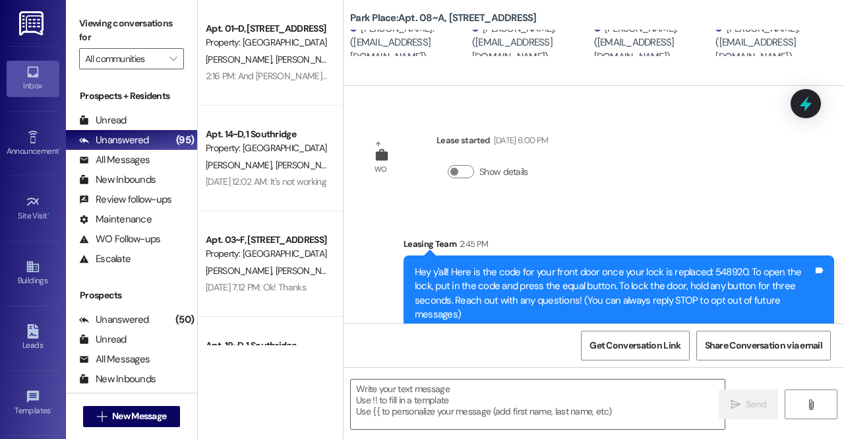
scroll to position [136, 0]
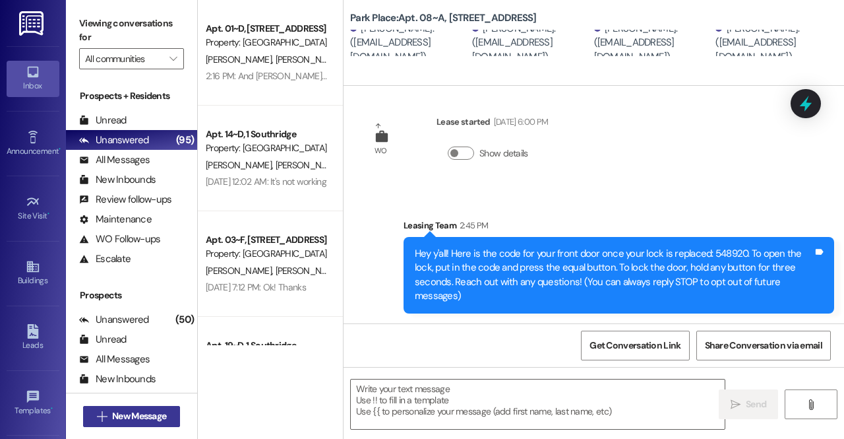
click at [151, 414] on span "New Message" at bounding box center [139, 416] width 54 height 14
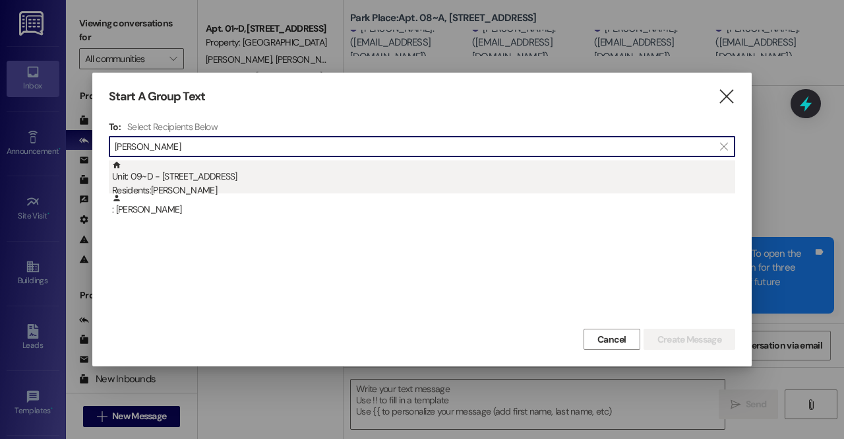
type input "[PERSON_NAME]"
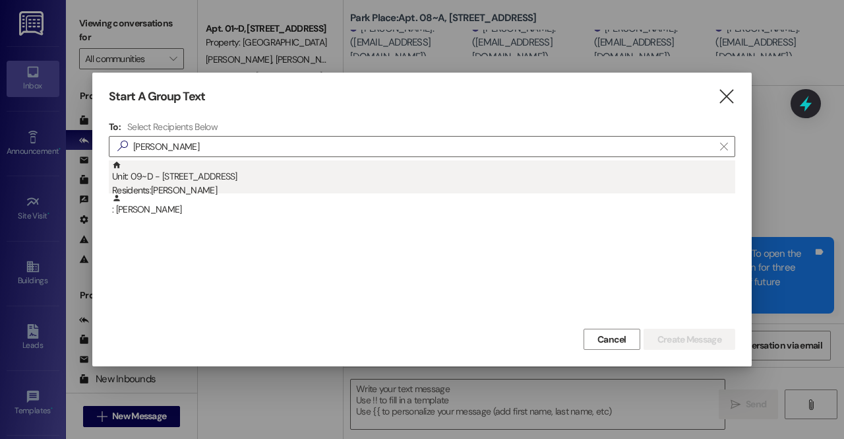
click at [241, 177] on div "Unit: 09~D - 1 Park Place Residents: [PERSON_NAME]" at bounding box center [423, 179] width 623 height 38
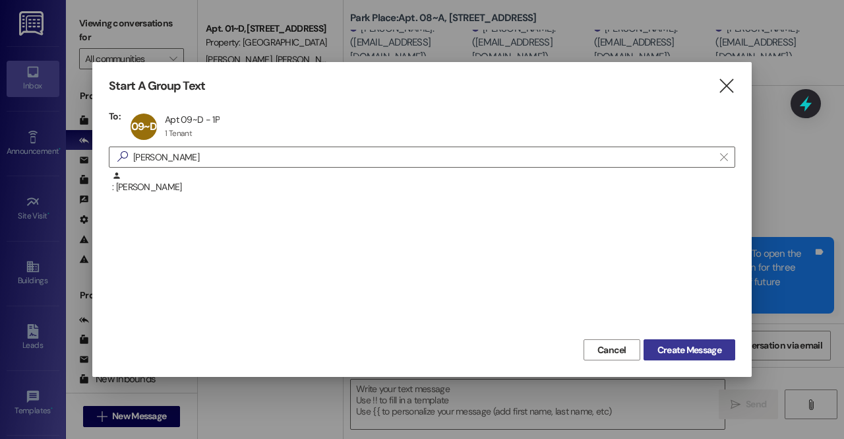
click at [675, 344] on span "Create Message" at bounding box center [690, 350] width 64 height 14
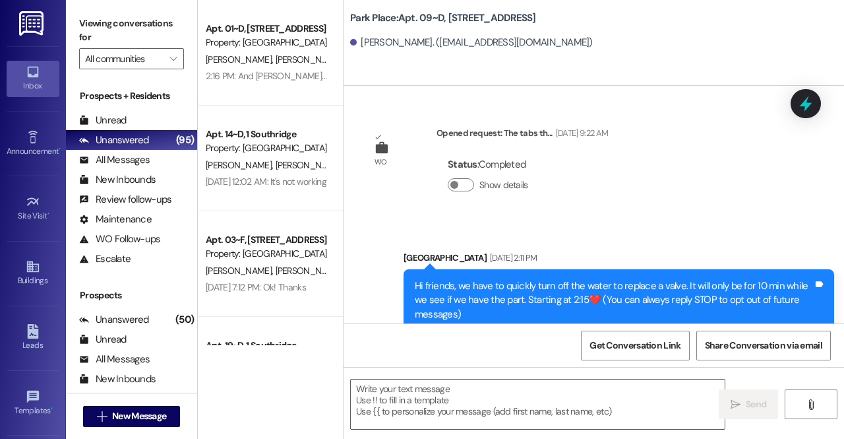
scroll to position [23764, 0]
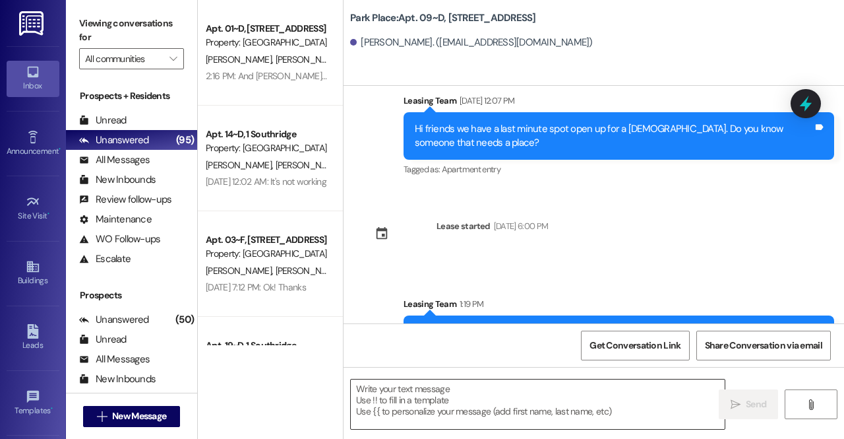
click at [425, 383] on textarea at bounding box center [538, 403] width 374 height 49
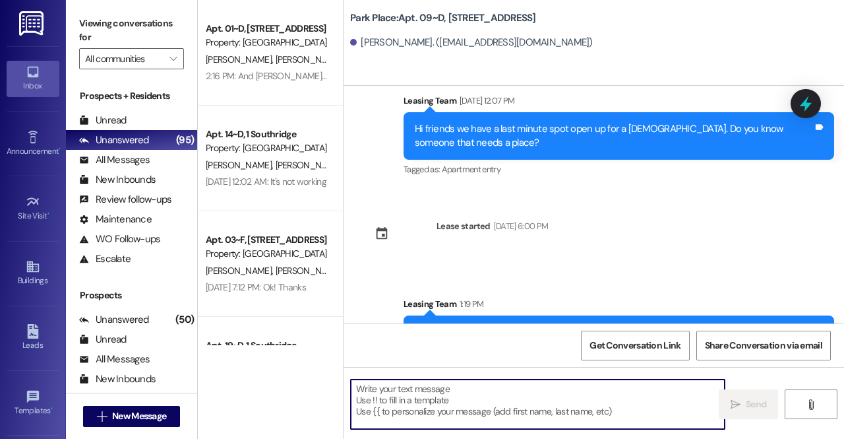
paste textarea "Hello friends! Here is the code for your front door once your lock is replaced:…"
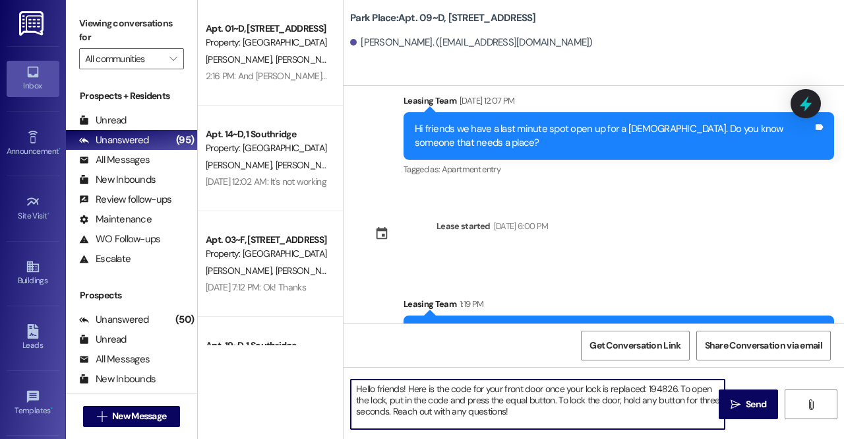
drag, startPoint x: 401, startPoint y: 388, endPoint x: 367, endPoint y: 388, distance: 34.3
click at [367, 388] on textarea "Hello friends! Here is the code for your front door once your lock is replaced:…" at bounding box center [538, 403] width 374 height 49
drag, startPoint x: 670, startPoint y: 388, endPoint x: 645, endPoint y: 392, distance: 25.4
click at [645, 392] on textarea "Hey [PERSON_NAME]! Here is the code for your front door once your lock is repla…" at bounding box center [538, 403] width 374 height 49
paste textarea "30684"
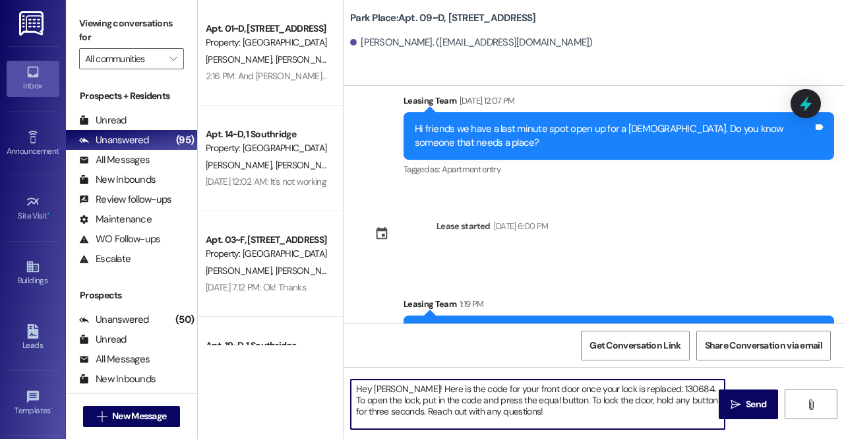
type textarea "Hey [PERSON_NAME]! Here is the code for your front door once your lock is repla…"
click at [561, 416] on textarea "Hey [PERSON_NAME]! Here is the code for your front door once your lock is repla…" at bounding box center [538, 403] width 374 height 49
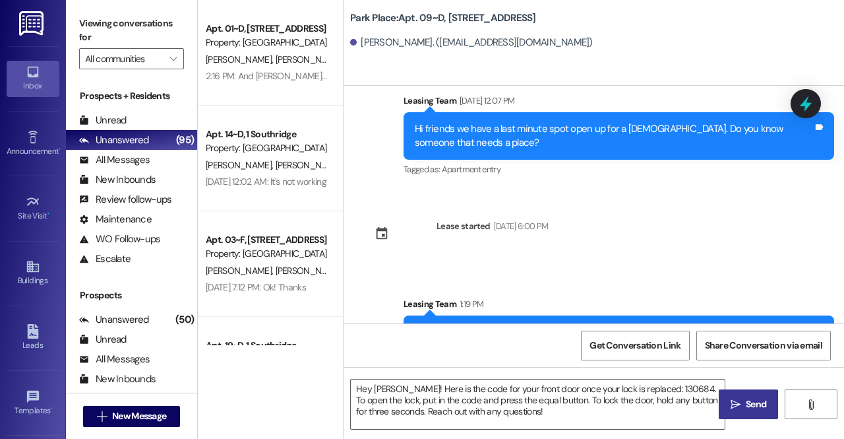
click at [737, 394] on button " Send" at bounding box center [748, 404] width 59 height 30
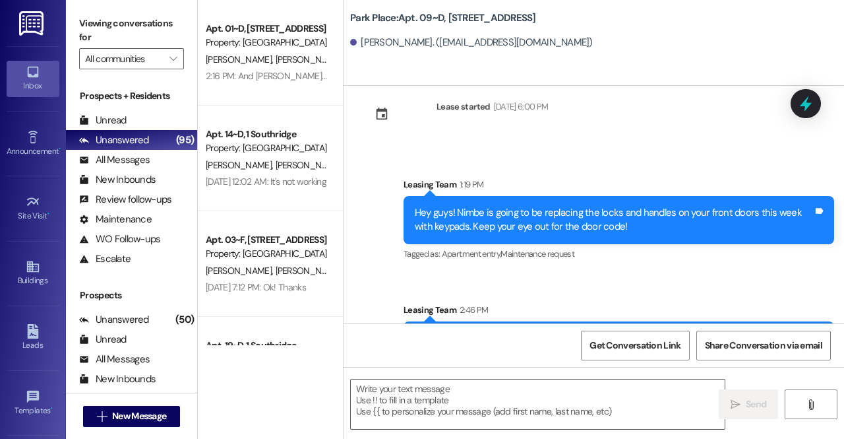
scroll to position [23884, 0]
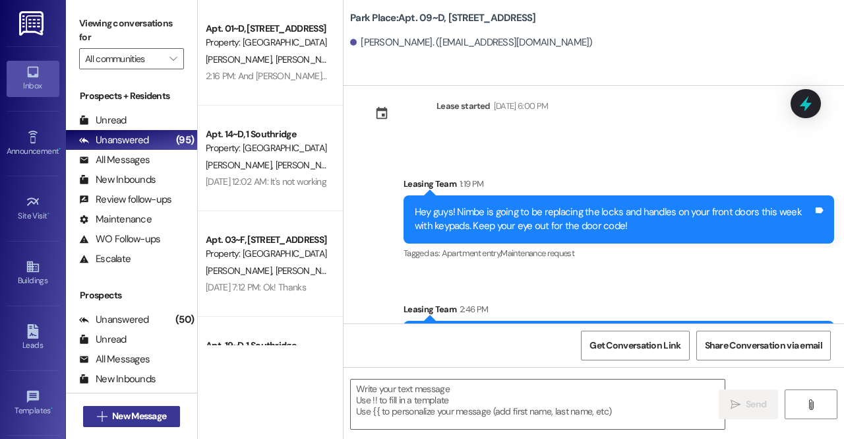
click at [132, 408] on button " New Message" at bounding box center [132, 416] width 98 height 21
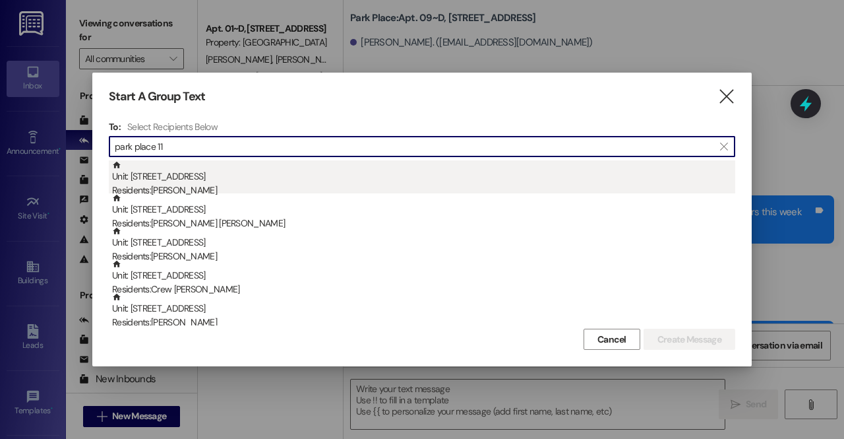
type input "park place 11"
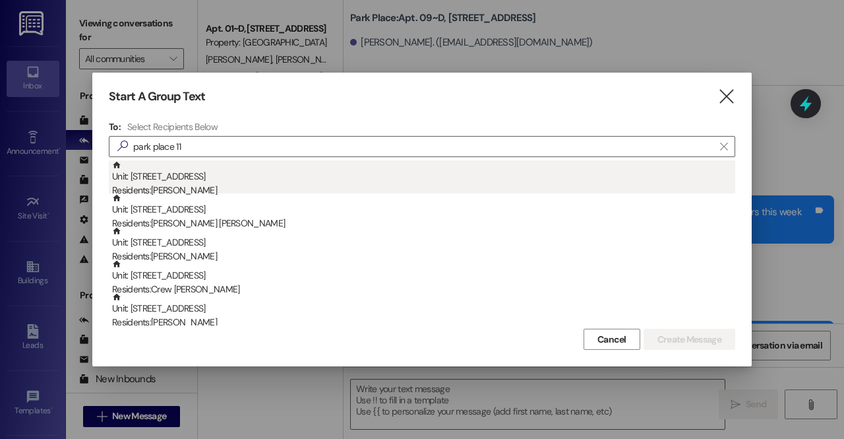
click at [322, 187] on div "Residents: [PERSON_NAME]" at bounding box center [423, 190] width 623 height 14
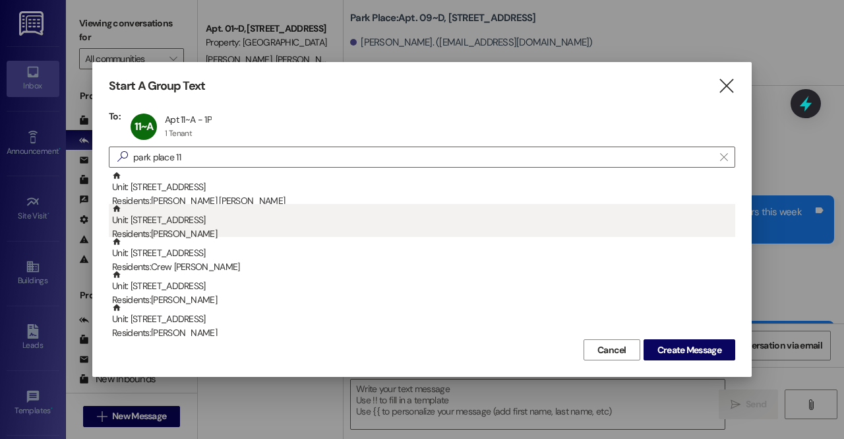
click at [255, 229] on div "Residents: [PERSON_NAME]" at bounding box center [423, 234] width 623 height 14
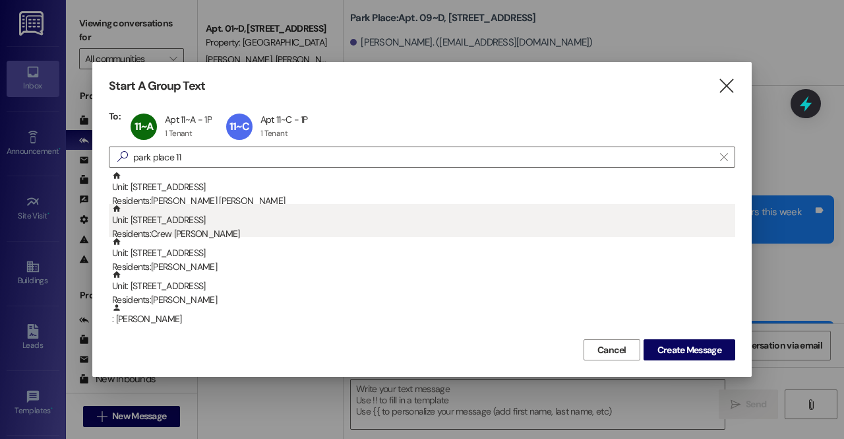
click at [240, 231] on div "Residents: Crew [PERSON_NAME]" at bounding box center [423, 234] width 623 height 14
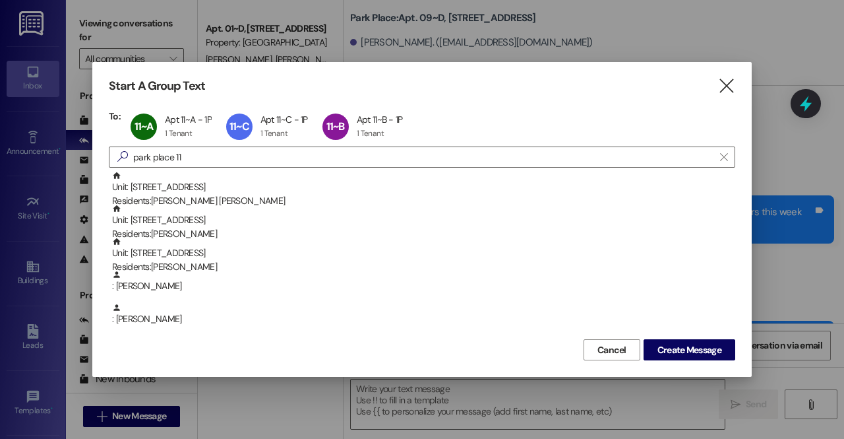
click at [240, 231] on div "Residents: [PERSON_NAME]" at bounding box center [423, 234] width 623 height 14
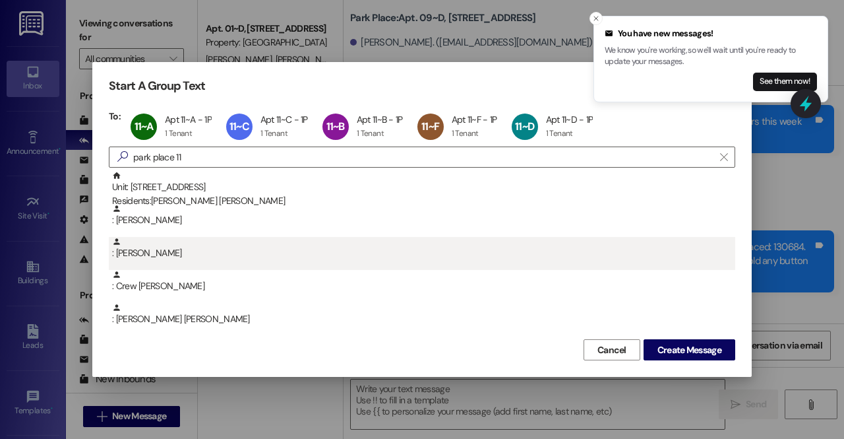
scroll to position [23975, 0]
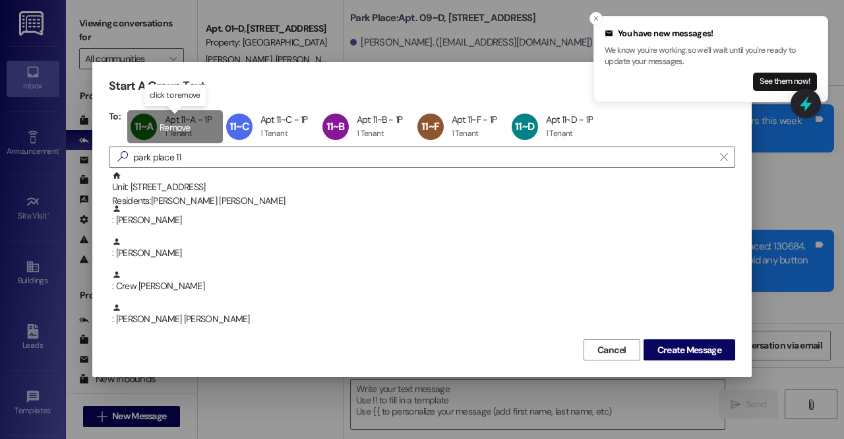
click at [165, 121] on div "11~A Apt 11~A - 1P Apt 11~A - 1P 1 Tenant 1 Tenant click to remove" at bounding box center [175, 126] width 96 height 33
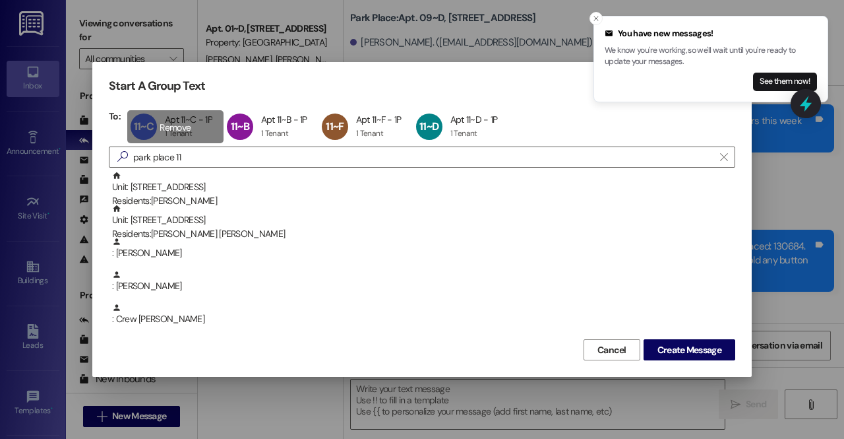
click at [165, 121] on div "11~C Apt 11~C - 1P Apt 11~C - 1P 1 Tenant 1 Tenant click to remove" at bounding box center [175, 126] width 96 height 33
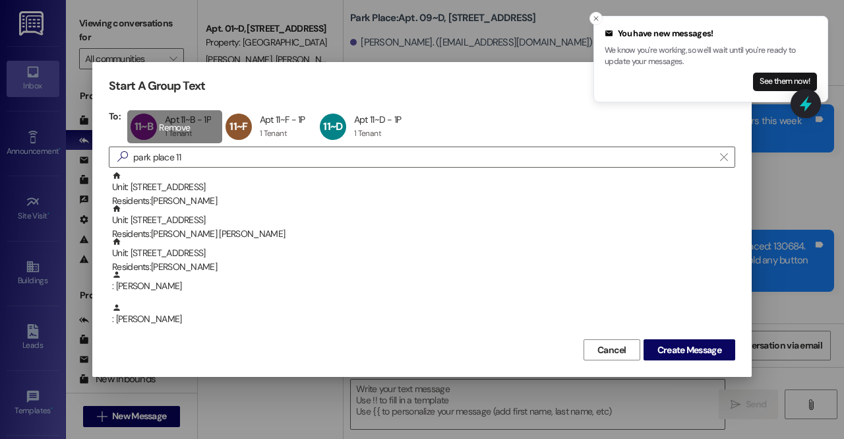
click at [165, 121] on div "11~B Apt 11~B - 1P Apt 11~B - 1P 1 Tenant 1 Tenant click to remove" at bounding box center [174, 126] width 95 height 33
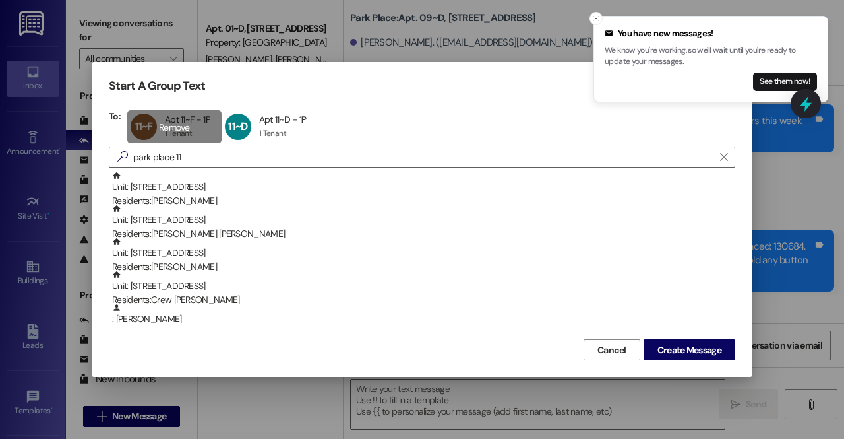
click at [165, 121] on div "11~F Apt 11~F - 1P Apt 11~F - 1P 1 Tenant 1 Tenant click to remove" at bounding box center [174, 126] width 94 height 33
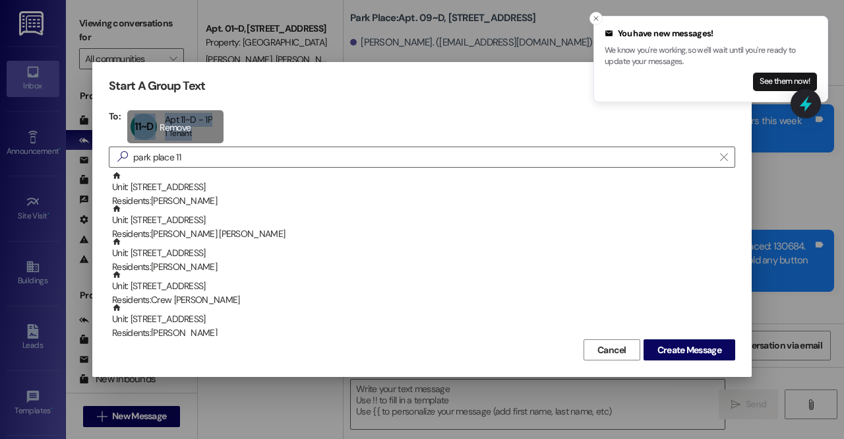
click at [165, 121] on div "11~D Apt 11~D - 1P Apt 11~D - 1P 1 Tenant 1 Tenant click to remove" at bounding box center [175, 126] width 96 height 33
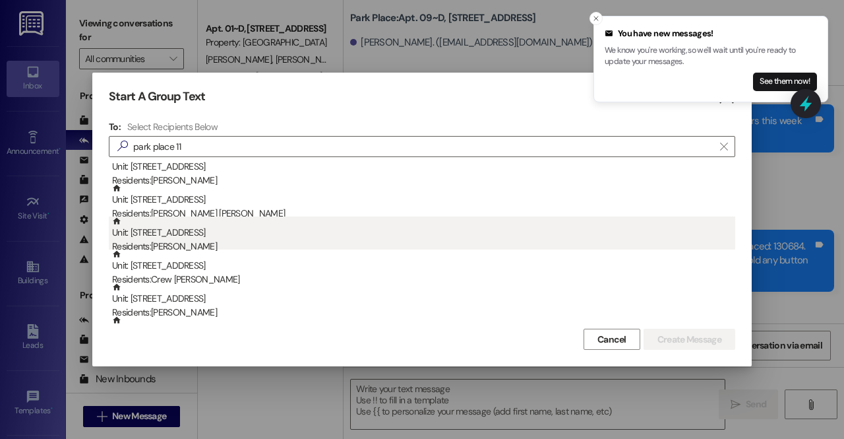
scroll to position [0, 0]
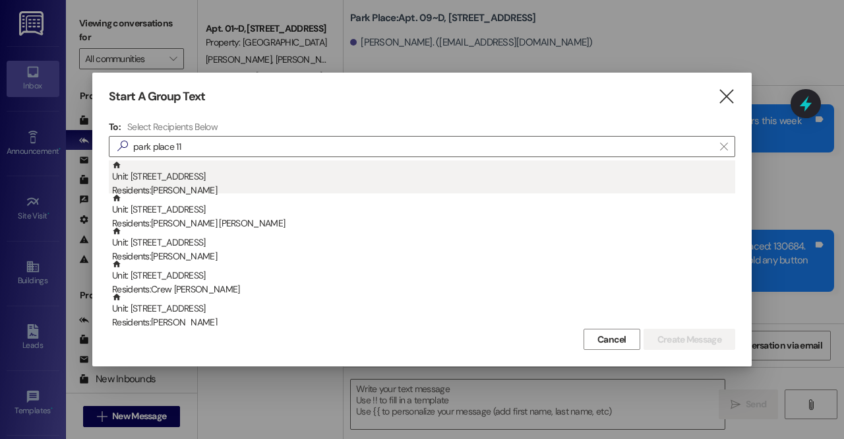
click at [199, 177] on div "Unit: 11~A - 1 Park Place Residents: [PERSON_NAME]" at bounding box center [423, 179] width 623 height 38
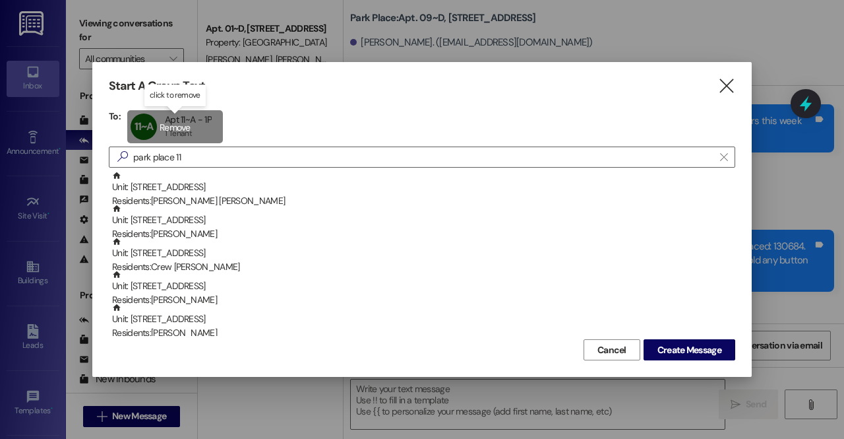
click at [171, 129] on div "11~A Apt 11~A - 1P Apt 11~A - 1P 1 Tenant 1 Tenant click to remove" at bounding box center [175, 126] width 96 height 33
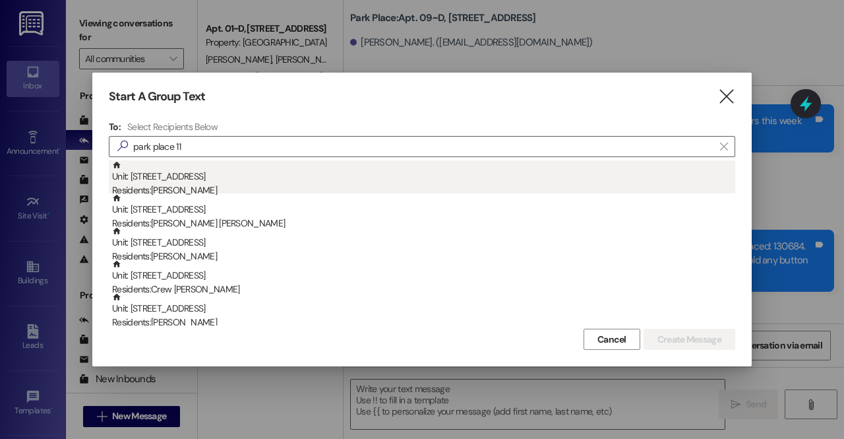
click at [178, 183] on div "Unit: 11~A - 1 Park Place Residents: [PERSON_NAME]" at bounding box center [423, 179] width 623 height 38
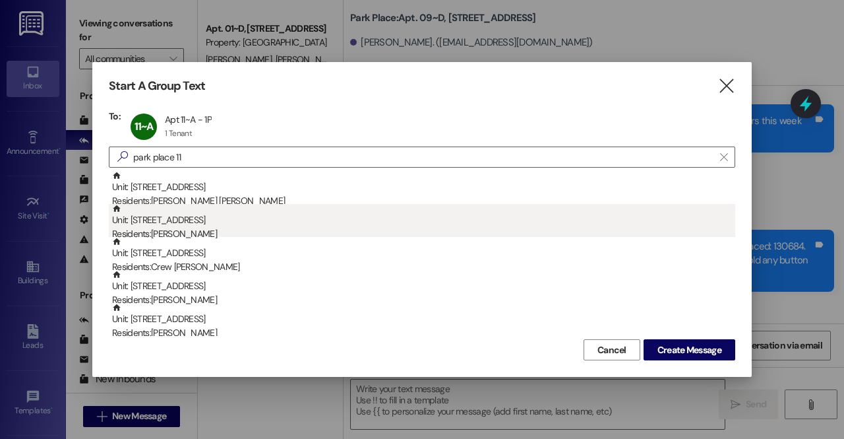
click at [178, 226] on div "Unit: 11~C - 1 Park Place Residents: [PERSON_NAME]" at bounding box center [423, 223] width 623 height 38
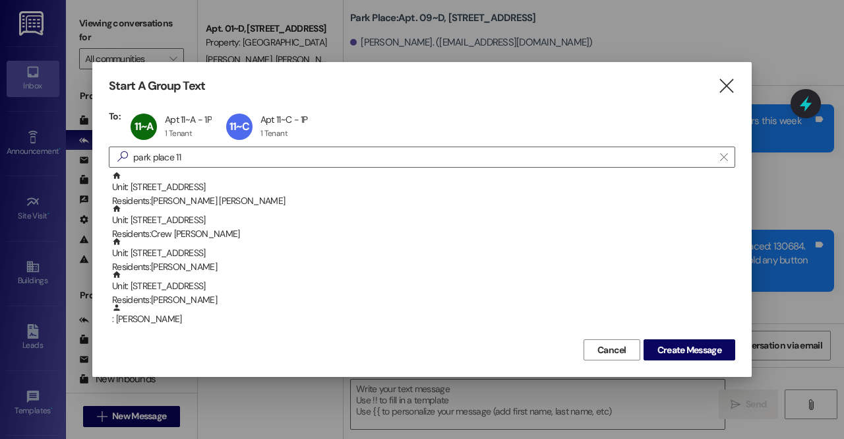
click at [178, 226] on div "Unit: 11~B - 1 Park Place Residents: Crew [PERSON_NAME]" at bounding box center [423, 223] width 623 height 38
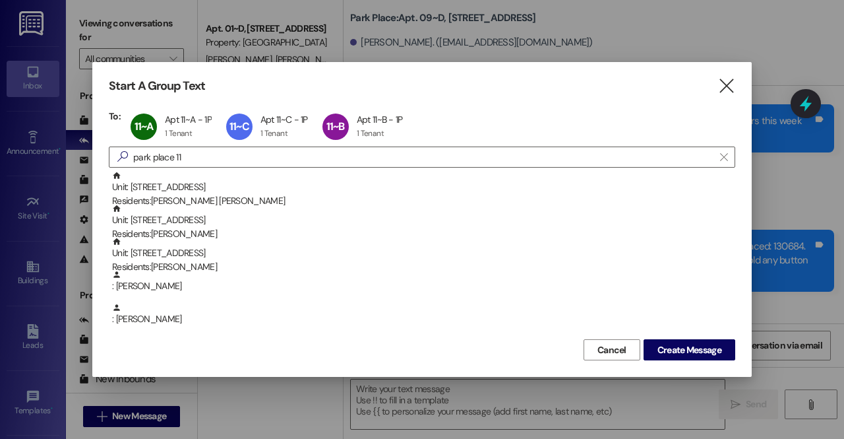
click at [178, 226] on div "Unit: 11~F - 1 Park Place Residents: [PERSON_NAME]" at bounding box center [423, 223] width 623 height 38
click at [178, 226] on div "Unit: 11~D - 1 Park Place Residents: [PERSON_NAME]" at bounding box center [423, 223] width 623 height 38
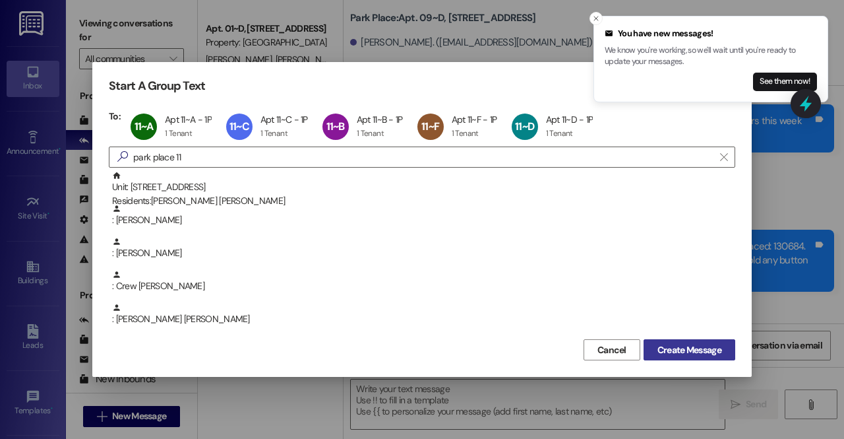
click at [687, 341] on button "Create Message" at bounding box center [690, 349] width 92 height 21
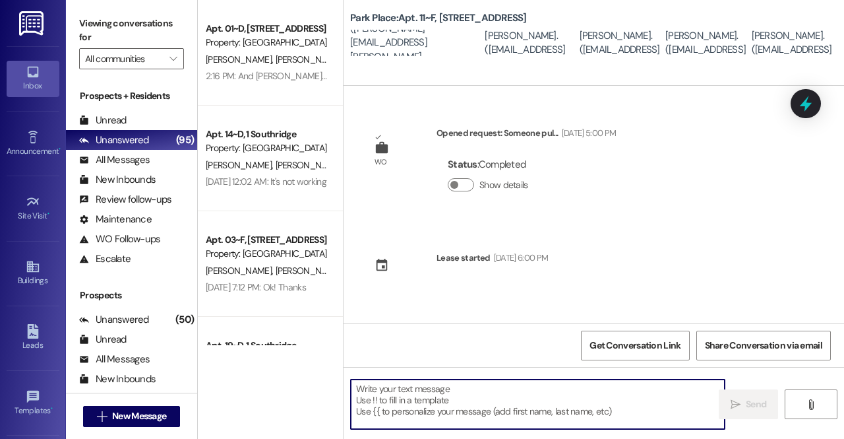
click at [422, 405] on textarea at bounding box center [538, 403] width 374 height 49
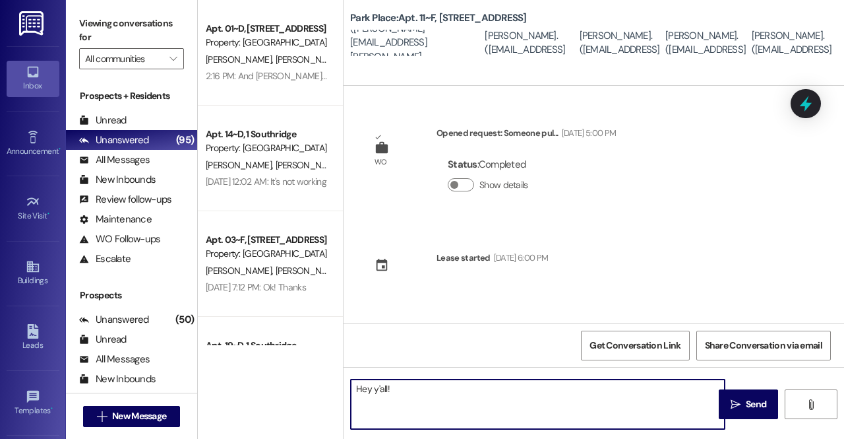
paste textarea "Hello friends! Here is the code for your front door once your lock is replaced:…"
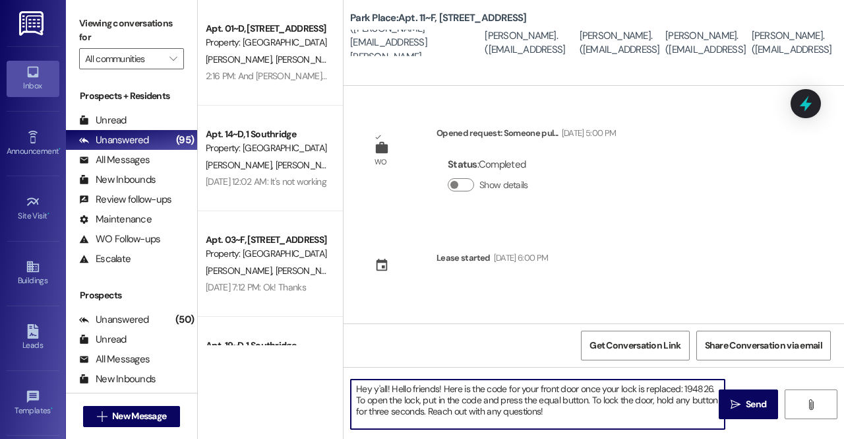
drag, startPoint x: 438, startPoint y: 391, endPoint x: 385, endPoint y: 394, distance: 52.8
click at [385, 394] on textarea "Hey y'all! Hello friends! Here is the code for your front door once your lock i…" at bounding box center [538, 403] width 374 height 49
drag, startPoint x: 657, startPoint y: 391, endPoint x: 630, endPoint y: 392, distance: 26.4
click at [630, 392] on textarea "Hey y'all! Here is the code for your front door once your lock is replaced: 194…" at bounding box center [538, 403] width 374 height 49
paste textarea "604813"
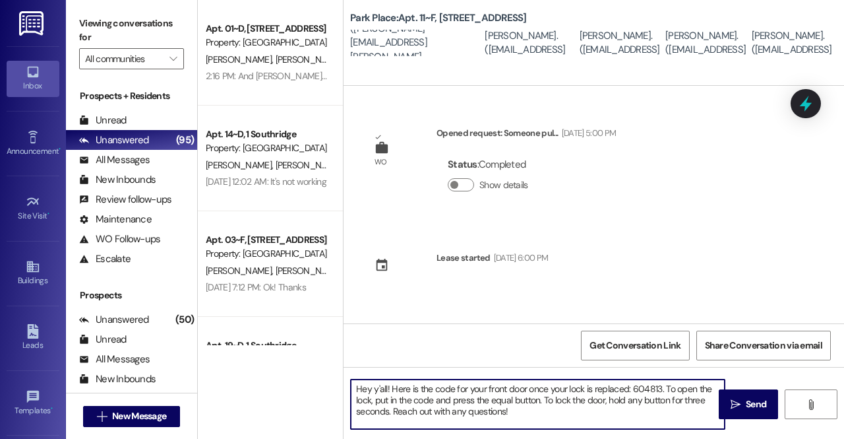
click at [640, 417] on textarea "Hey y'all! Here is the code for your front door once your lock is replaced: 604…" at bounding box center [538, 403] width 374 height 49
type textarea "Hey y'all! Here is the code for your front door once your lock is replaced: 604…"
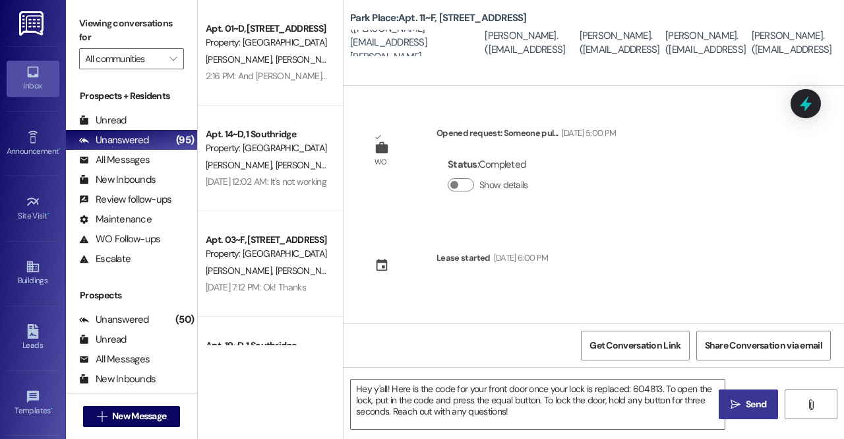
click at [748, 401] on span "Send" at bounding box center [756, 404] width 20 height 14
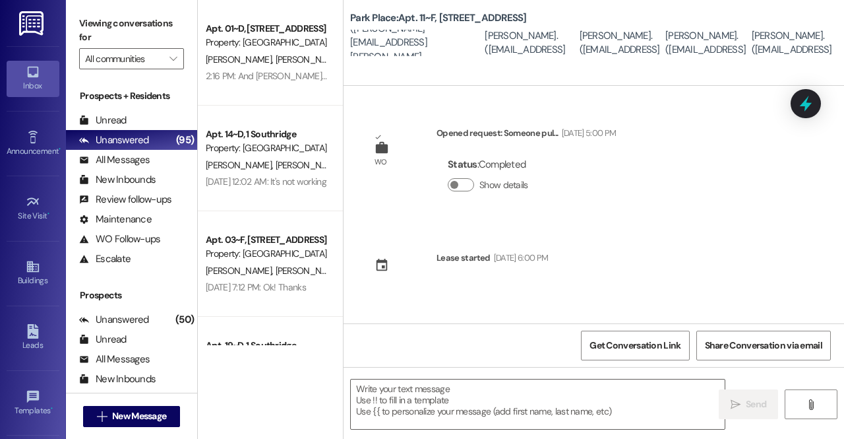
scroll to position [109, 0]
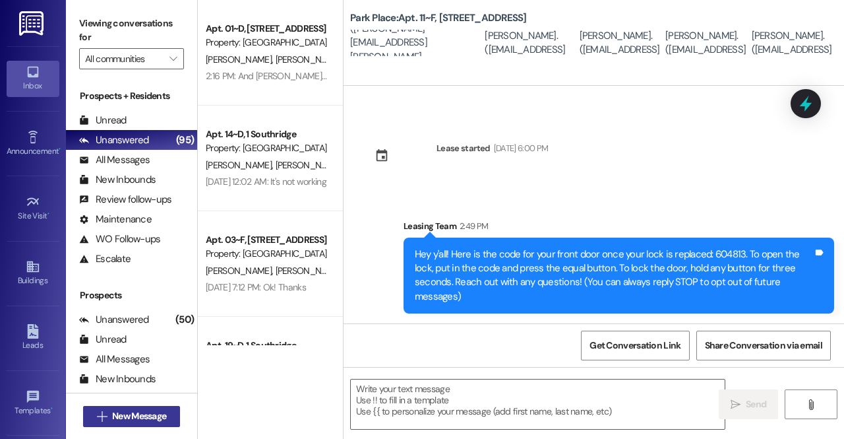
click at [134, 416] on span "New Message" at bounding box center [139, 416] width 54 height 14
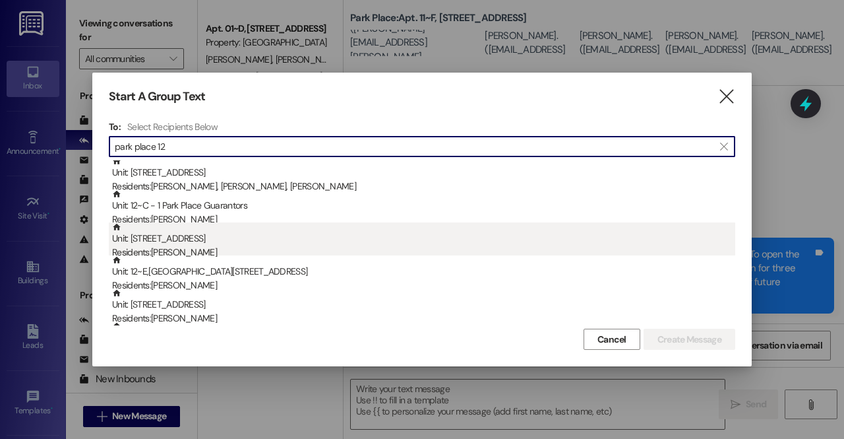
scroll to position [0, 0]
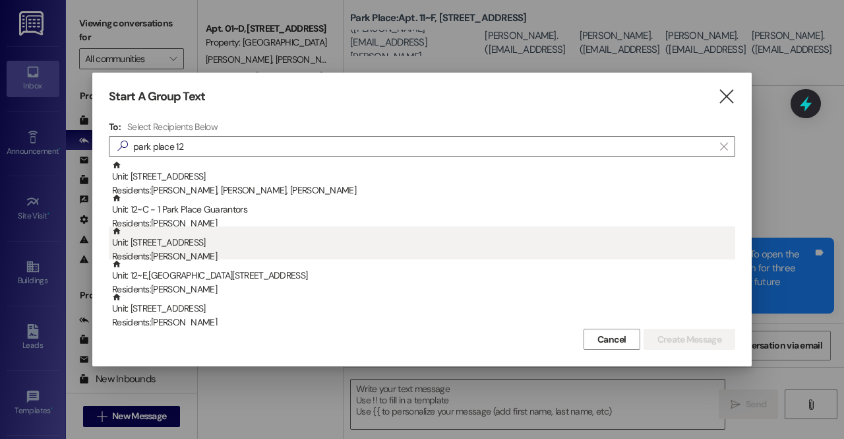
click at [200, 253] on div "Residents: [PERSON_NAME]" at bounding box center [423, 256] width 623 height 14
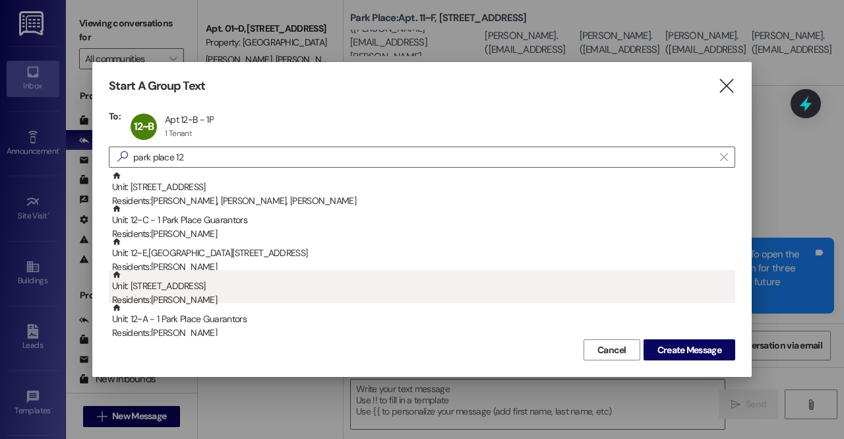
click at [186, 295] on div "Residents: [PERSON_NAME]" at bounding box center [423, 300] width 623 height 14
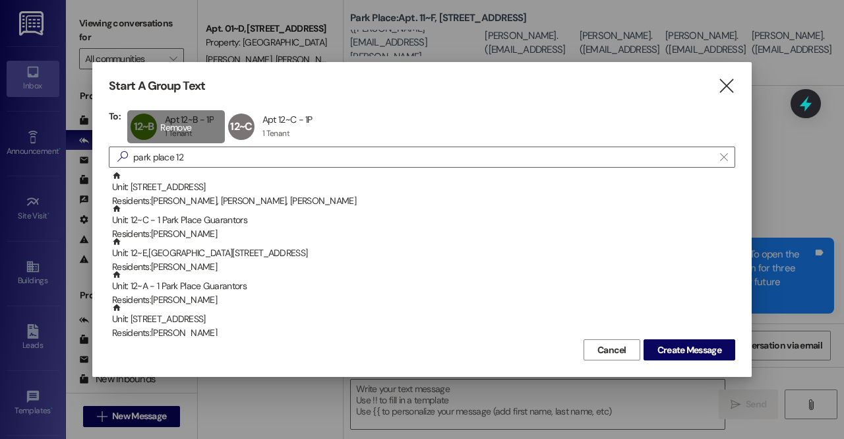
click at [189, 123] on div "12~B Apt 12~B - 1P Apt 12~B - 1P 1 Tenant 1 Tenant click to remove" at bounding box center [176, 126] width 98 height 33
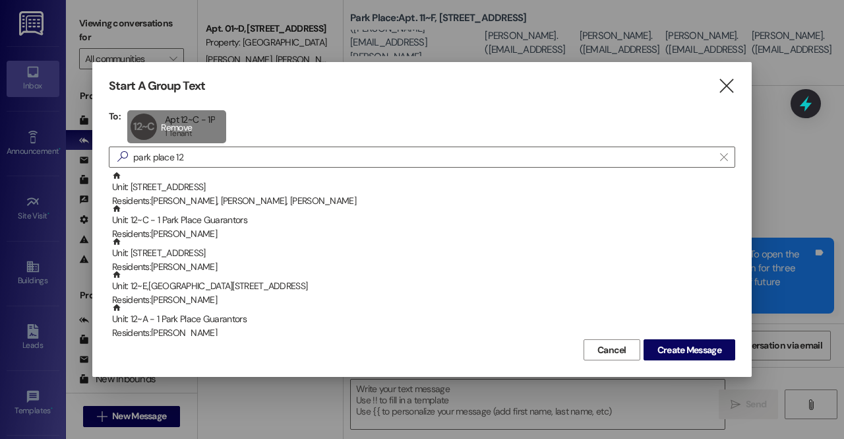
click at [189, 123] on div "12~C Apt 12~C - 1P Apt 12~C - 1P 1 Tenant 1 Tenant click to remove" at bounding box center [176, 126] width 99 height 33
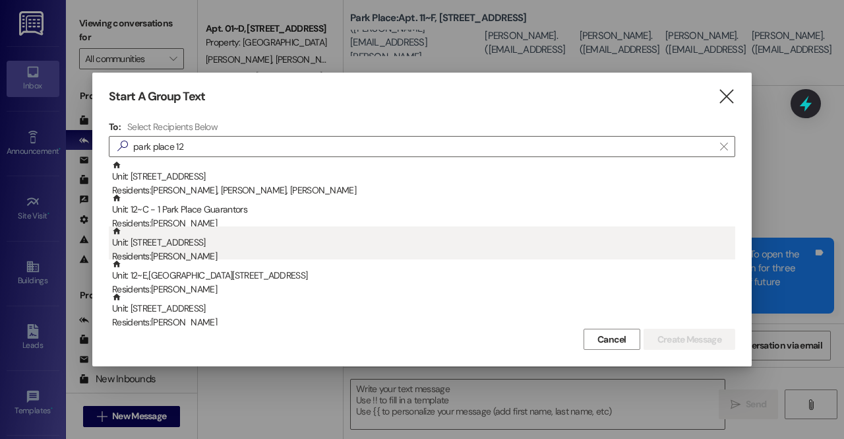
click at [187, 251] on div "Residents: [PERSON_NAME]" at bounding box center [423, 256] width 623 height 14
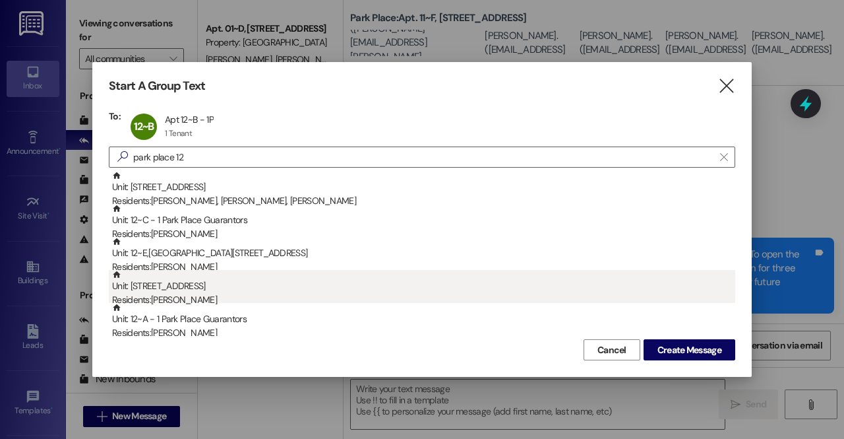
click at [188, 295] on div "Residents: [PERSON_NAME]" at bounding box center [423, 300] width 623 height 14
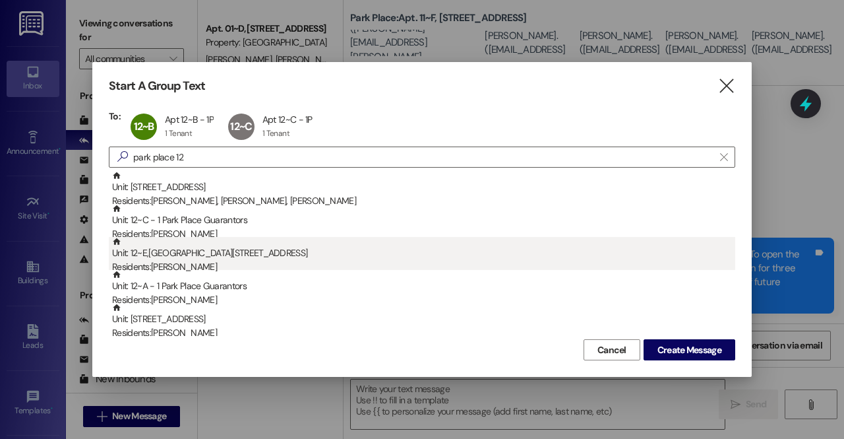
click at [293, 255] on div "Unit: 12~E,F - 1 Park Place Residents: [PERSON_NAME]" at bounding box center [423, 256] width 623 height 38
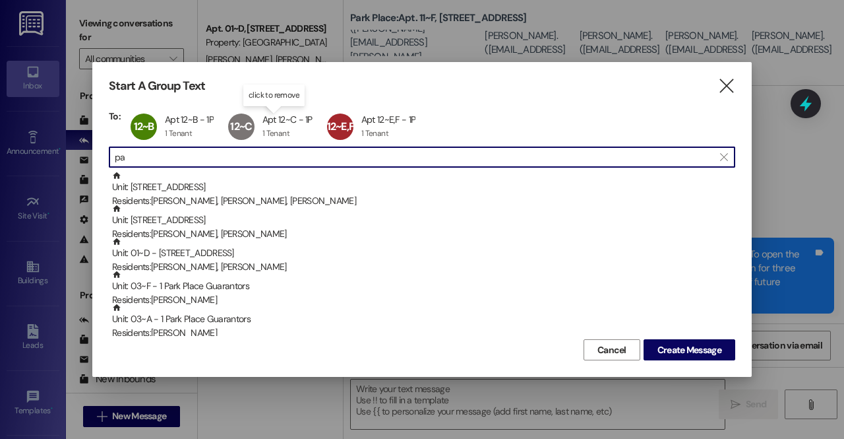
type input "p"
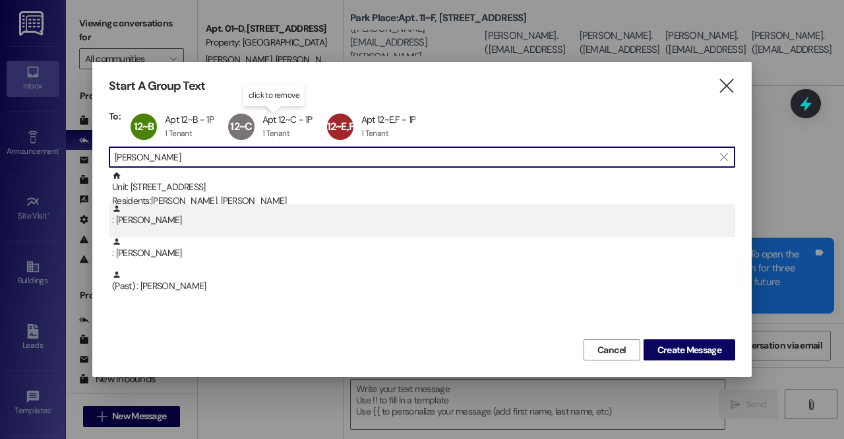
type input "[PERSON_NAME]"
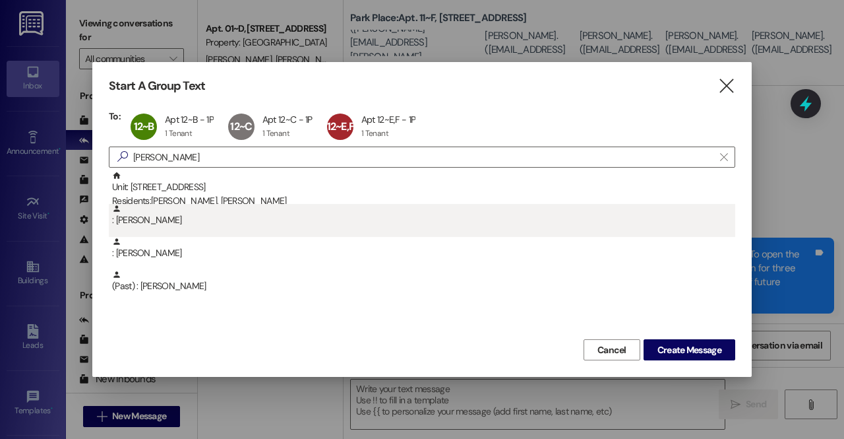
click at [224, 208] on div ": [PERSON_NAME]" at bounding box center [423, 215] width 623 height 23
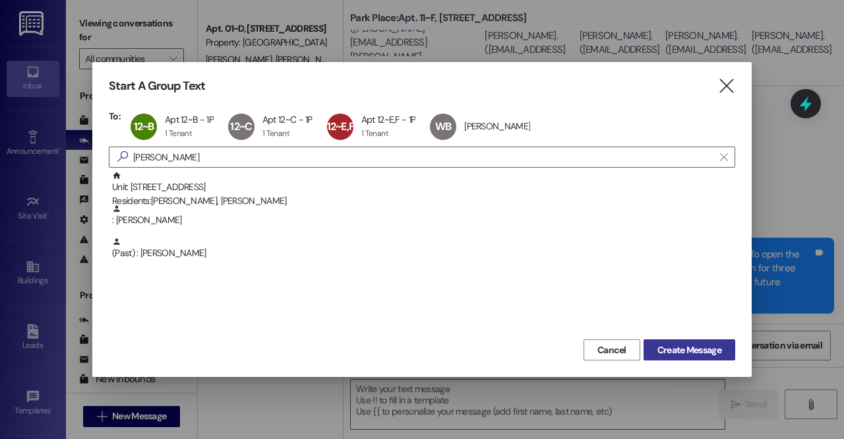
click at [702, 344] on span "Create Message" at bounding box center [690, 350] width 64 height 14
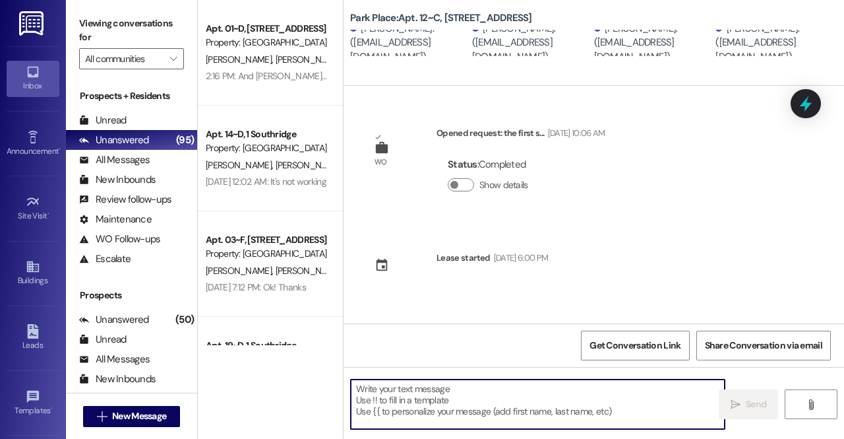
click at [435, 401] on textarea at bounding box center [538, 403] width 374 height 49
paste textarea "Hello friends! Here is the code for your front door once your lock is replaced:…"
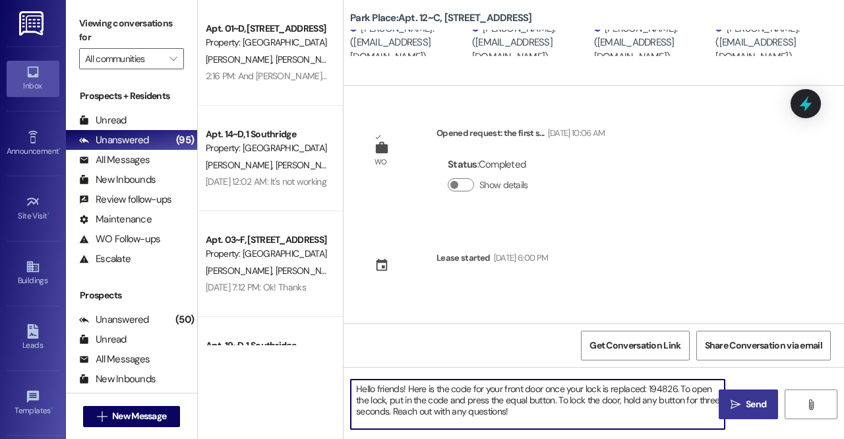
drag, startPoint x: 675, startPoint y: 386, endPoint x: 648, endPoint y: 383, distance: 27.2
click at [648, 383] on textarea "Hello friends! Here is the code for your front door once your lock is replaced:…" at bounding box center [538, 403] width 374 height 49
paste textarea "97324"
type textarea "Hello friends! Here is the code for your front door once your lock is replaced:…"
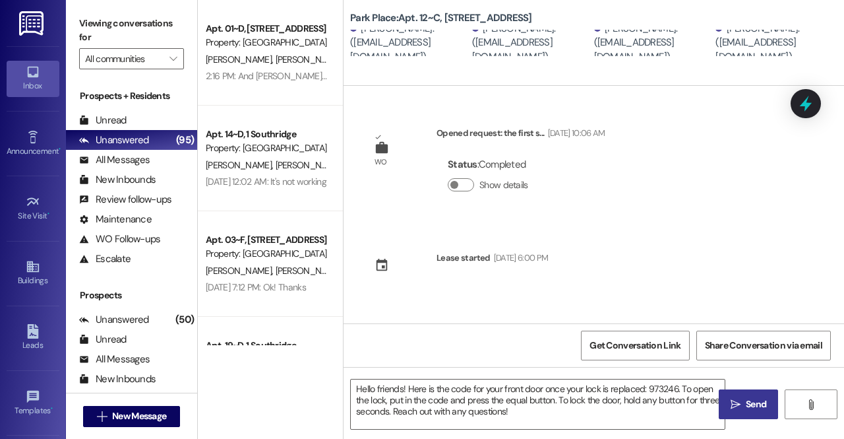
click at [735, 399] on icon "" at bounding box center [736, 404] width 10 height 11
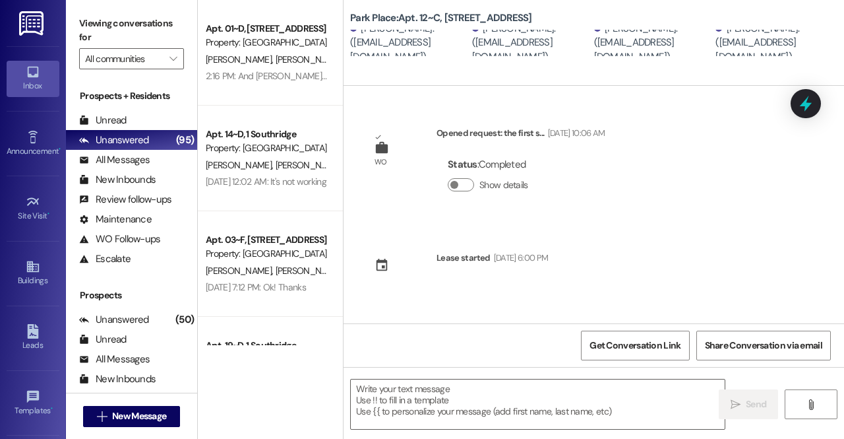
scroll to position [109, 0]
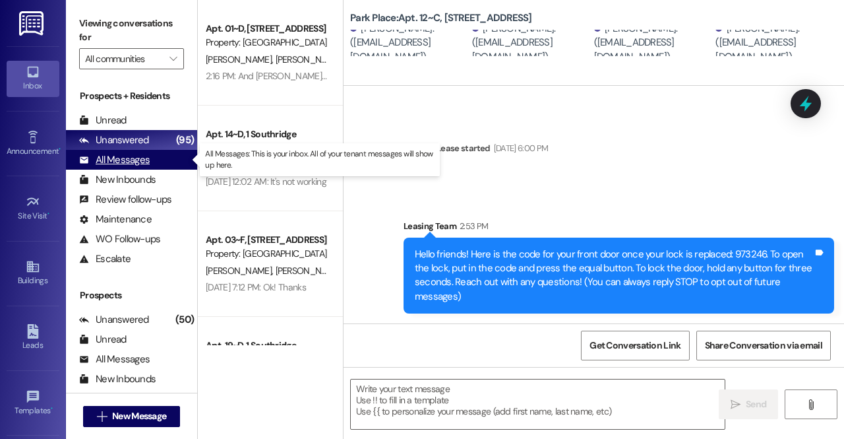
click at [132, 159] on div "All Messages" at bounding box center [114, 160] width 71 height 14
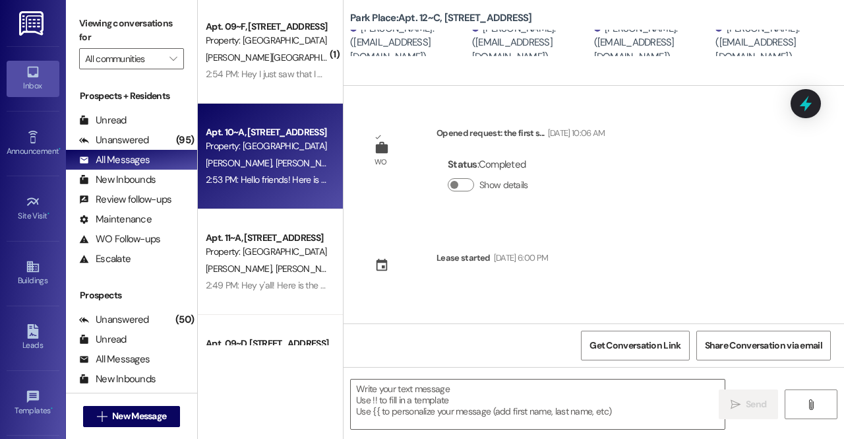
click at [244, 247] on div "Property: [GEOGRAPHIC_DATA]" at bounding box center [267, 252] width 122 height 14
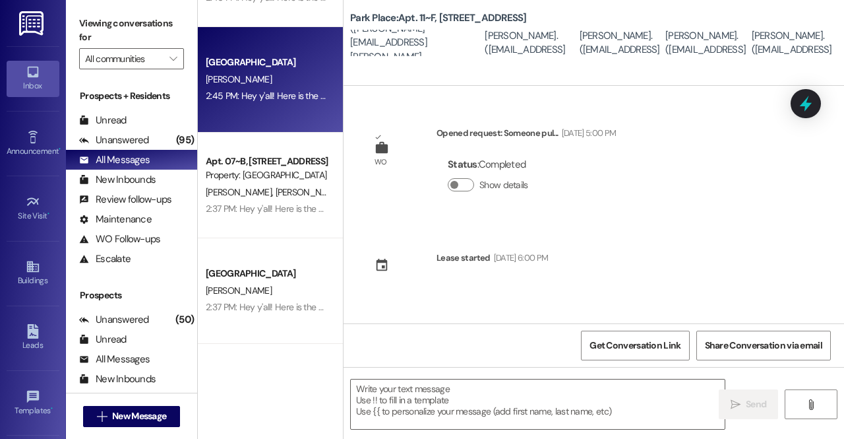
scroll to position [608, 0]
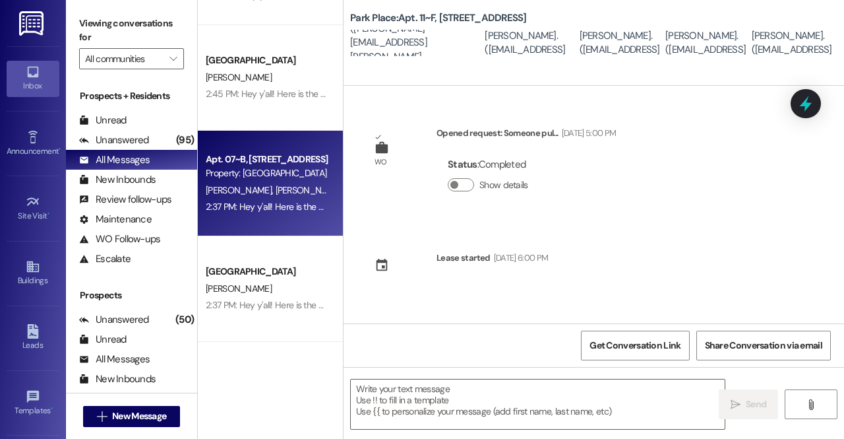
click at [276, 190] on span "[PERSON_NAME]" at bounding box center [309, 190] width 66 height 12
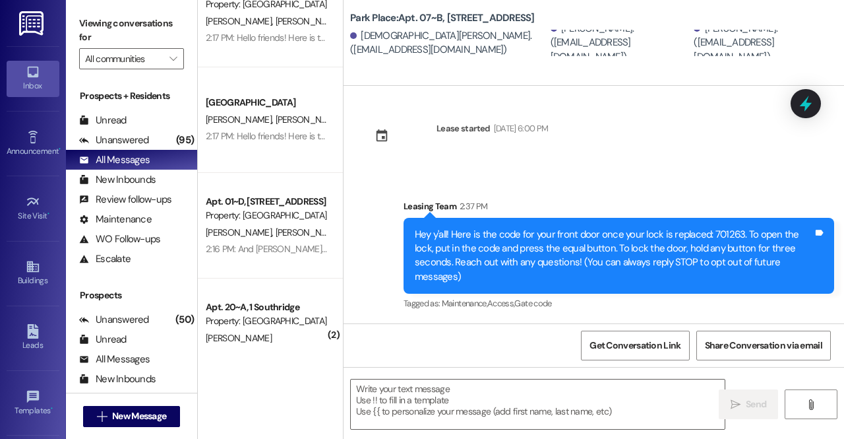
scroll to position [2148, 0]
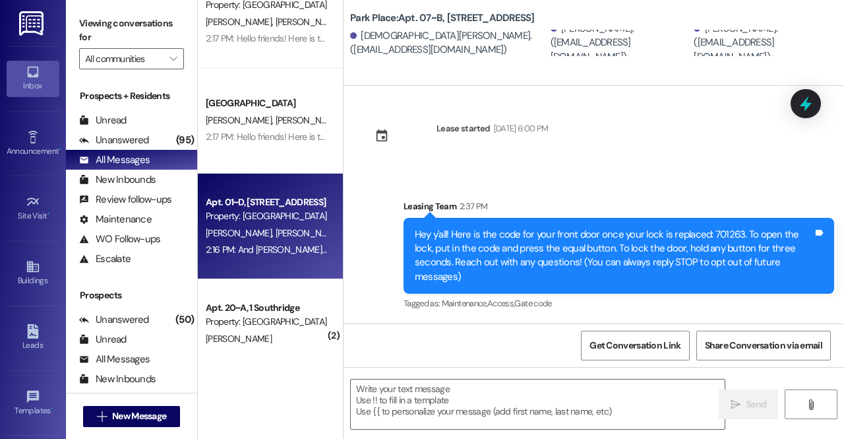
click at [276, 239] on span "[PERSON_NAME]" at bounding box center [311, 233] width 70 height 12
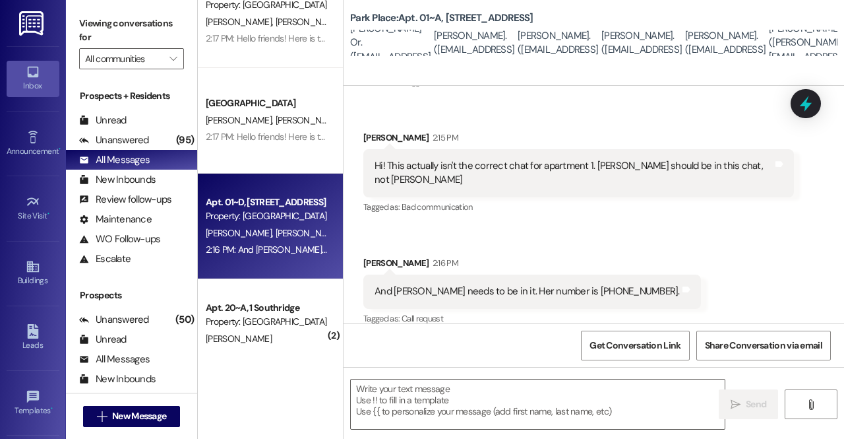
scroll to position [378, 0]
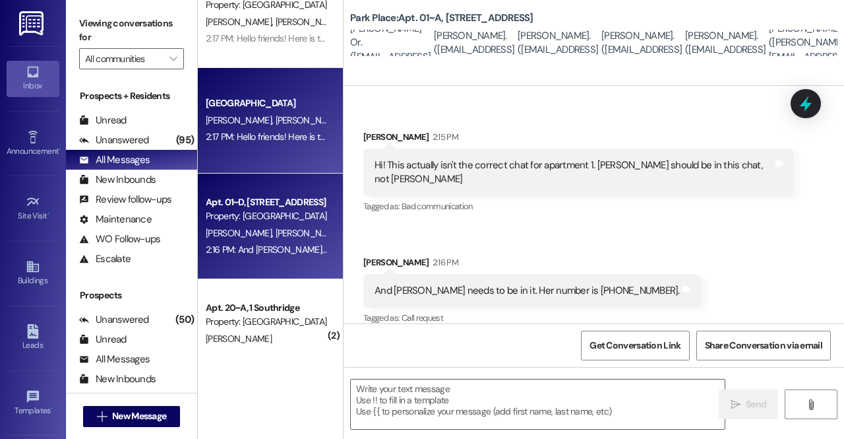
click at [305, 129] on div "2:17 PM: Hello friends! Here is the code for your front door once your lock is …" at bounding box center [266, 137] width 125 height 16
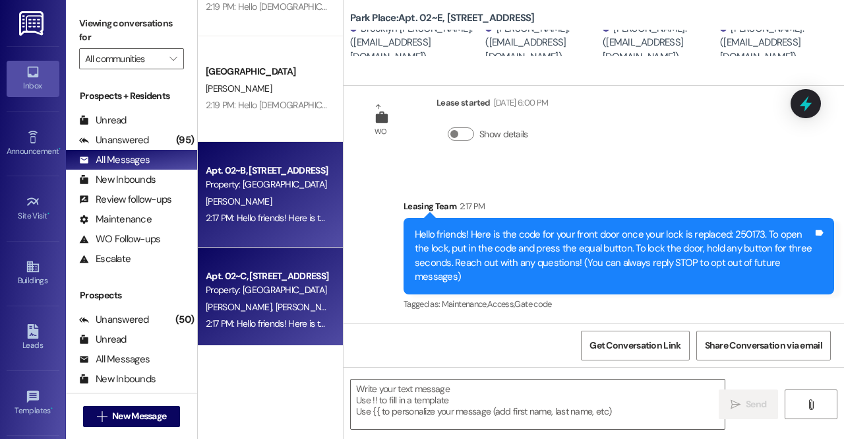
scroll to position [1861, 0]
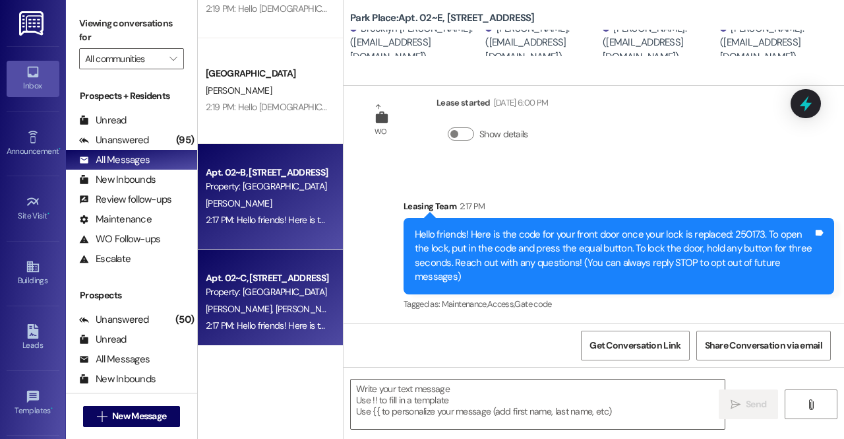
click at [268, 124] on div "[GEOGRAPHIC_DATA] [PERSON_NAME] 2:19 PM: Hello [DEMOGRAPHIC_DATA]! This is the …" at bounding box center [270, 91] width 145 height 106
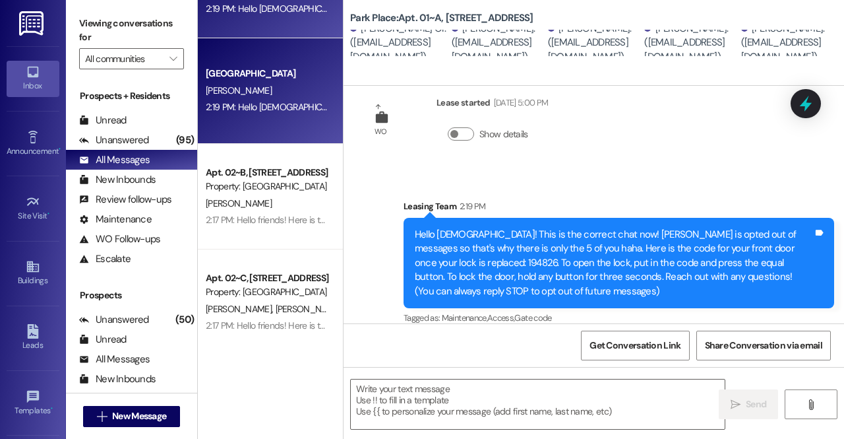
scroll to position [169, 0]
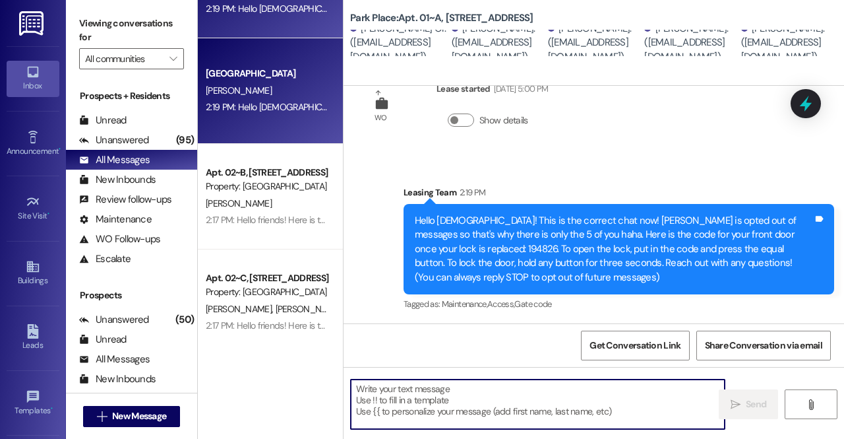
click at [483, 406] on textarea at bounding box center [538, 403] width 374 height 49
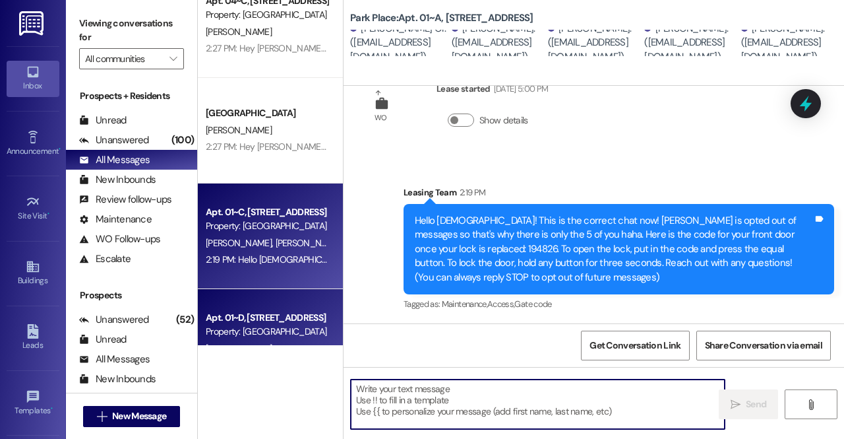
scroll to position [1504, 0]
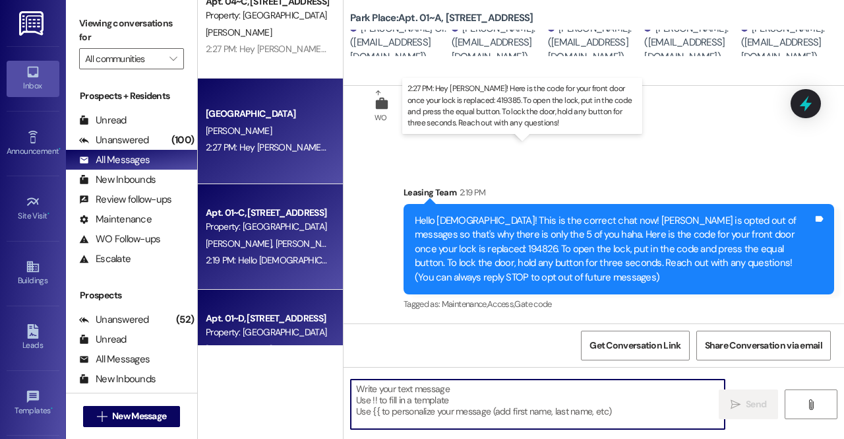
click at [255, 144] on div "2:27 PM: Hey [PERSON_NAME]! Here is the code for your front door once your lock…" at bounding box center [679, 147] width 946 height 12
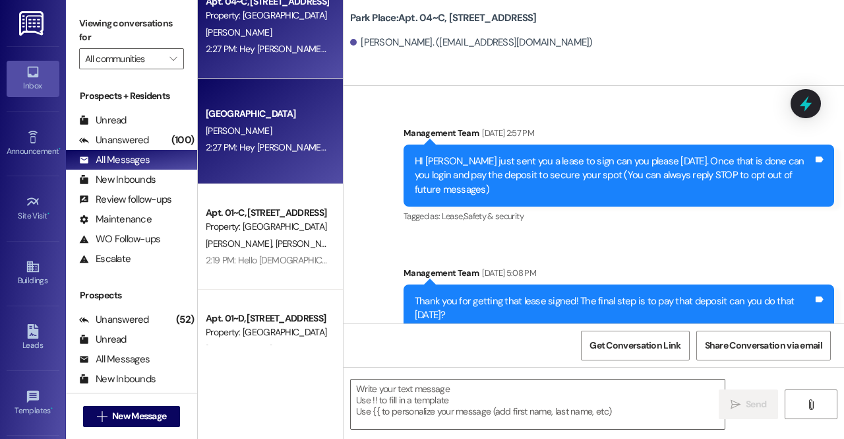
scroll to position [19919, 0]
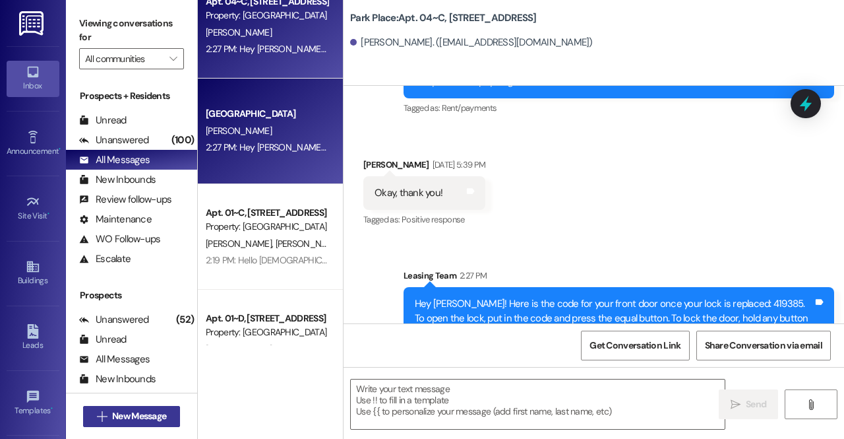
click at [109, 417] on span "New Message" at bounding box center [138, 416] width 59 height 14
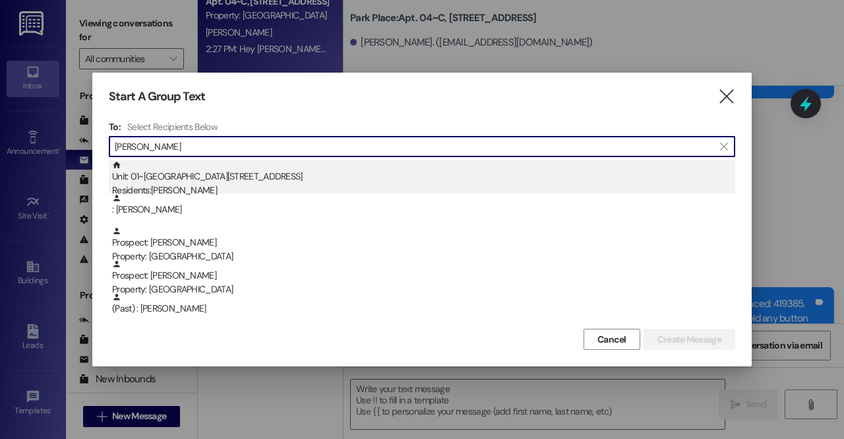
type input "[PERSON_NAME]"
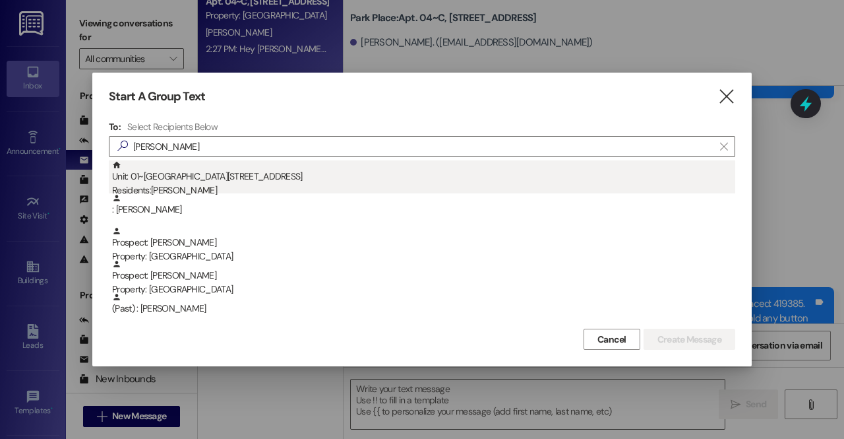
click at [191, 185] on div "Residents: [PERSON_NAME]" at bounding box center [423, 190] width 623 height 14
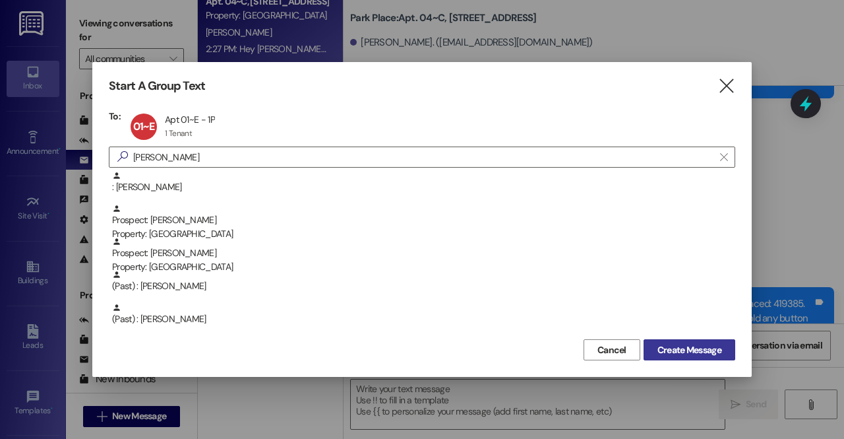
click at [677, 358] on button "Create Message" at bounding box center [690, 349] width 92 height 21
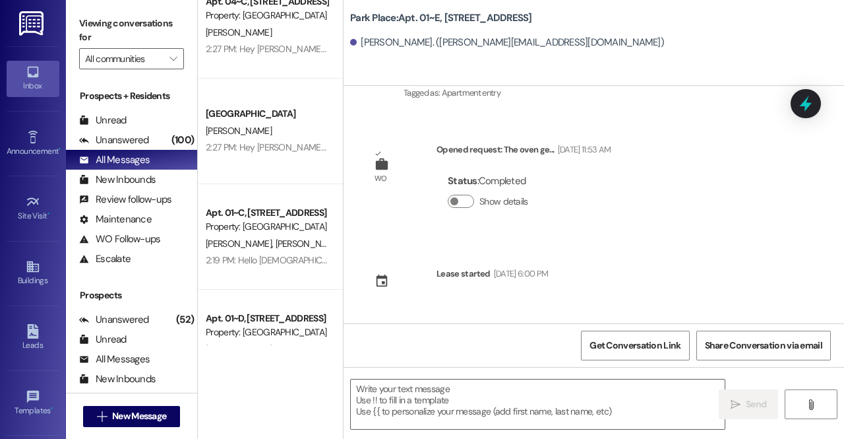
scroll to position [25309, 0]
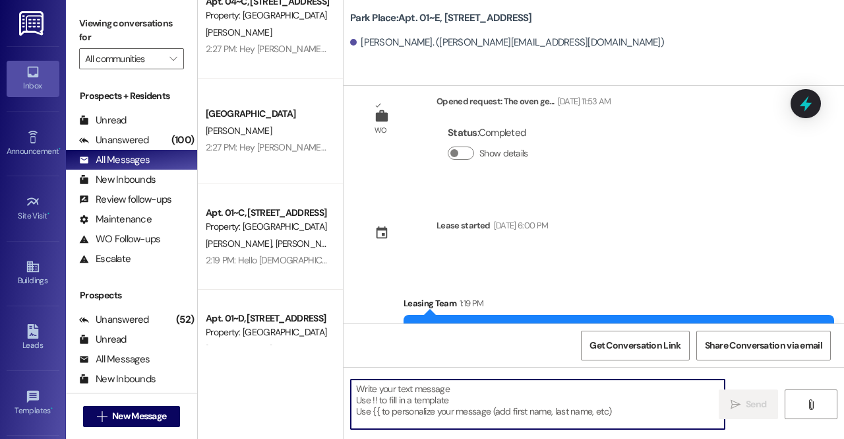
click at [431, 403] on textarea at bounding box center [538, 403] width 374 height 49
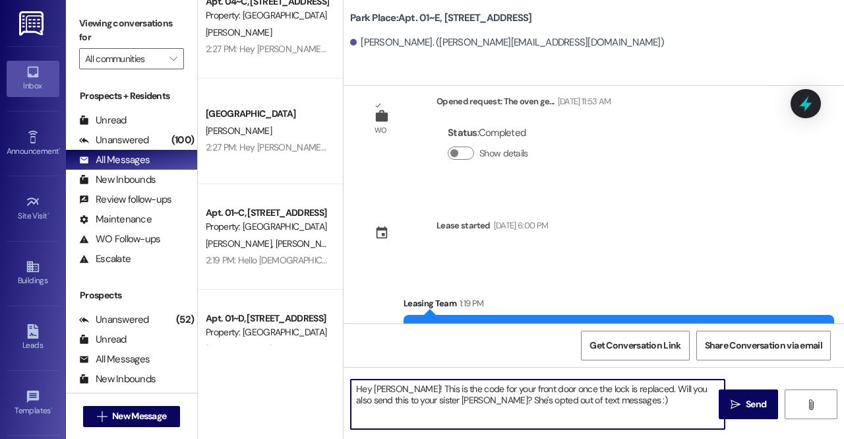
click at [639, 392] on textarea "Hey [PERSON_NAME]! This is the code for your front door once the lock is replac…" at bounding box center [538, 403] width 374 height 49
paste textarea "194826"
type textarea "Hey [PERSON_NAME]! This is the code for your front door once the lock is replac…"
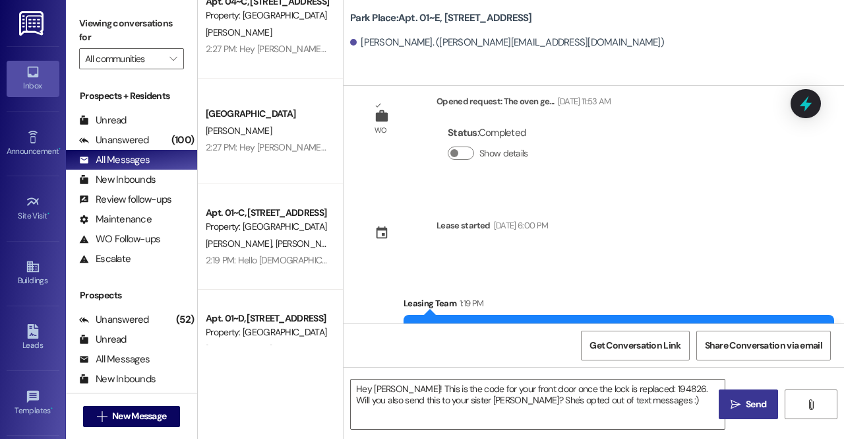
click at [741, 398] on span " Send" at bounding box center [749, 404] width 42 height 14
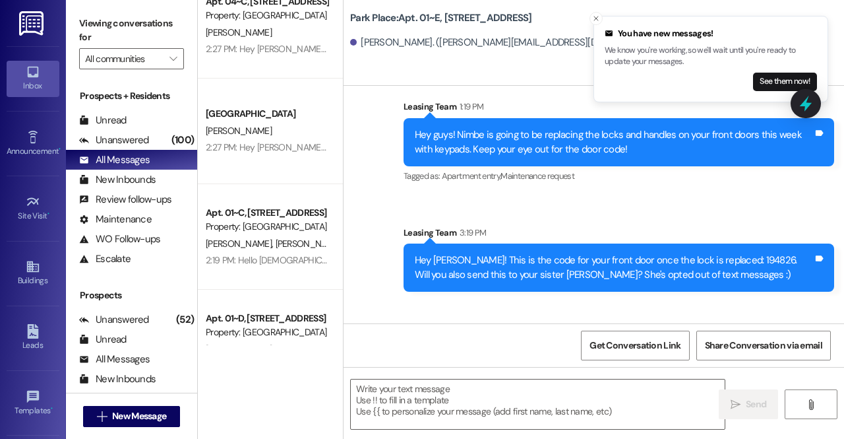
scroll to position [25506, 0]
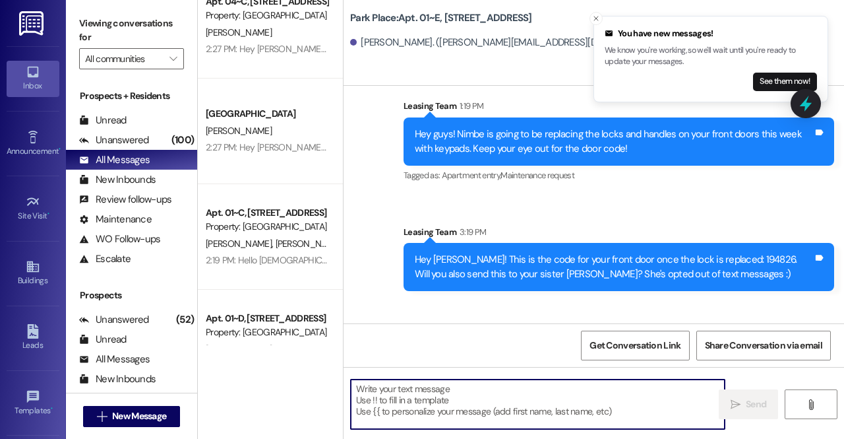
click at [410, 390] on textarea at bounding box center [538, 403] width 374 height 49
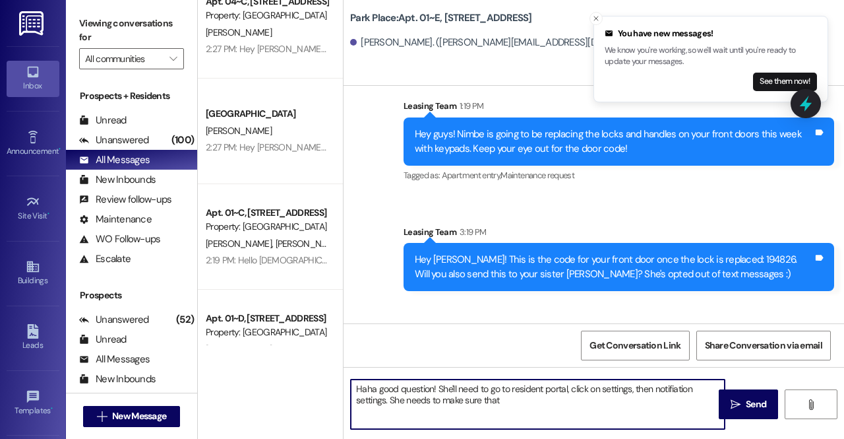
click at [672, 392] on textarea "Haha good question! She'll need to go to resident portal, click on settings, th…" at bounding box center [538, 403] width 374 height 49
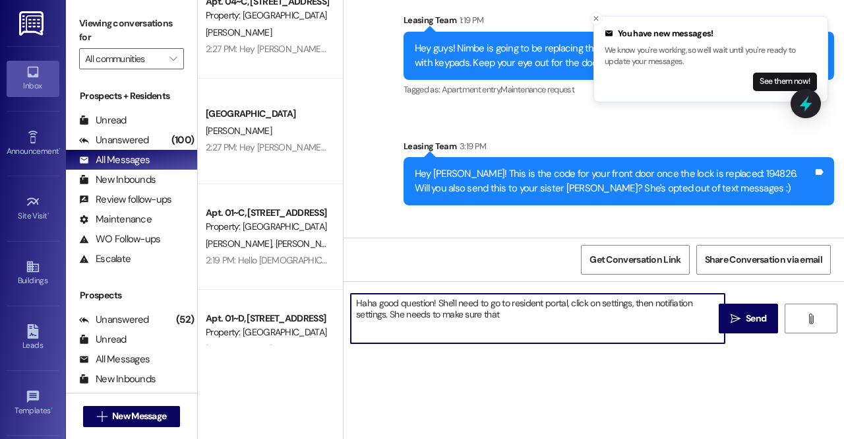
click at [675, 306] on textarea "Haha good question! She'll need to go to resident portal, click on settings, th…" at bounding box center [538, 317] width 374 height 49
click at [549, 311] on textarea "Haha good question! She'll need to go to resident portal, click on settings, th…" at bounding box center [538, 317] width 374 height 49
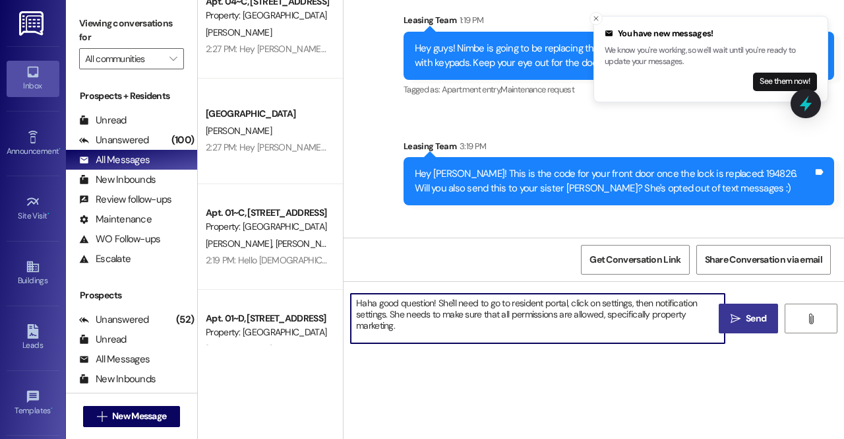
type textarea "Haha good question! She'll need to go to resident portal, click on settings, th…"
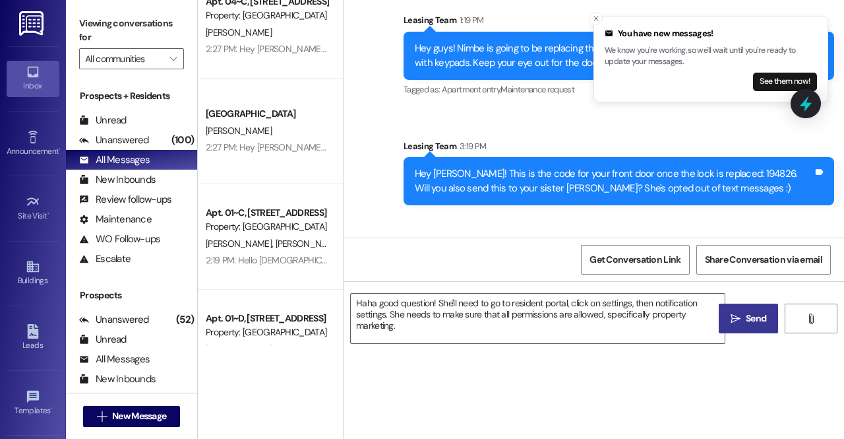
click at [741, 313] on span " Send" at bounding box center [749, 318] width 42 height 14
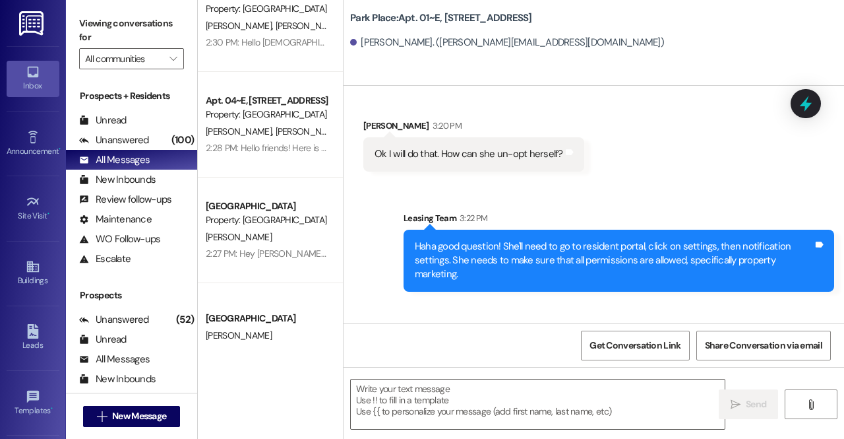
scroll to position [25718, 0]
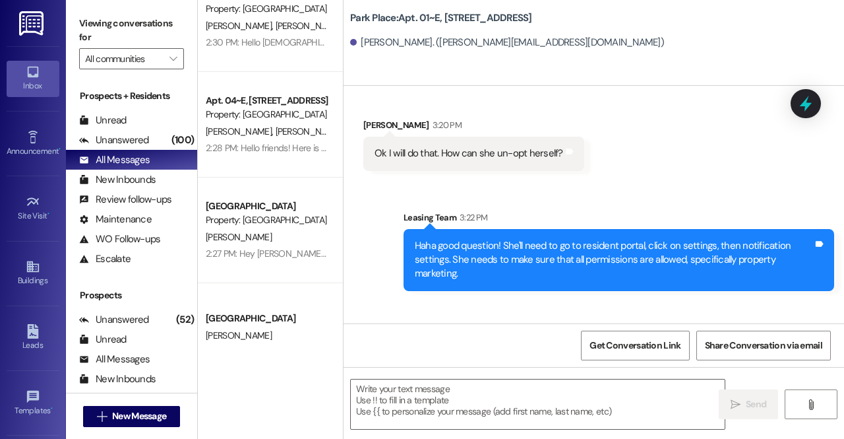
click at [26, 16] on img at bounding box center [32, 23] width 27 height 24
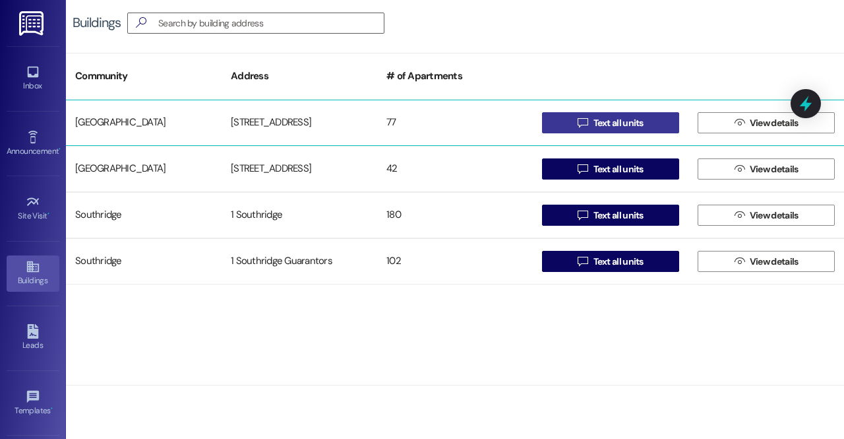
click at [607, 116] on span "Text all units" at bounding box center [619, 123] width 50 height 14
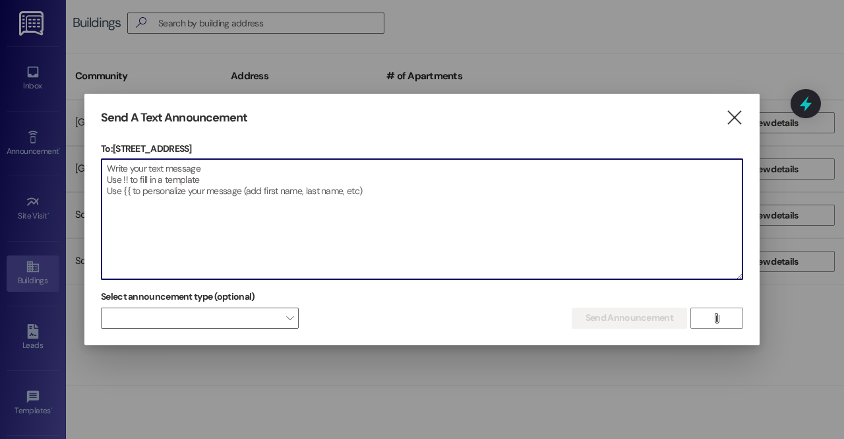
click at [261, 188] on textarea at bounding box center [422, 219] width 641 height 120
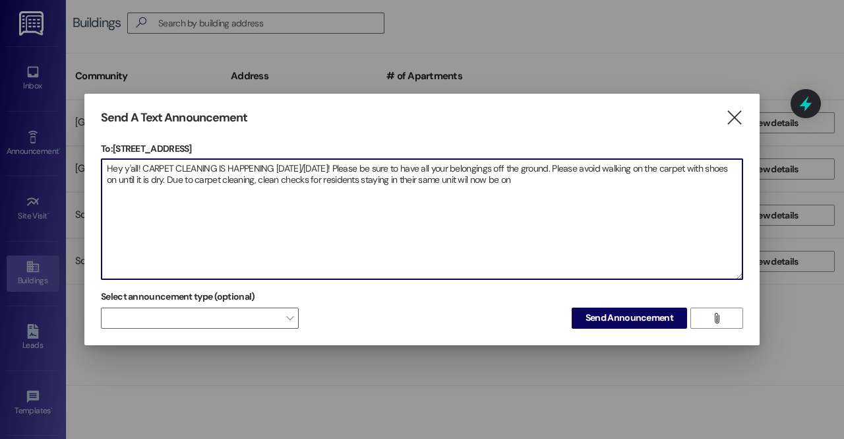
click at [508, 177] on textarea "Hey y'all! CARPET CLEANING IS HAPPENING [DATE]/[DATE]! Please be sure to have a…" at bounding box center [422, 219] width 641 height 120
click at [557, 174] on textarea "Hey y'all! CARPET CLEANING IS HAPPENING [DATE]/[DATE]! Please be sure to have a…" at bounding box center [422, 219] width 641 height 120
click at [568, 177] on textarea "Hey y'all! CARPET CLEANING IS HAPPENING [DATE]/[DATE]! Please be sure to have a…" at bounding box center [422, 219] width 641 height 120
click at [636, 179] on textarea "Hey y'all! CARPET CLEANING IS HAPPENING [DATE]/[DATE]! Please be sure to have a…" at bounding box center [422, 219] width 641 height 120
click at [587, 179] on textarea "Hey y'all! CARPET CLEANING IS HAPPENING [DATE]/[DATE]! Please be sure to have a…" at bounding box center [422, 219] width 641 height 120
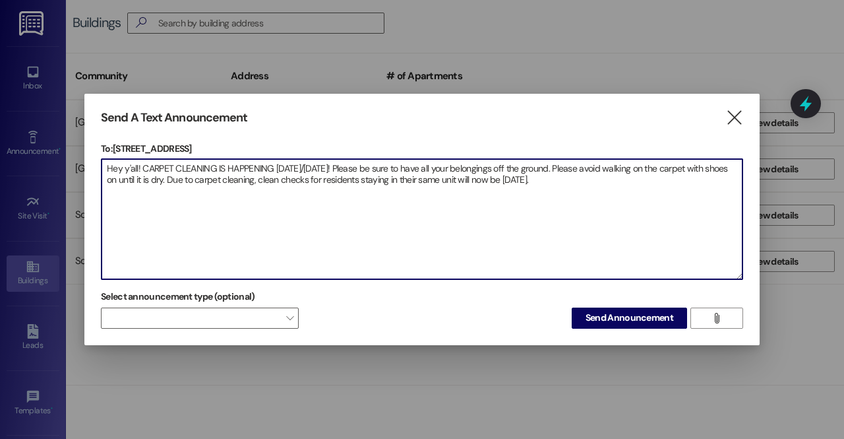
click at [636, 170] on textarea "Hey y'all! CARPET CLEANING IS HAPPENING [DATE]/[DATE]! Please be sure to have a…" at bounding box center [422, 219] width 641 height 120
click at [633, 180] on textarea "Hey y'all! CARPET CLEANING IS HAPPENING [DATE]/[DATE]! Please be sure to have a…" at bounding box center [422, 219] width 641 height 120
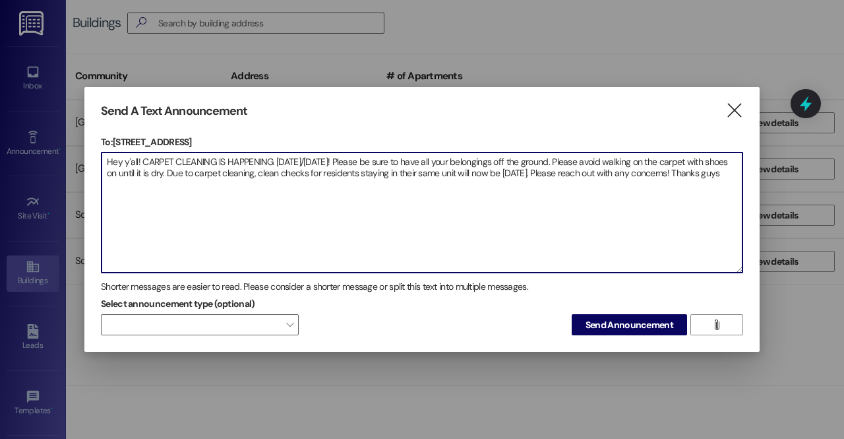
paste textarea "🧡"
drag, startPoint x: 231, startPoint y: 233, endPoint x: 179, endPoint y: 237, distance: 52.9
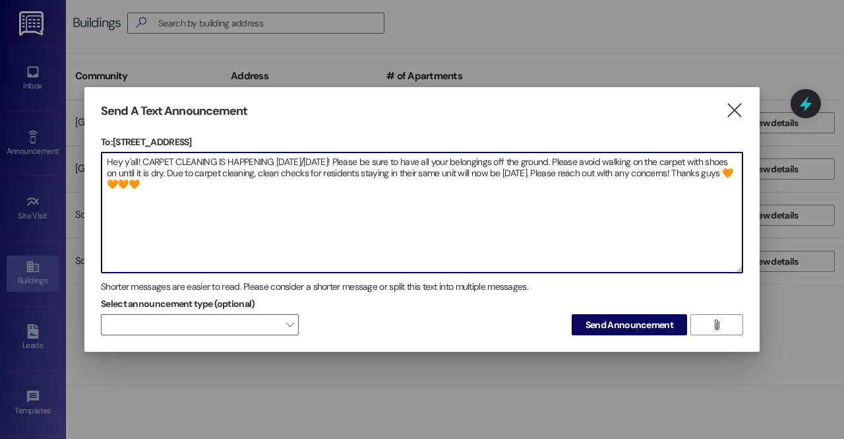
click at [179, 237] on textarea "Hey y'all! CARPET CLEANING IS HAPPENING [DATE]/[DATE]! Please be sure to have a…" at bounding box center [422, 212] width 641 height 120
drag, startPoint x: 244, startPoint y: 183, endPoint x: 100, endPoint y: 158, distance: 145.9
click at [100, 158] on div "Send A Text Announcement  To: [STREET_ADDRESS]  Drop image file here Hey y'al…" at bounding box center [421, 219] width 675 height 265
click at [373, 182] on textarea "Hey y'all! CARPET CLEANING IS HAPPENING [DATE]/[DATE]! Please be sure to have a…" at bounding box center [422, 212] width 641 height 120
type textarea "Hey y'all! CARPET CLEANING IS HAPPENING [DATE]/[DATE]! Please be sure to have a…"
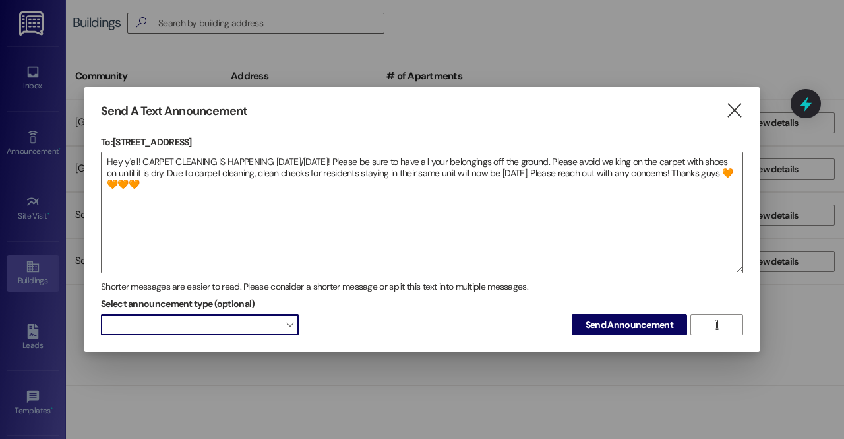
click at [241, 333] on span at bounding box center [200, 324] width 198 height 21
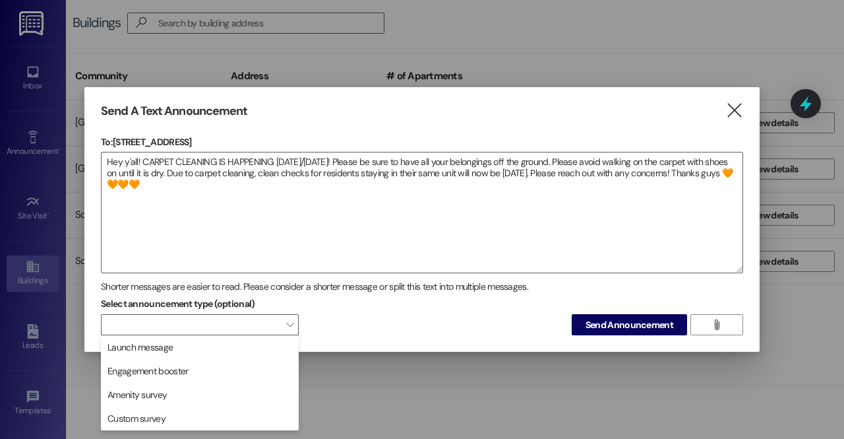
click at [499, 299] on div "Select announcement type (optional)  Send Announcement " at bounding box center [422, 314] width 642 height 42
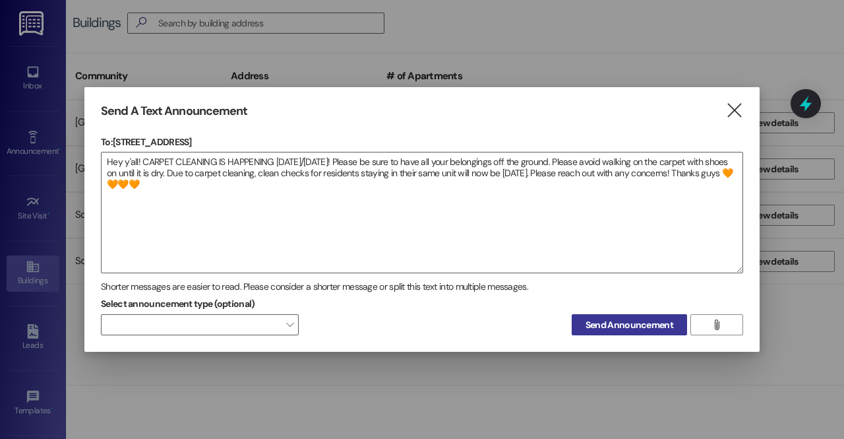
click at [609, 324] on span "Send Announcement" at bounding box center [630, 325] width 88 height 14
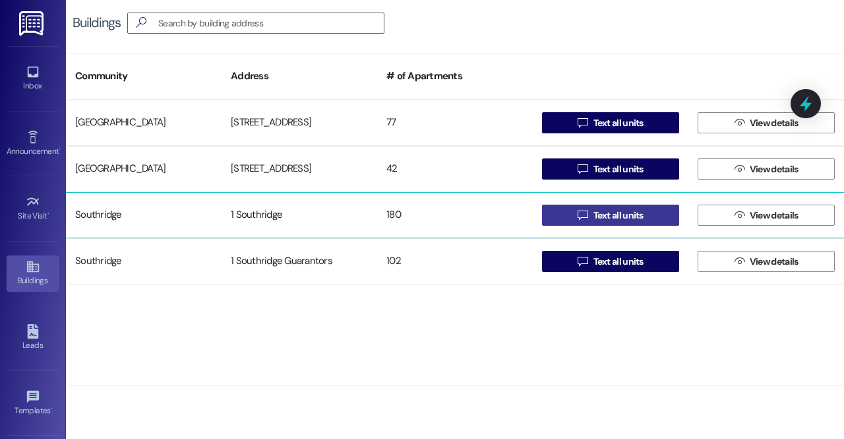
click at [583, 214] on icon "" at bounding box center [583, 215] width 10 height 11
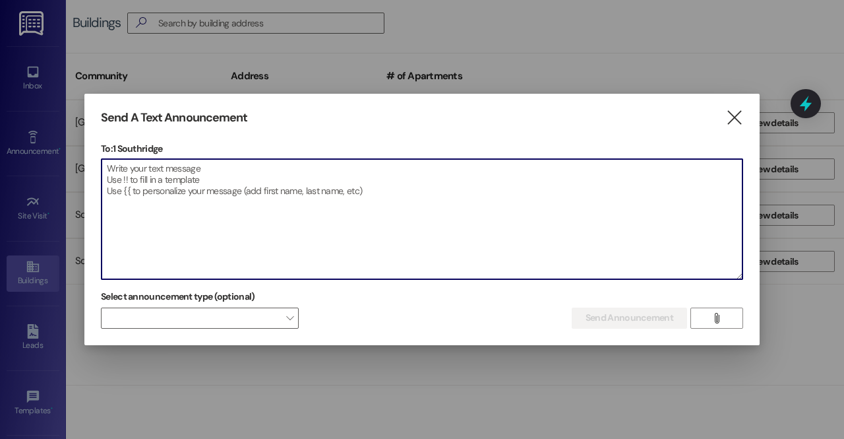
click at [348, 238] on textarea at bounding box center [422, 219] width 641 height 120
paste textarea "Hey y'all! CARPET CLEANING IS HAPPENING [DATE]/[DATE]! Please be sure to have a…"
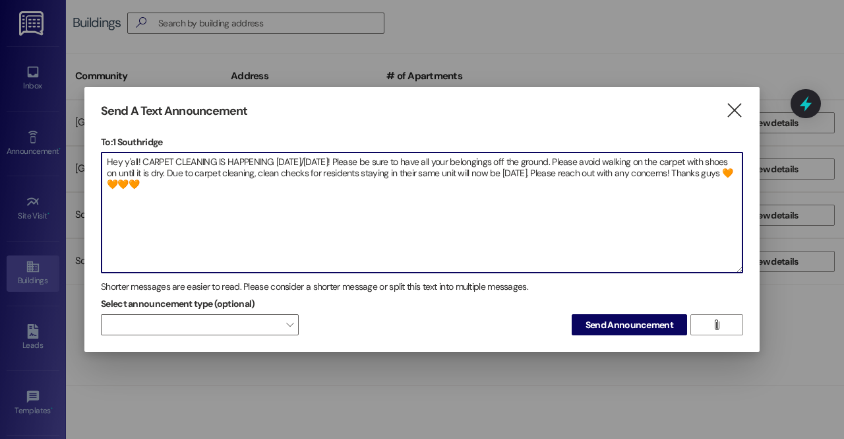
click at [337, 199] on textarea "Hey y'all! CARPET CLEANING IS HAPPENING [DATE]/[DATE]! Please be sure to have a…" at bounding box center [422, 212] width 641 height 120
type textarea "Hey y'all! CARPET CLEANING IS HAPPENING [DATE]/[DATE]! Please be sure to have a…"
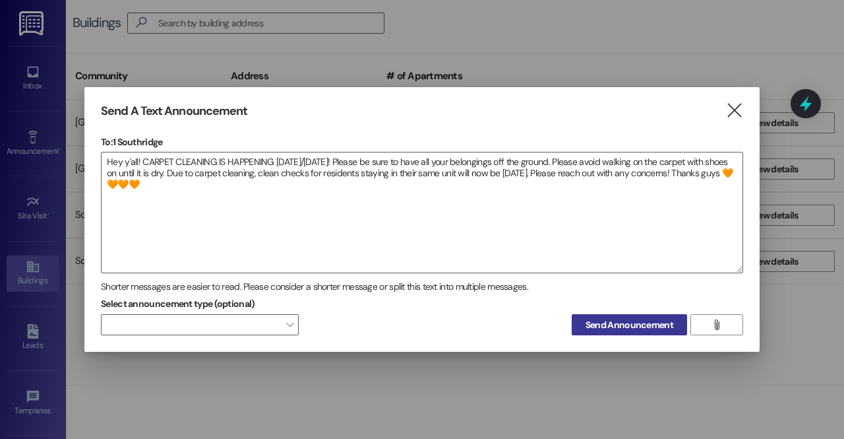
click at [634, 322] on span "Send Announcement" at bounding box center [630, 325] width 88 height 14
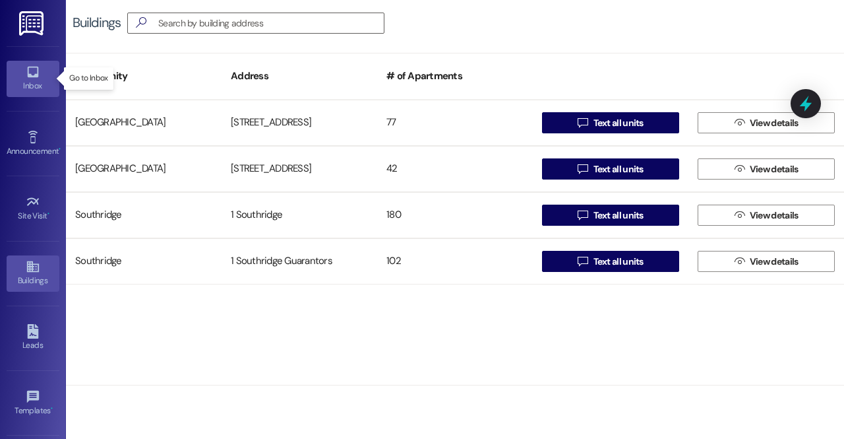
click at [30, 81] on div "Inbox" at bounding box center [33, 85] width 66 height 13
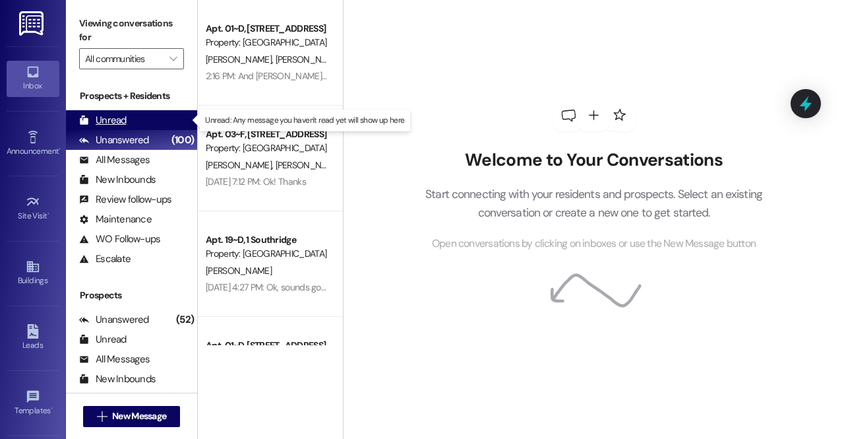
click at [119, 114] on div "Unread" at bounding box center [102, 120] width 47 height 14
